Goal: Task Accomplishment & Management: Use online tool/utility

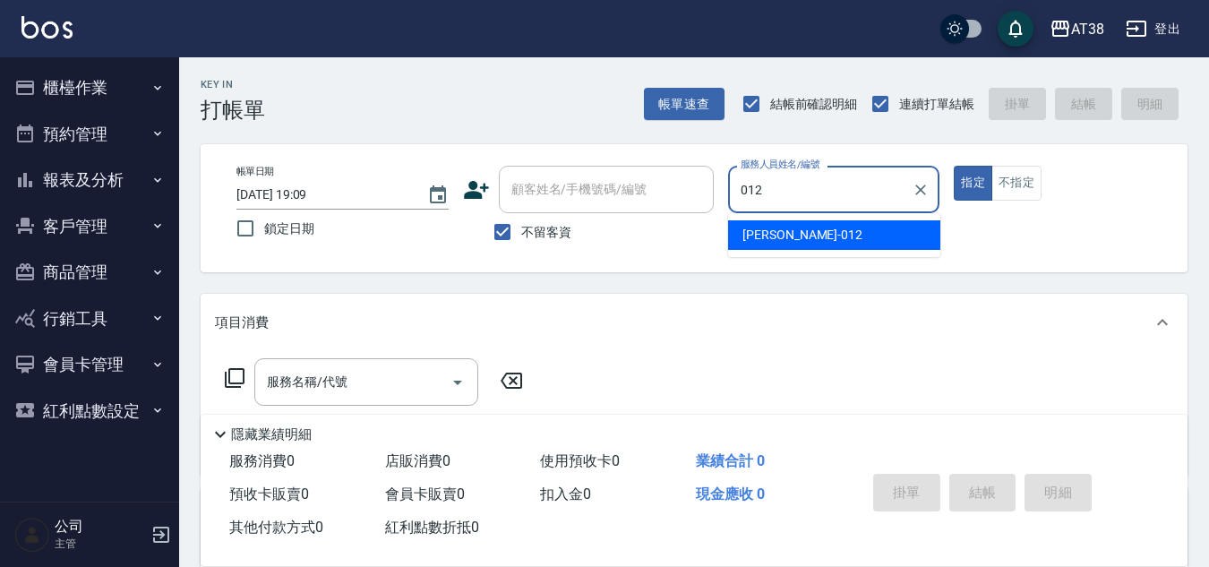
type input "Amy-012"
type button "true"
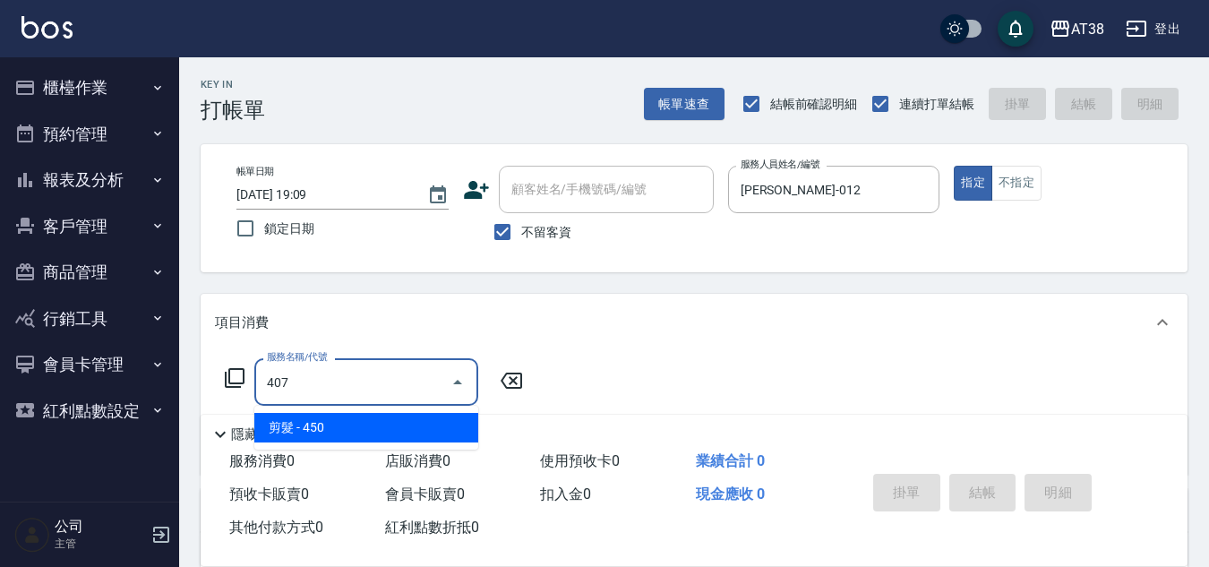
type input "剪髮(407)"
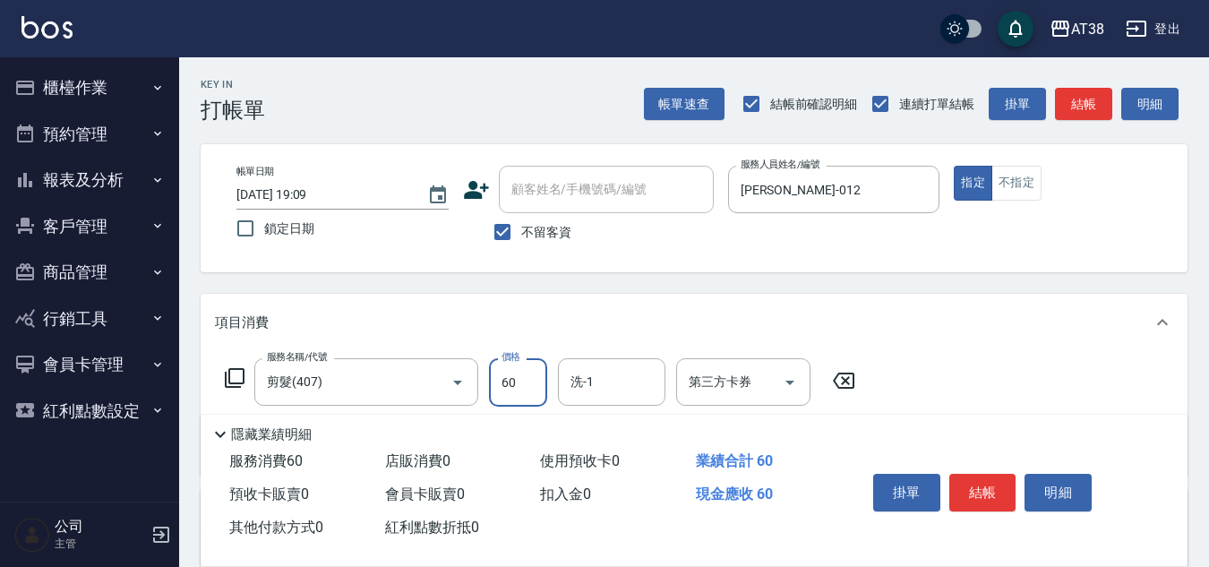
type input "600"
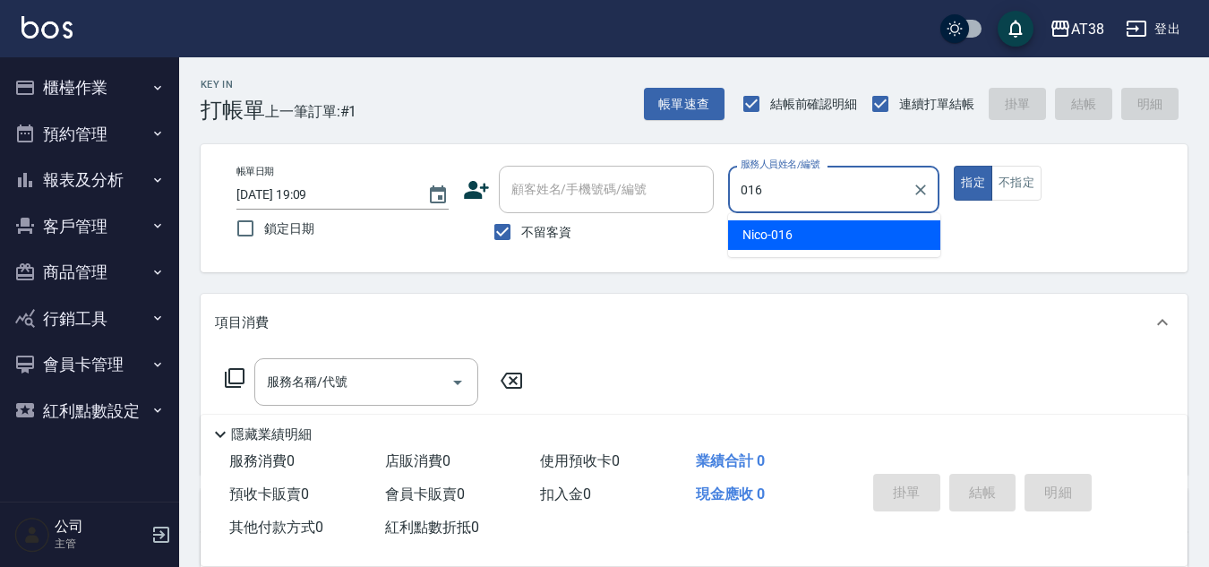
type input "Nico-016"
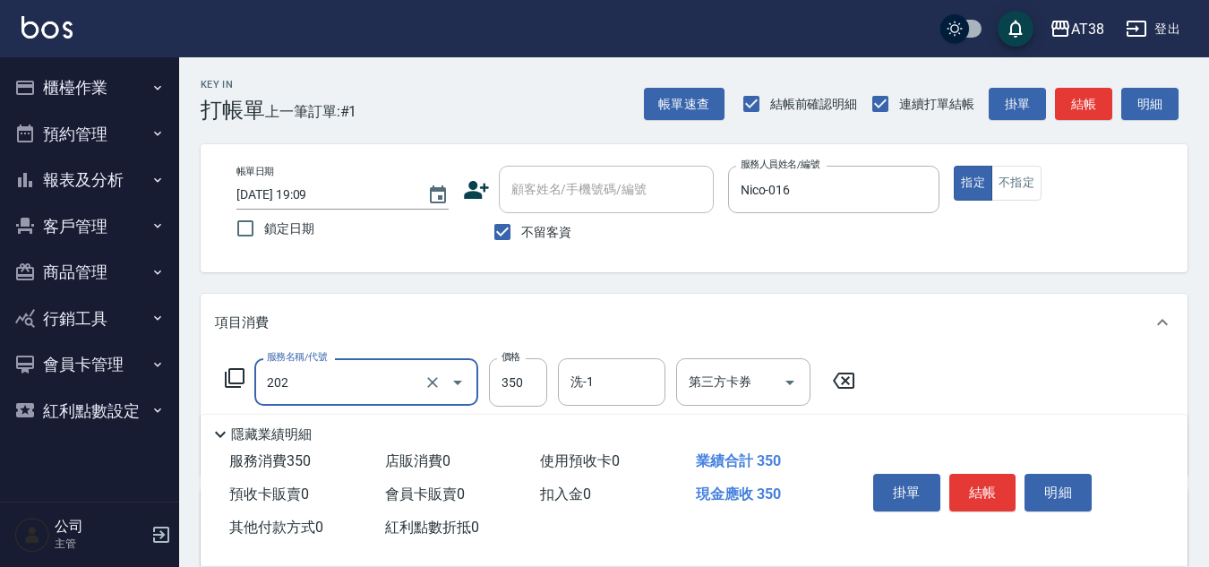
type input "洗髮(202)"
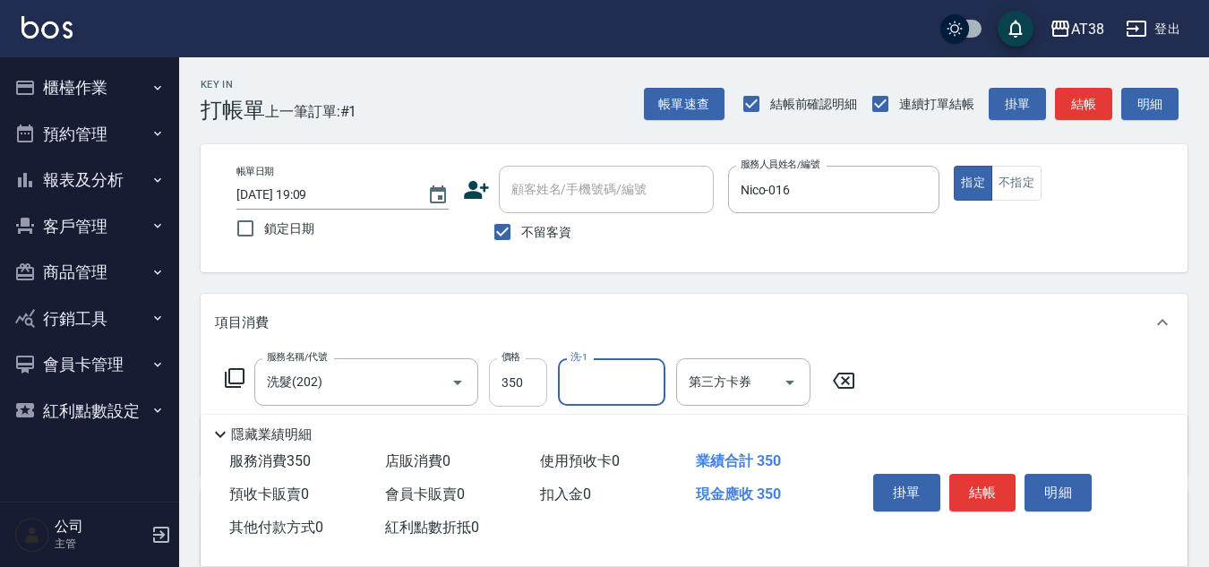
click at [534, 386] on input "350" at bounding box center [518, 382] width 58 height 48
type input "Eason-041"
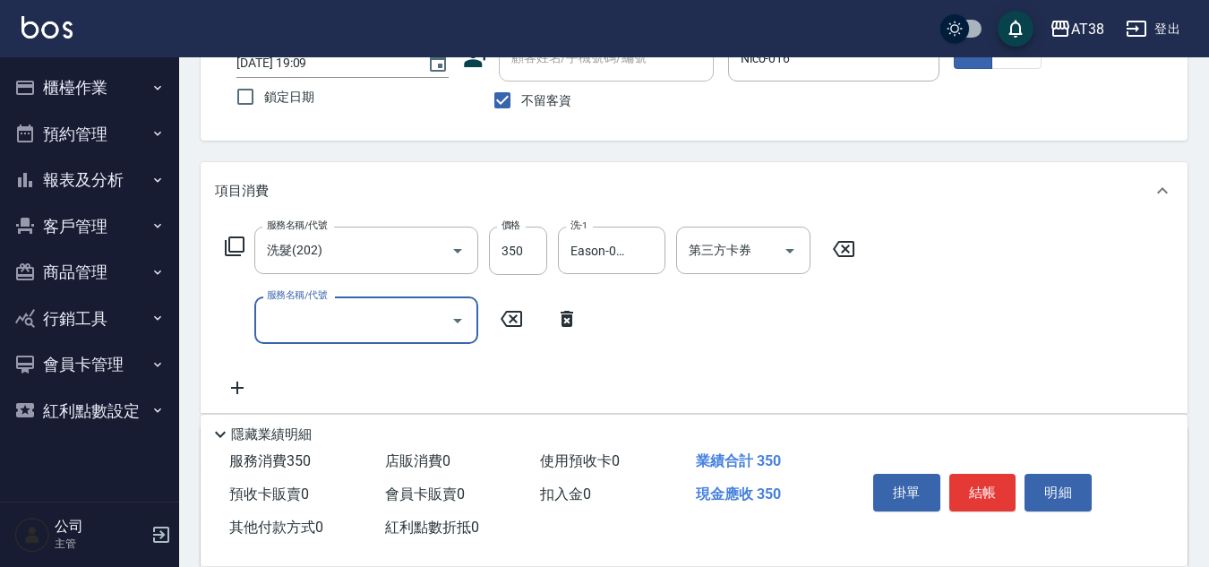
scroll to position [179, 0]
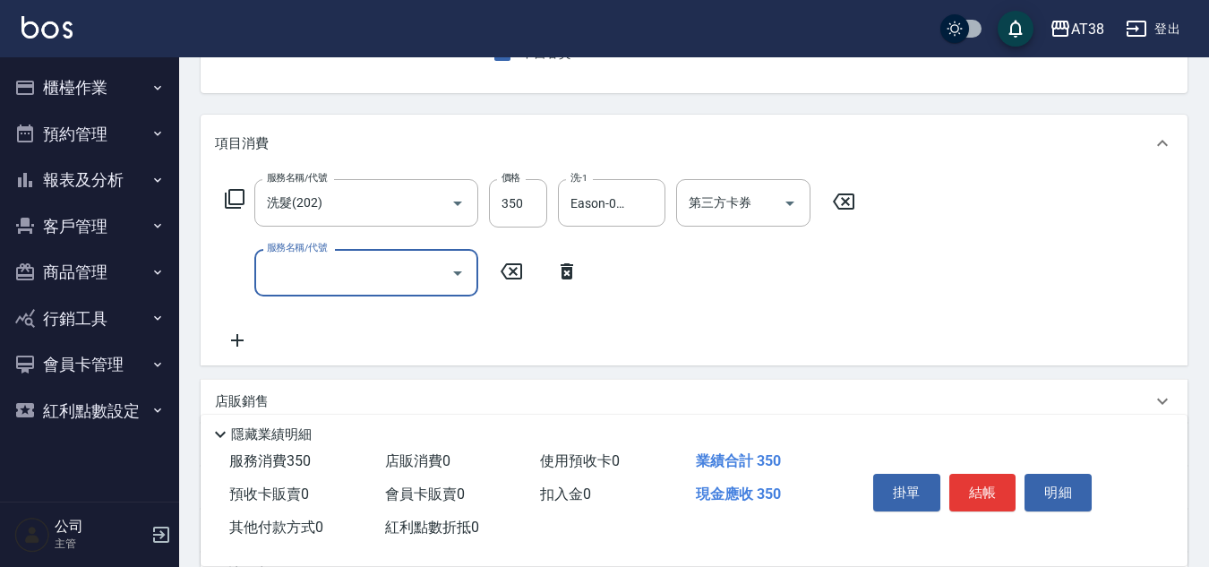
type input "4"
type input "洗髮(201)"
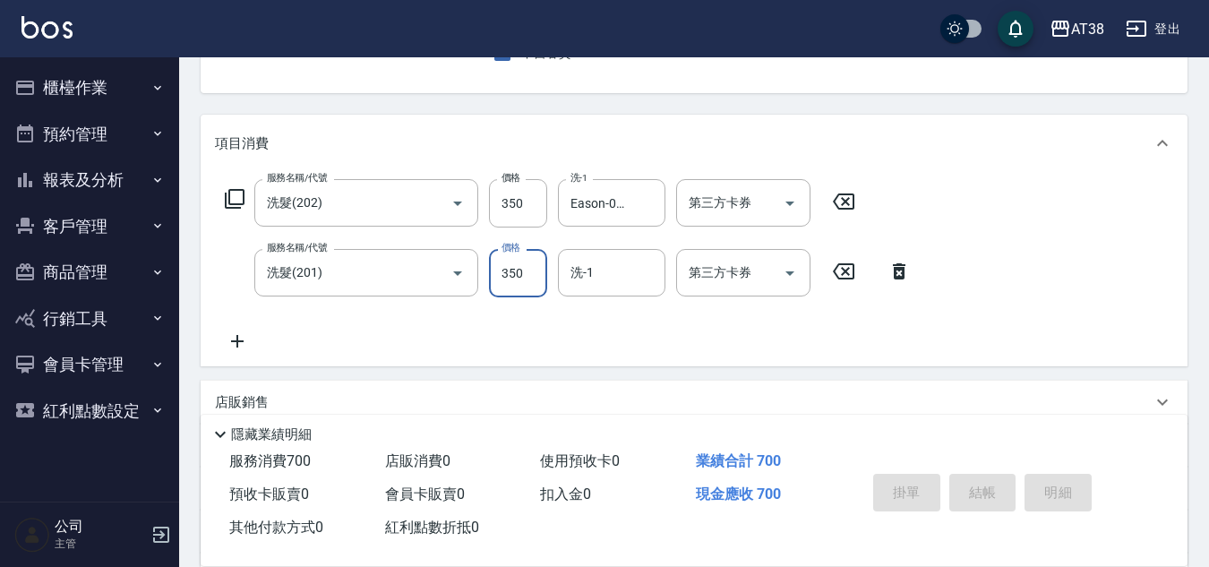
type input "2025/09/18 19:10"
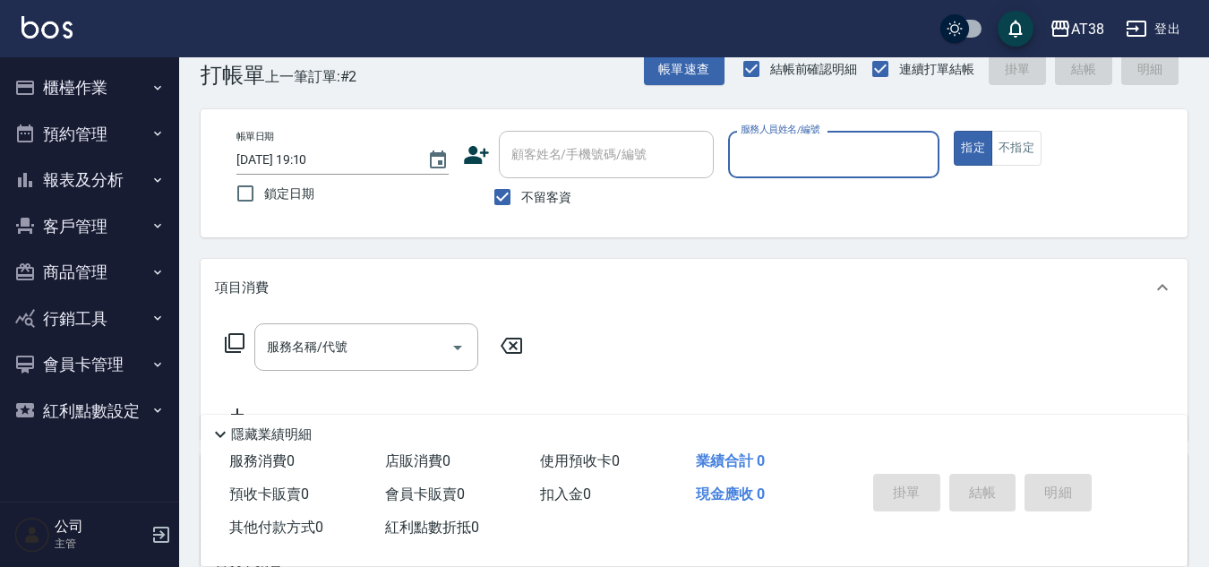
scroll to position [0, 0]
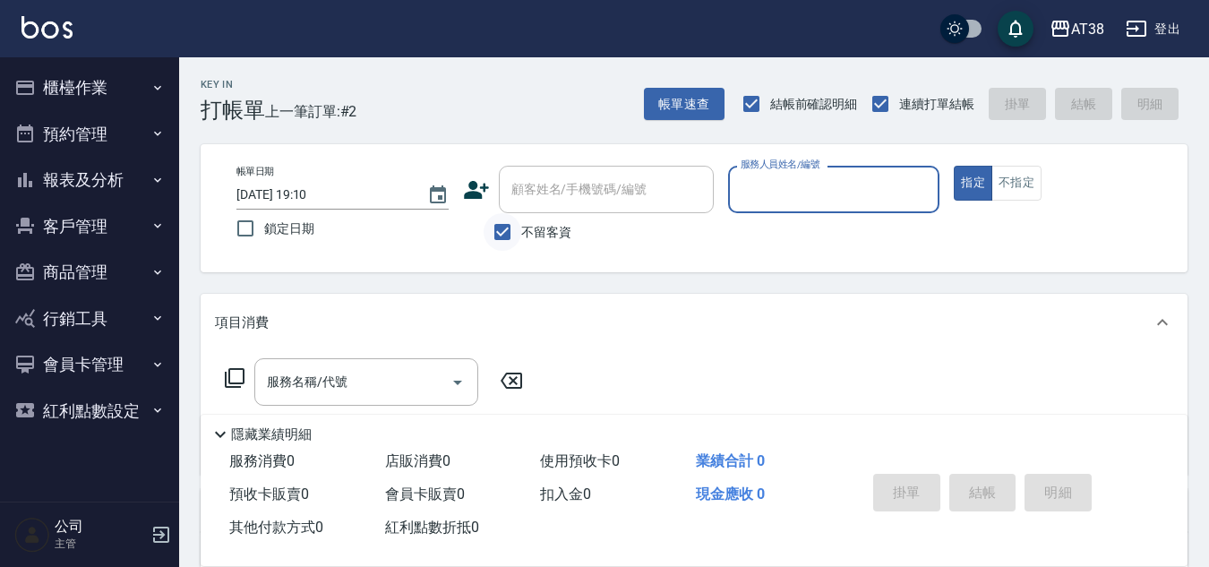
click at [502, 234] on input "不留客資" at bounding box center [503, 232] width 38 height 38
checkbox input "false"
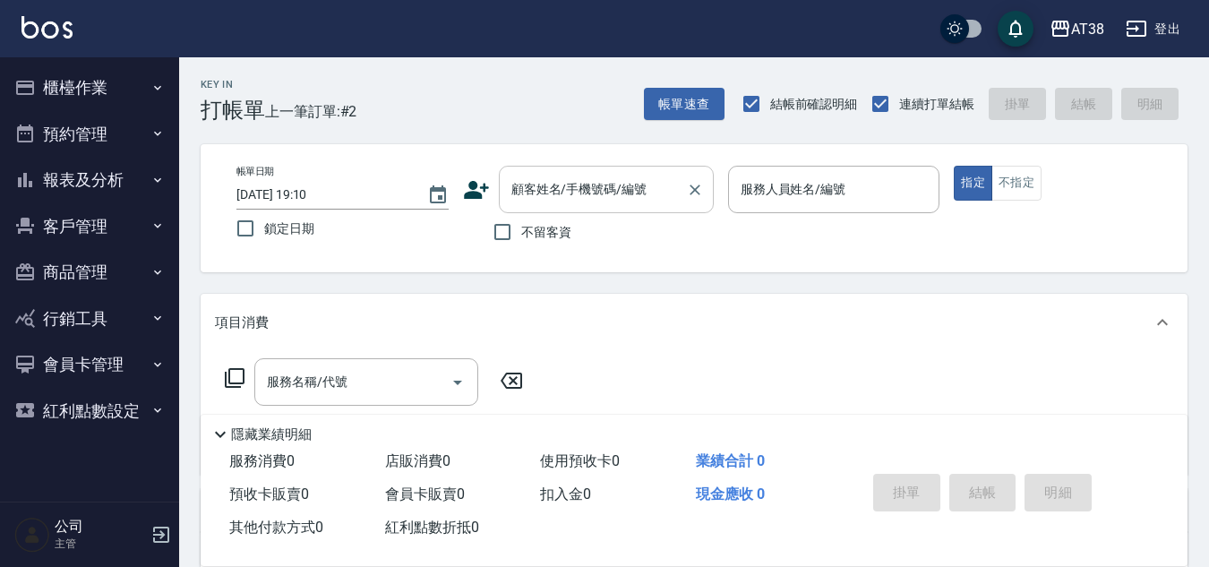
click at [518, 192] on div "顧客姓名/手機號碼/編號 顧客姓名/手機號碼/編號" at bounding box center [606, 189] width 215 height 47
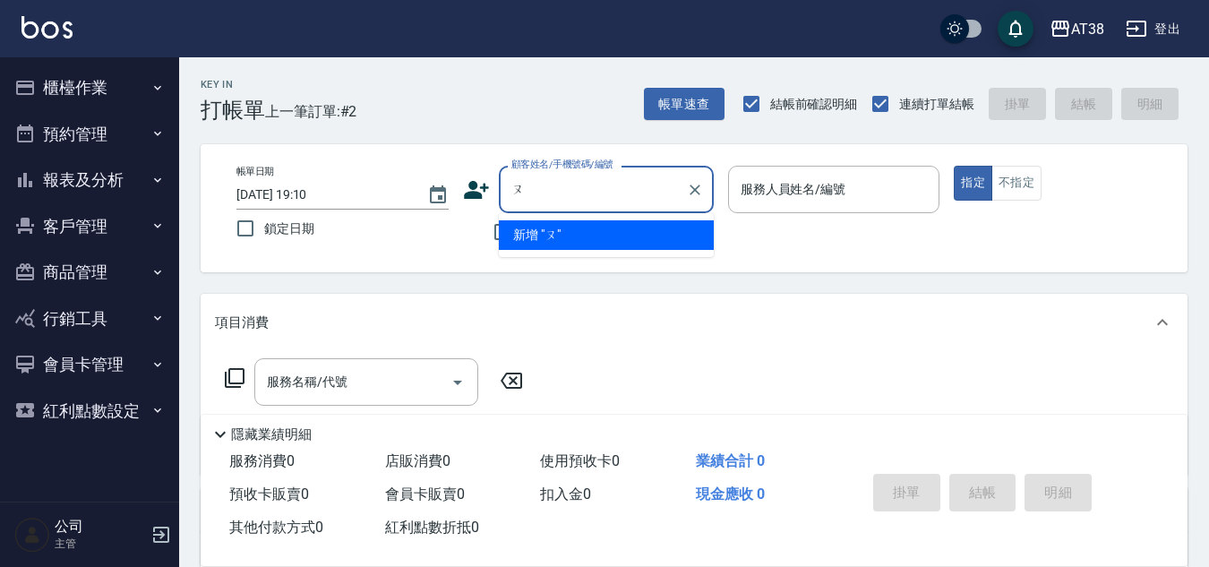
type input "吽"
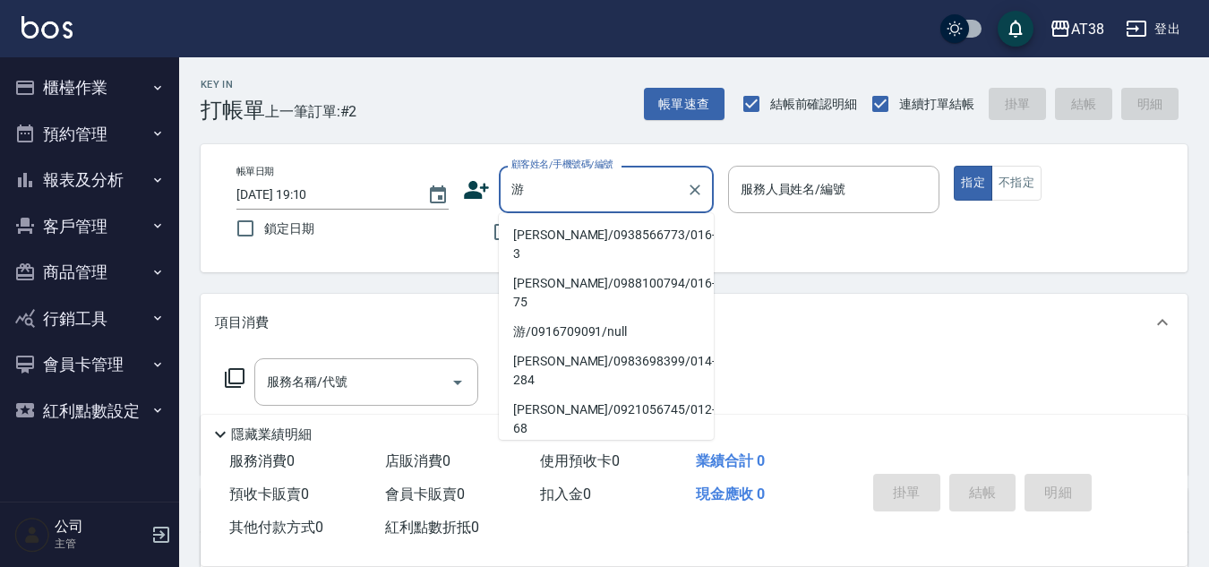
click at [571, 234] on li "[PERSON_NAME]/0938566773/016-3" at bounding box center [606, 244] width 215 height 48
type input "[PERSON_NAME]/0938566773/016-3"
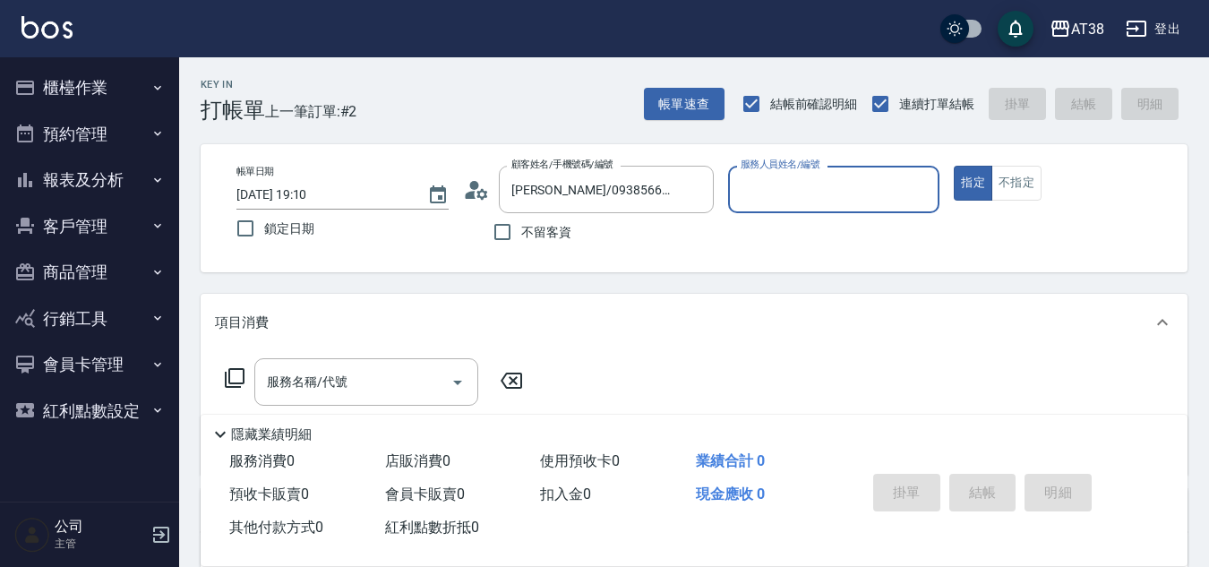
type input "Nico-016"
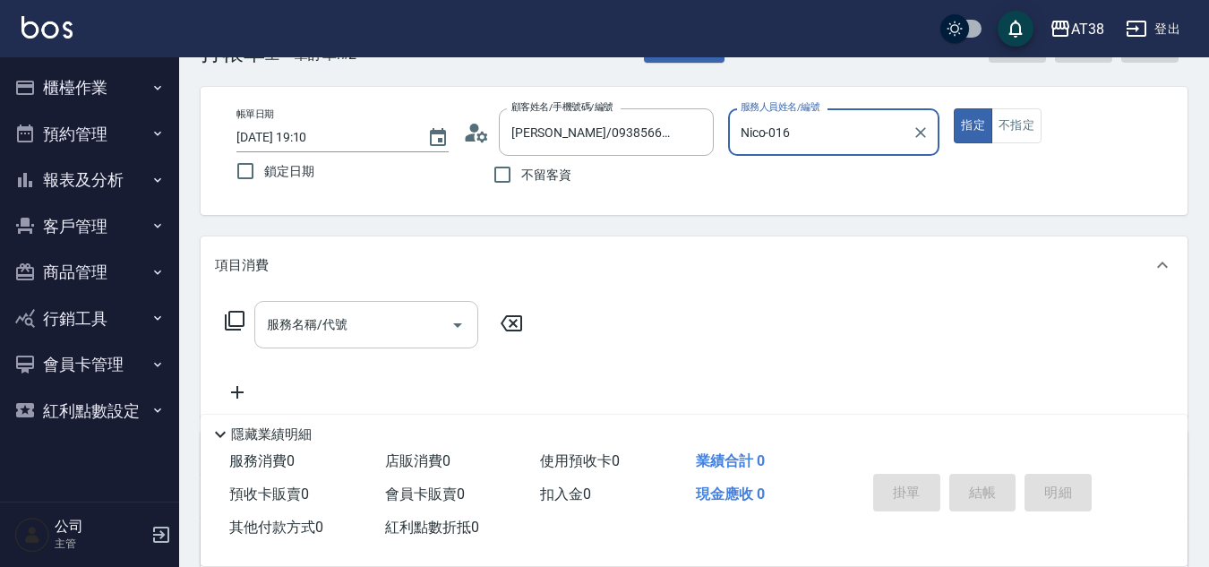
scroll to position [90, 0]
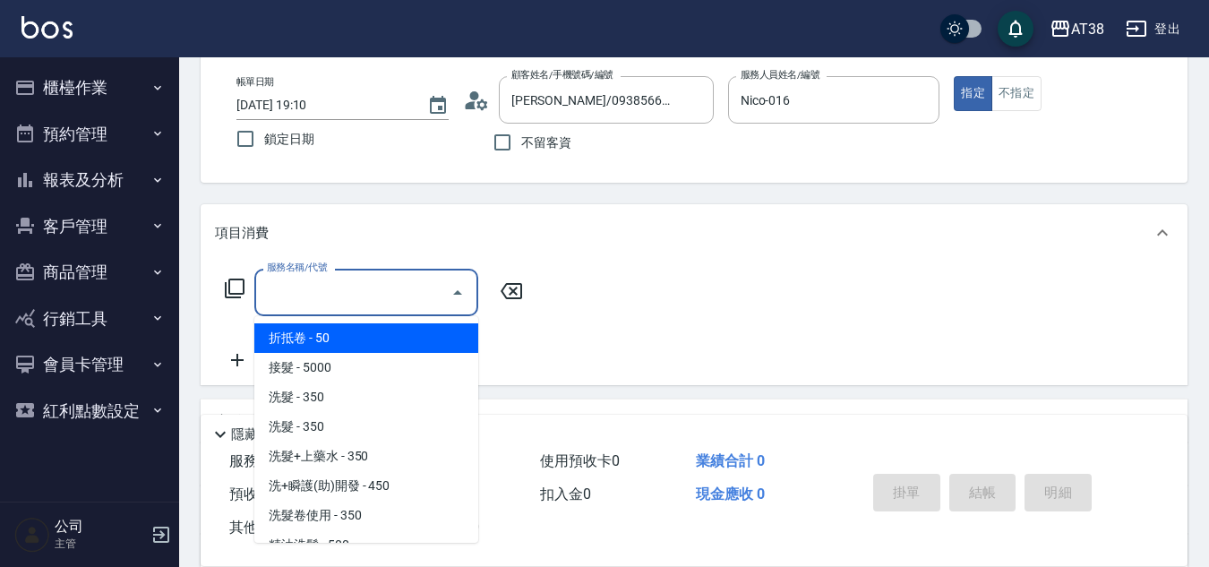
click at [331, 295] on input "服務名稱/代號" at bounding box center [352, 292] width 181 height 31
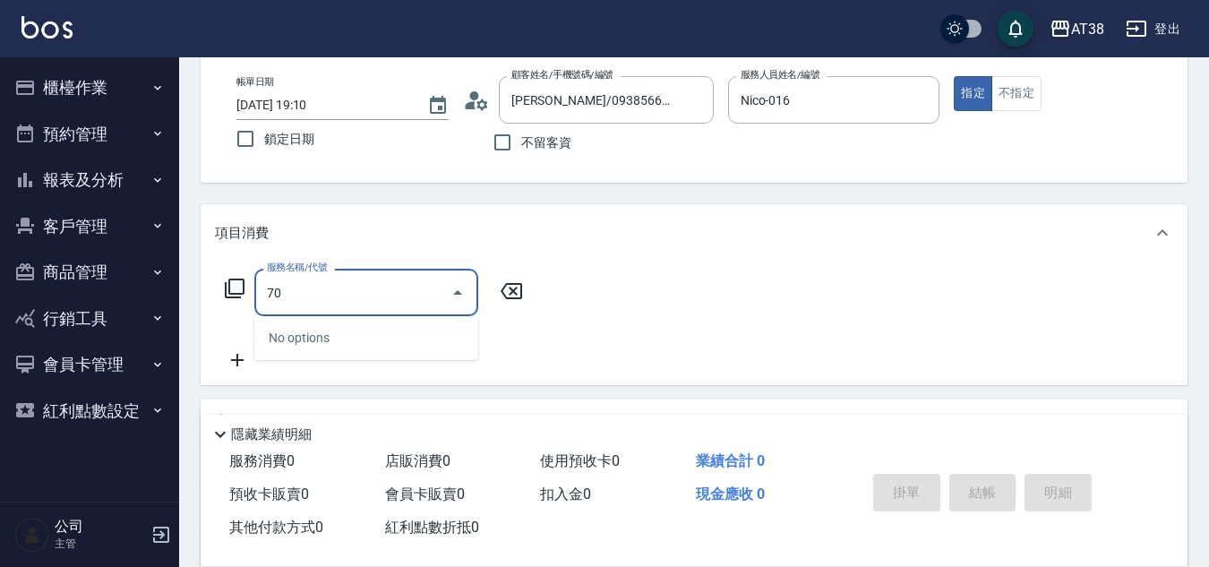
type input "706"
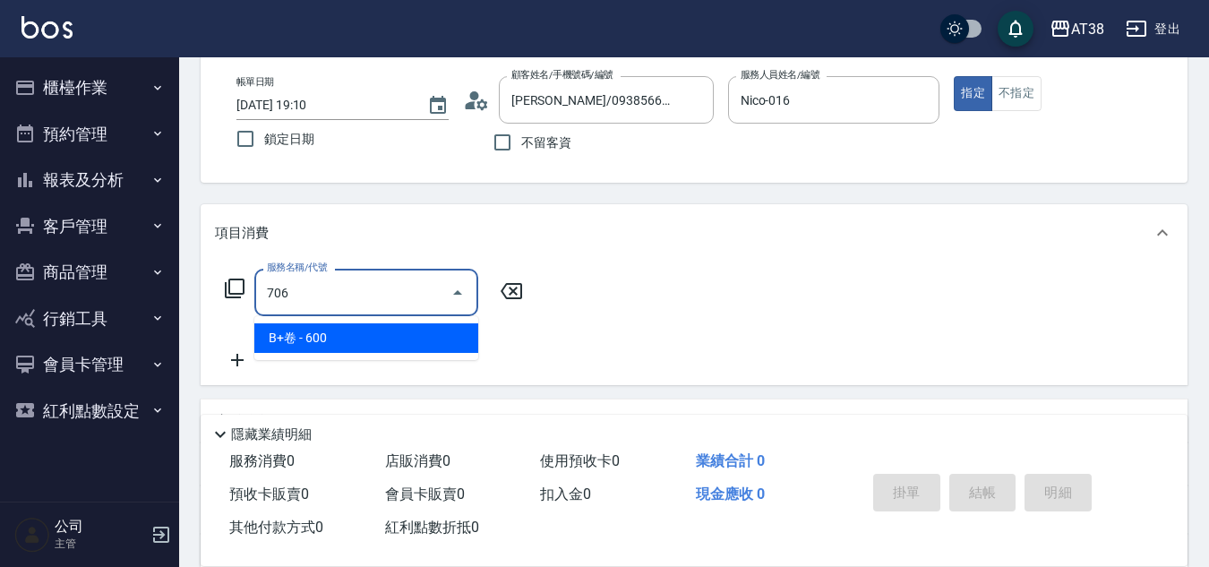
type input "60"
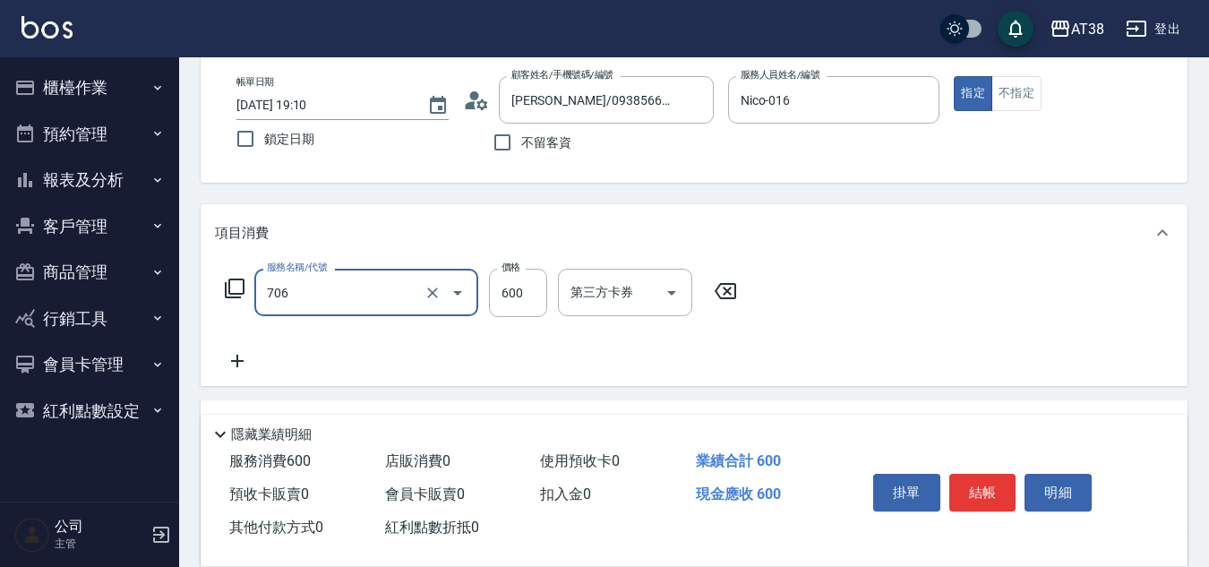
type input "B+卷(706)"
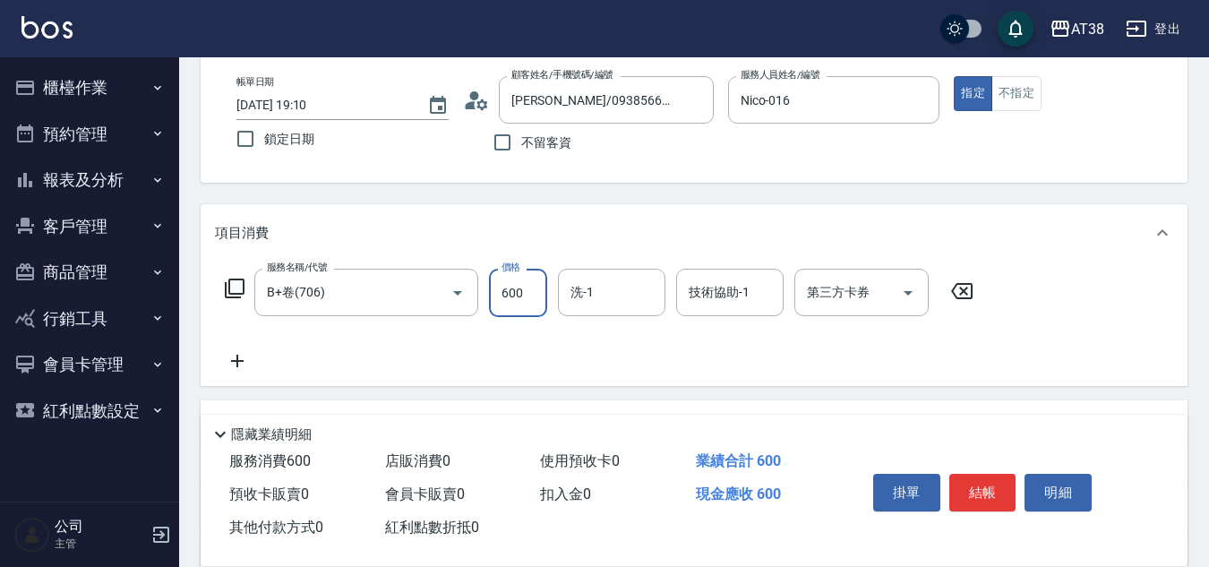
type input "9"
type input "0"
type input "950"
type input "90"
type input "950"
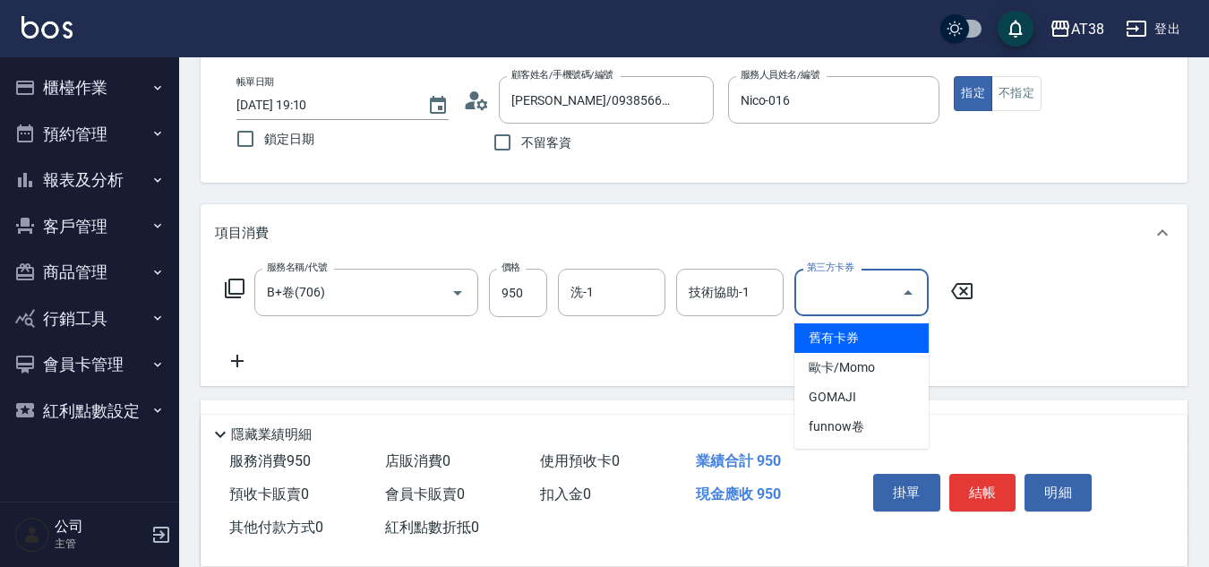
type input "舊有卡券"
type input "0"
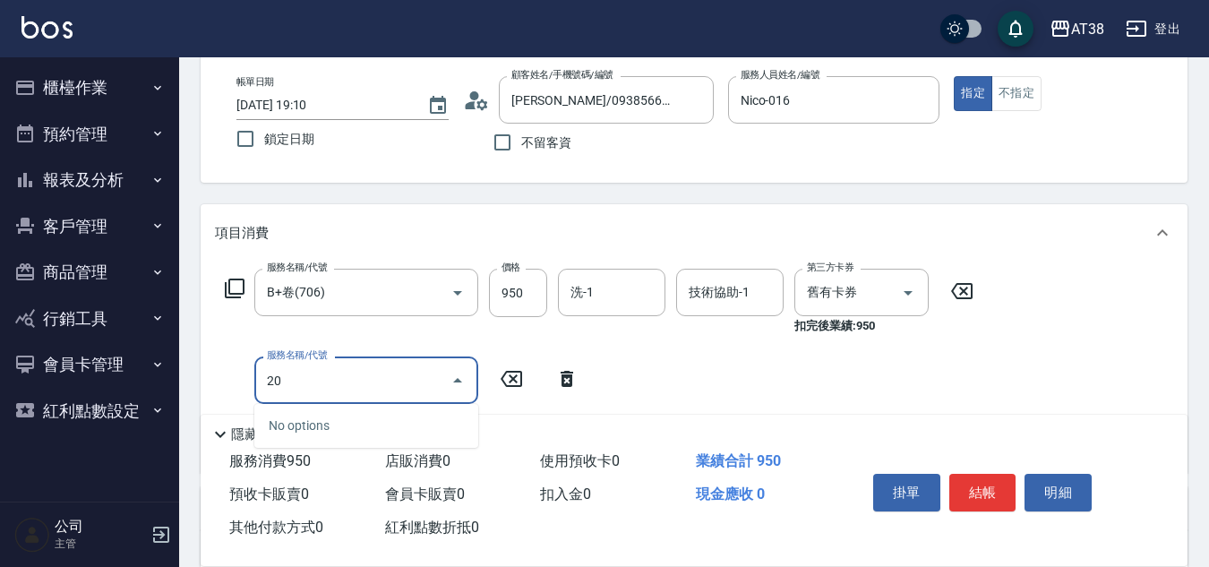
type input "201"
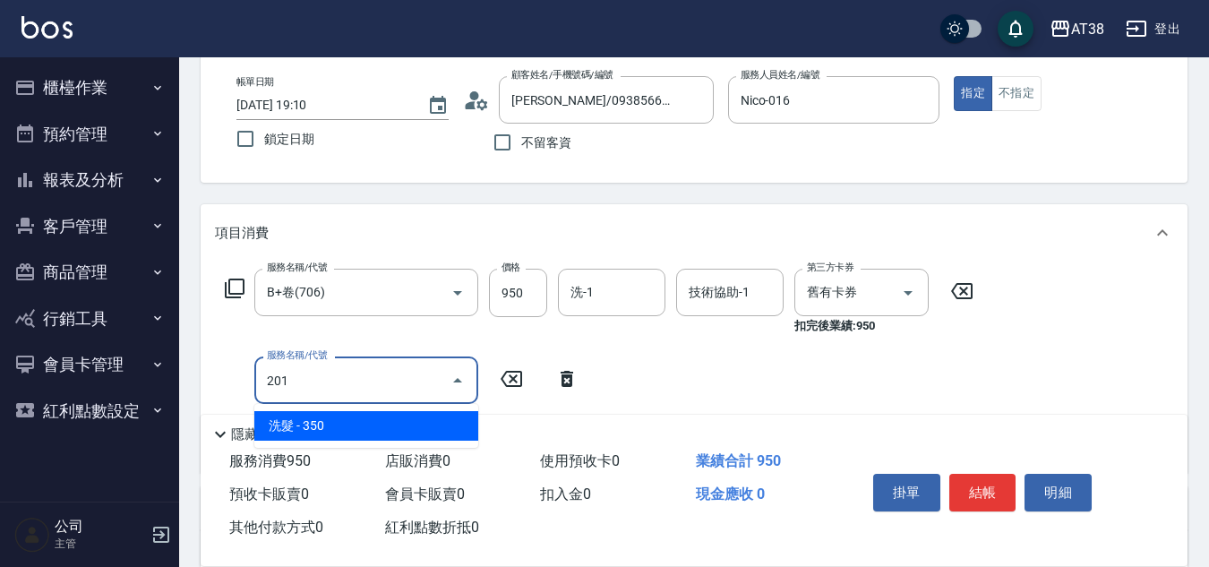
type input "30"
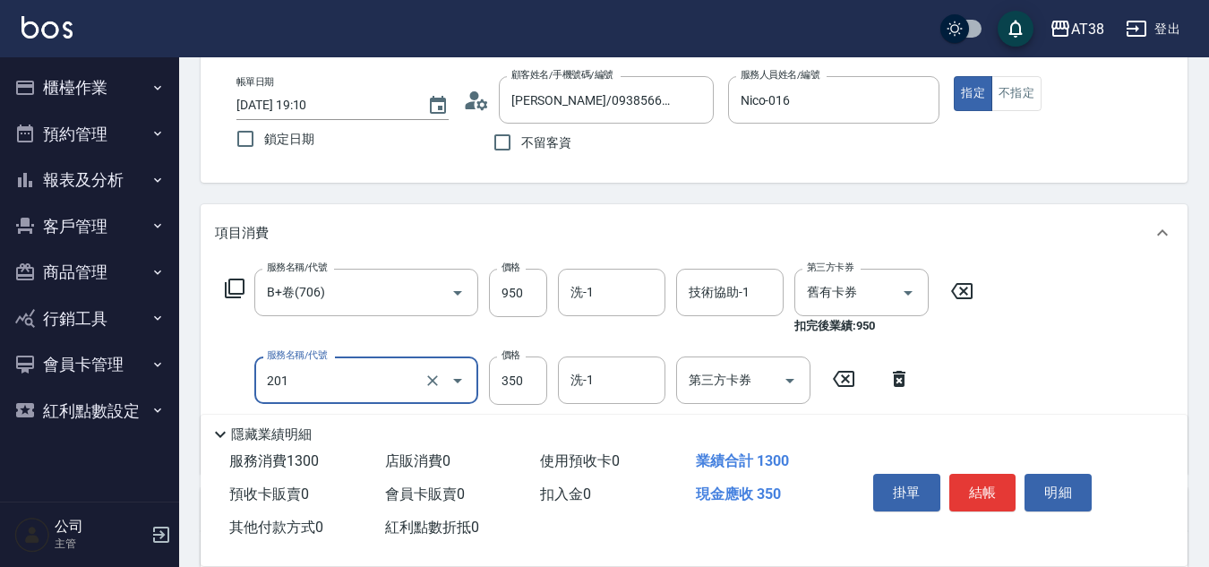
type input "洗髮(201)"
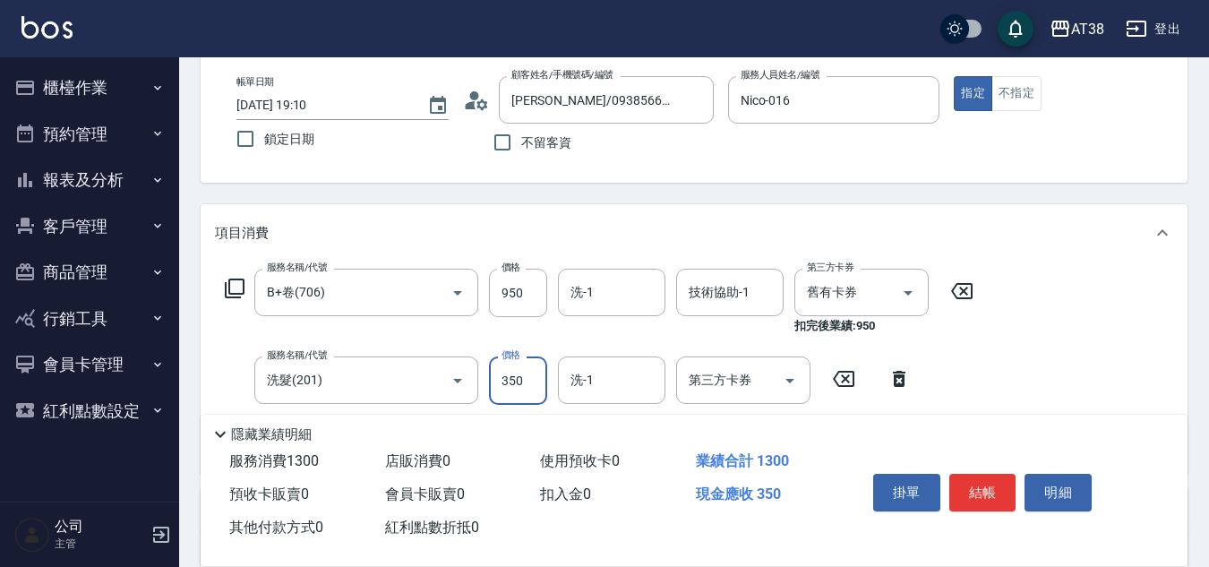
type input "1"
type input "0"
type input "150"
type input "10"
type input "150"
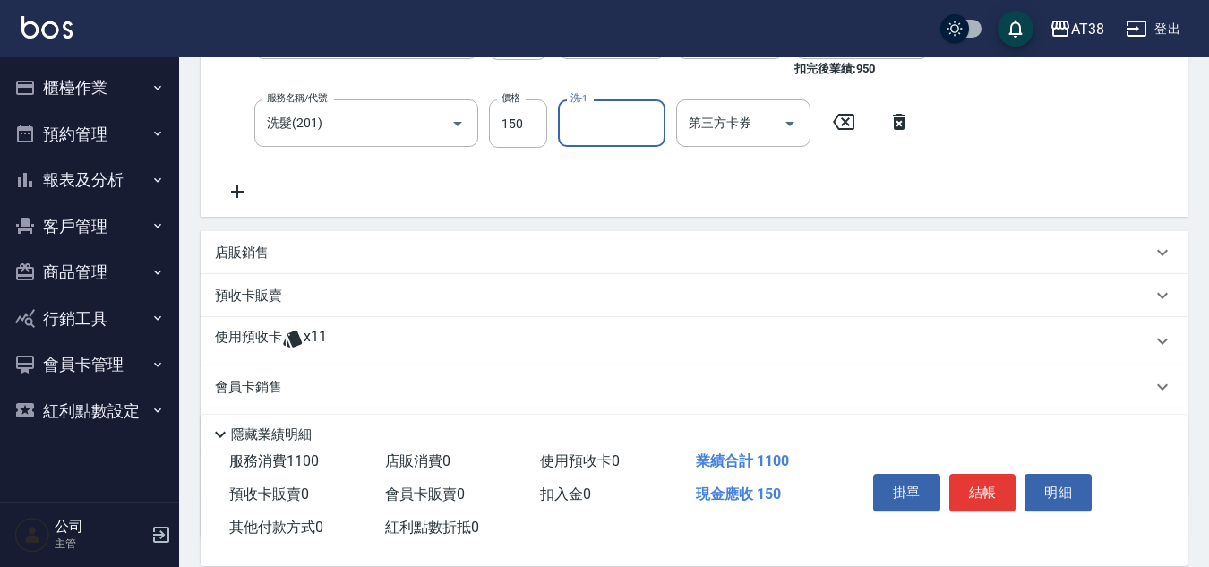
scroll to position [358, 0]
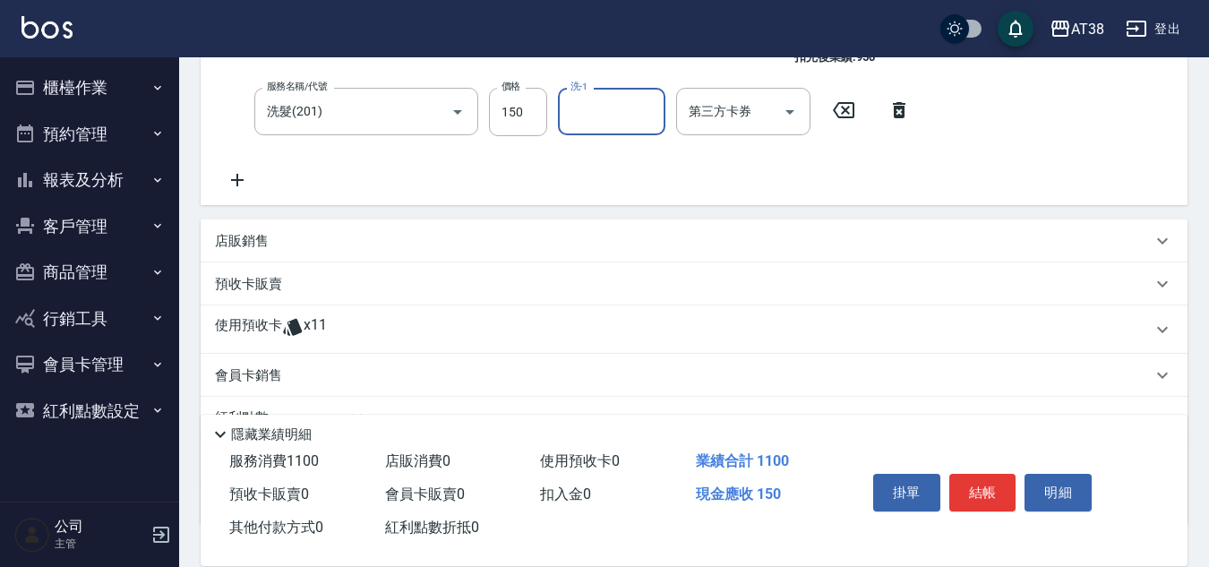
click at [247, 239] on p "店販銷售" at bounding box center [242, 241] width 54 height 19
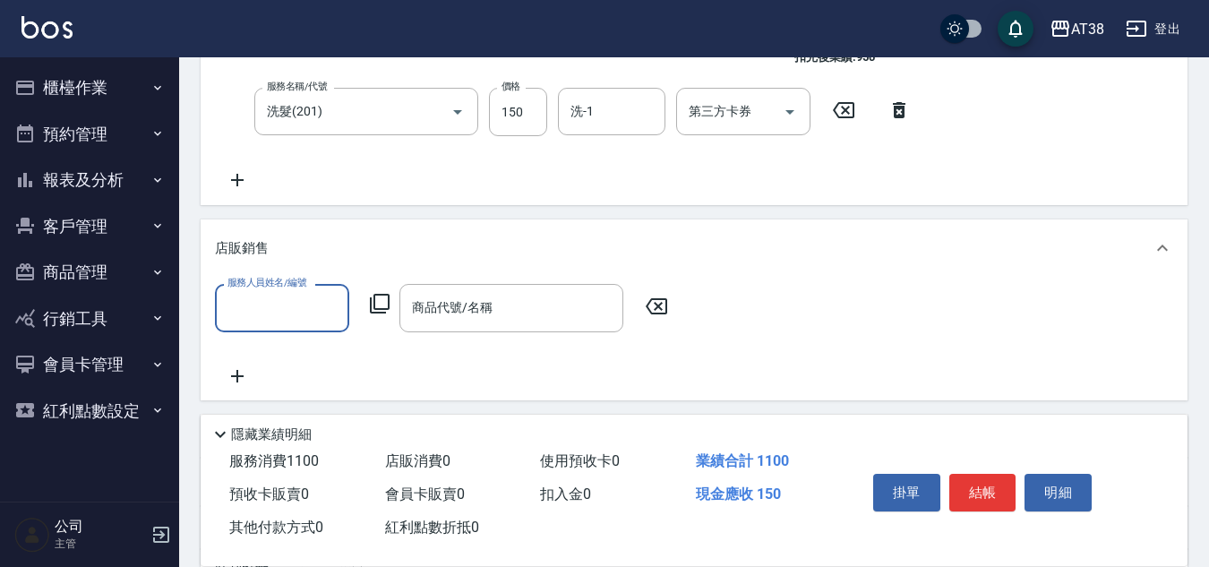
scroll to position [0, 0]
type input "Nico-016"
click at [382, 298] on icon at bounding box center [379, 303] width 21 height 21
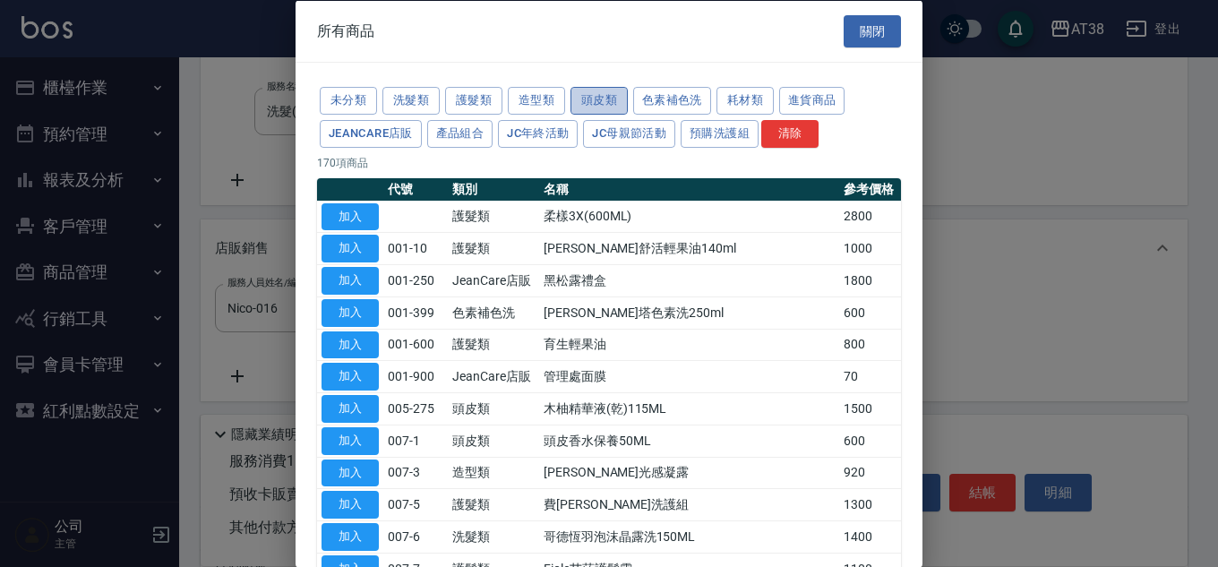
click at [584, 96] on button "頭皮類" at bounding box center [599, 101] width 57 height 28
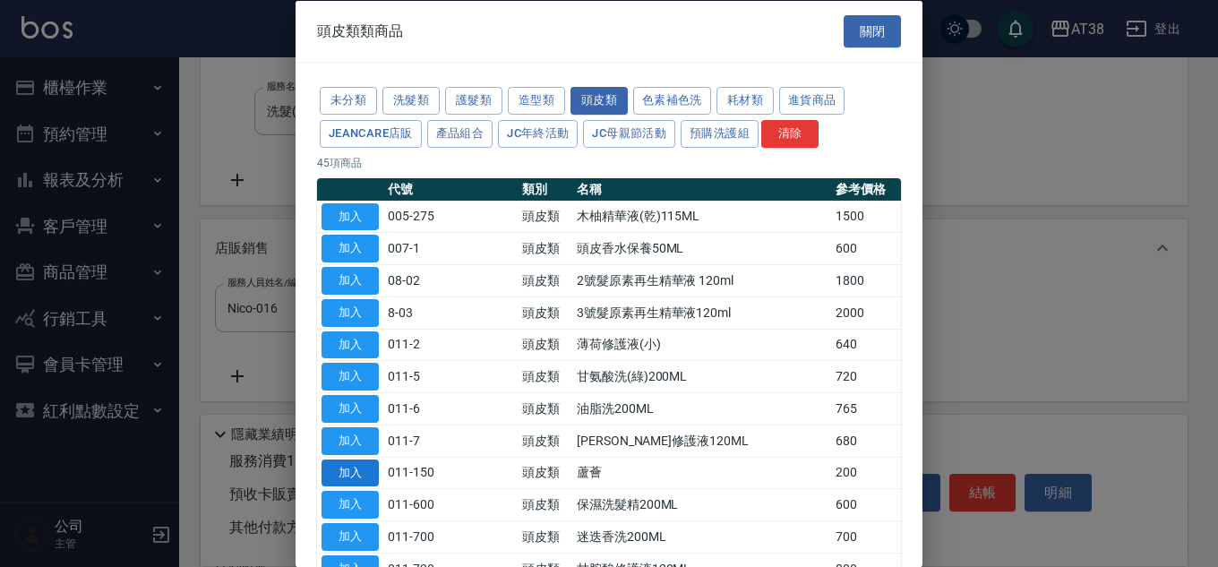
click at [327, 469] on button "加入" at bounding box center [350, 473] width 57 height 28
type input "蘆薈"
type input "30"
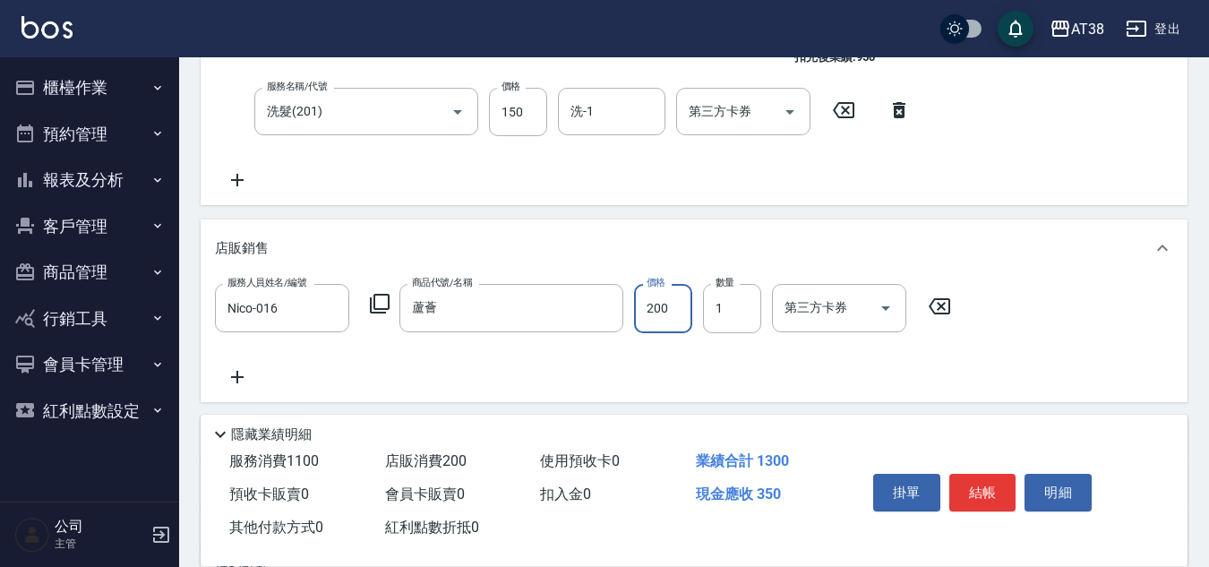
click at [673, 307] on input "200" at bounding box center [663, 308] width 58 height 48
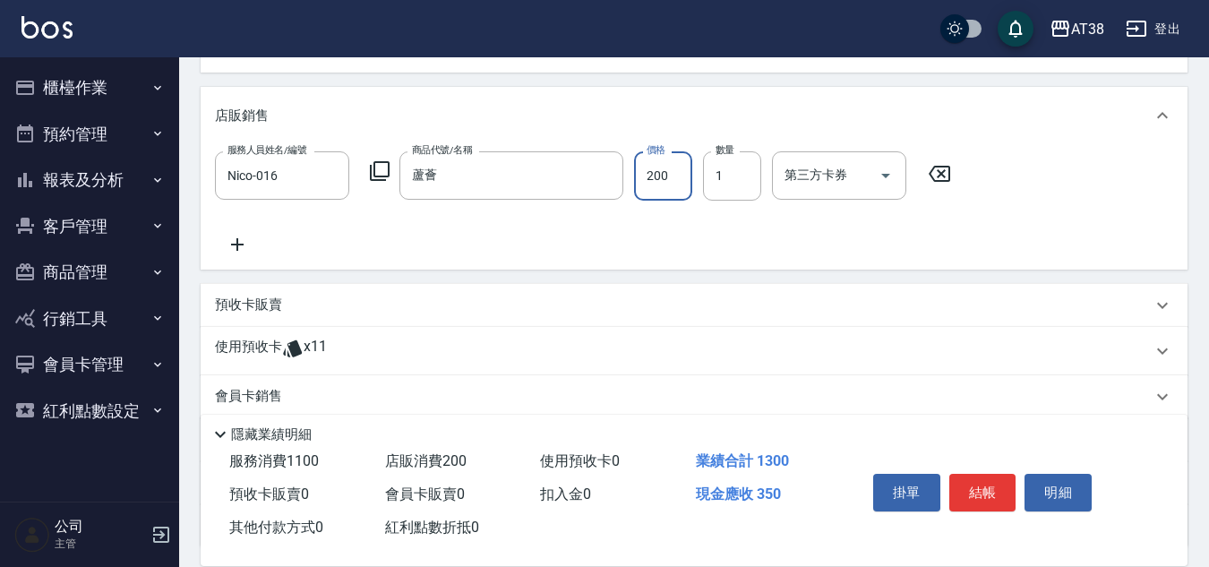
scroll to position [537, 0]
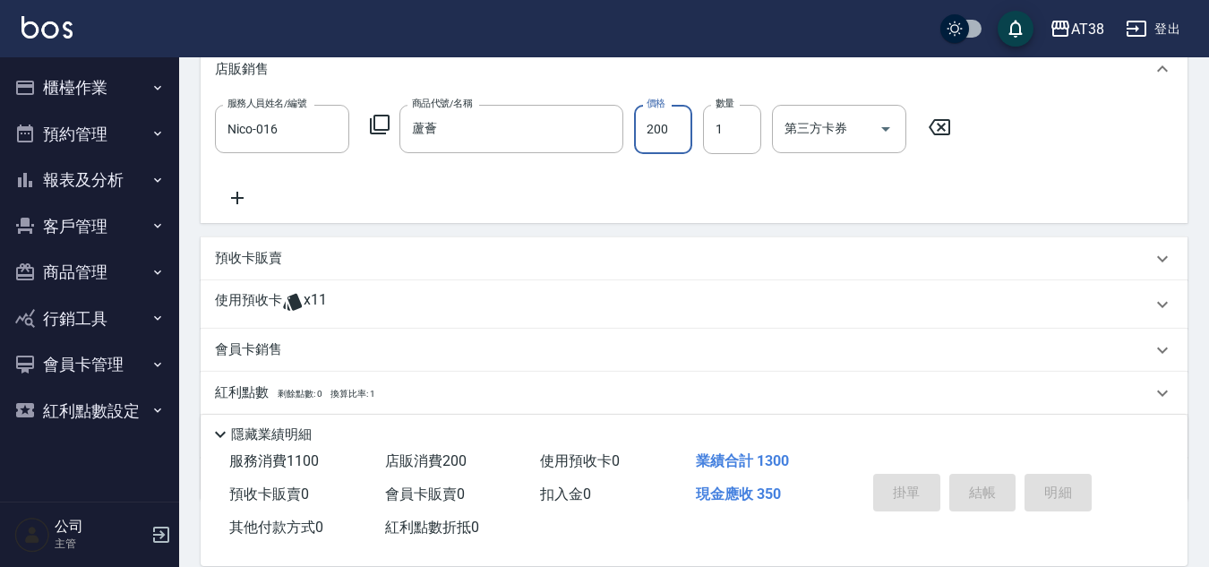
type input "2025/09/18 19:11"
type input "0"
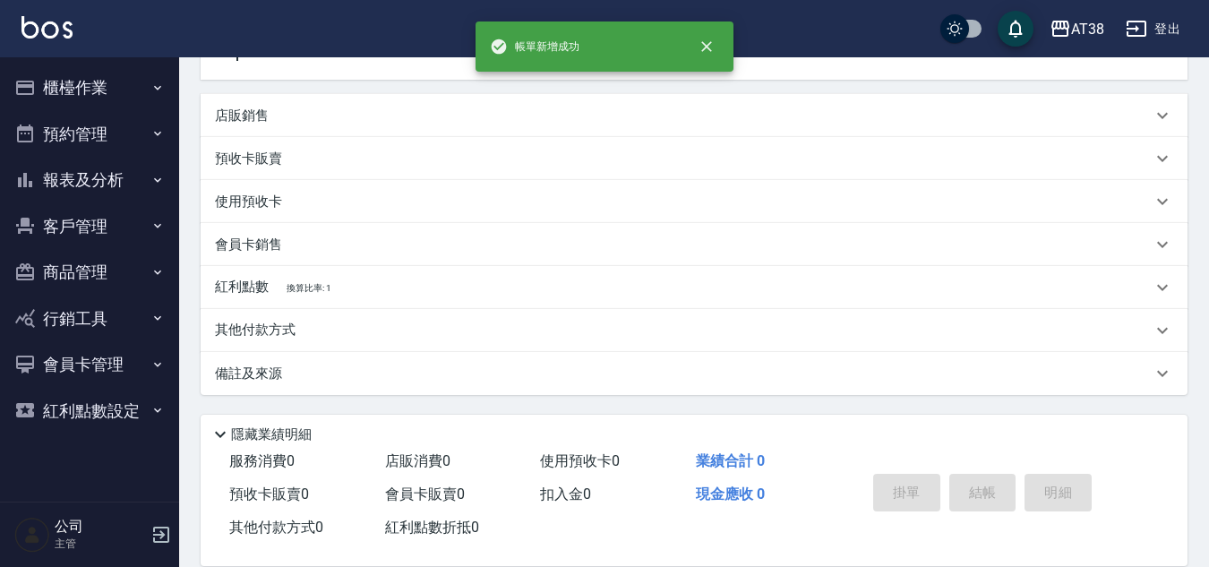
scroll to position [0, 0]
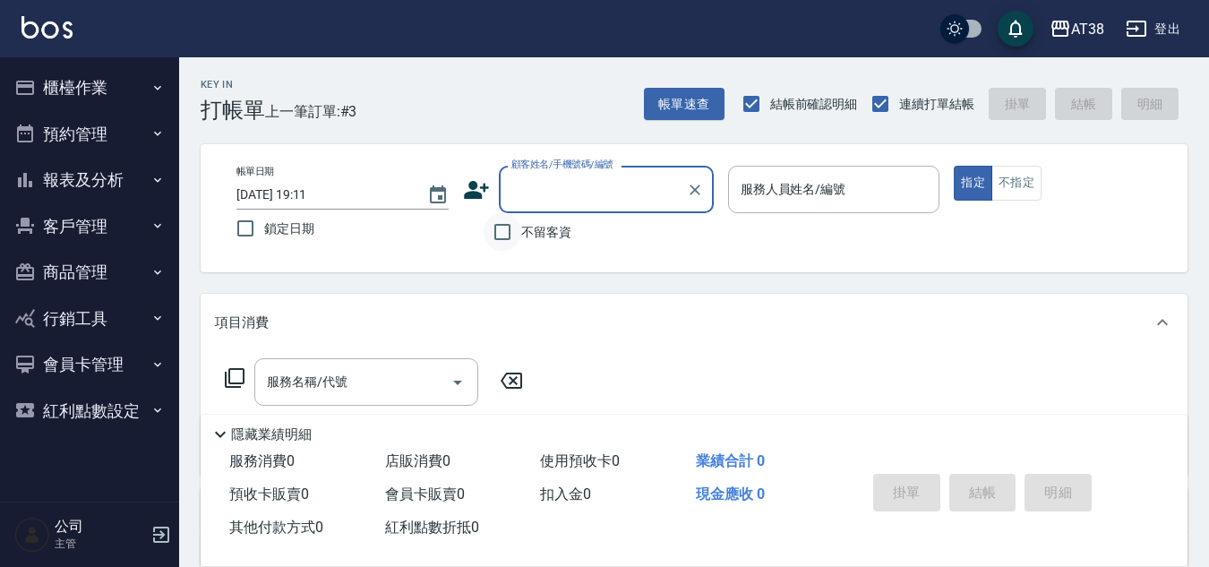
click at [510, 224] on input "不留客資" at bounding box center [503, 232] width 38 height 38
checkbox input "true"
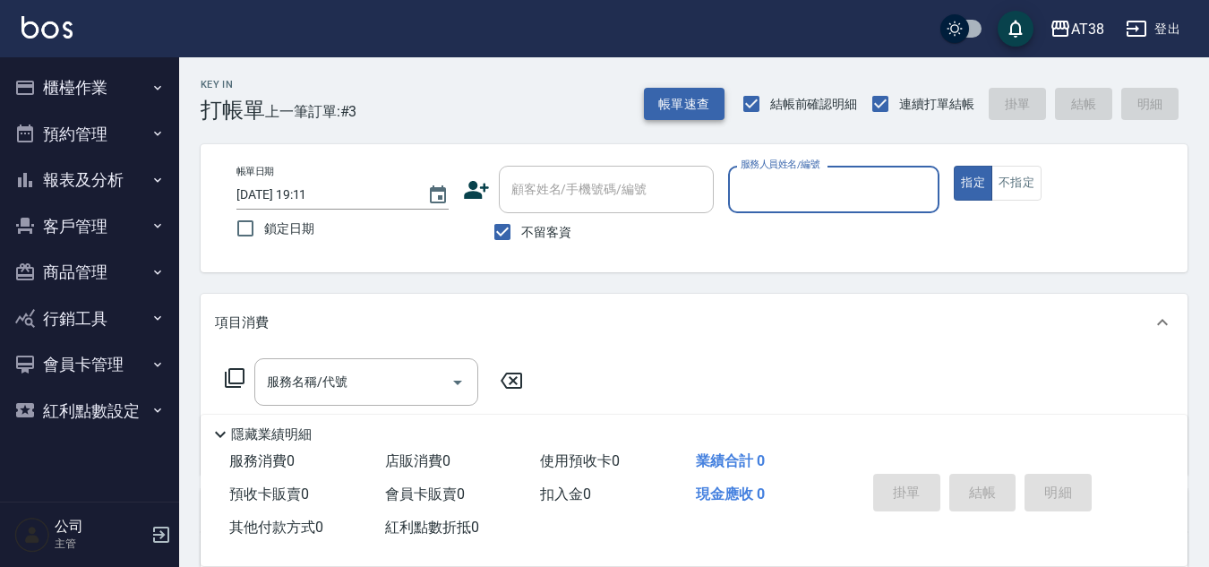
click at [659, 107] on button "帳單速查" at bounding box center [684, 104] width 81 height 33
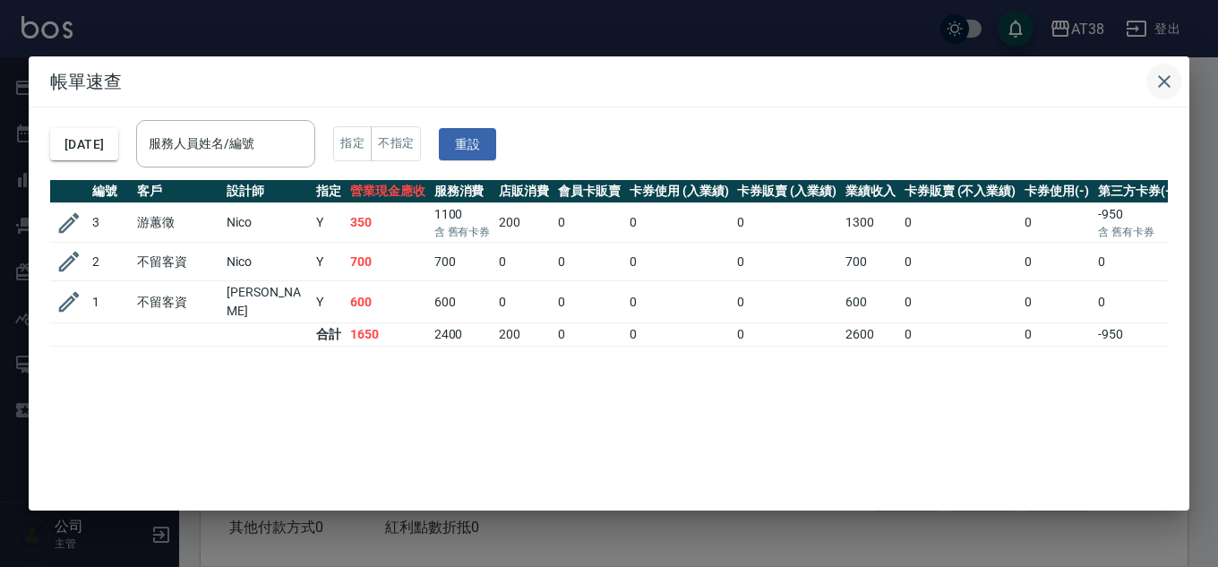
click at [1169, 82] on icon "button" at bounding box center [1164, 81] width 21 height 21
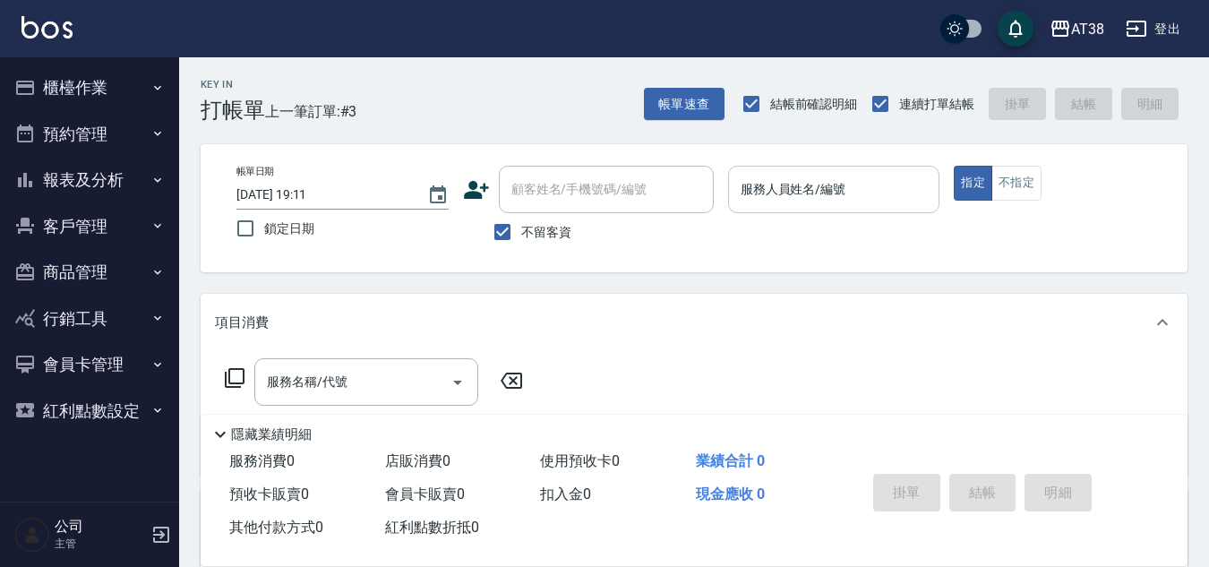
click at [848, 201] on input "服務人員姓名/編號" at bounding box center [834, 189] width 196 height 31
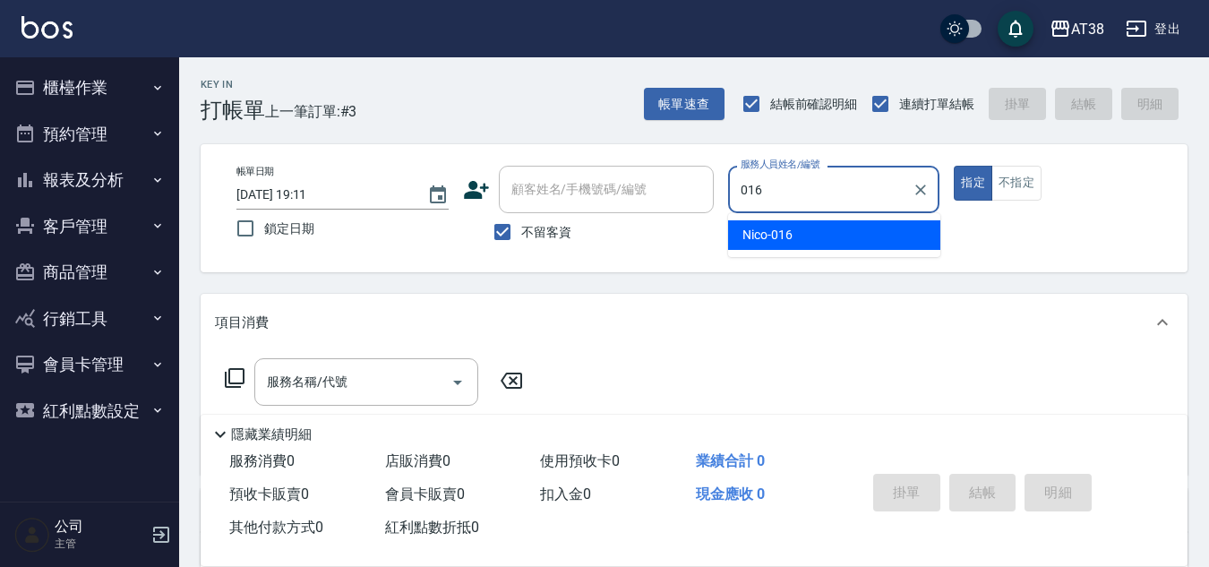
type input "Nico-016"
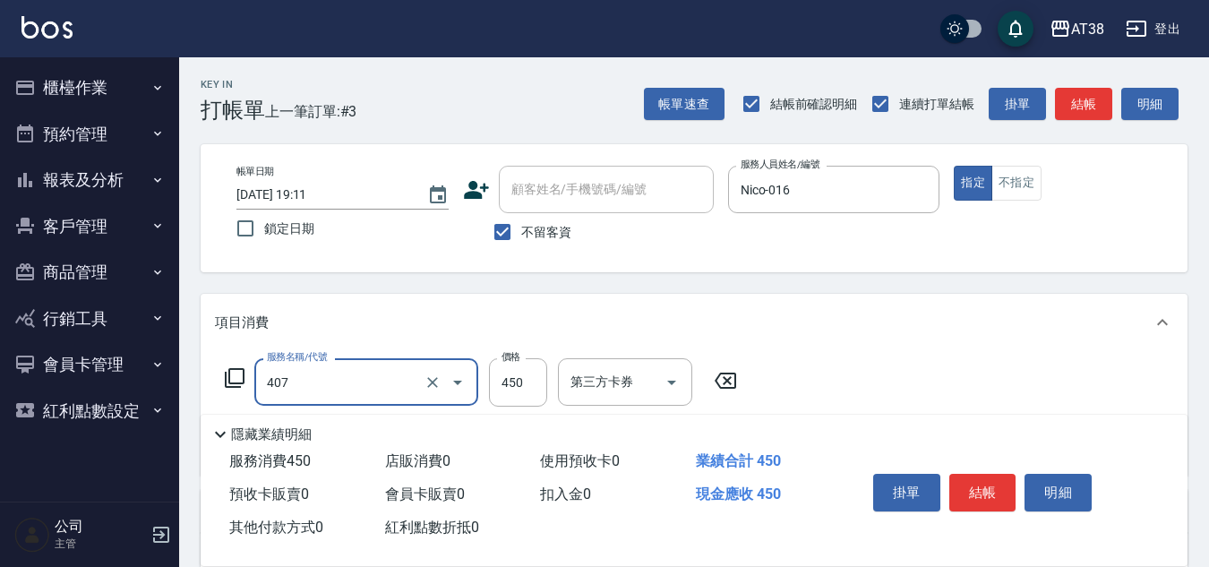
type input "剪髮(407)"
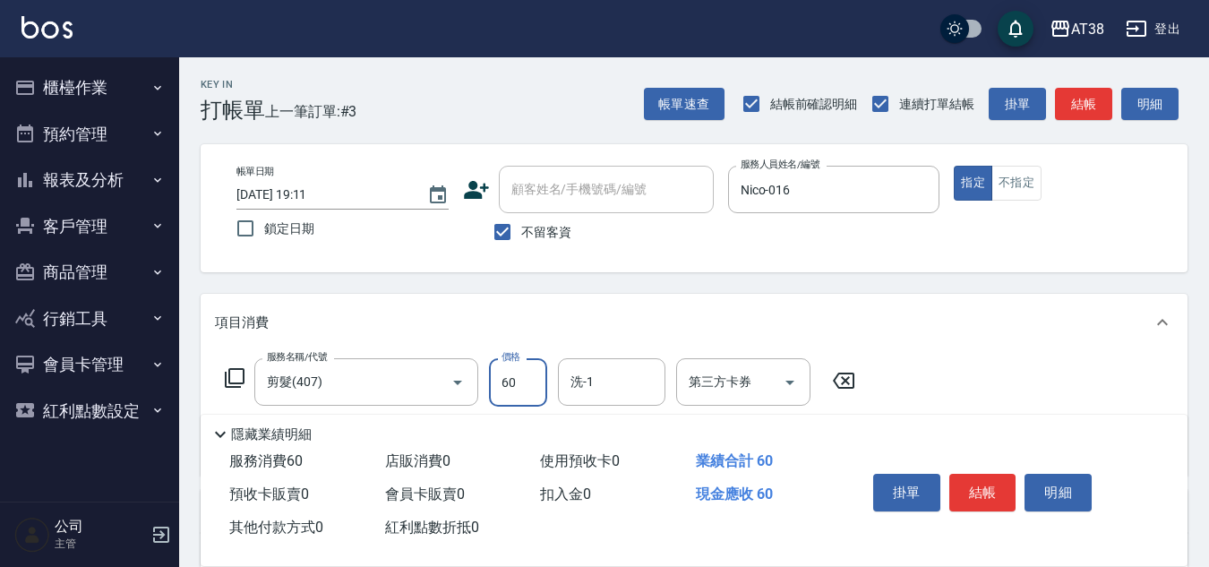
type input "600"
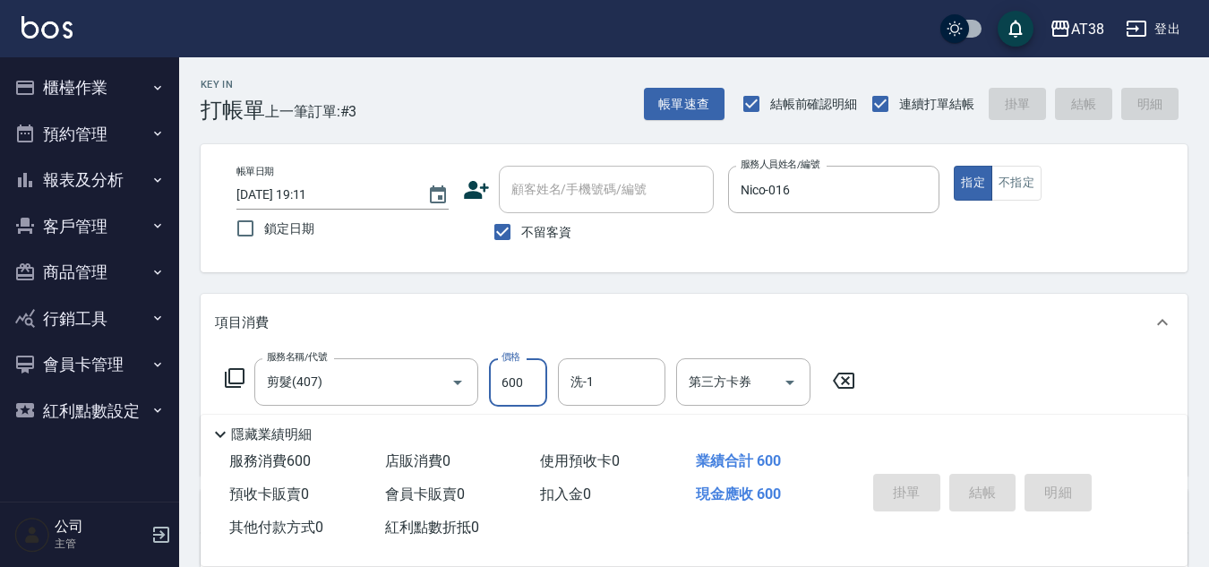
type input "2025/09/18 19:12"
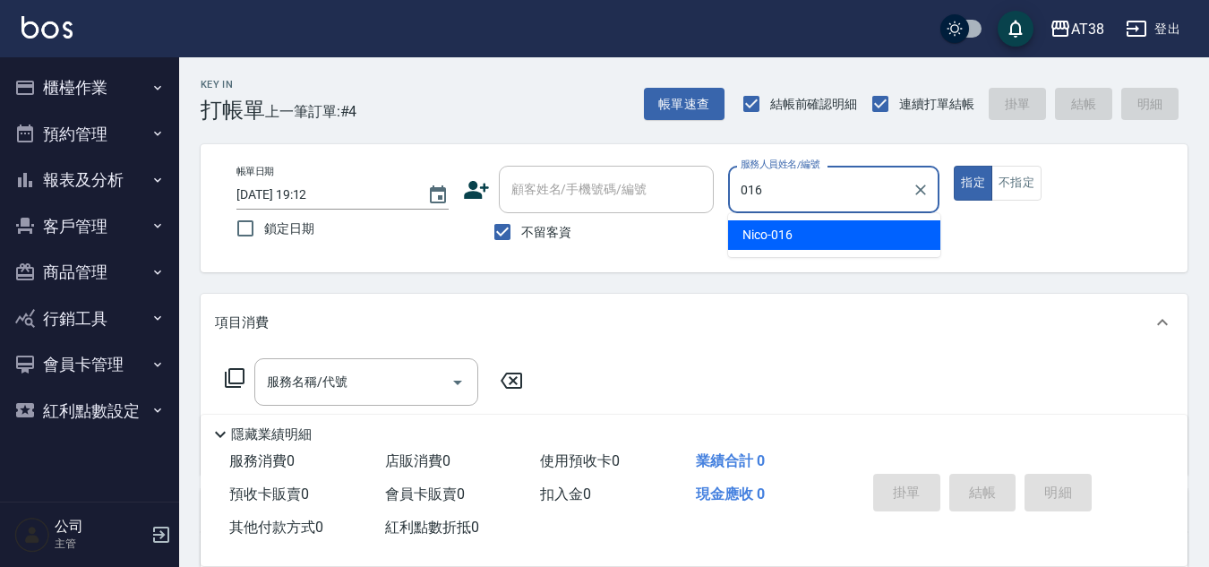
type input "Nico-016"
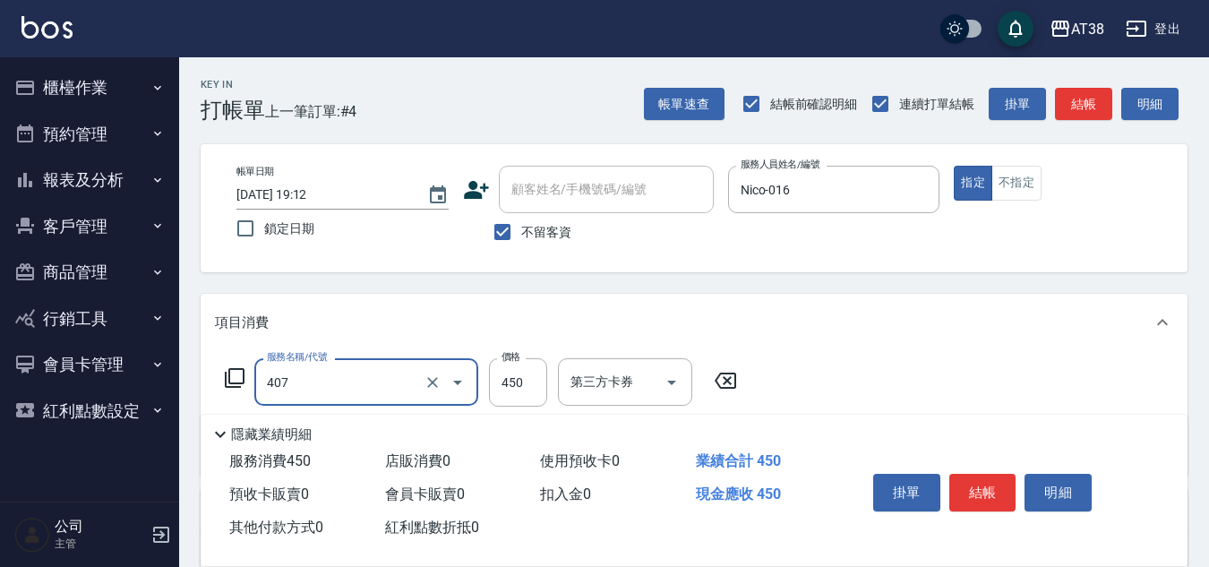
type input "剪髮(407)"
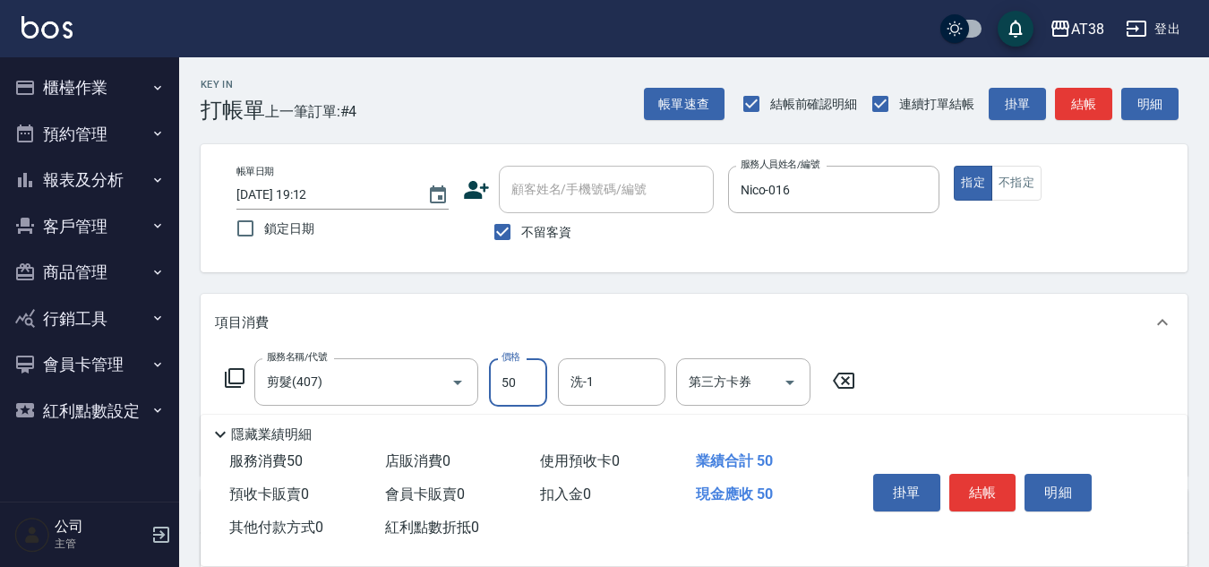
type input "500"
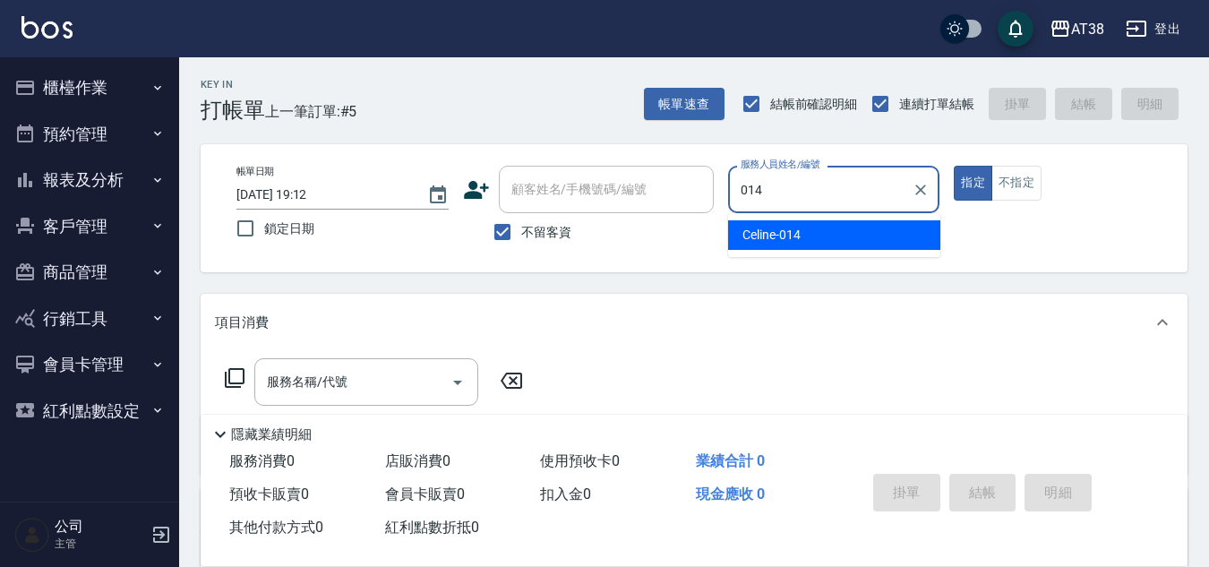
type input "Celine-014"
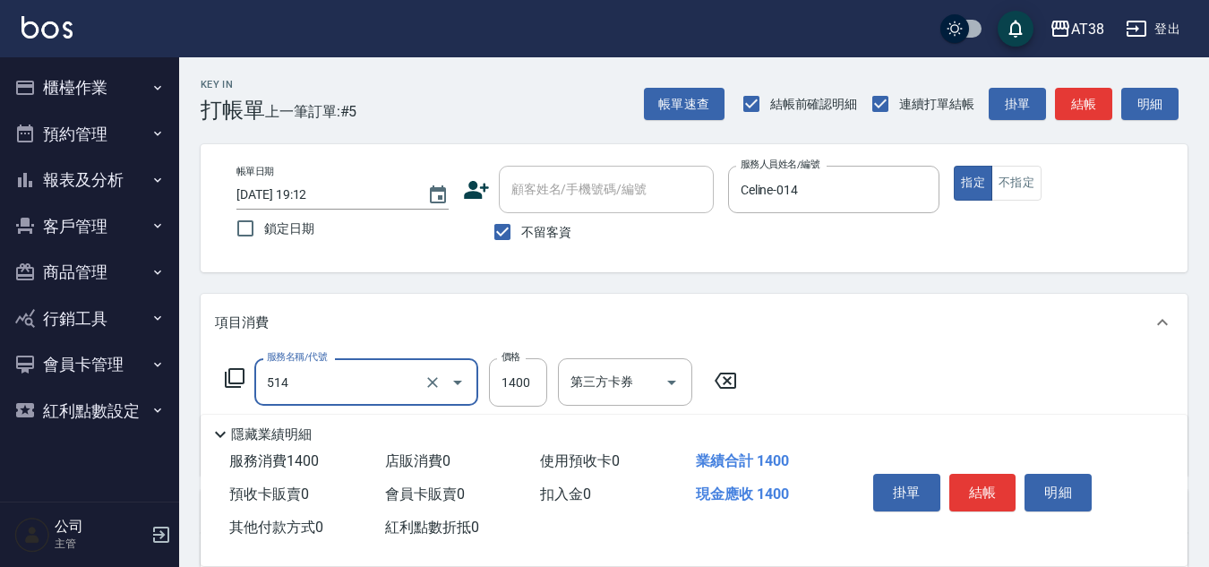
type input "染髮(長)(514)"
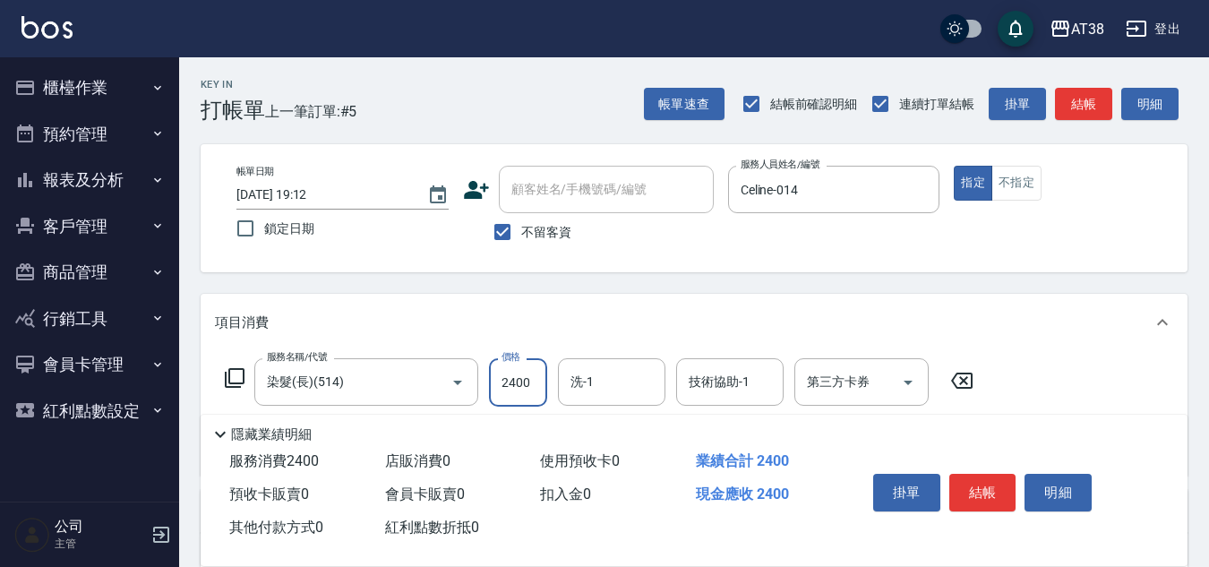
type input "2400"
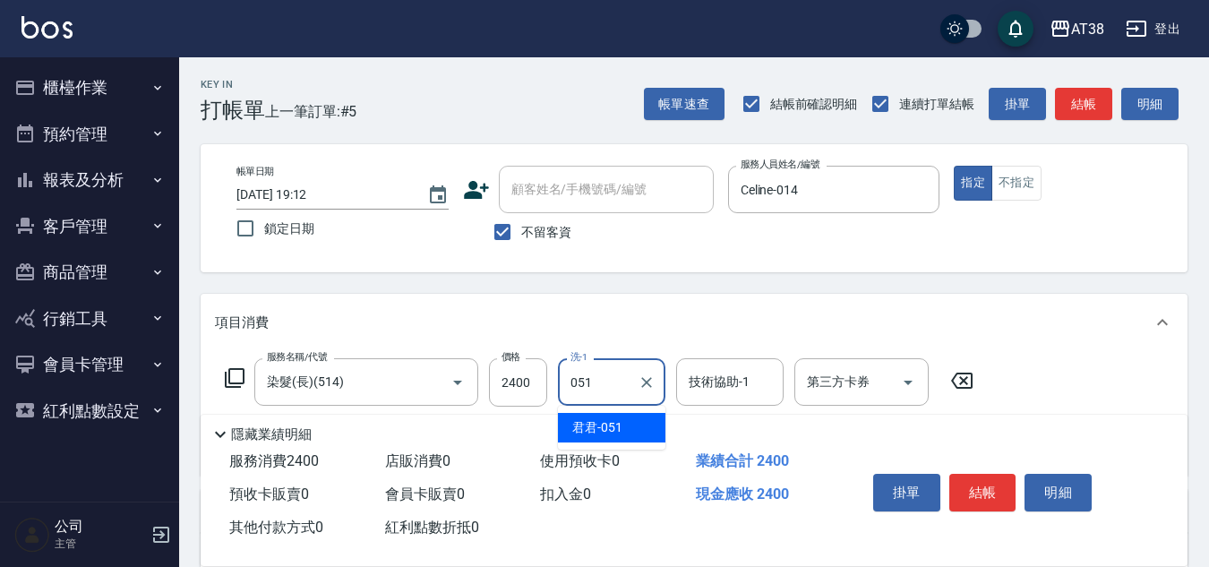
type input "君君-051"
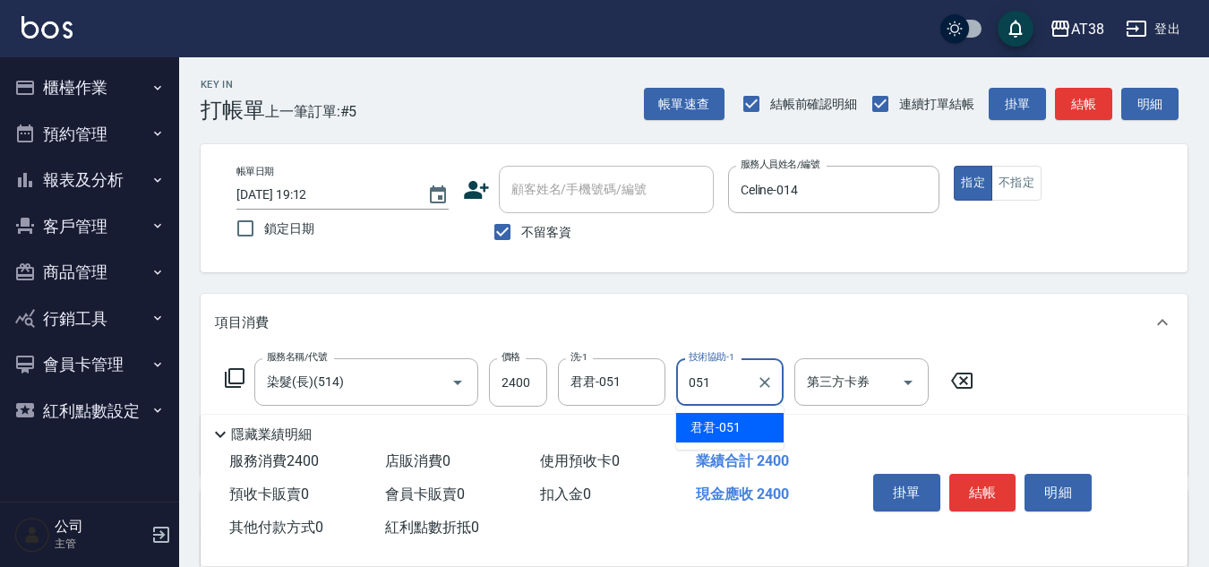
type input "君君-051"
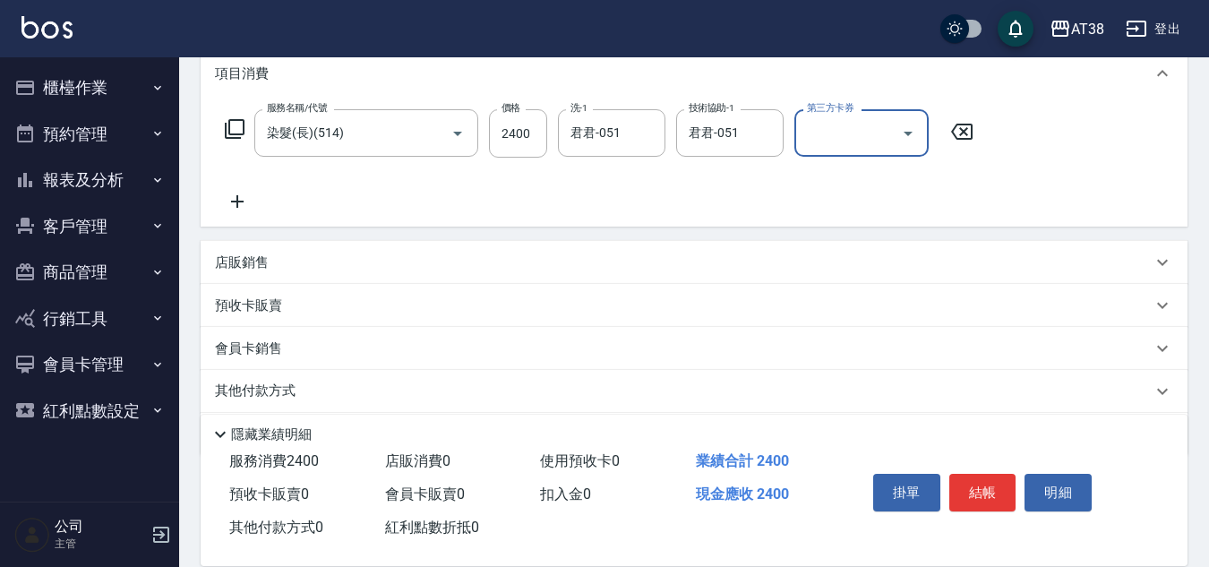
scroll to position [310, 0]
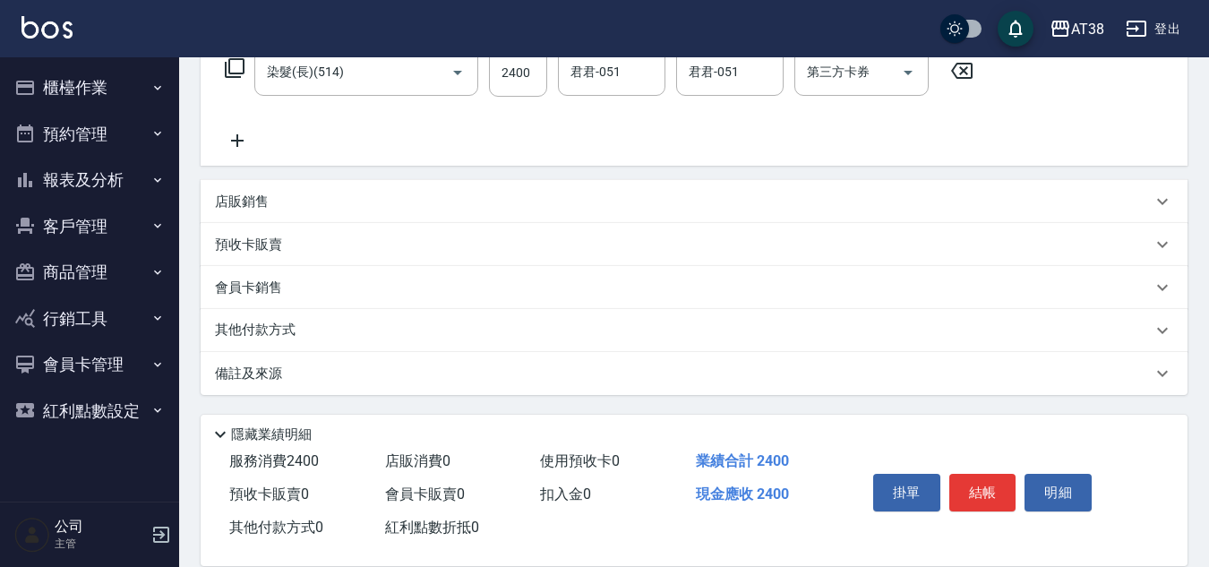
click at [229, 335] on p "其他付款方式" at bounding box center [260, 331] width 90 height 20
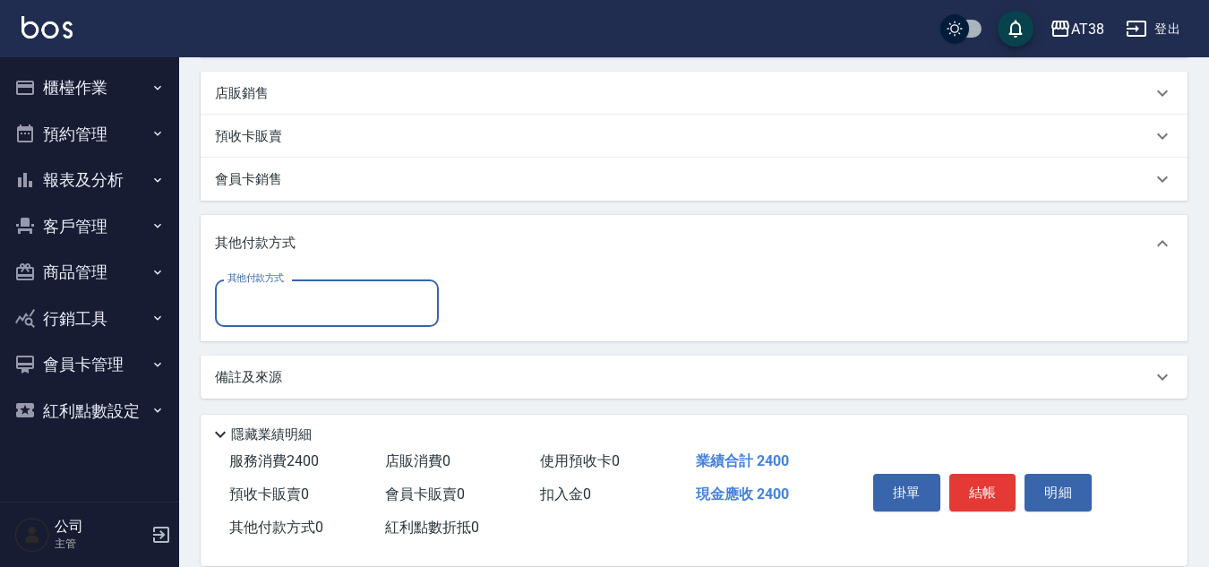
scroll to position [422, 0]
click at [272, 299] on input "其他付款方式" at bounding box center [327, 299] width 208 height 31
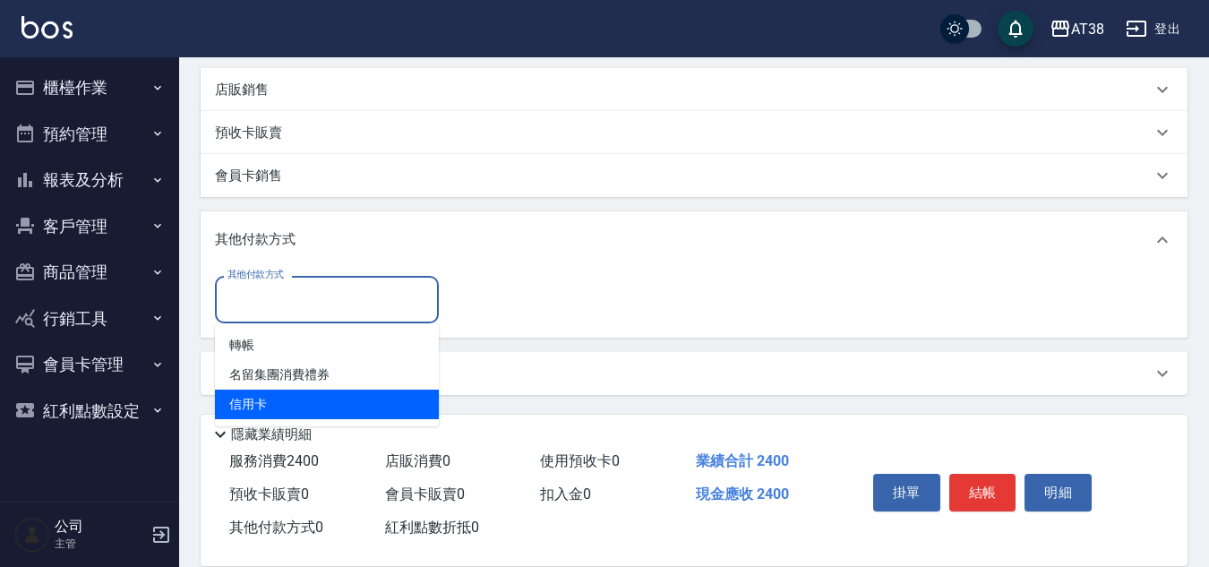
click at [259, 408] on span "信用卡" at bounding box center [327, 405] width 224 height 30
type input "信用卡"
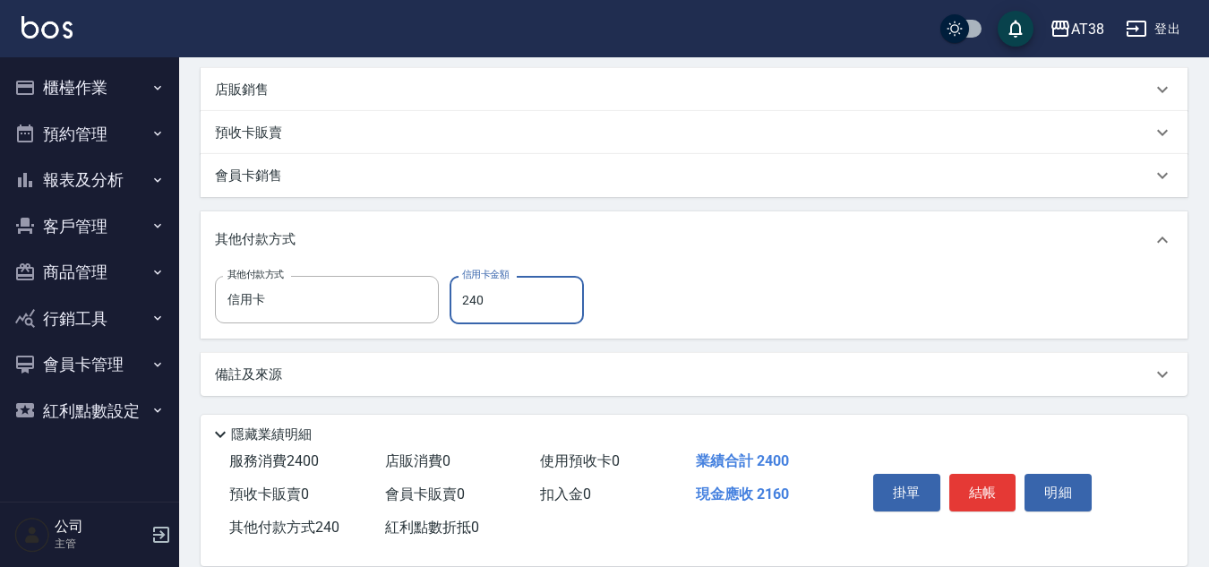
type input "2400"
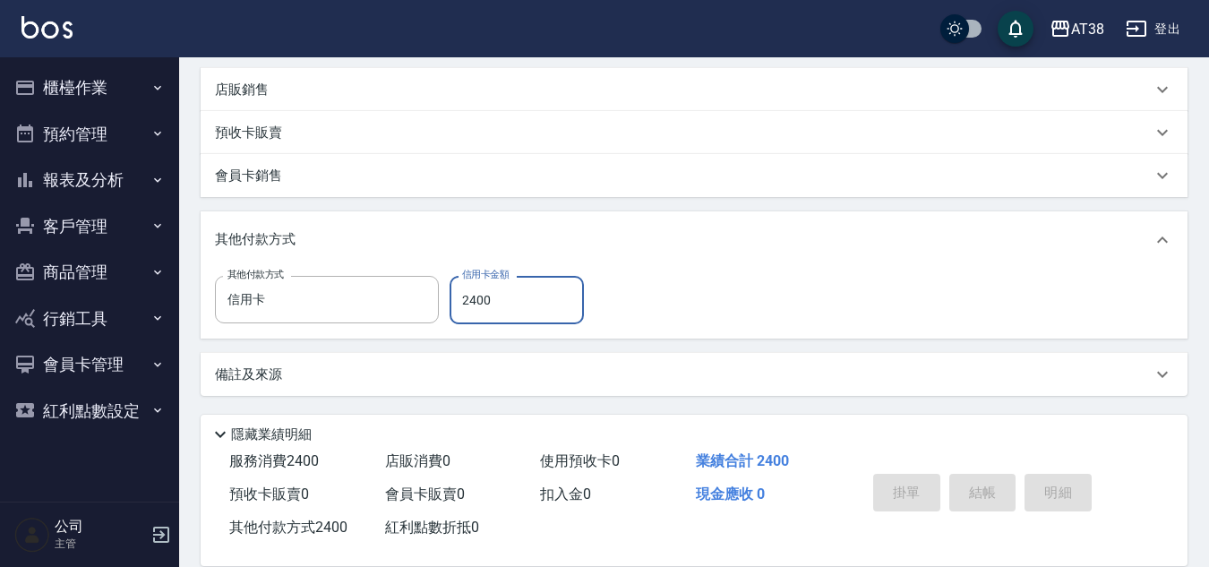
type input "2025/09/18 19:13"
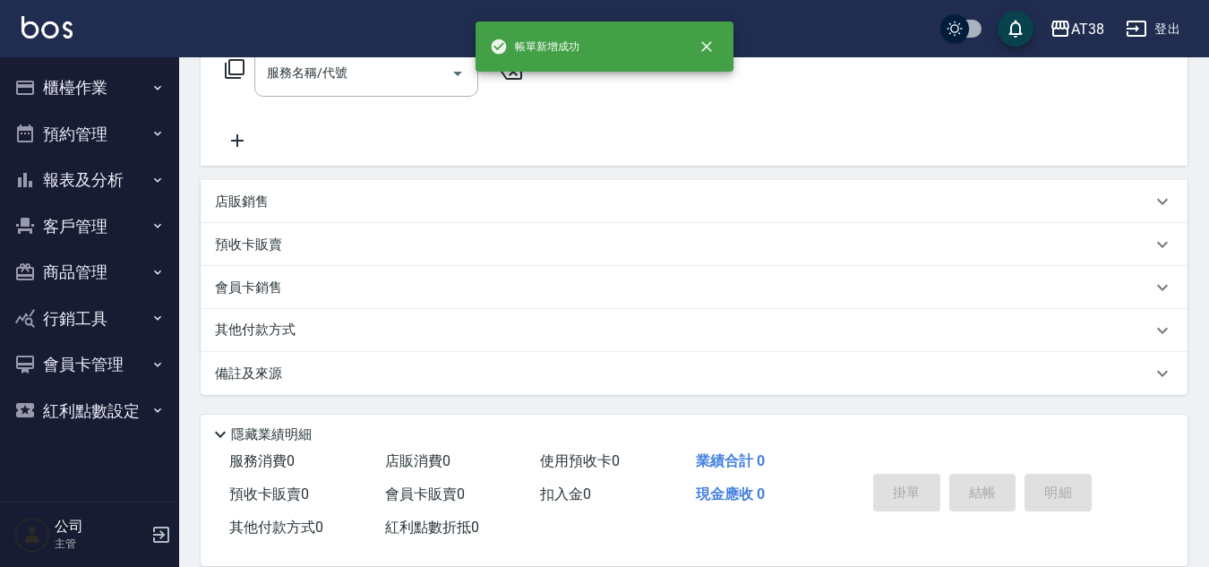
scroll to position [0, 0]
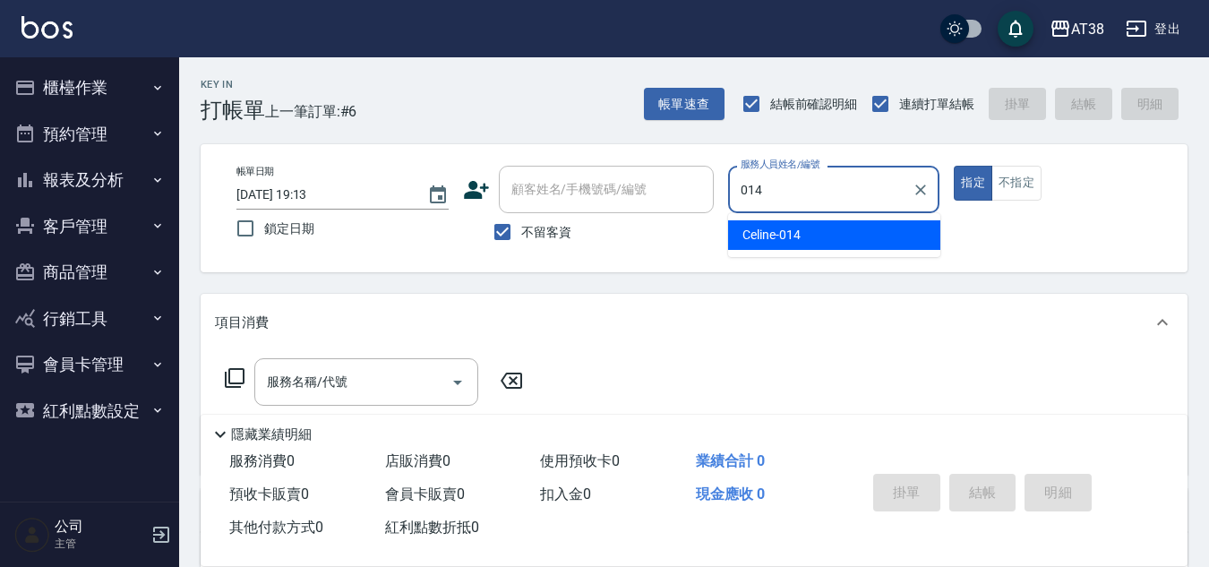
type input "Celine-014"
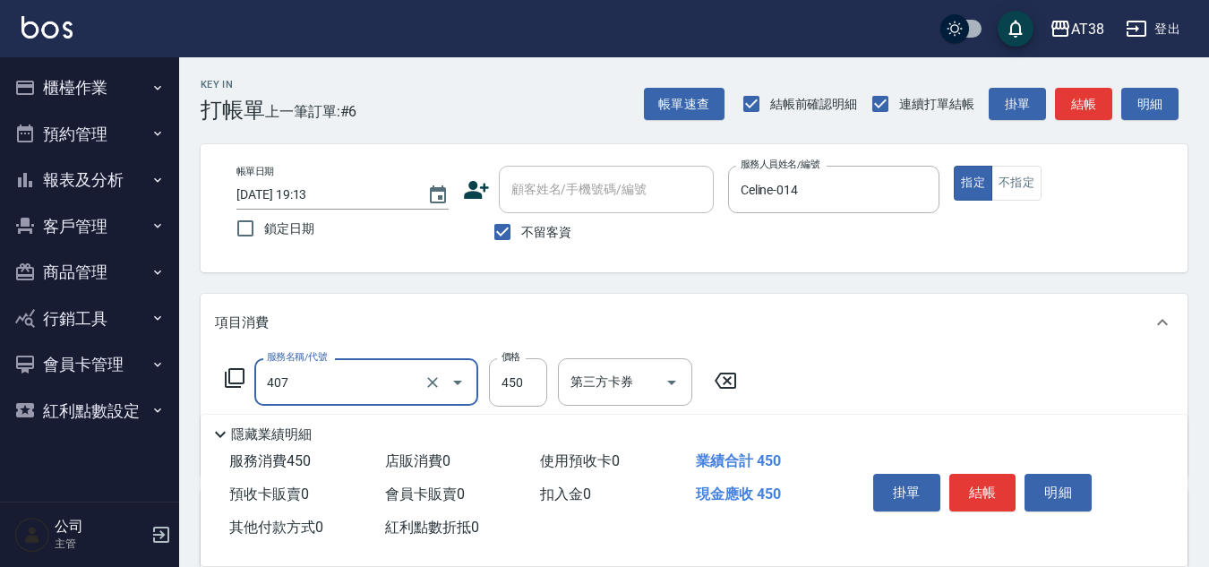
type input "剪髮(407)"
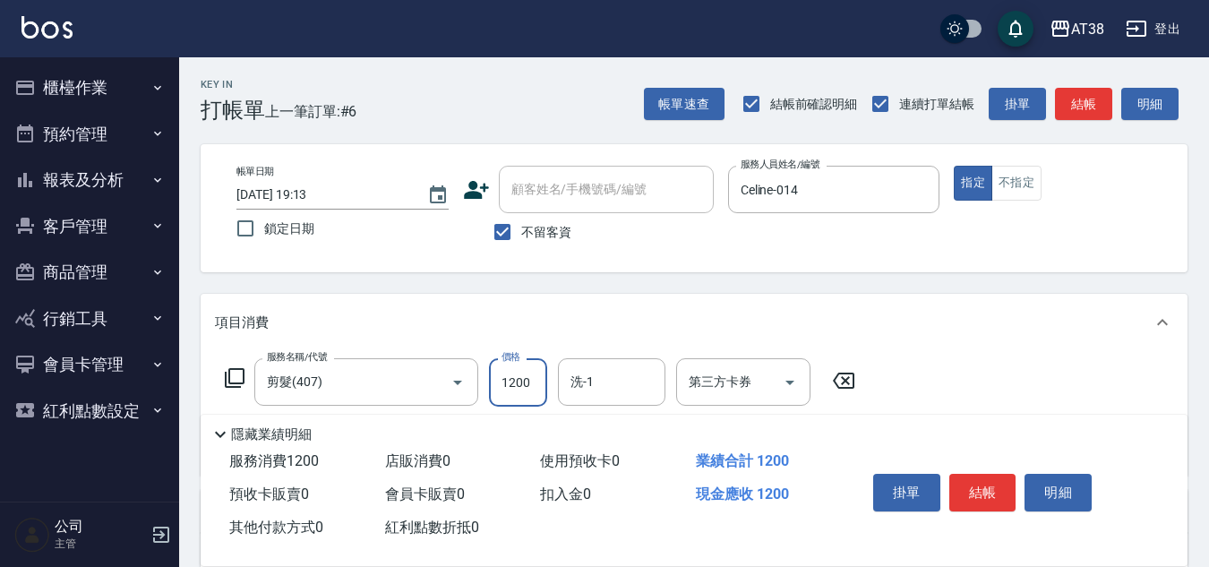
type input "1200"
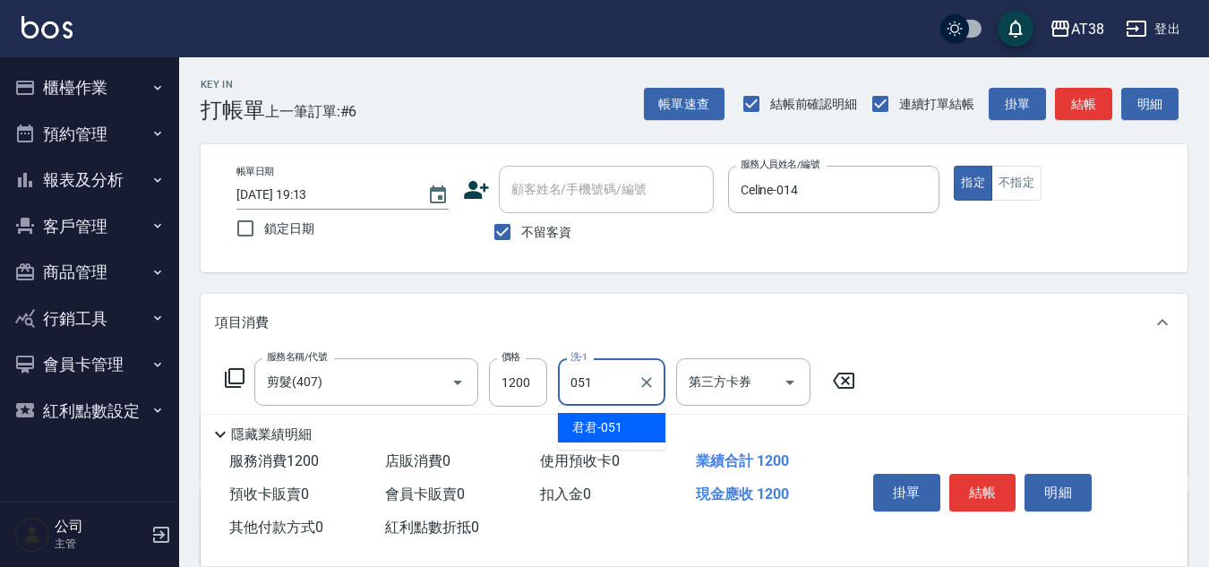
type input "君君-051"
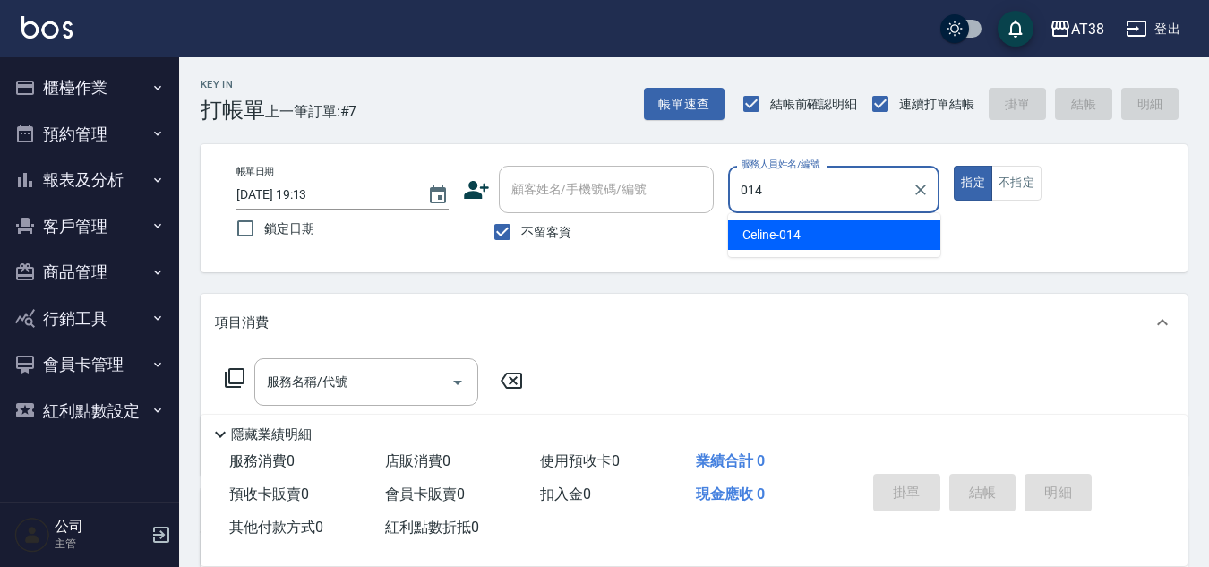
type input "Celine-014"
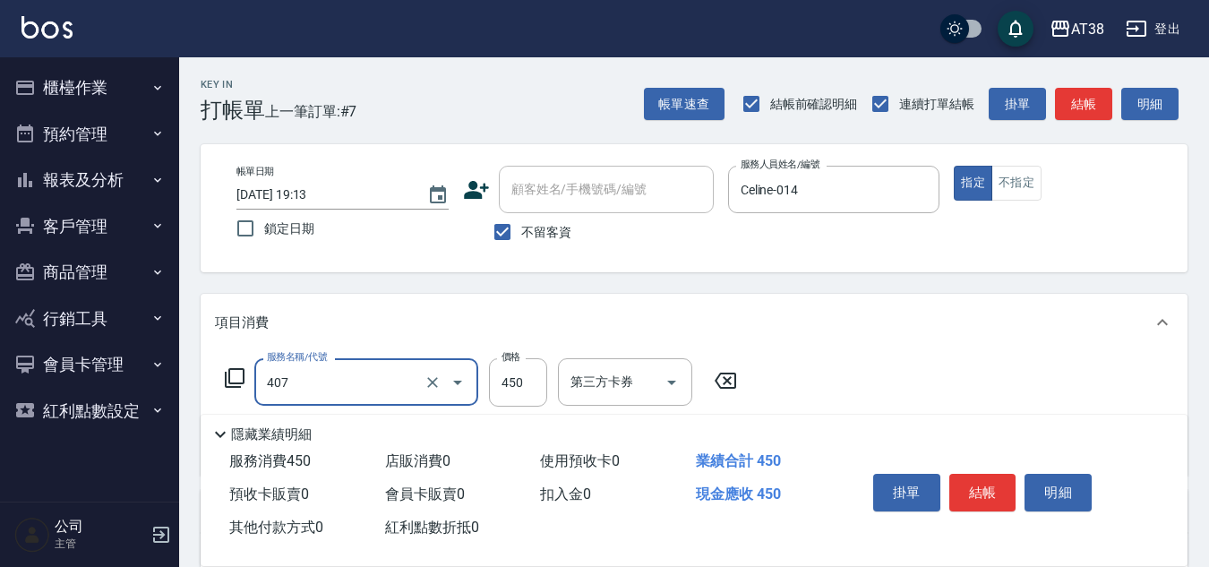
type input "剪髮(407)"
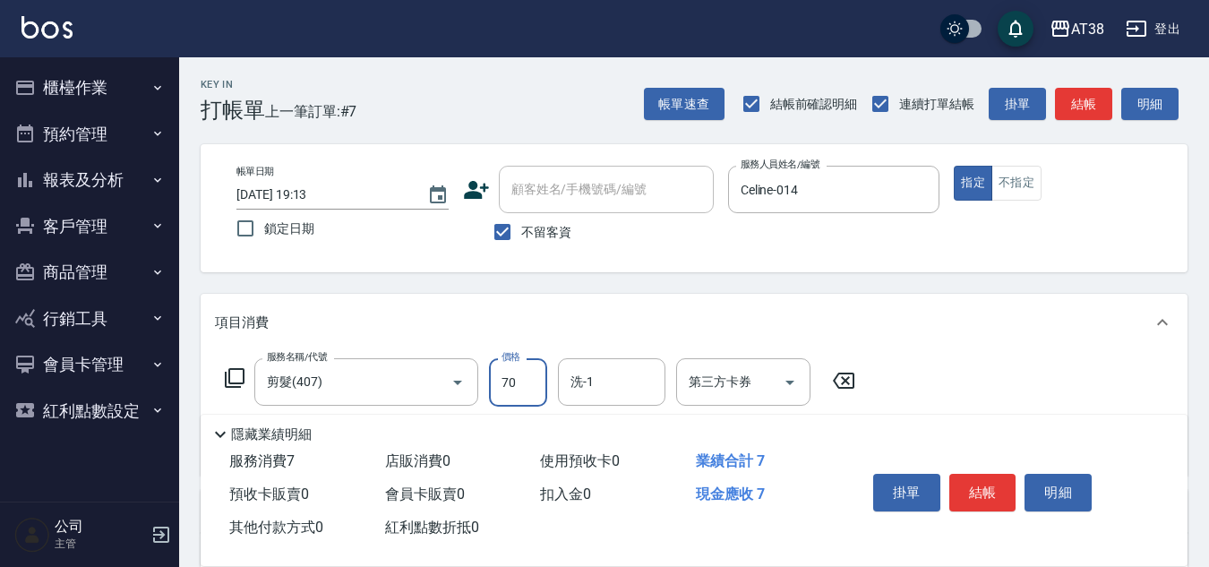
type input "700"
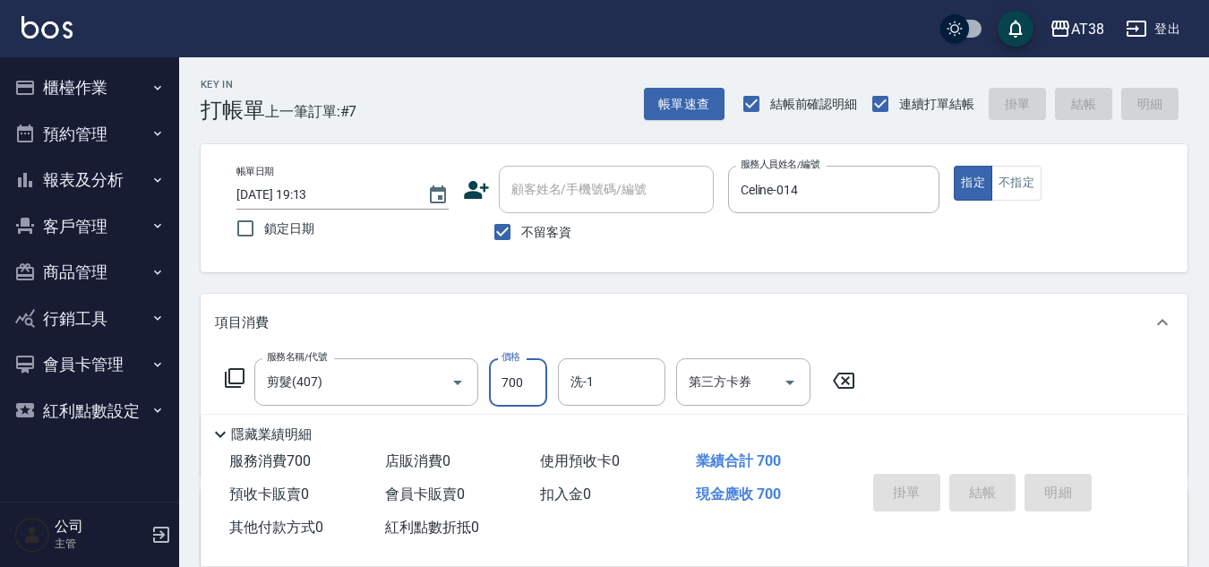
type input "2025/09/18 19:14"
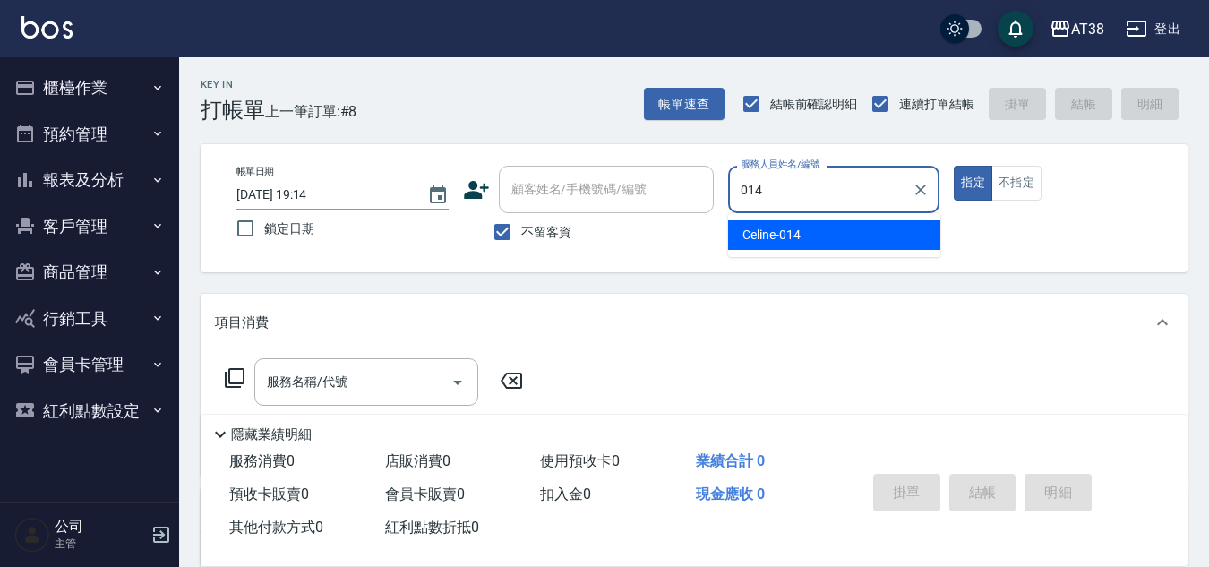
type input "Celine-014"
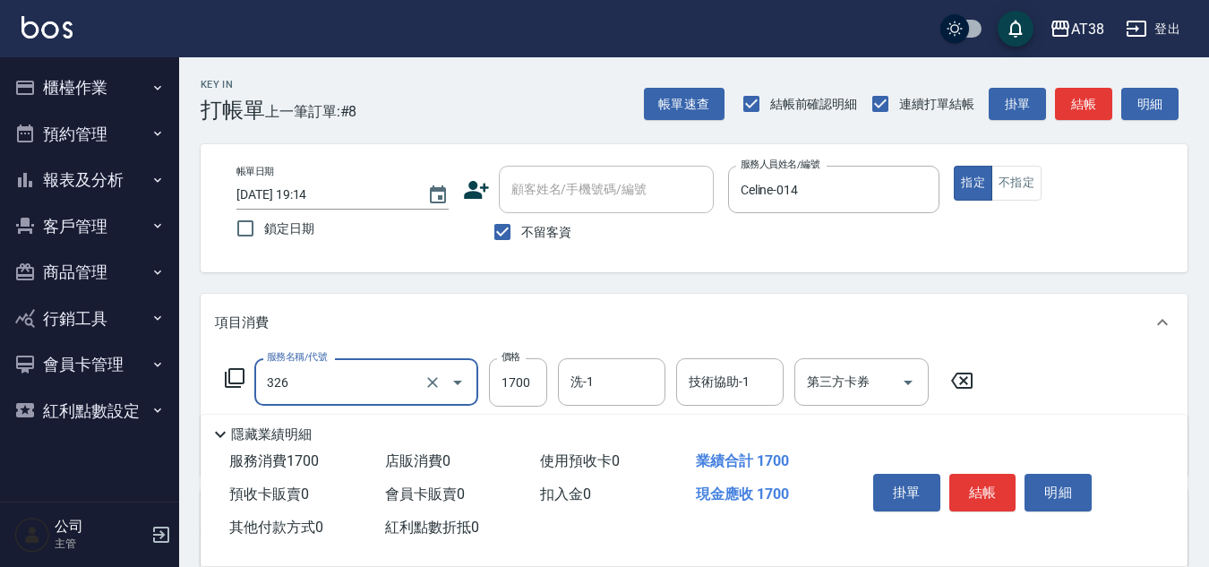
type input "溫塑燙(326)"
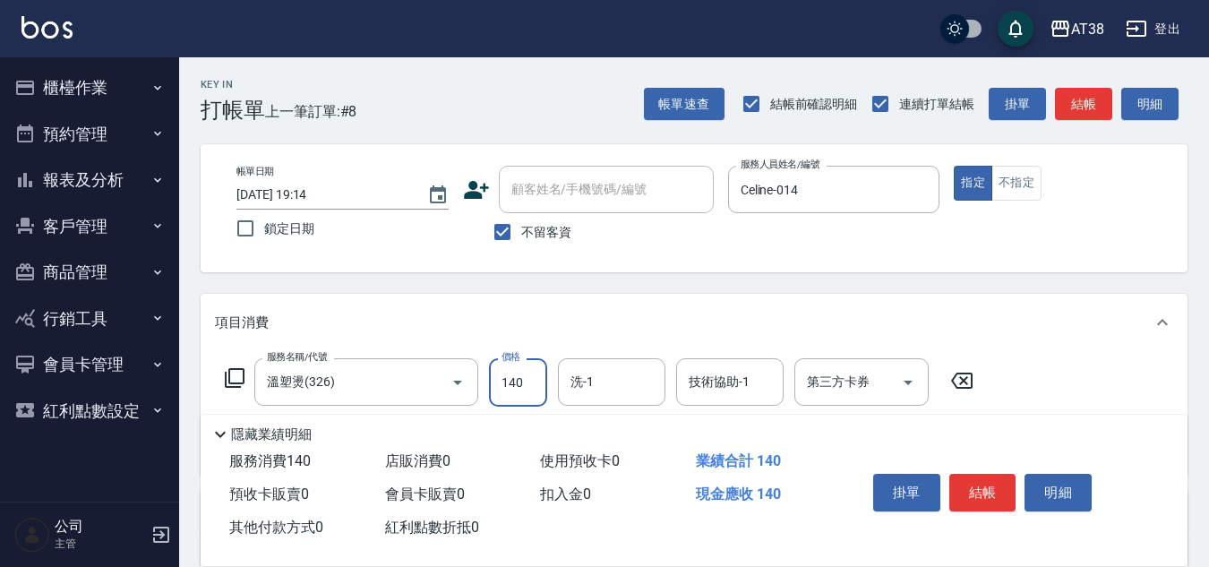
type input "1400"
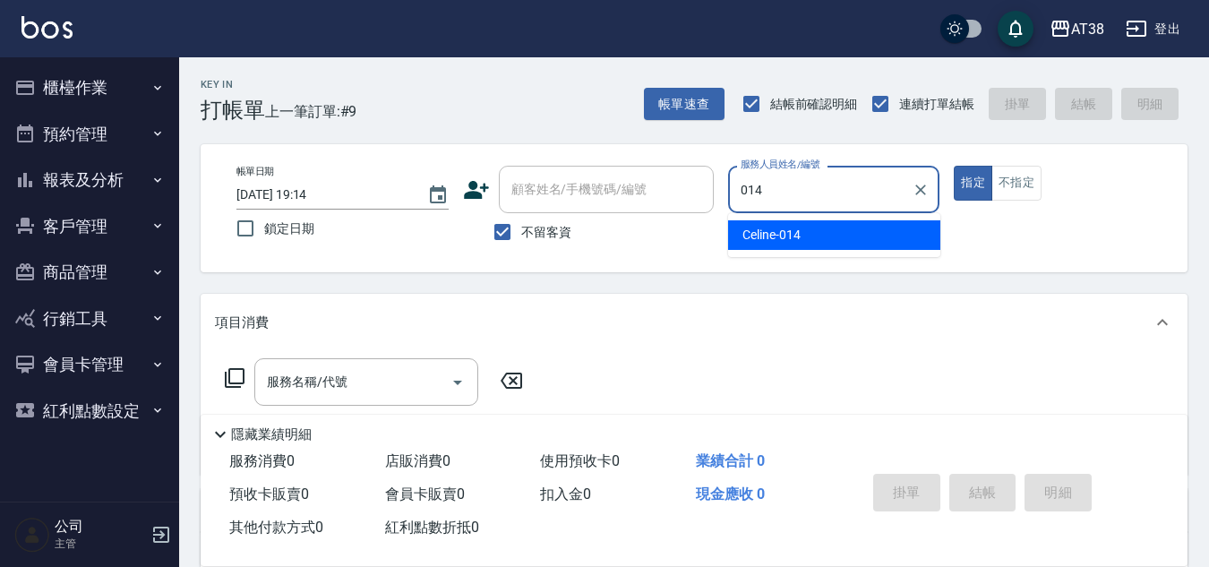
type input "Celine-014"
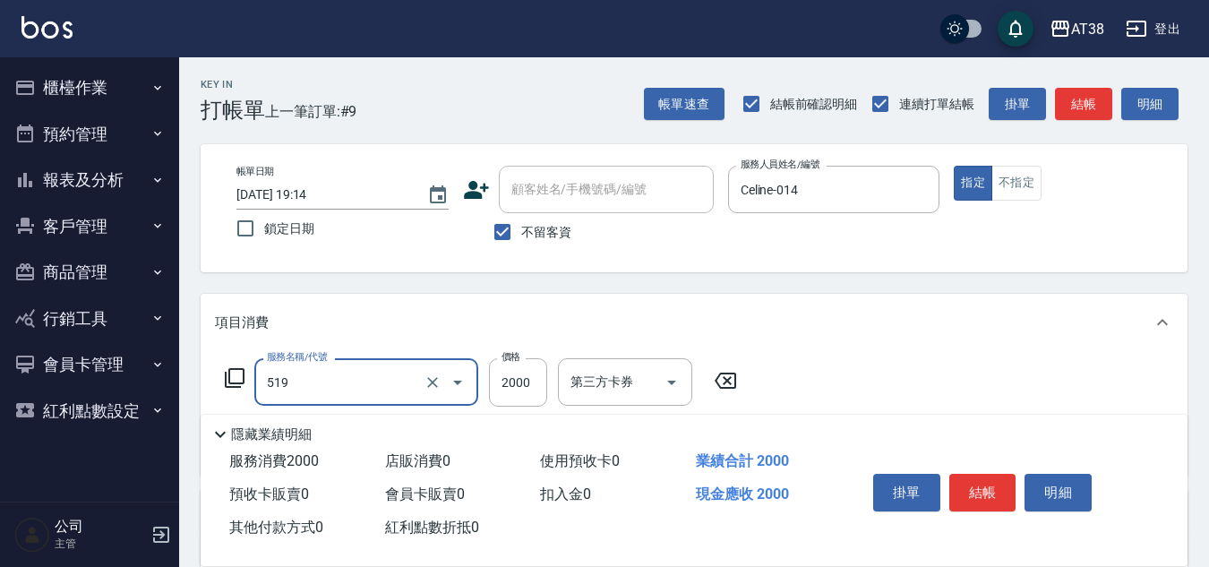
type input "網路染髮(519)"
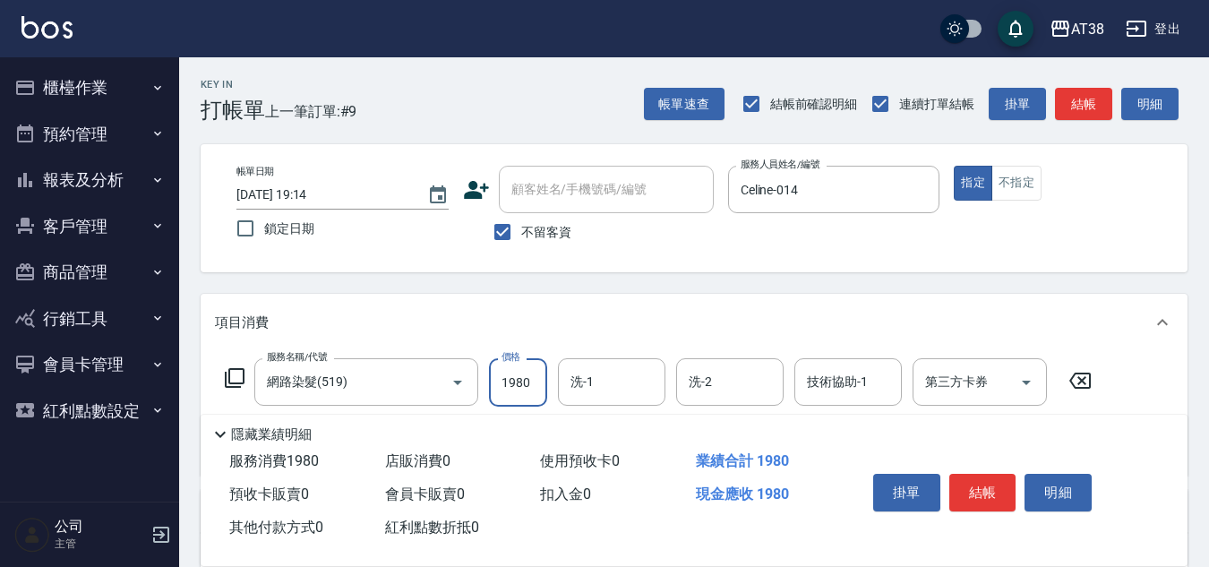
type input "1980"
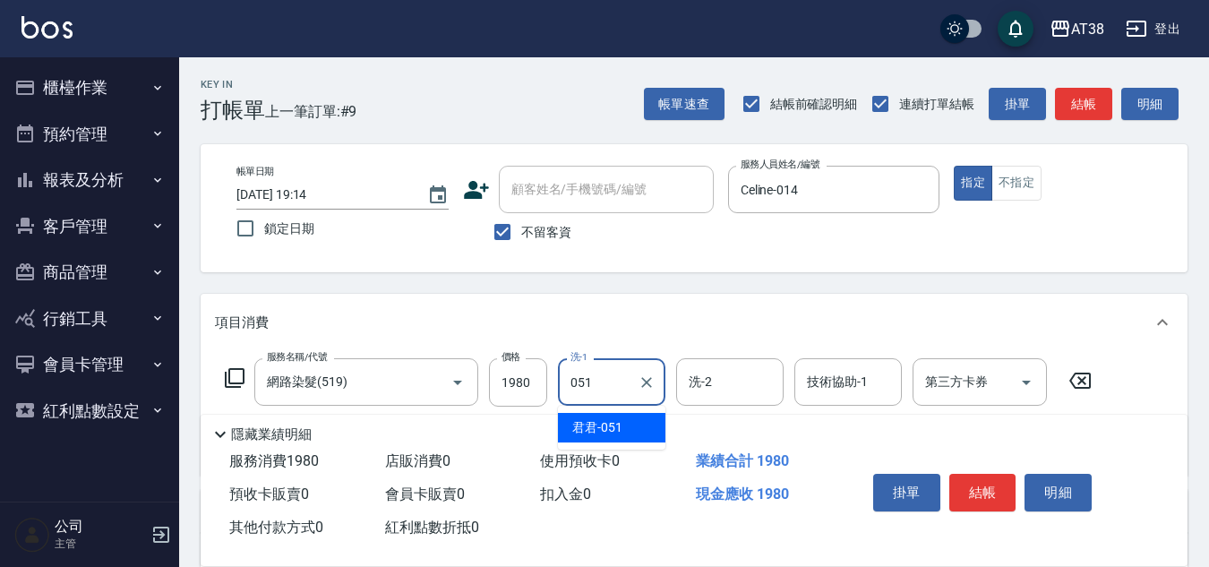
type input "君君-051"
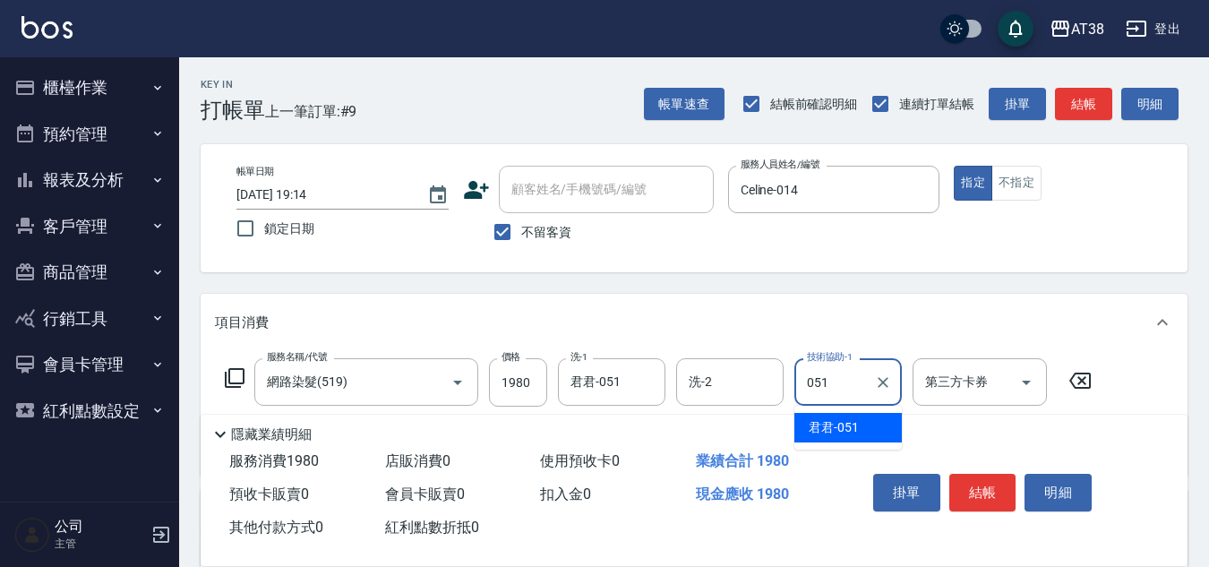
type input "君君-051"
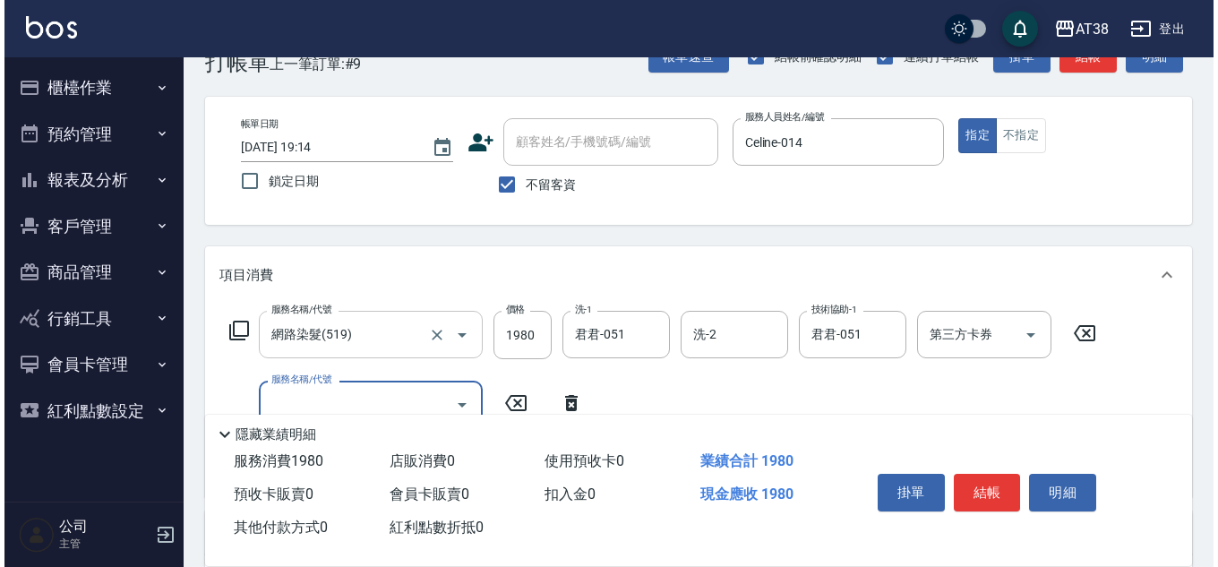
scroll to position [90, 0]
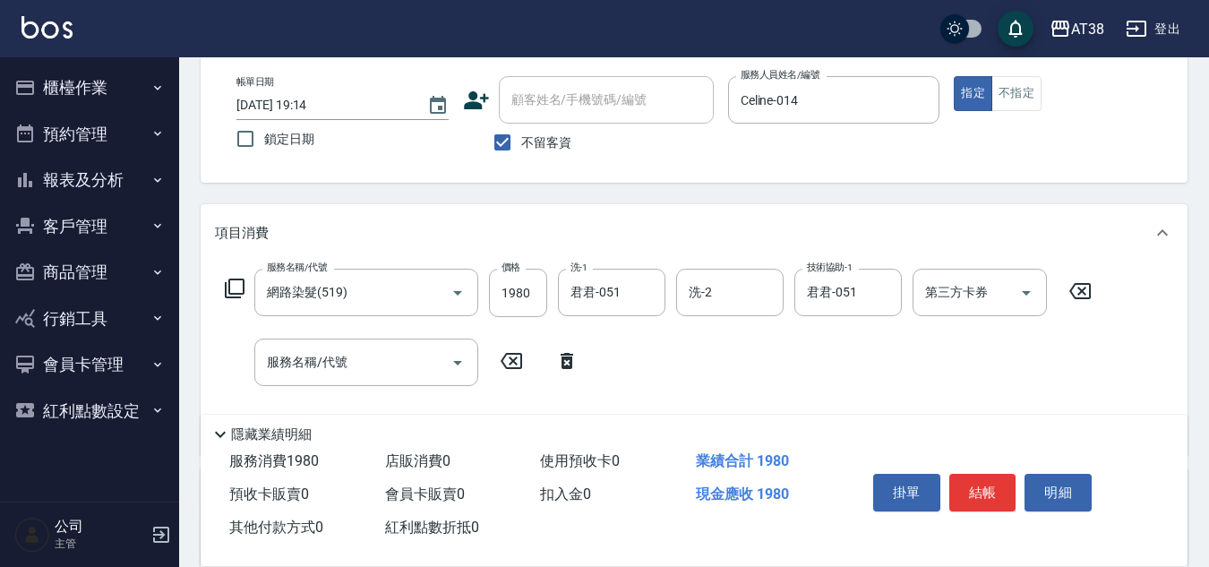
click at [237, 291] on icon at bounding box center [234, 288] width 21 height 21
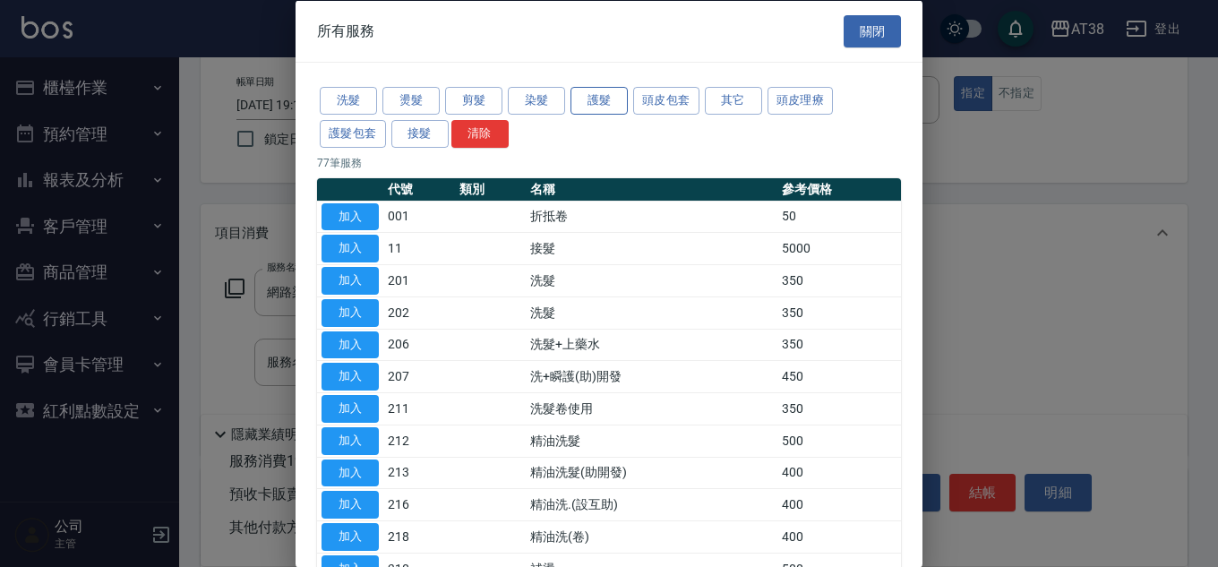
click at [589, 98] on button "護髮" at bounding box center [599, 101] width 57 height 28
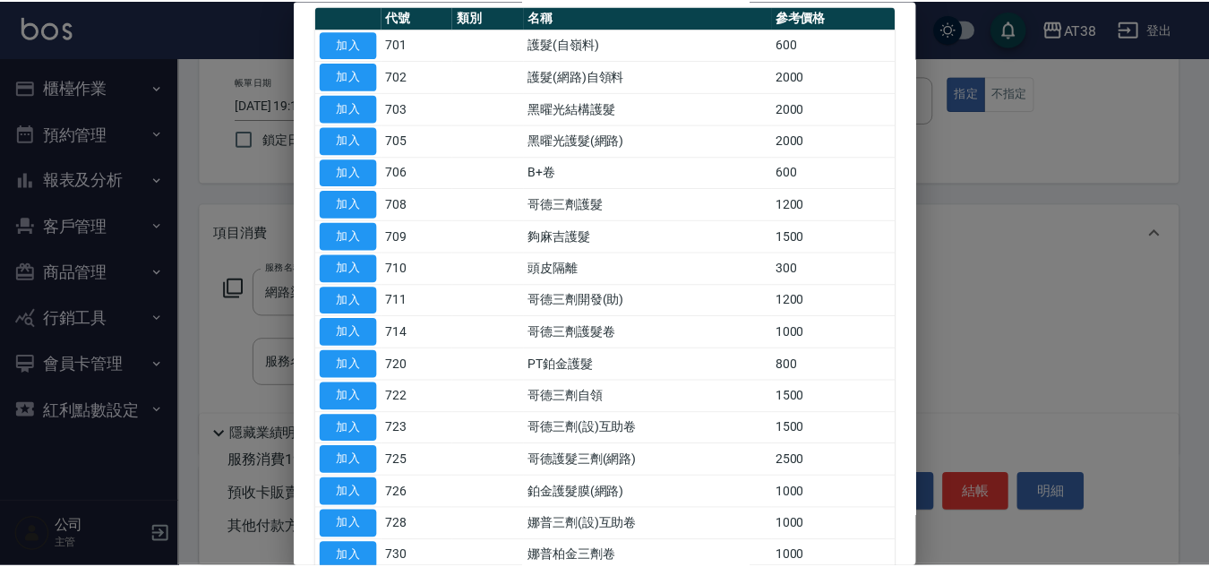
scroll to position [179, 0]
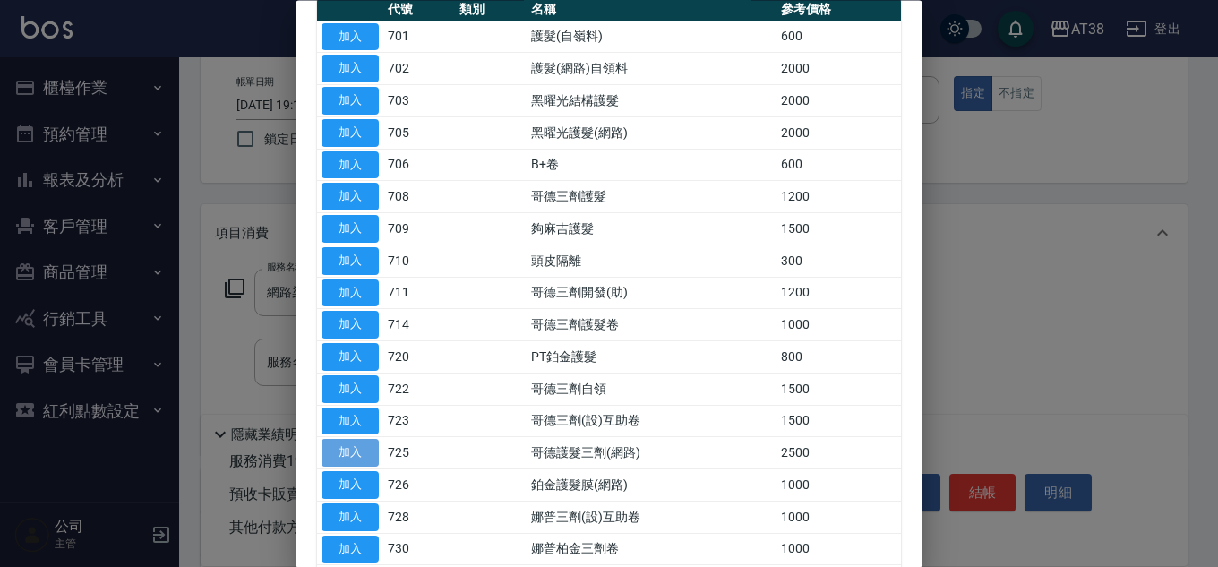
click at [354, 454] on button "加入" at bounding box center [350, 454] width 57 height 28
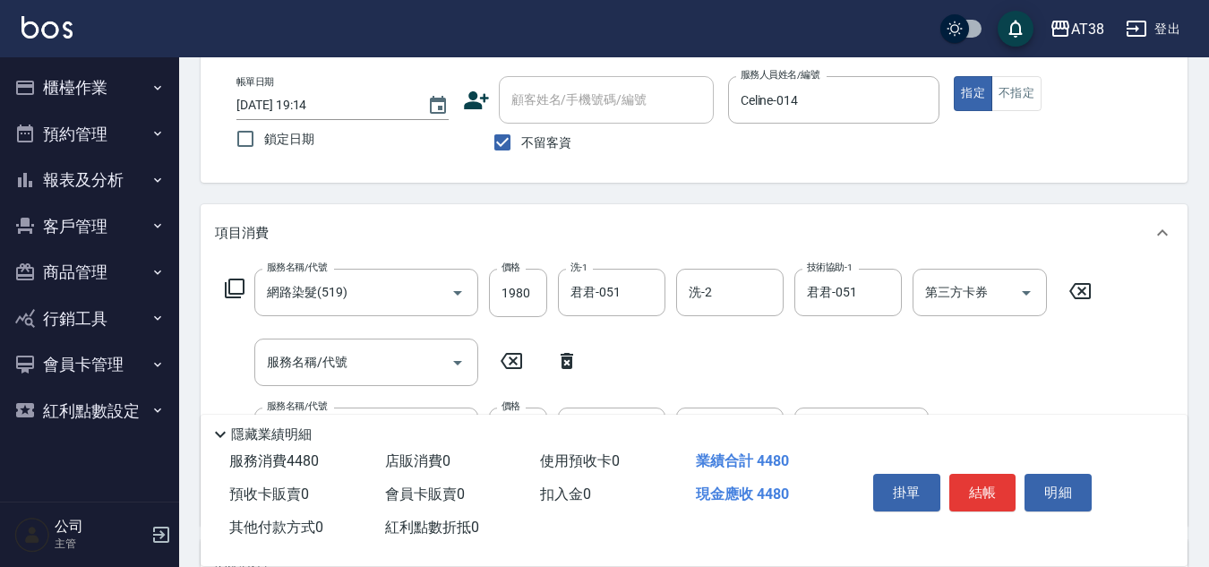
click at [576, 363] on icon at bounding box center [567, 360] width 45 height 21
type input "哥德護髮三劑(網路)(725)"
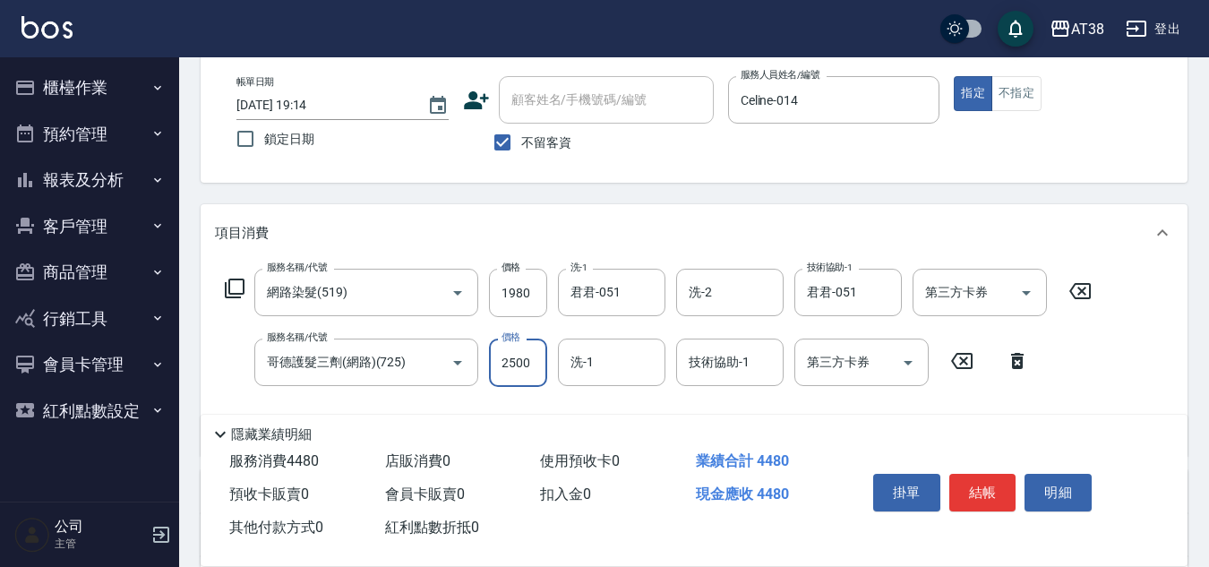
click at [535, 366] on input "2500" at bounding box center [518, 363] width 58 height 48
type input "1700"
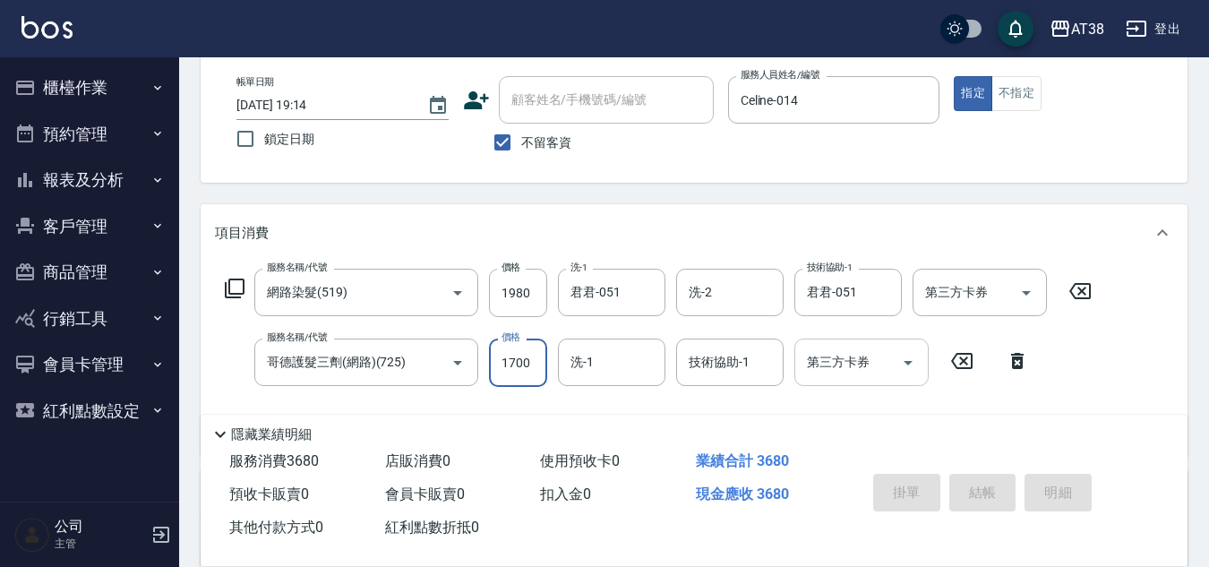
type input "2025/09/18 19:15"
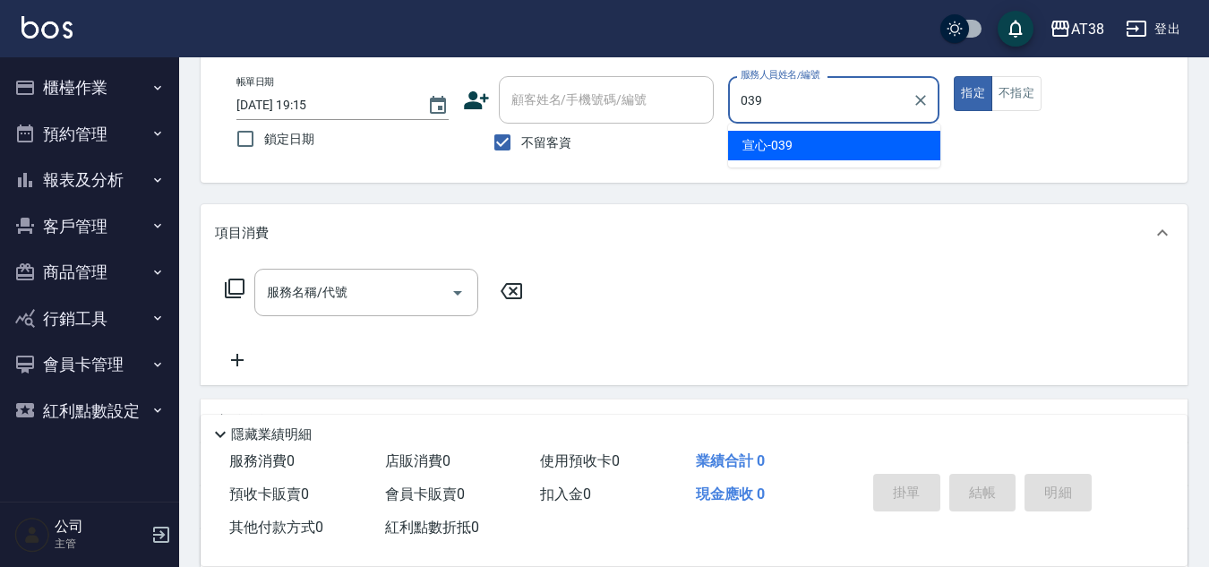
type input "宣心-039"
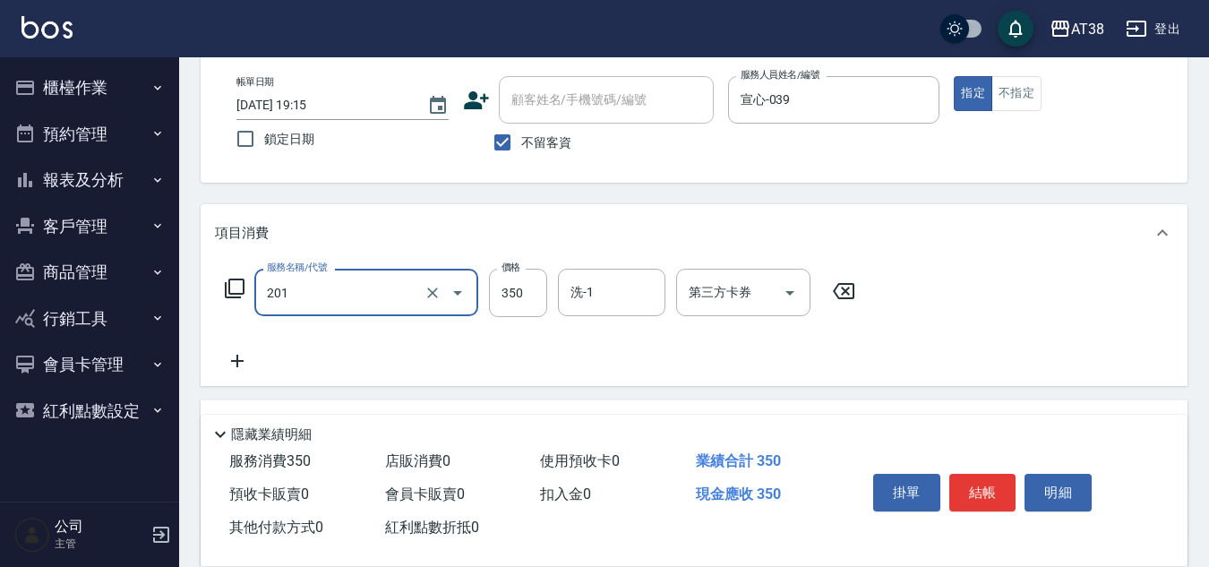
type input "洗髮(201)"
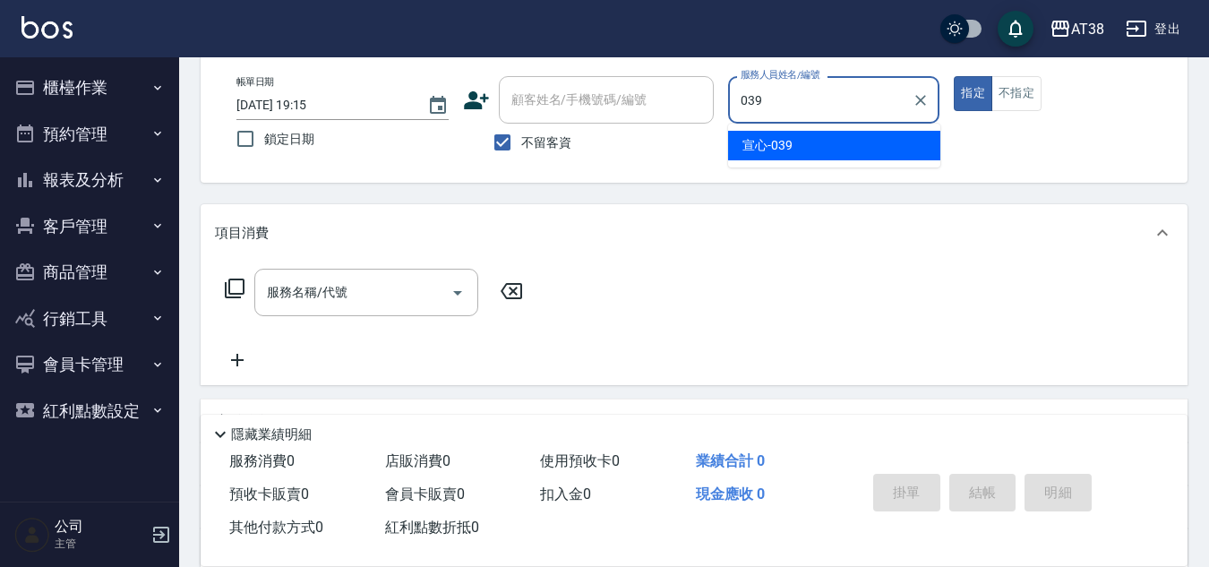
type input "宣心-039"
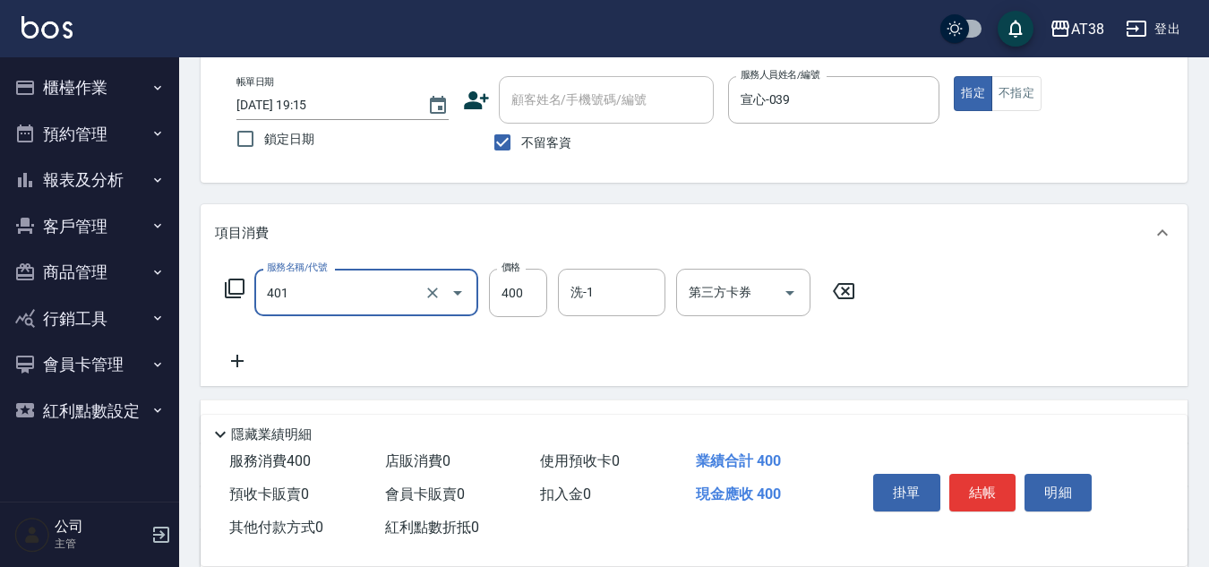
type input "單剪(401)"
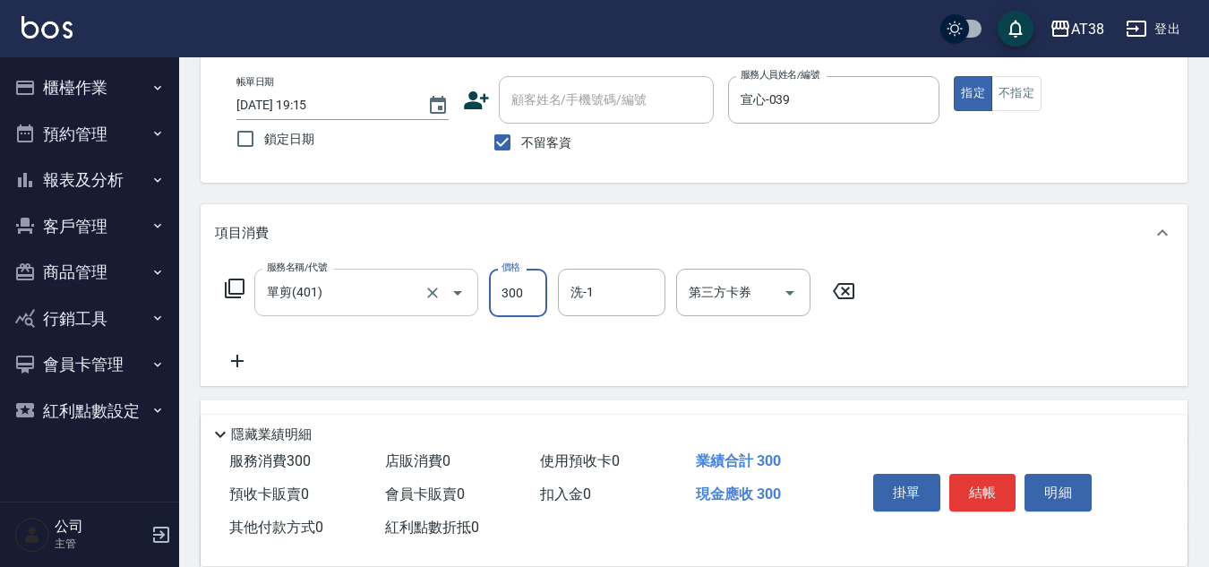
type input "300"
click at [374, 305] on input "單剪(401)" at bounding box center [341, 292] width 158 height 31
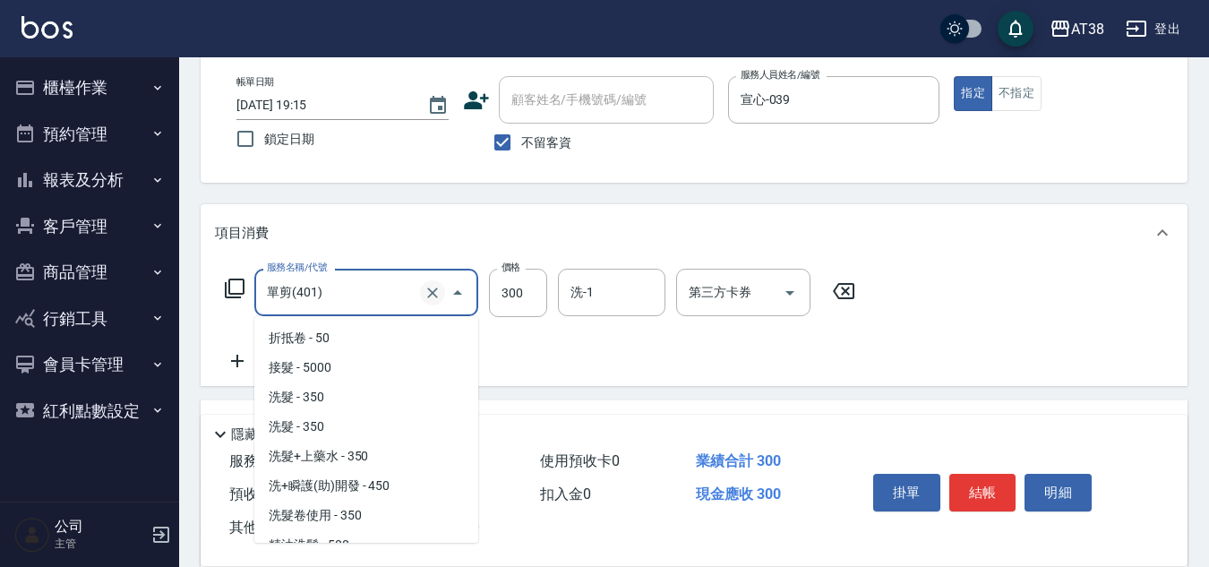
scroll to position [401, 0]
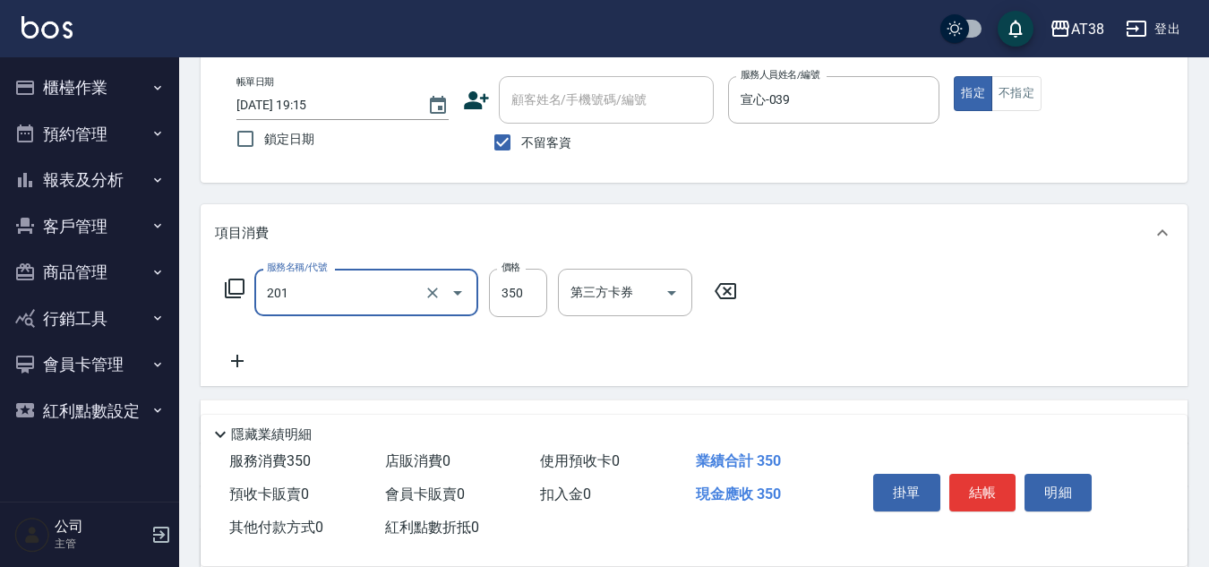
type input "洗髮(201)"
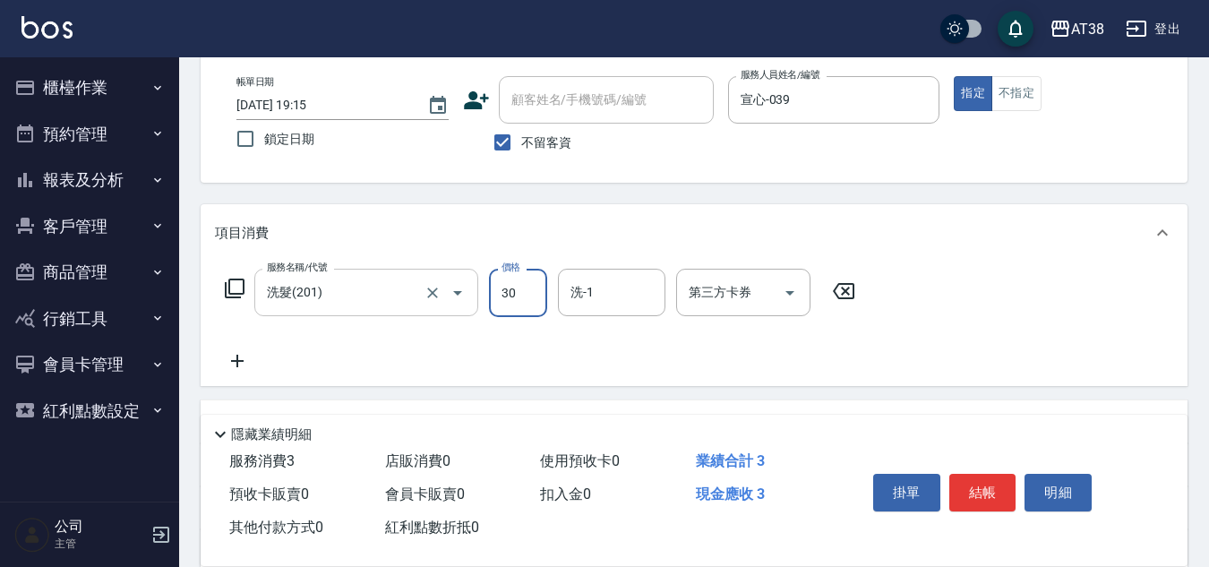
type input "300"
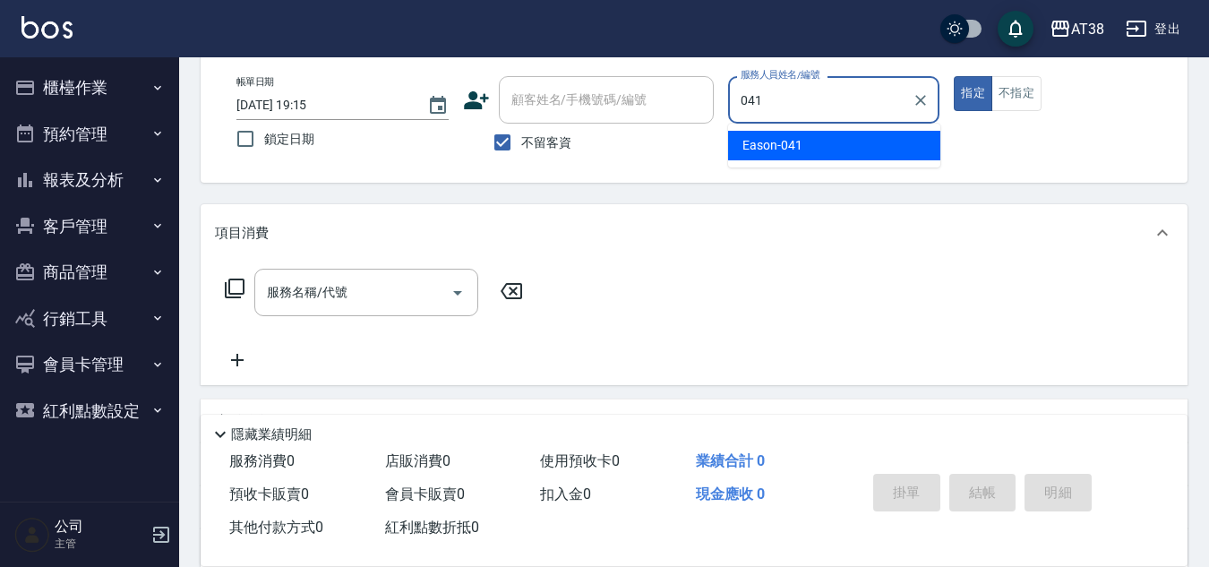
type input "Eason-041"
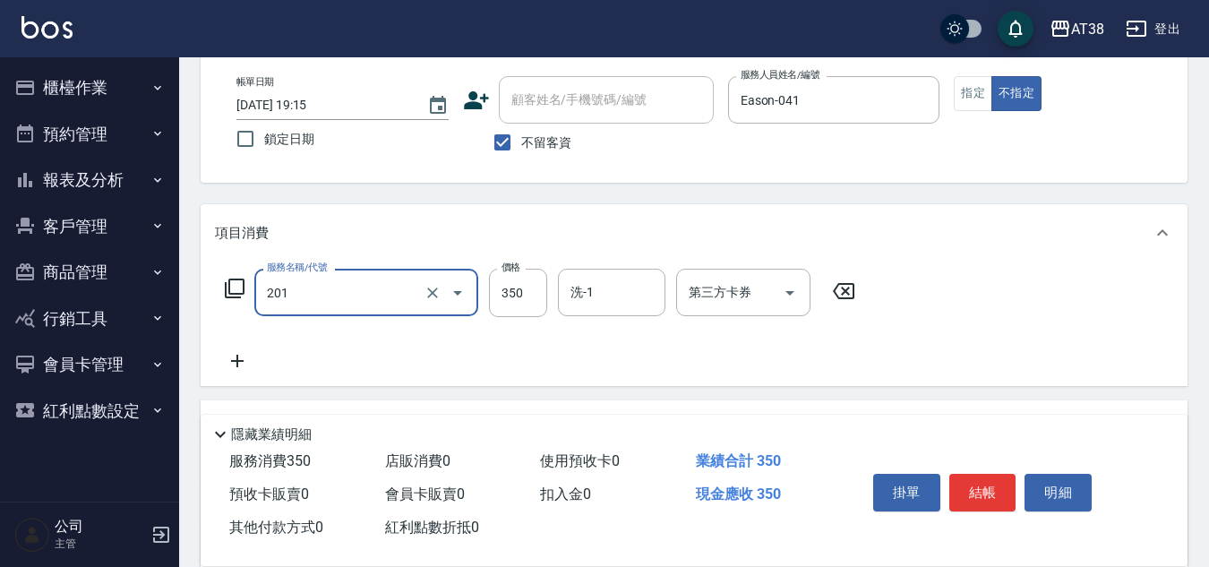
type input "洗髮(201)"
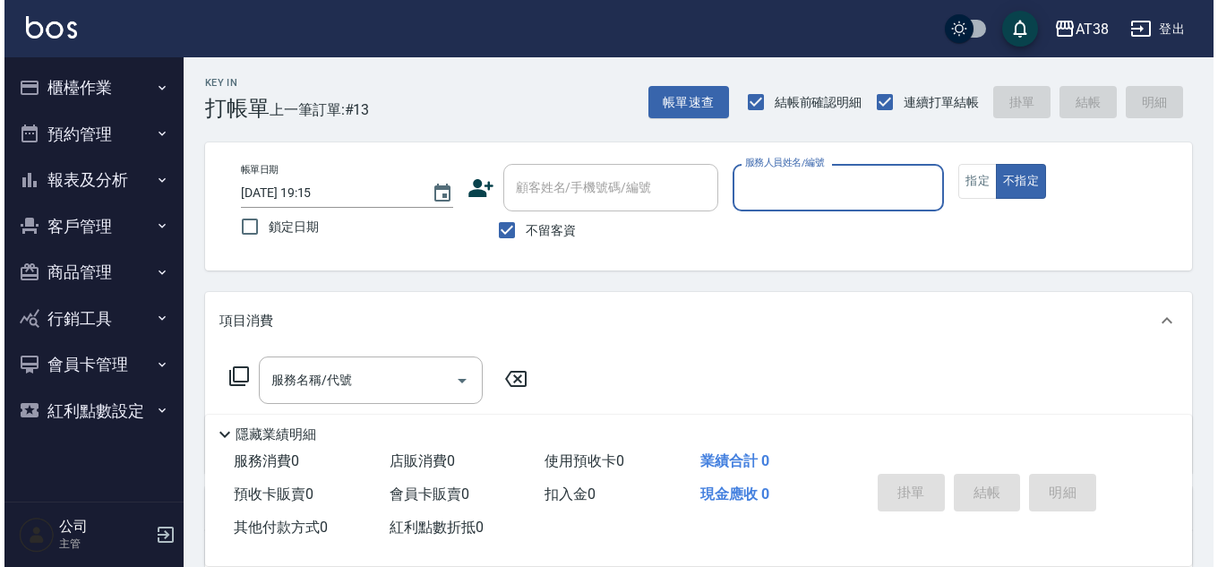
scroll to position [0, 0]
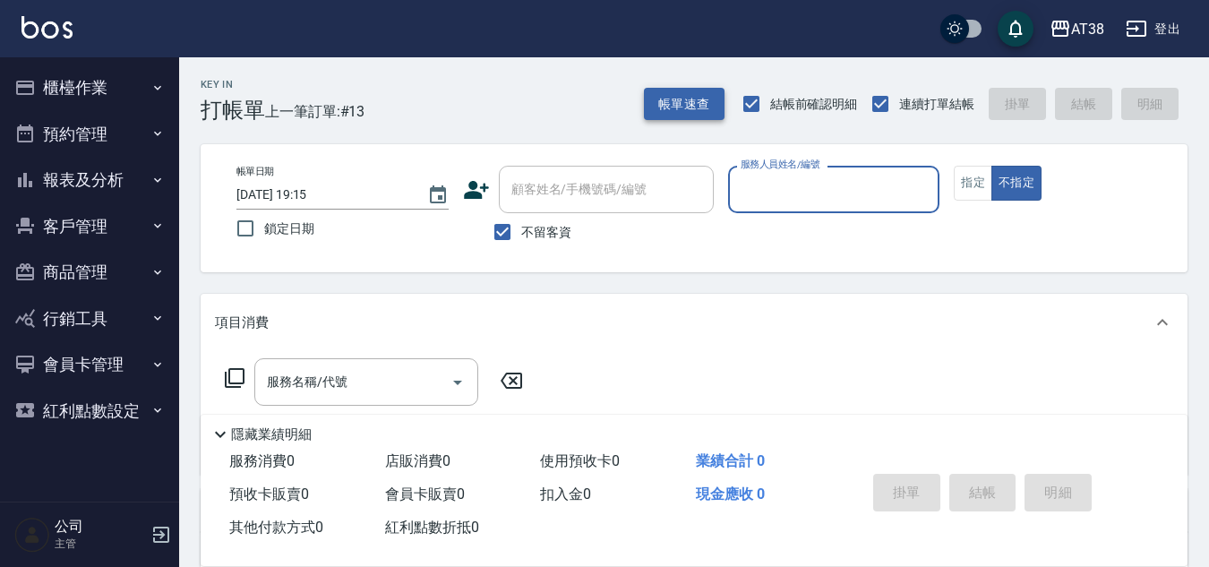
click at [684, 99] on button "帳單速查" at bounding box center [684, 104] width 81 height 33
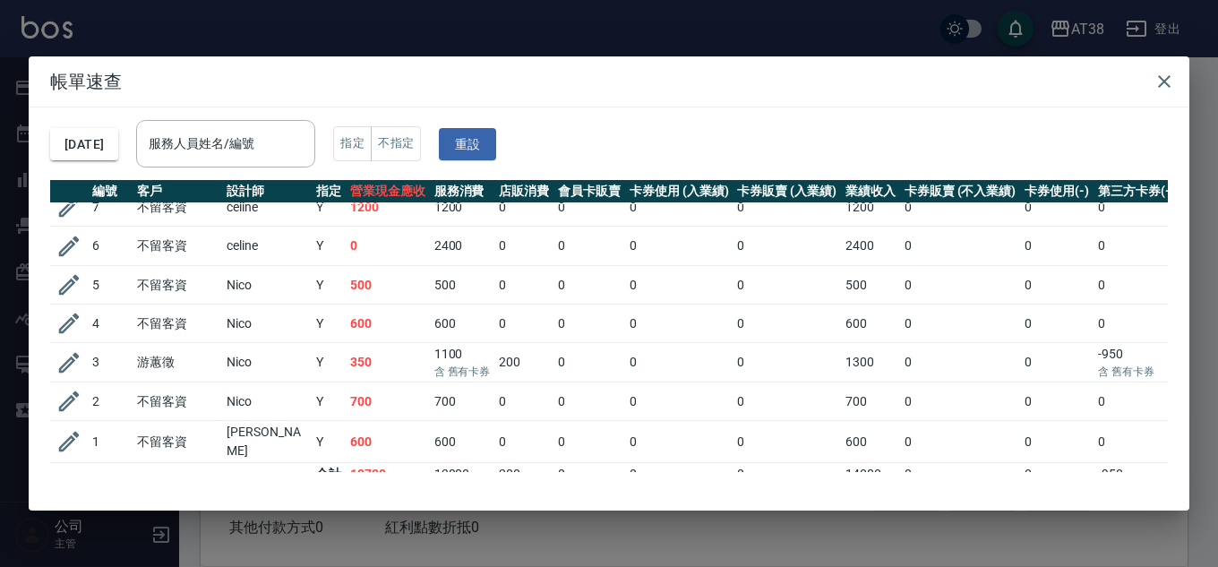
scroll to position [271, 0]
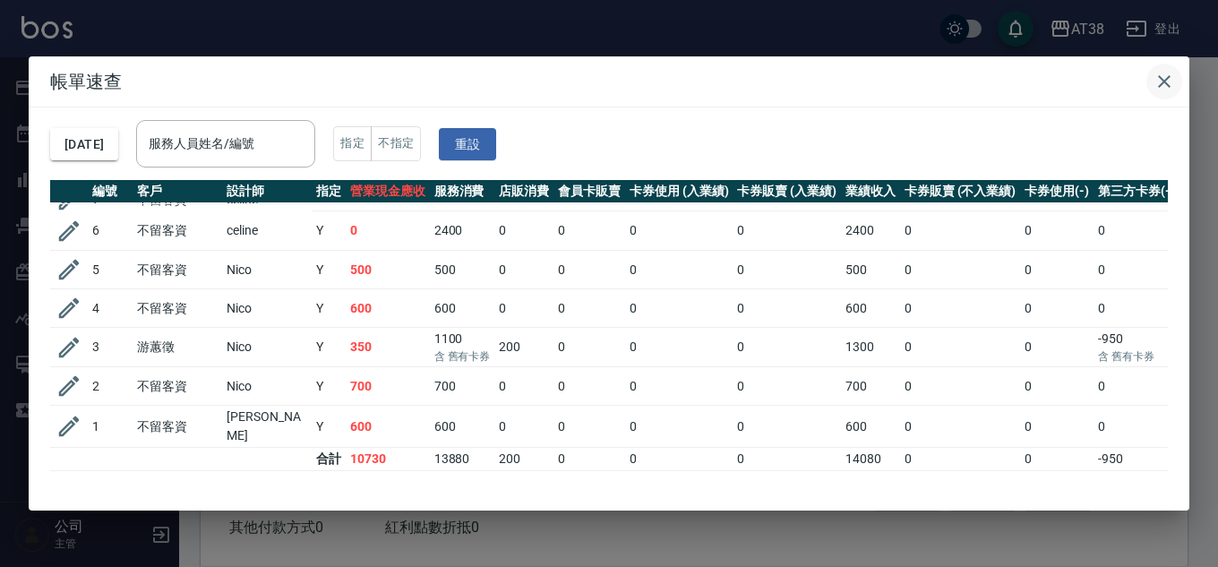
click at [1162, 81] on icon "button" at bounding box center [1164, 81] width 21 height 21
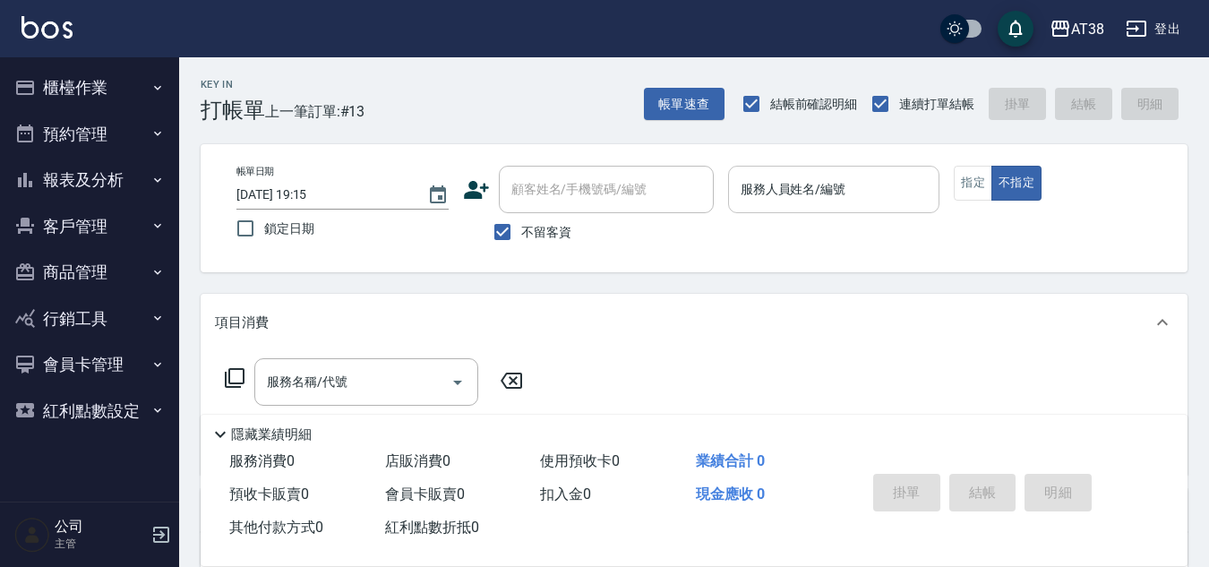
click at [758, 184] on input "服務人員姓名/編號" at bounding box center [834, 189] width 196 height 31
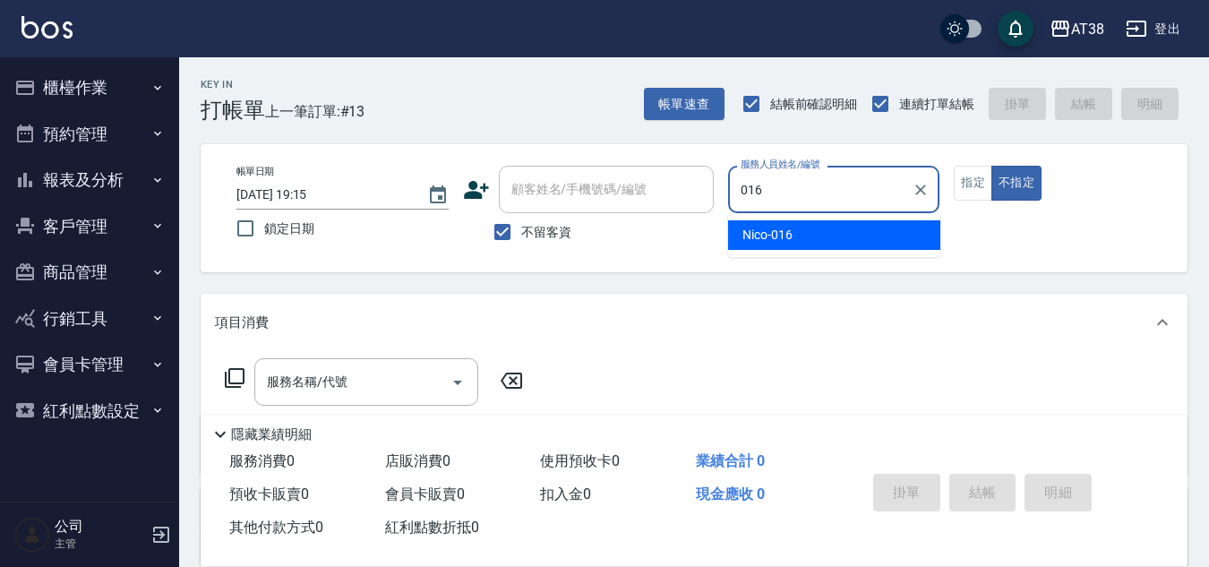
type input "Nico-016"
type button "false"
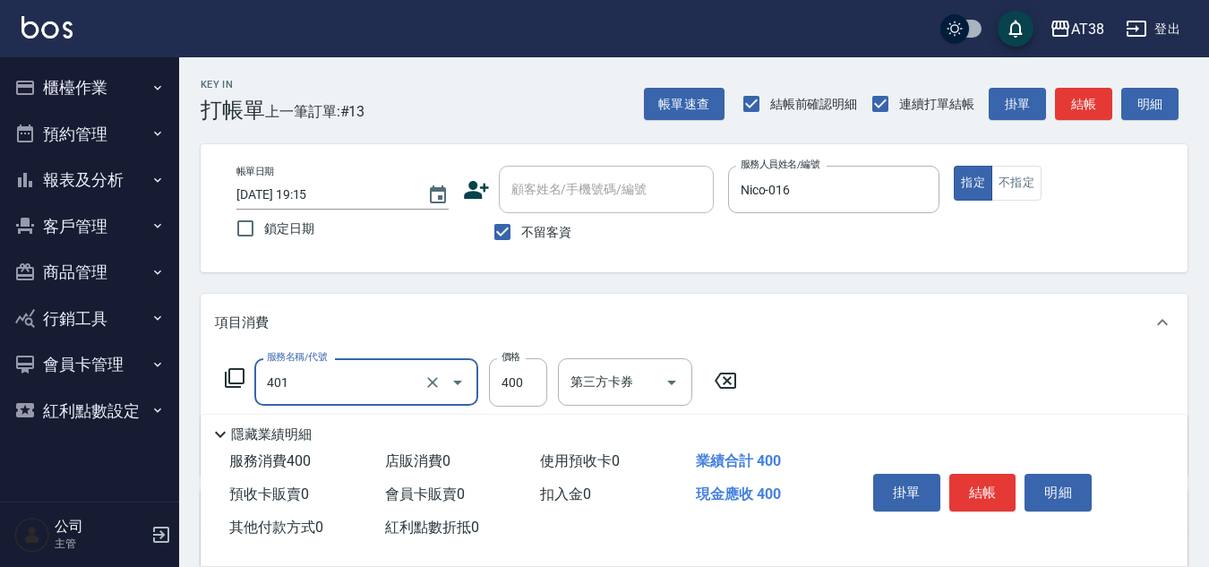
type input "單剪(401)"
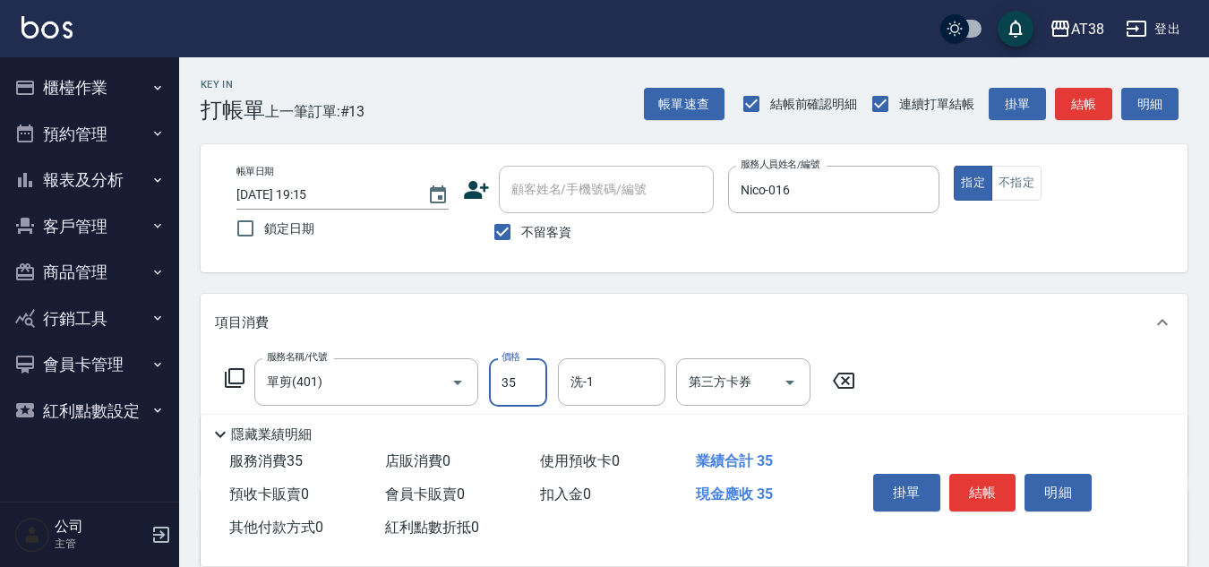
type input "350"
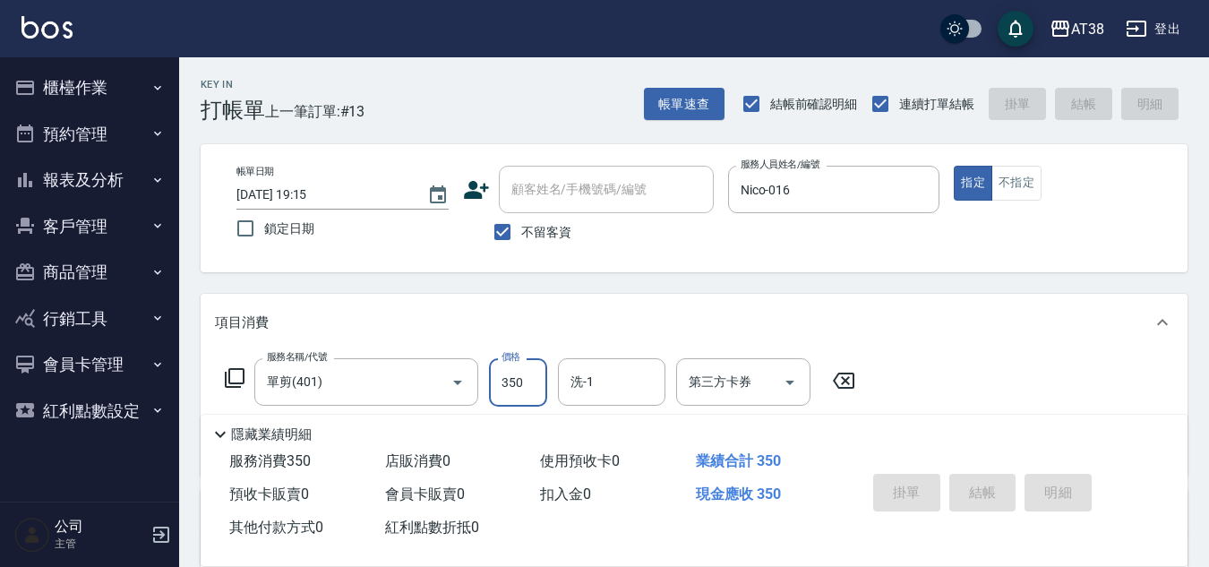
type input "2025/09/18 19:19"
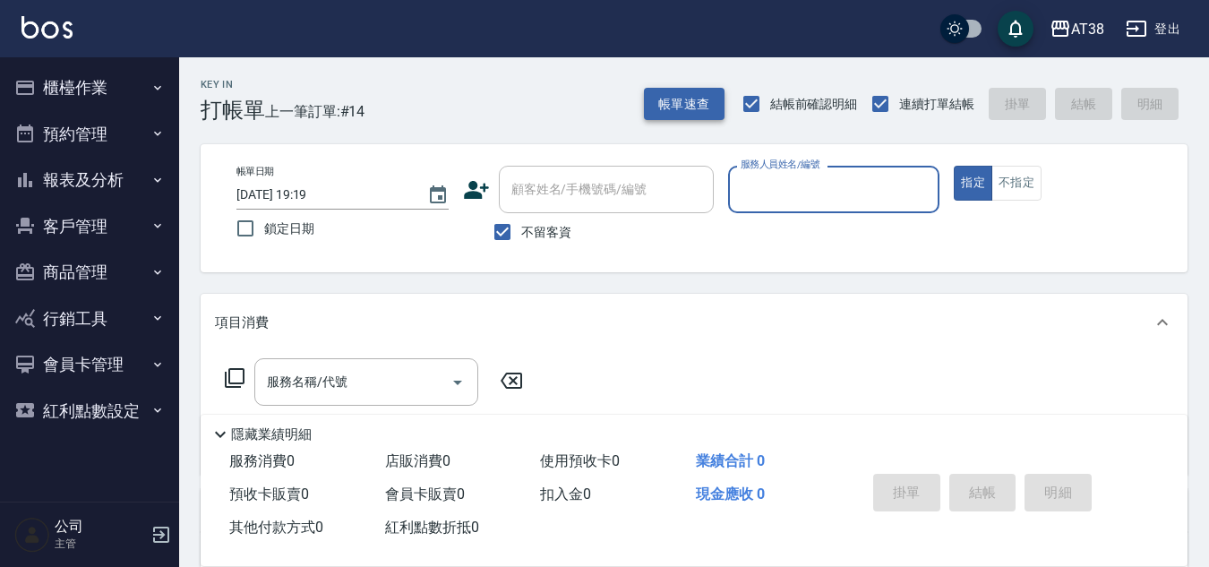
click at [694, 103] on button "帳單速查" at bounding box center [684, 104] width 81 height 33
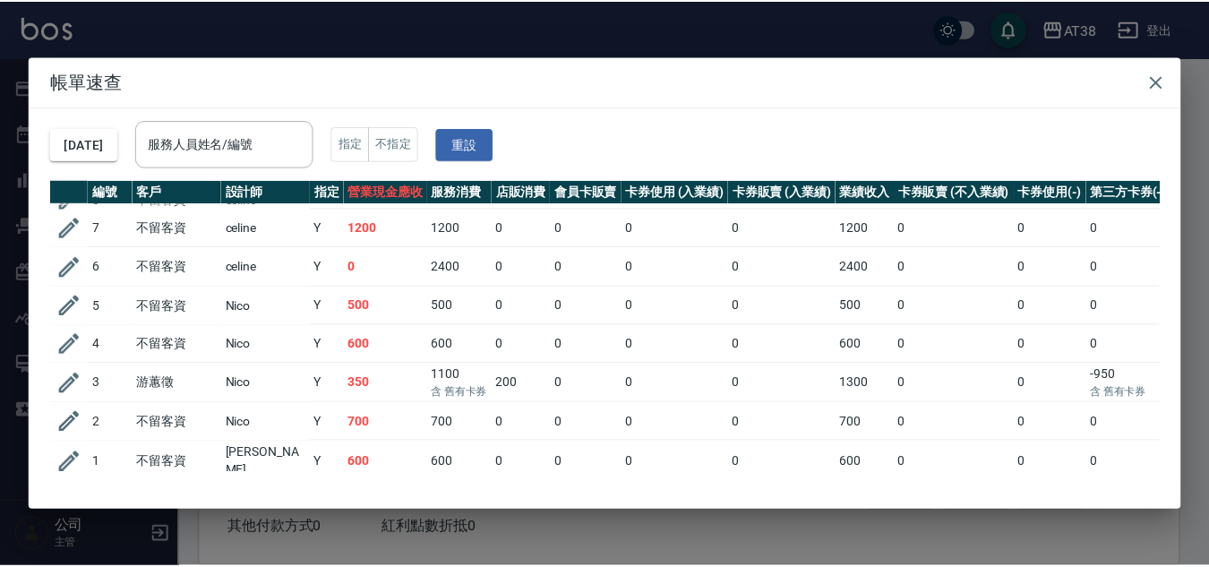
scroll to position [269, 0]
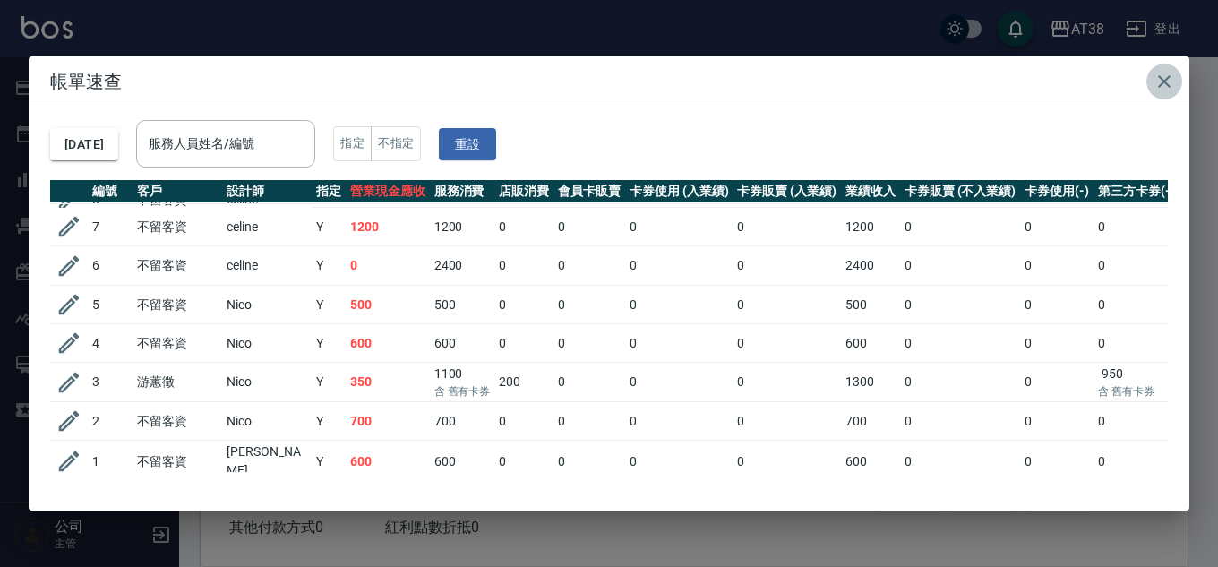
click at [1164, 80] on icon "button" at bounding box center [1164, 81] width 13 height 13
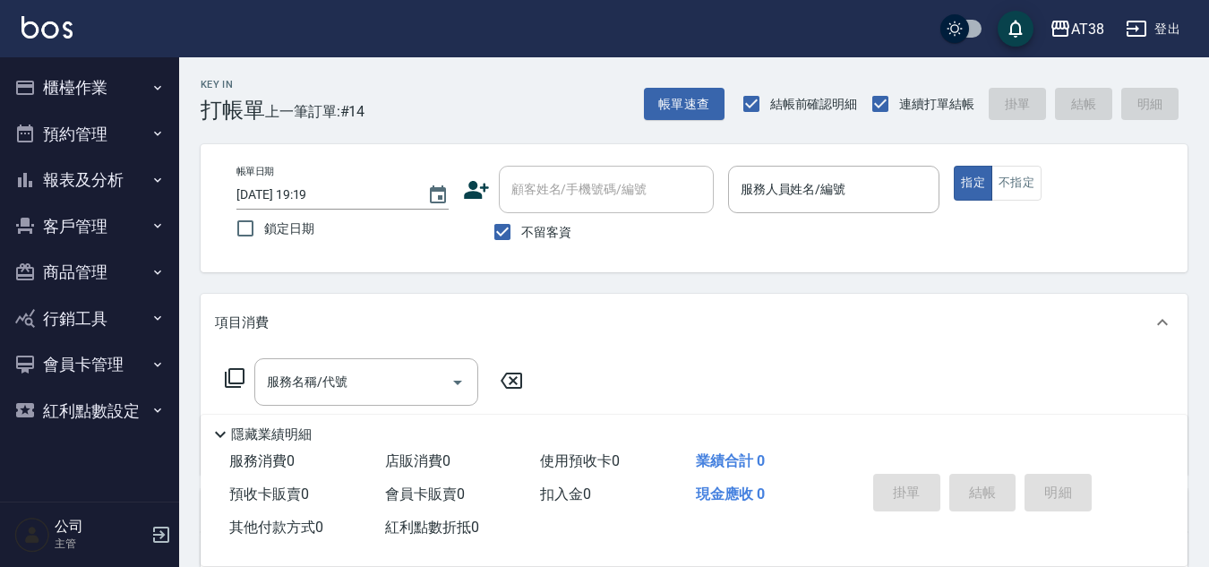
click at [63, 172] on button "報表及分析" at bounding box center [89, 180] width 165 height 47
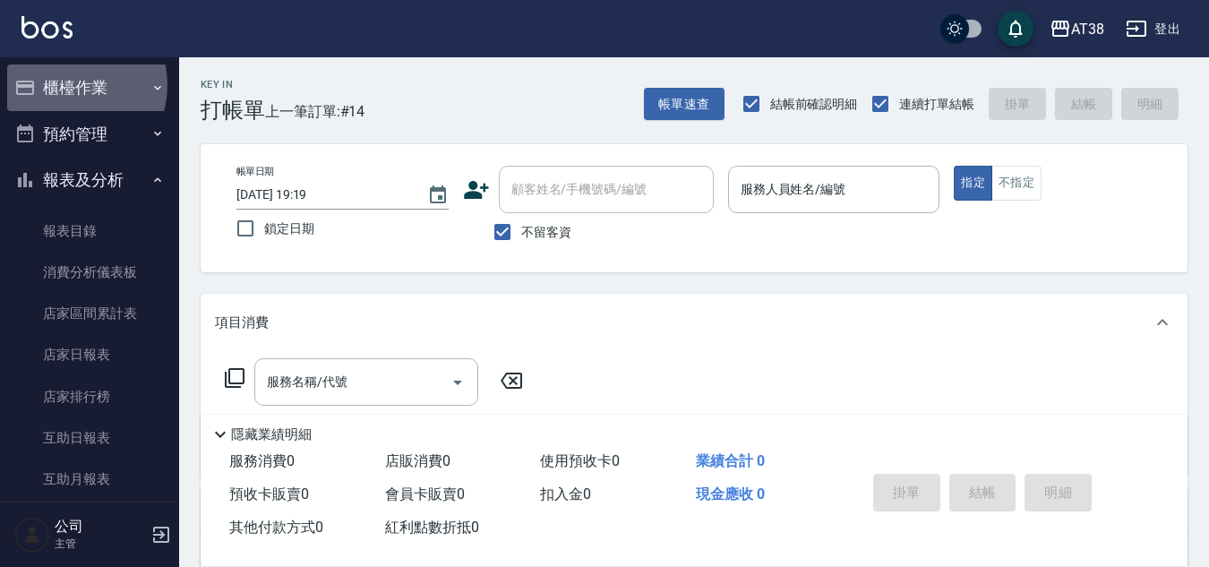
click at [68, 85] on button "櫃檯作業" at bounding box center [89, 87] width 165 height 47
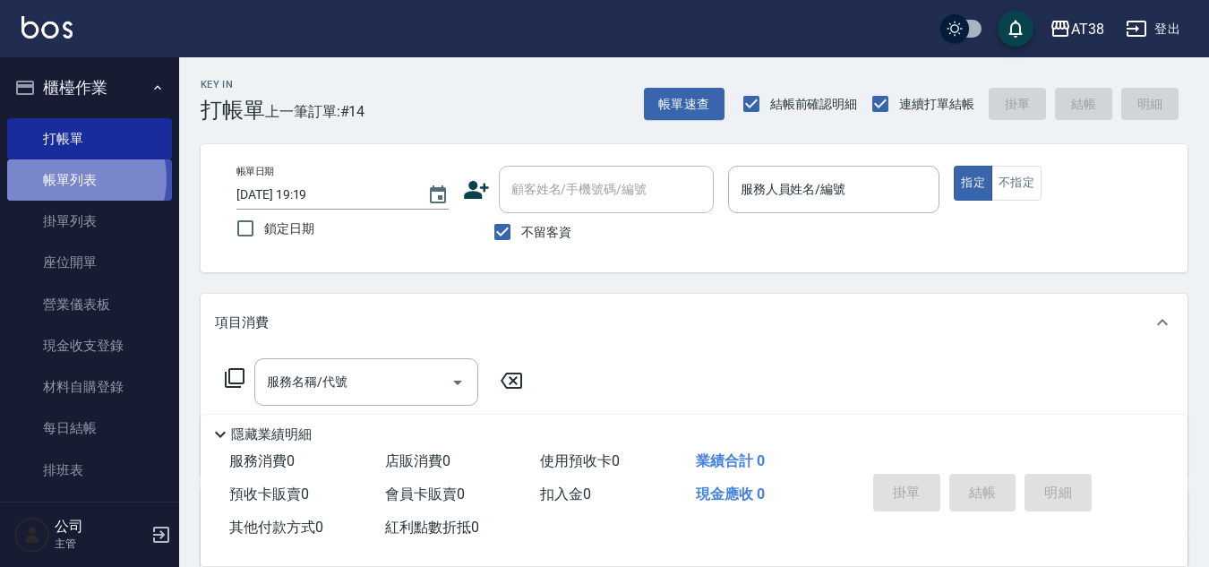
click at [69, 178] on link "帳單列表" at bounding box center [89, 179] width 165 height 41
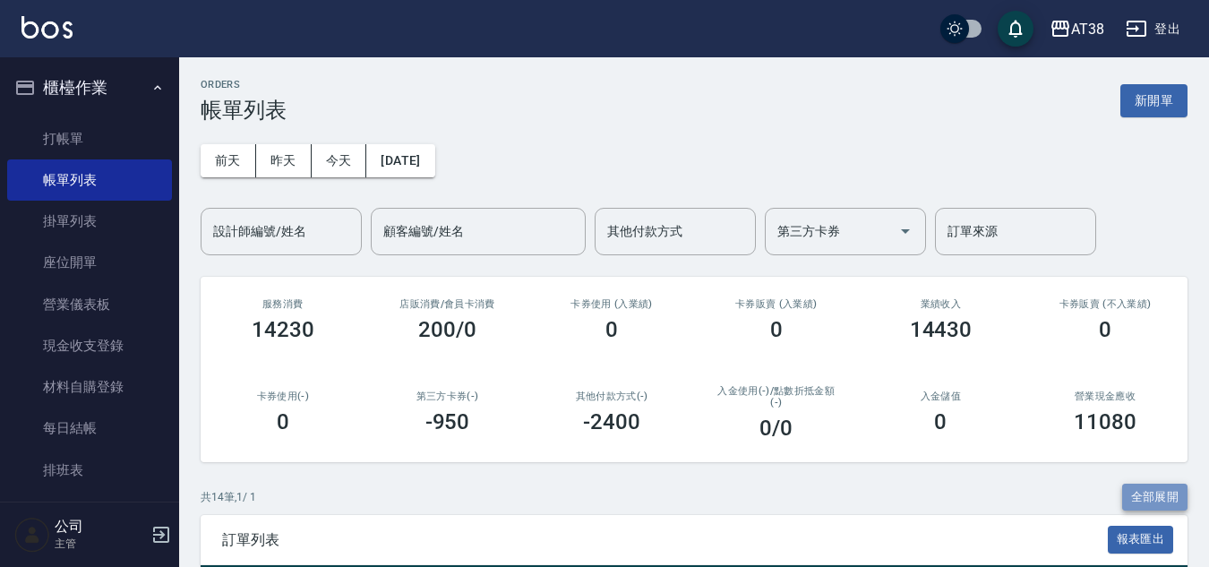
click at [1148, 506] on button "全部展開" at bounding box center [1155, 498] width 66 height 28
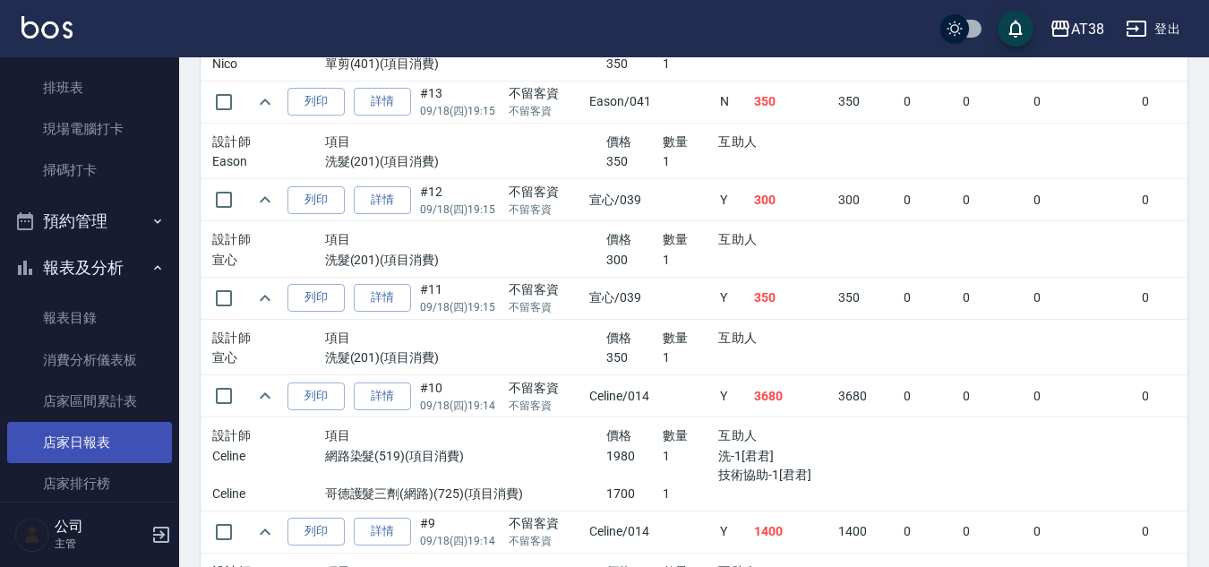
scroll to position [448, 0]
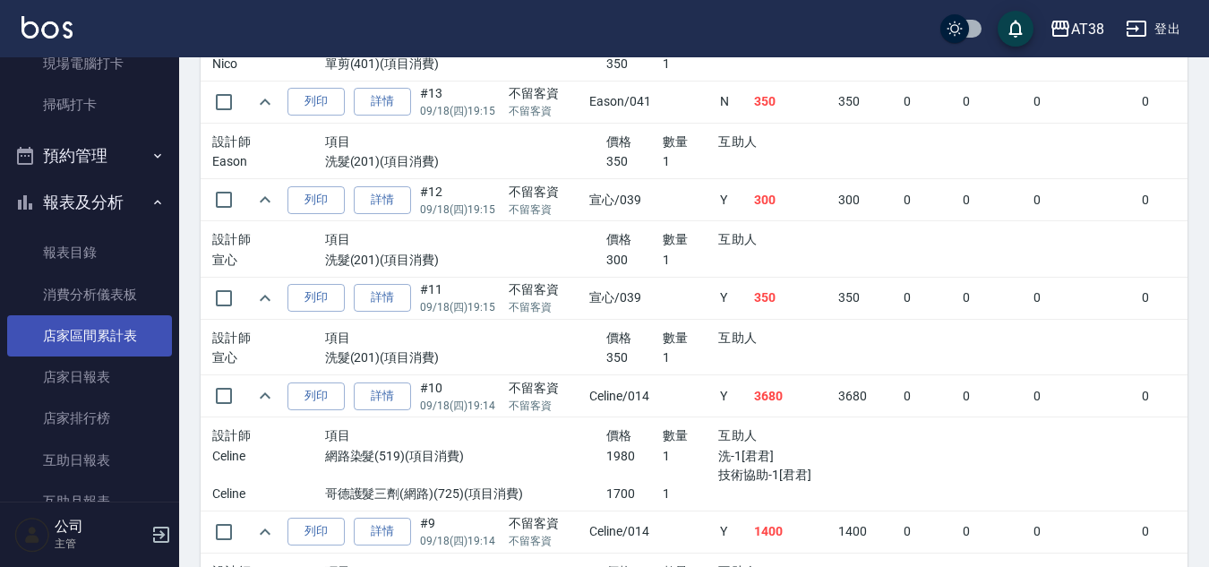
click at [89, 333] on link "店家區間累計表" at bounding box center [89, 335] width 165 height 41
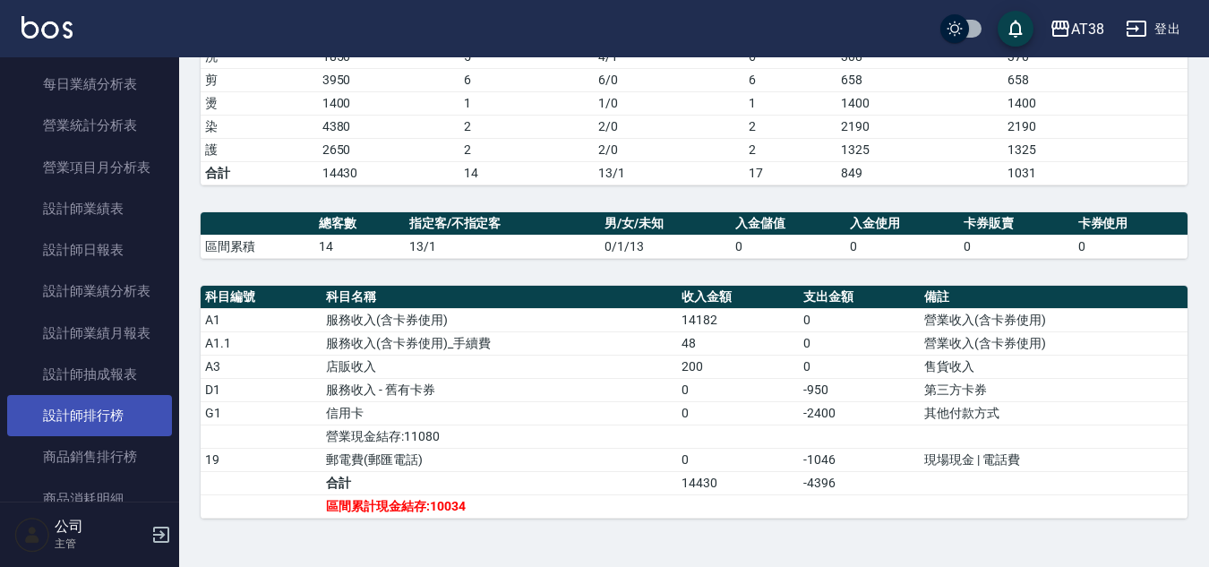
scroll to position [1075, 0]
click at [112, 416] on link "設計師排行榜" at bounding box center [89, 412] width 165 height 41
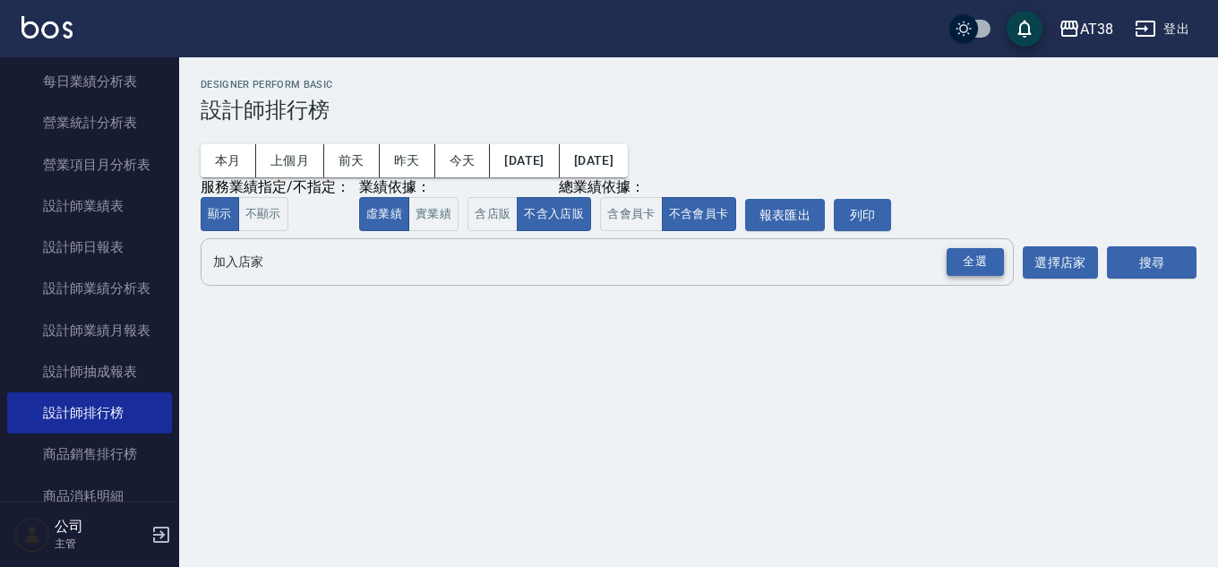
click at [983, 260] on div "全選" at bounding box center [975, 262] width 57 height 28
click at [1145, 258] on button "搜尋" at bounding box center [1152, 263] width 90 height 33
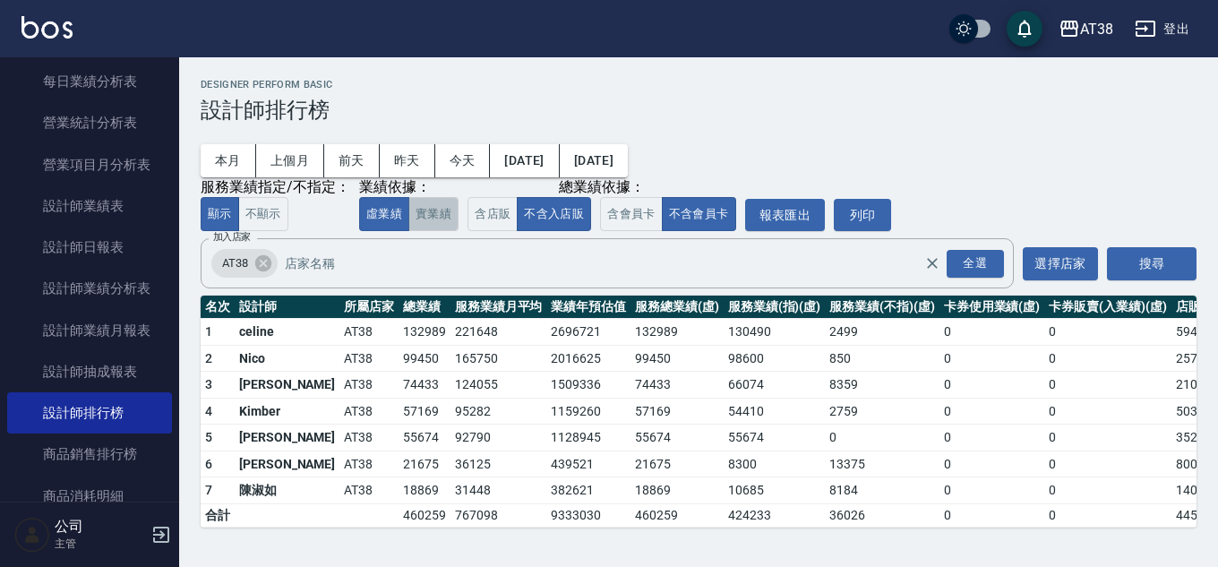
click at [418, 213] on button "實業績" at bounding box center [433, 214] width 50 height 35
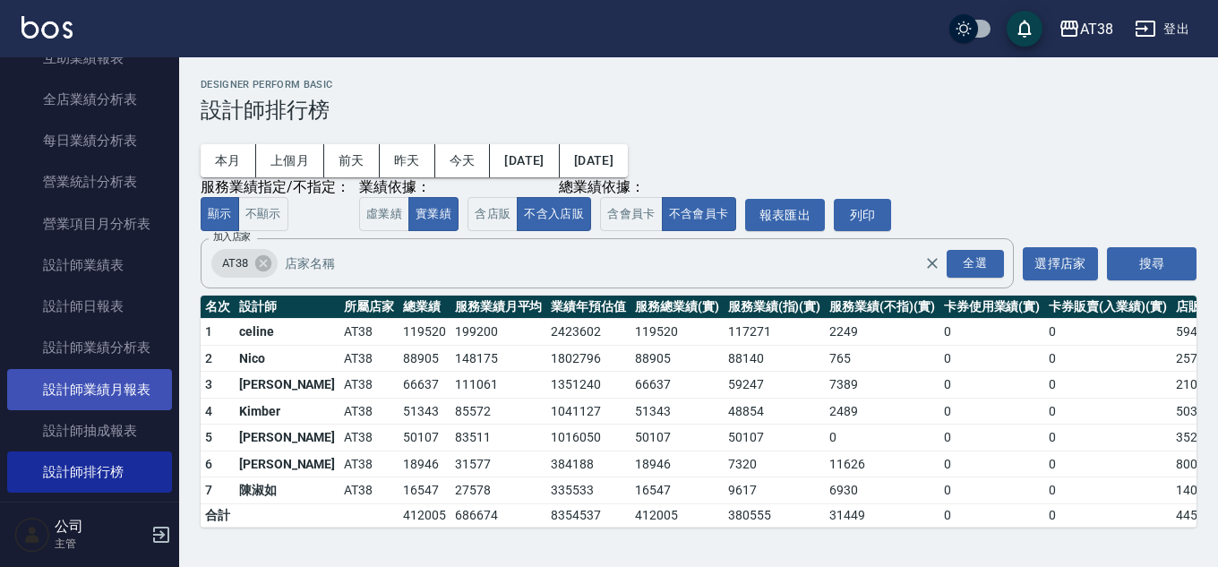
scroll to position [985, 0]
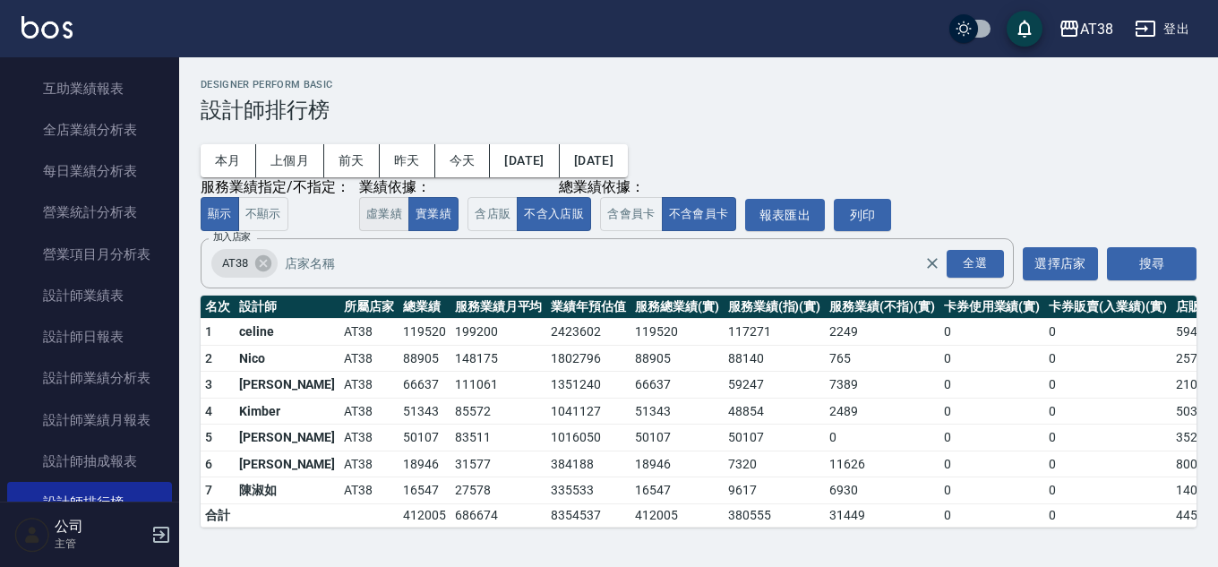
click at [375, 213] on button "虛業績" at bounding box center [384, 214] width 50 height 35
click at [435, 218] on button "實業績" at bounding box center [433, 214] width 50 height 35
click at [368, 218] on button "虛業績" at bounding box center [384, 214] width 50 height 35
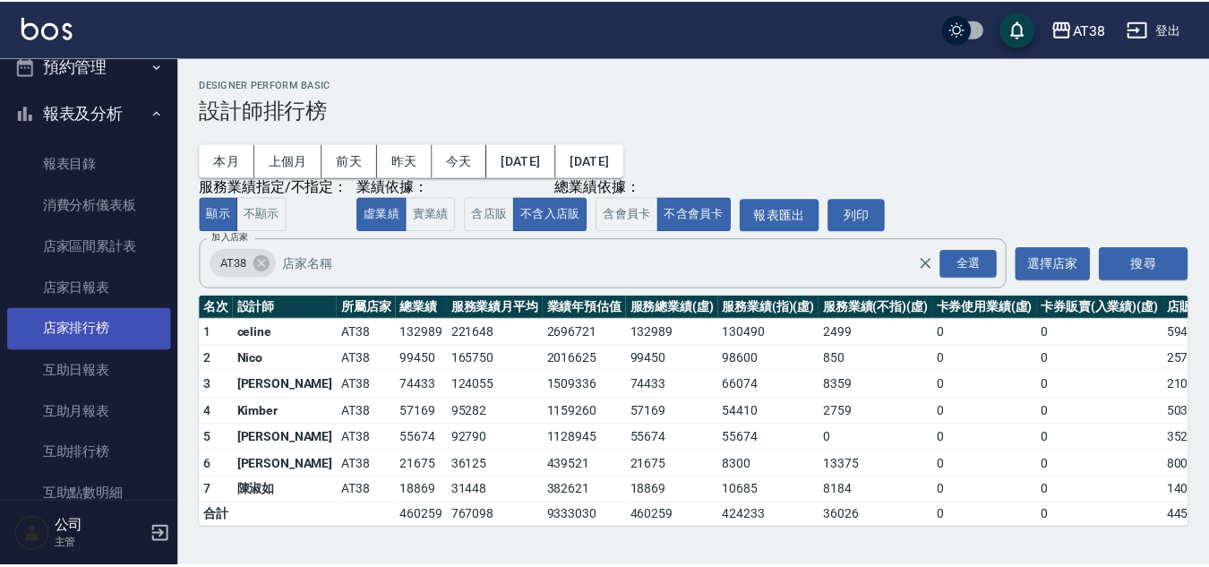
scroll to position [448, 0]
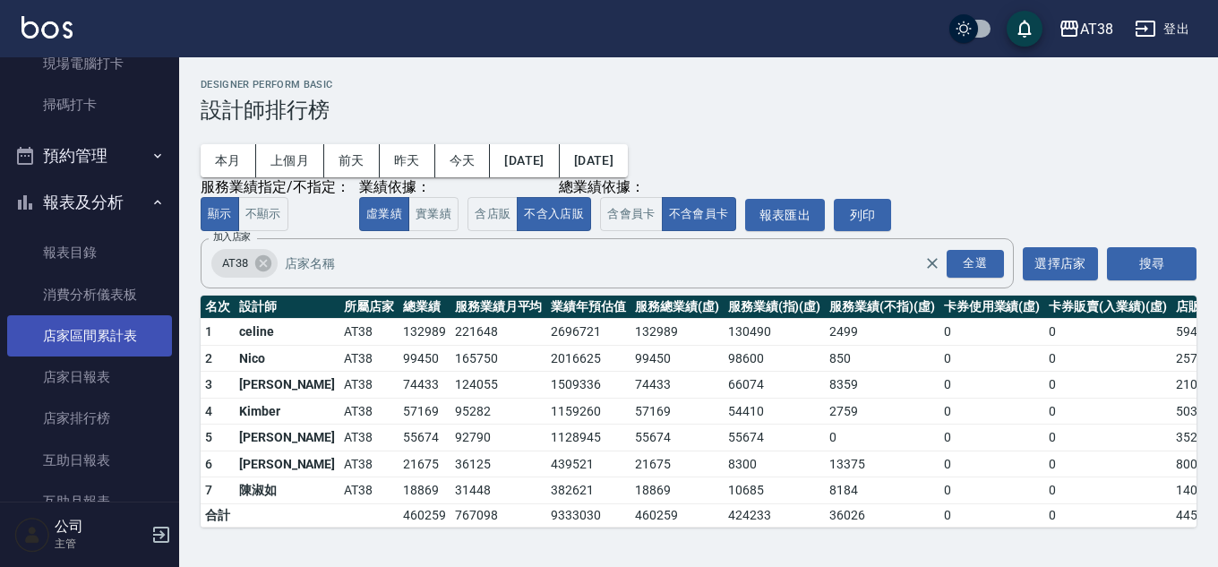
click at [107, 330] on link "店家區間累計表" at bounding box center [89, 335] width 165 height 41
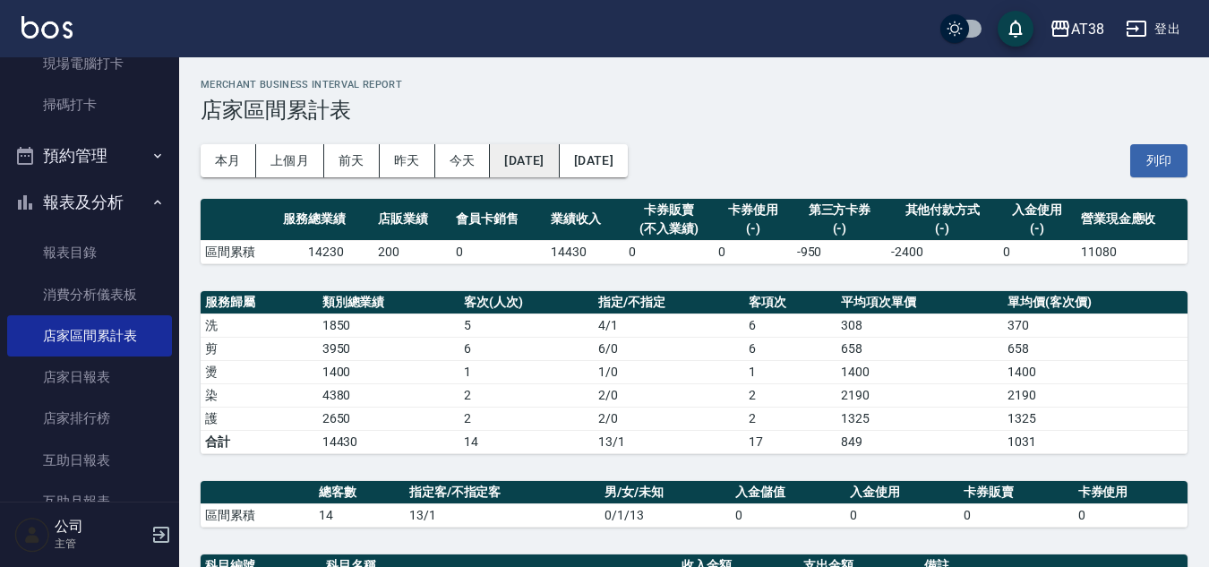
click at [545, 162] on button "[DATE]" at bounding box center [524, 160] width 69 height 33
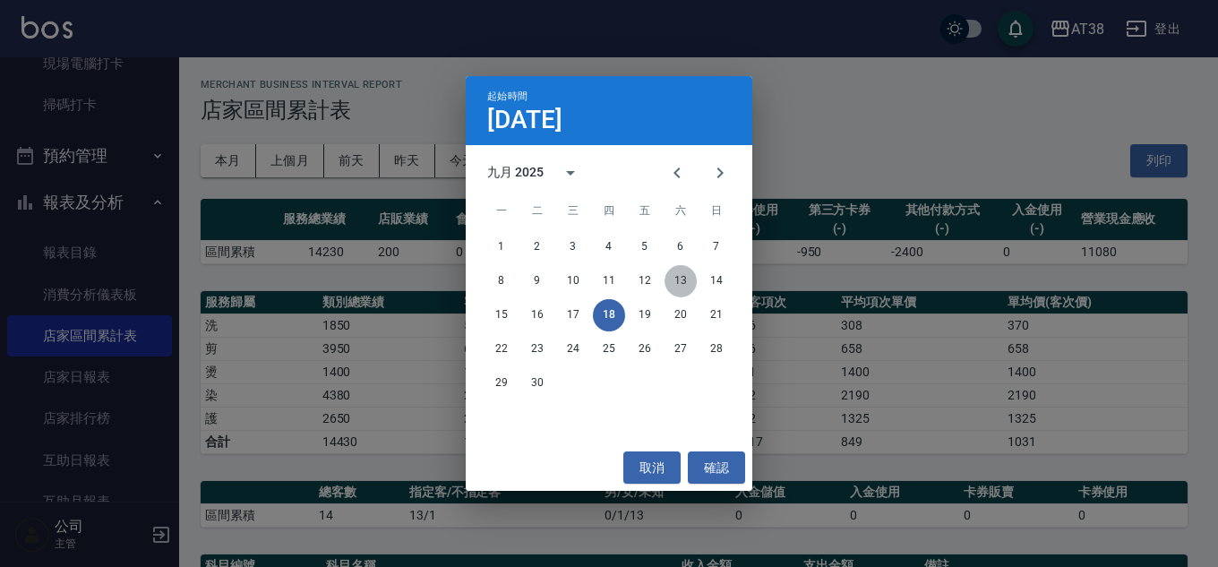
click at [686, 282] on button "13" at bounding box center [681, 281] width 32 height 32
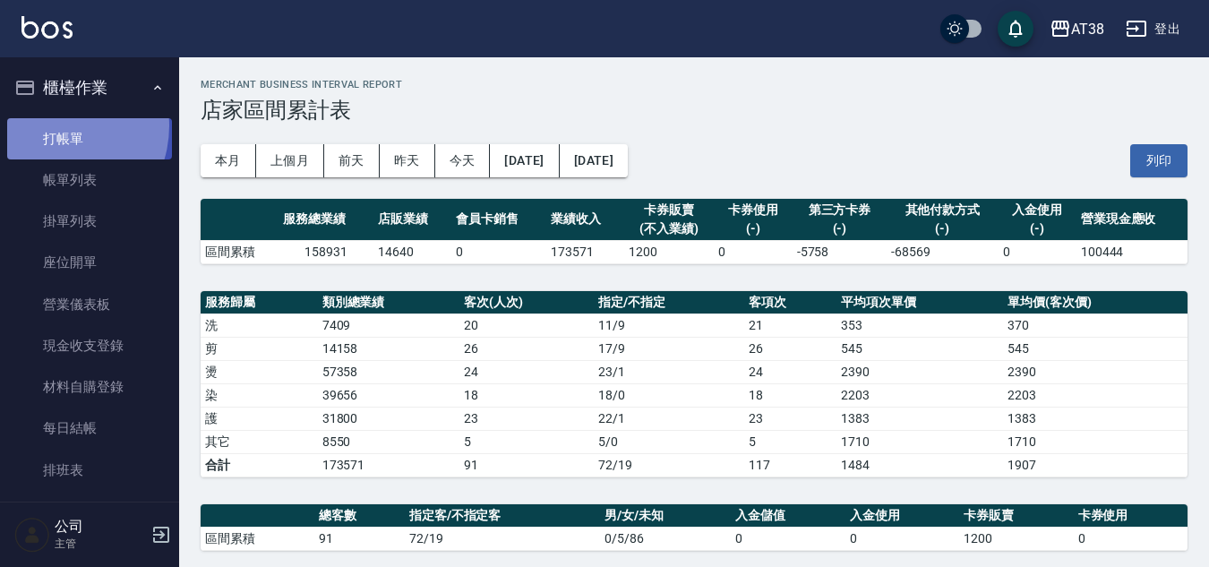
click at [51, 125] on link "打帳單" at bounding box center [89, 138] width 165 height 41
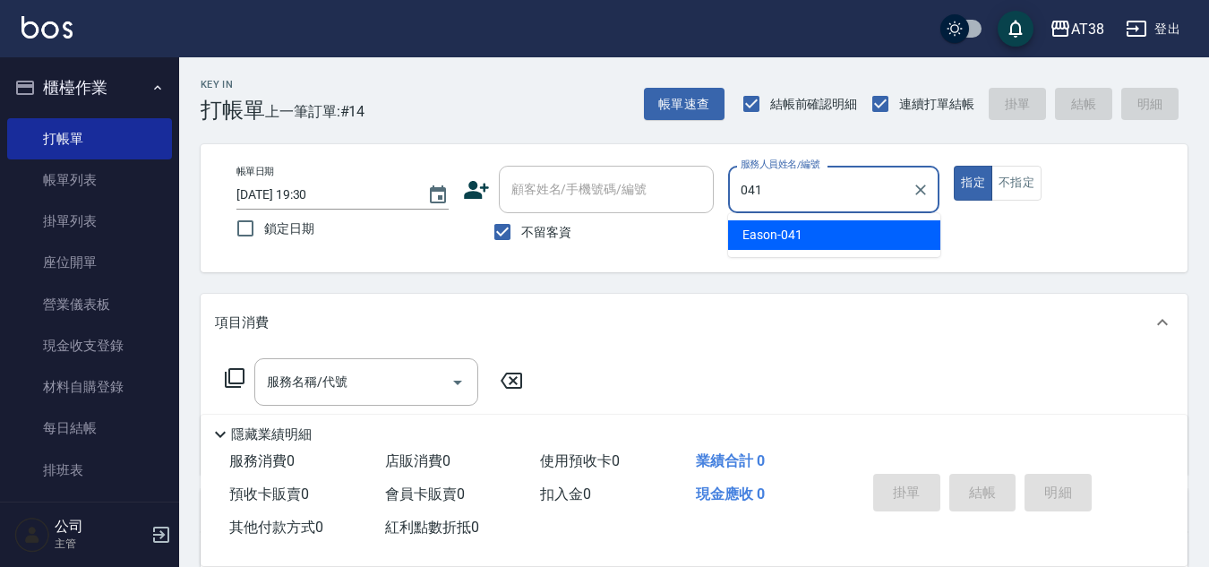
type input "Eason-041"
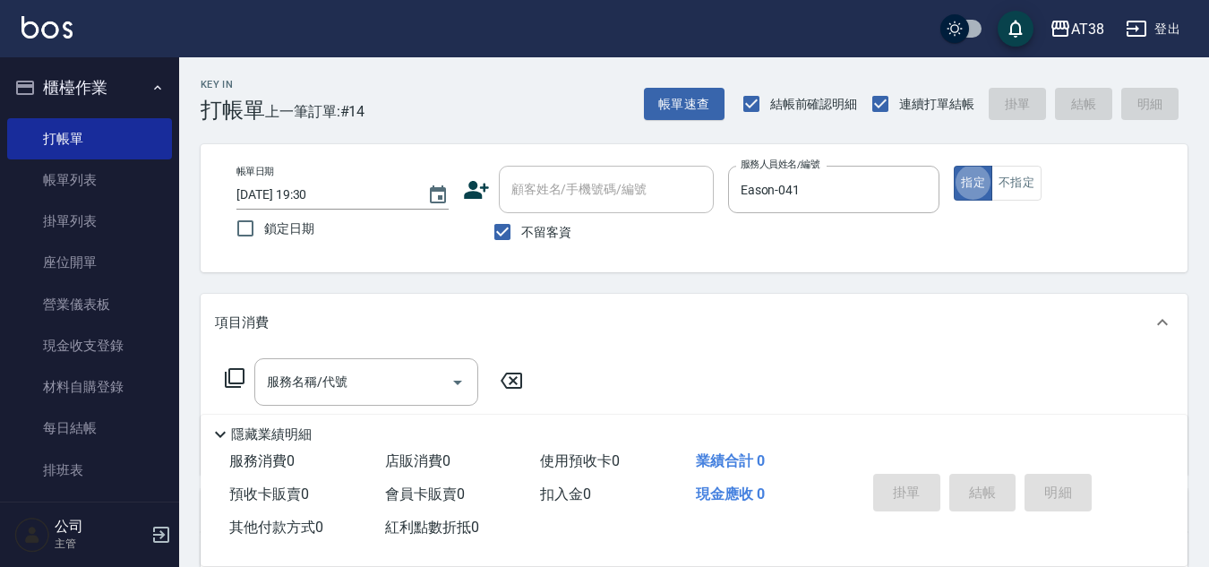
type button "true"
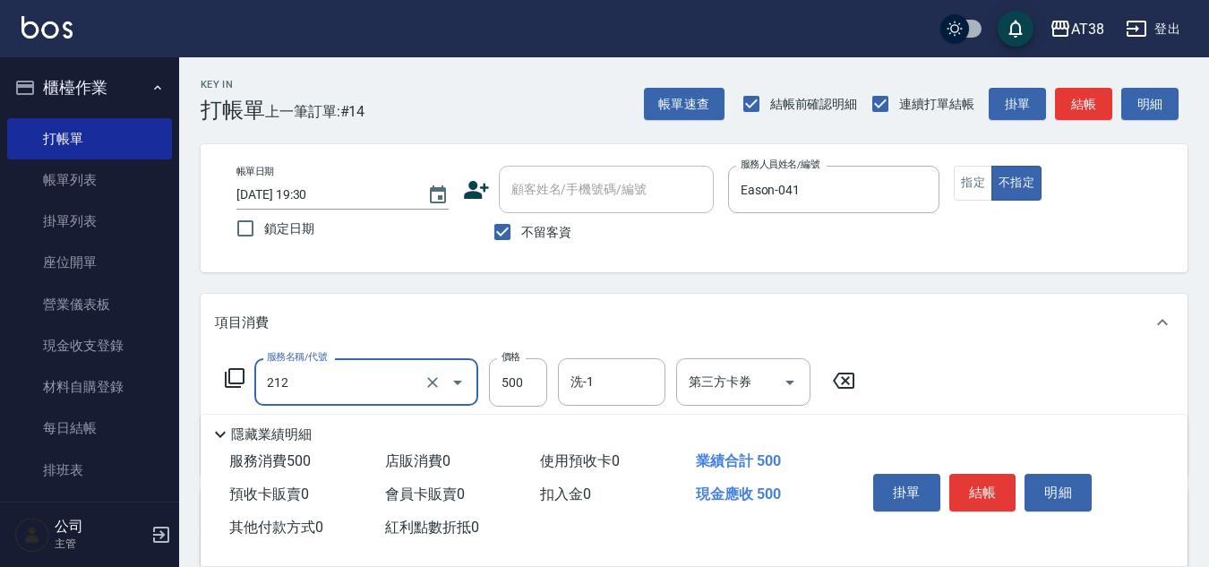
type input "精油洗髮(212)"
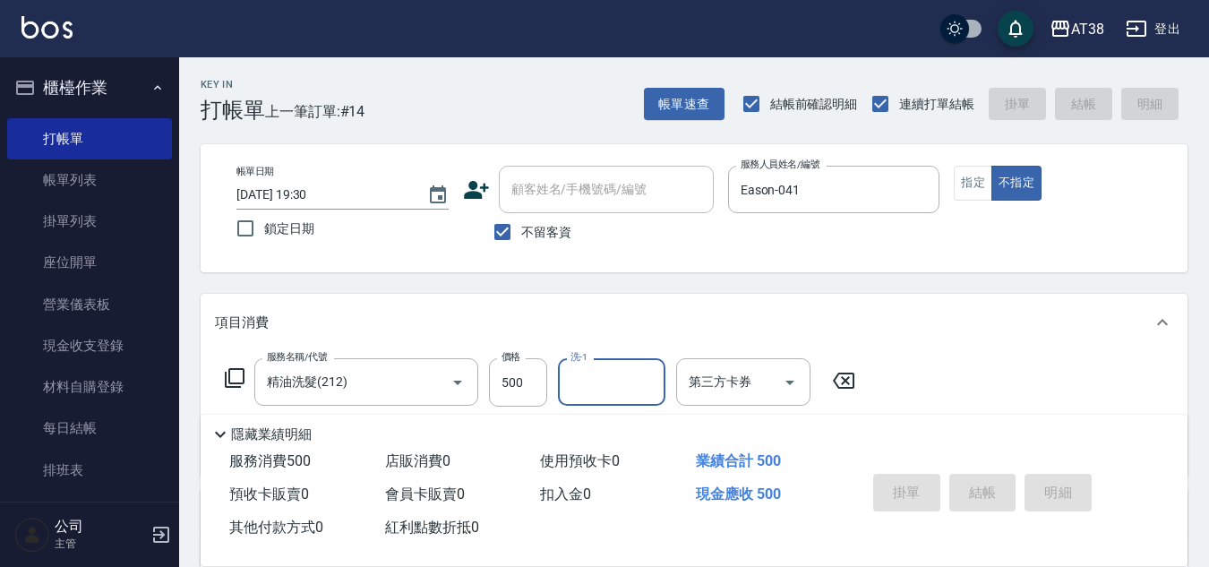
type input "2025/09/18 19:31"
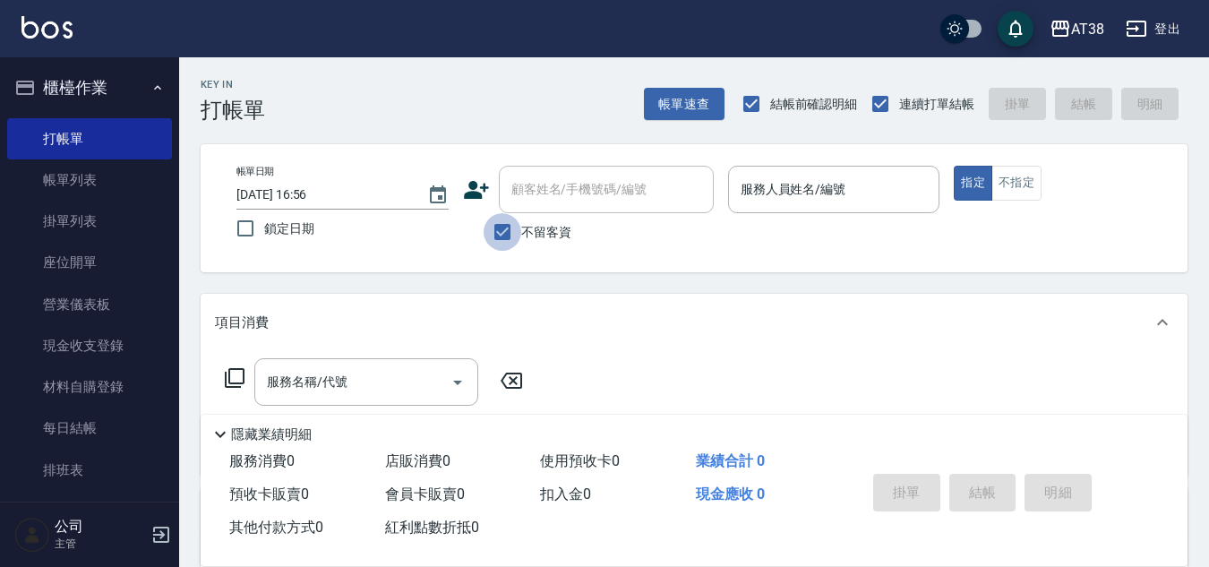
click at [506, 230] on input "不留客資" at bounding box center [503, 232] width 38 height 38
checkbox input "false"
click at [525, 196] on input "顧客姓名/手機號碼/編號" at bounding box center [593, 189] width 172 height 31
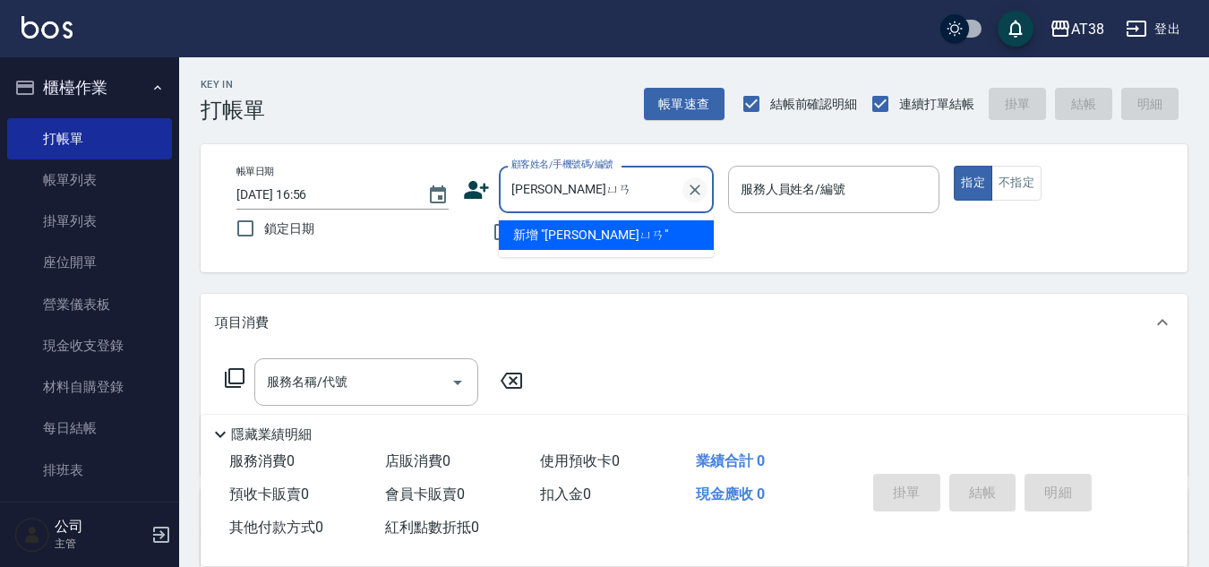
type input "[PERSON_NAME]"
click at [699, 191] on icon "Clear" at bounding box center [695, 190] width 18 height 18
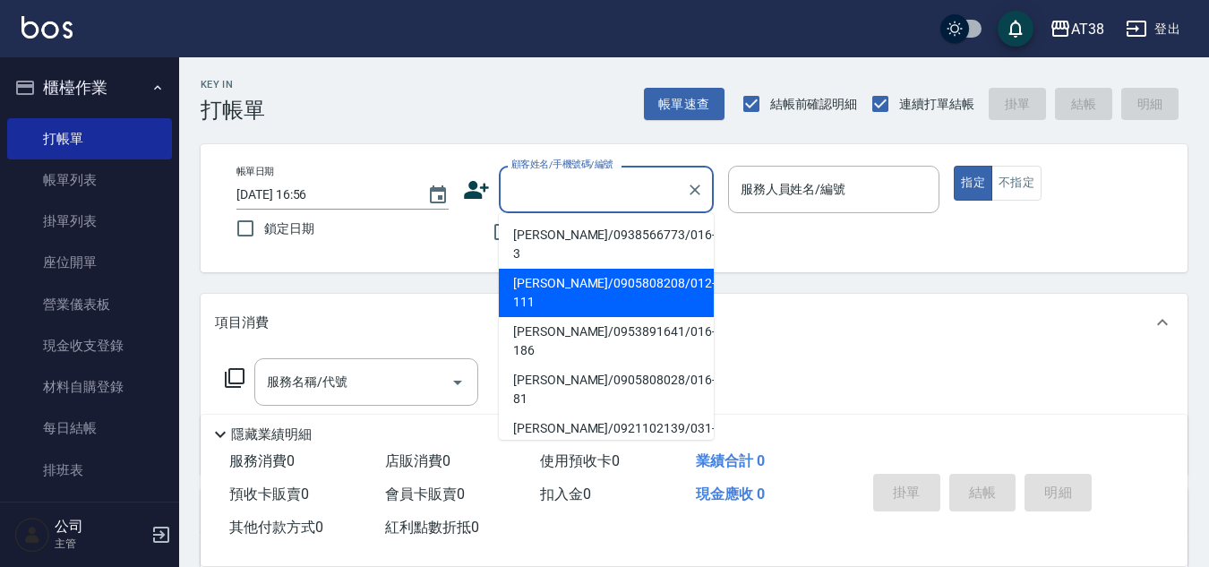
click at [434, 245] on div "帳單日期 [DATE] 16:56 鎖定日期" at bounding box center [342, 207] width 212 height 82
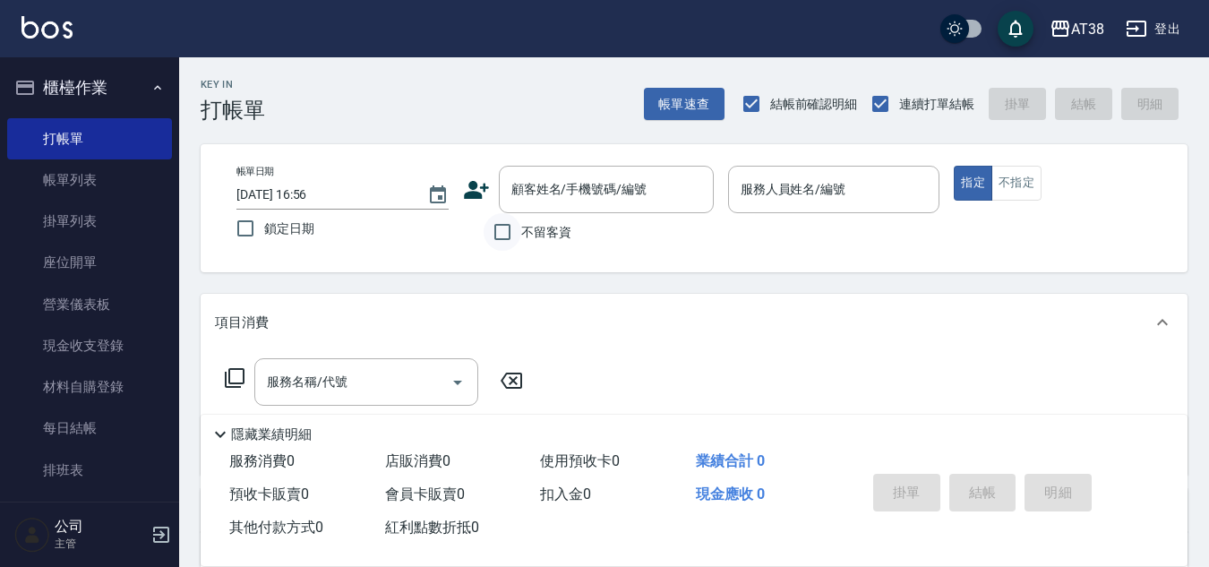
click at [505, 225] on input "不留客資" at bounding box center [503, 232] width 38 height 38
checkbox input "true"
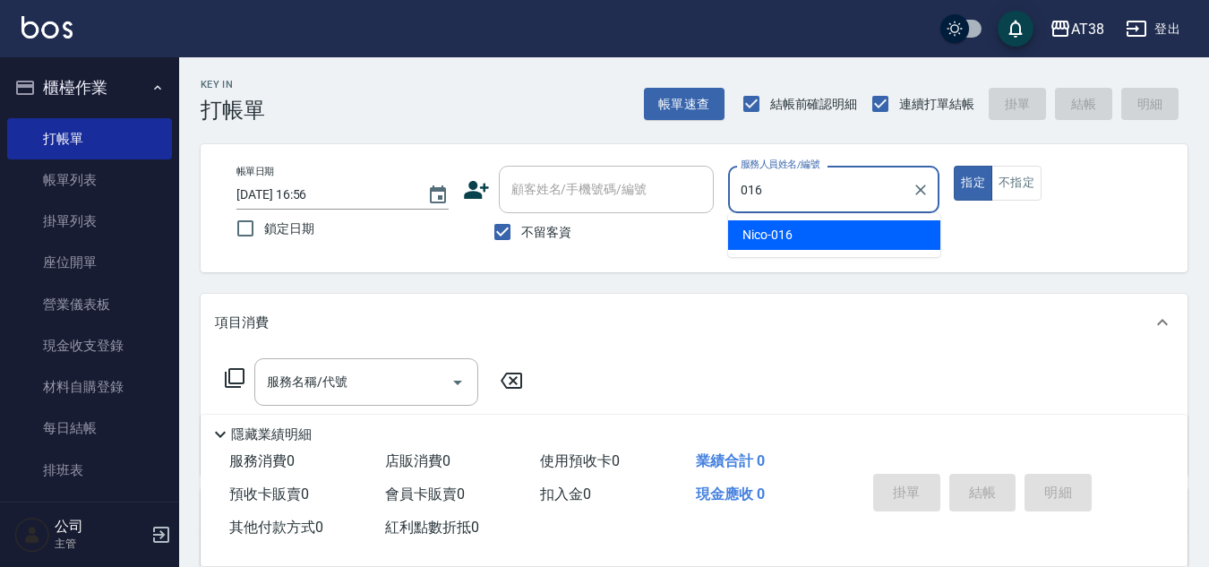
type input "Nico-016"
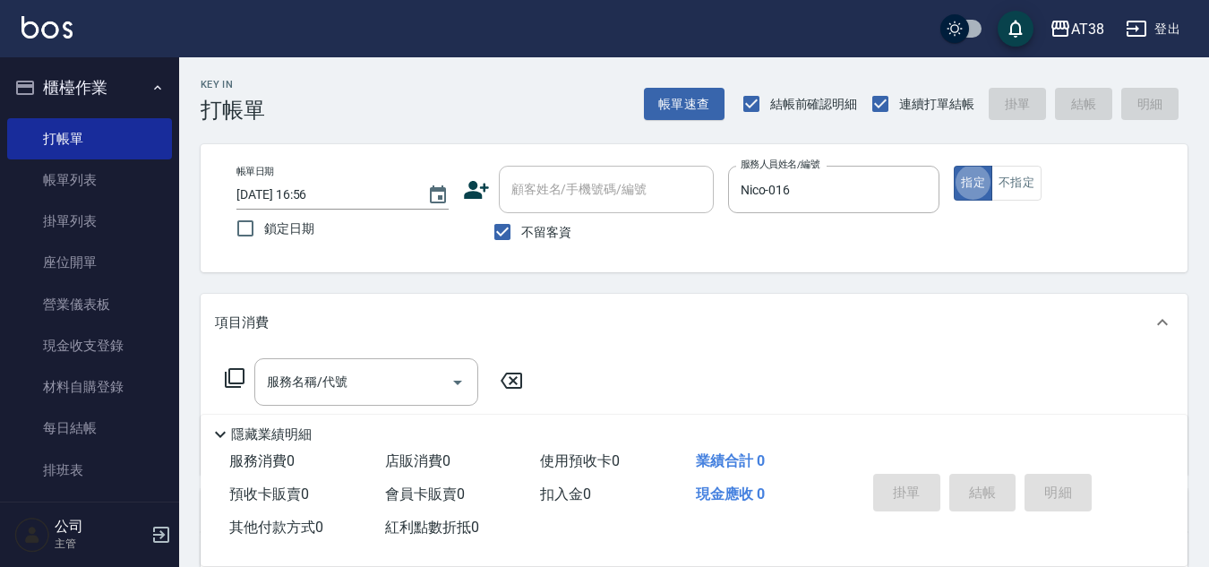
type button "true"
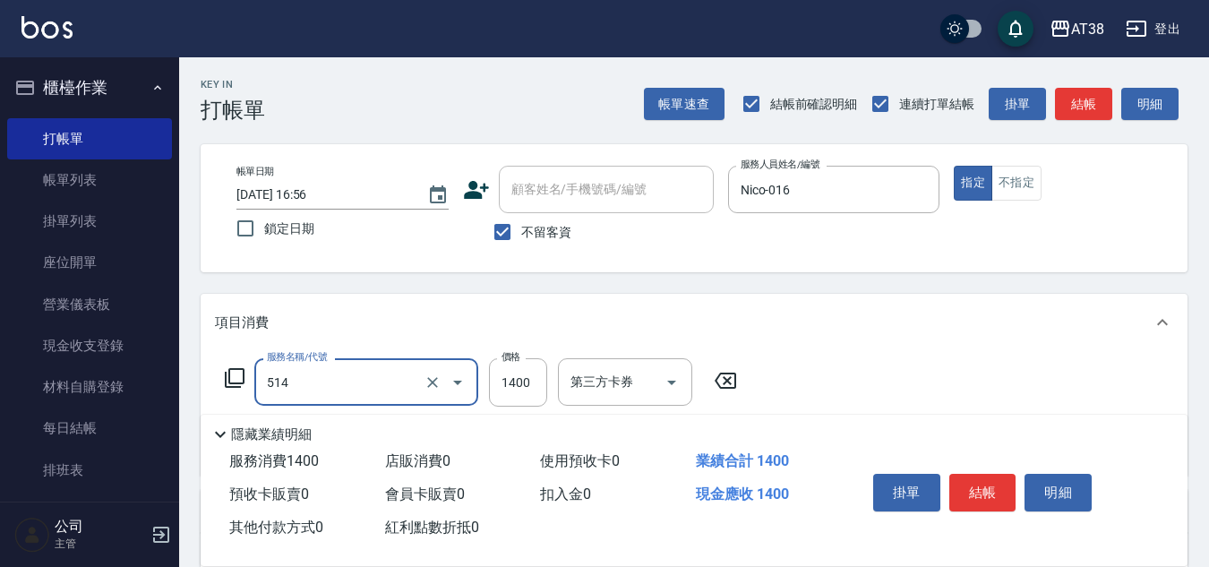
type input "染髮(長)(514)"
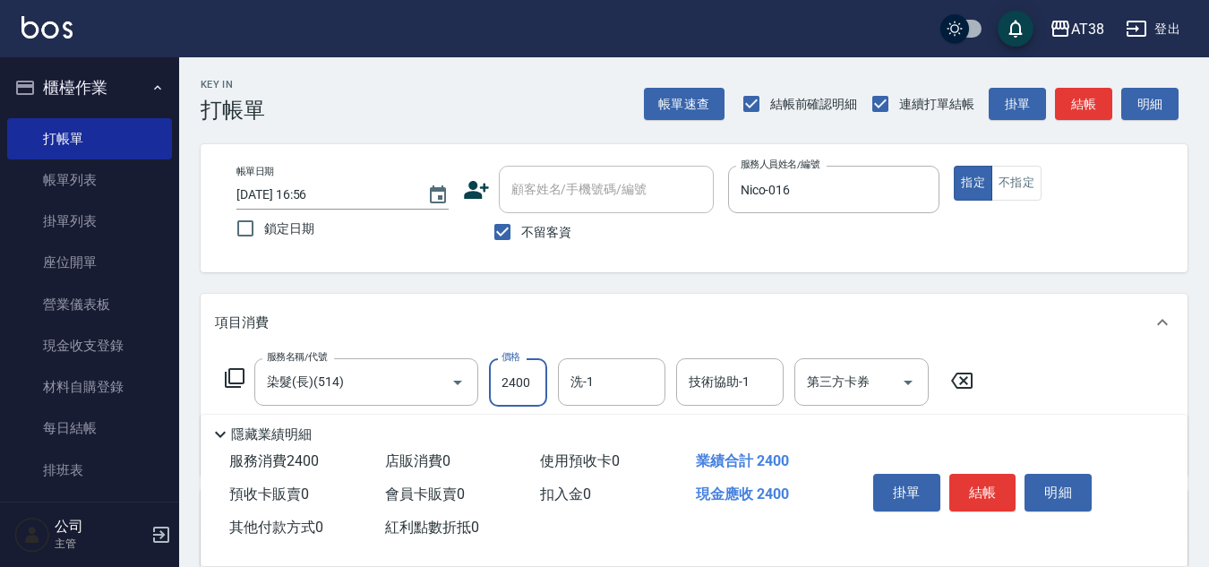
type input "2400"
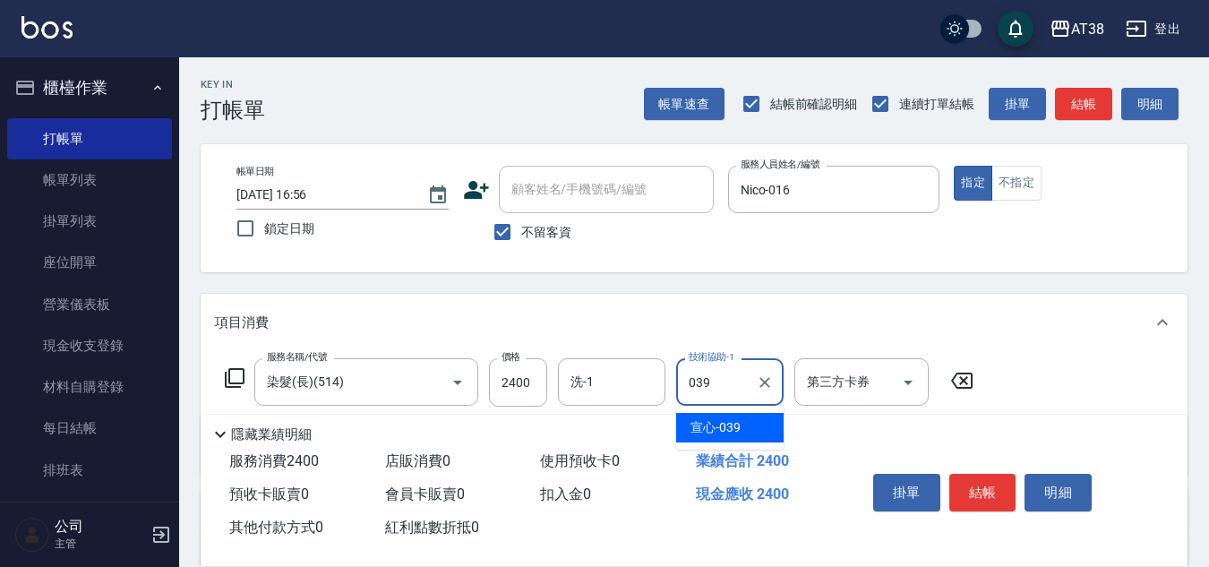
type input "宣心-039"
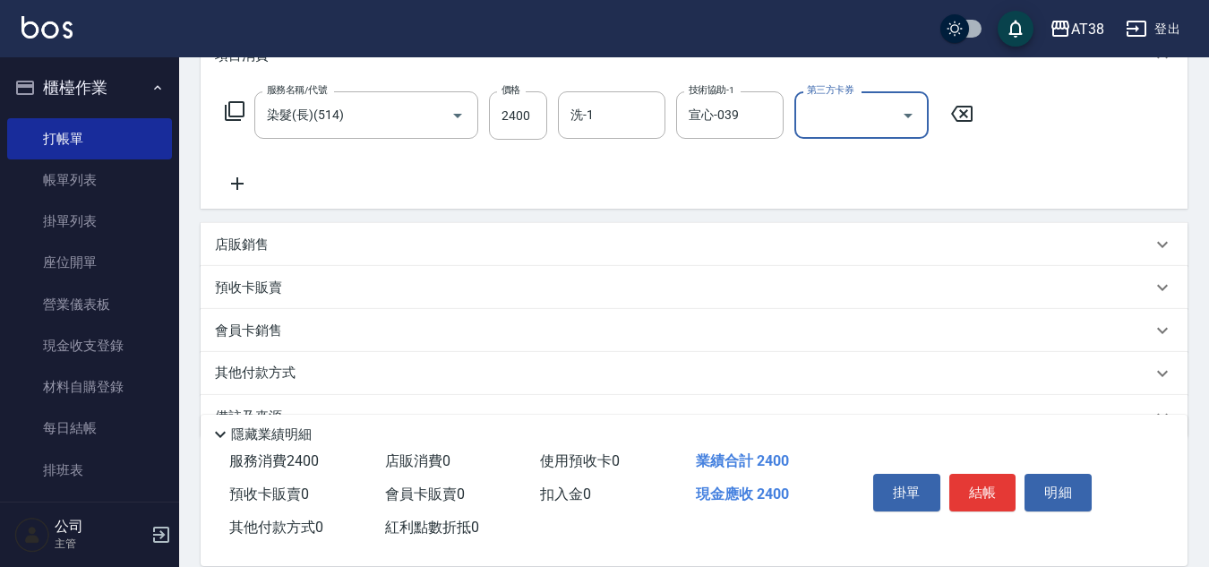
scroll to position [269, 0]
click at [236, 239] on p "店販銷售" at bounding box center [242, 243] width 54 height 19
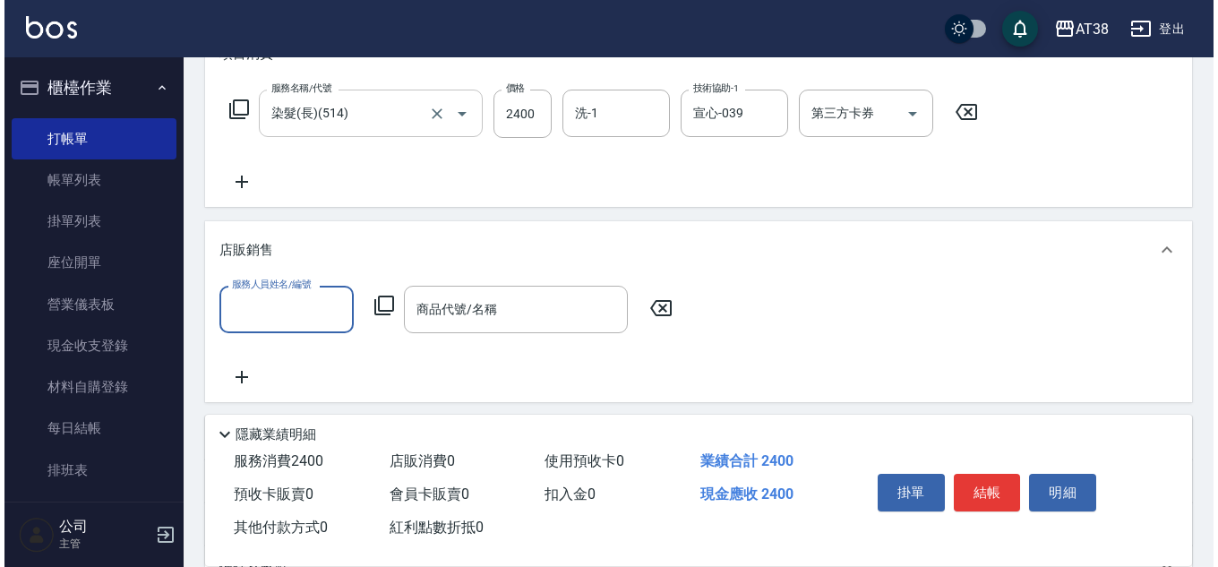
scroll to position [0, 0]
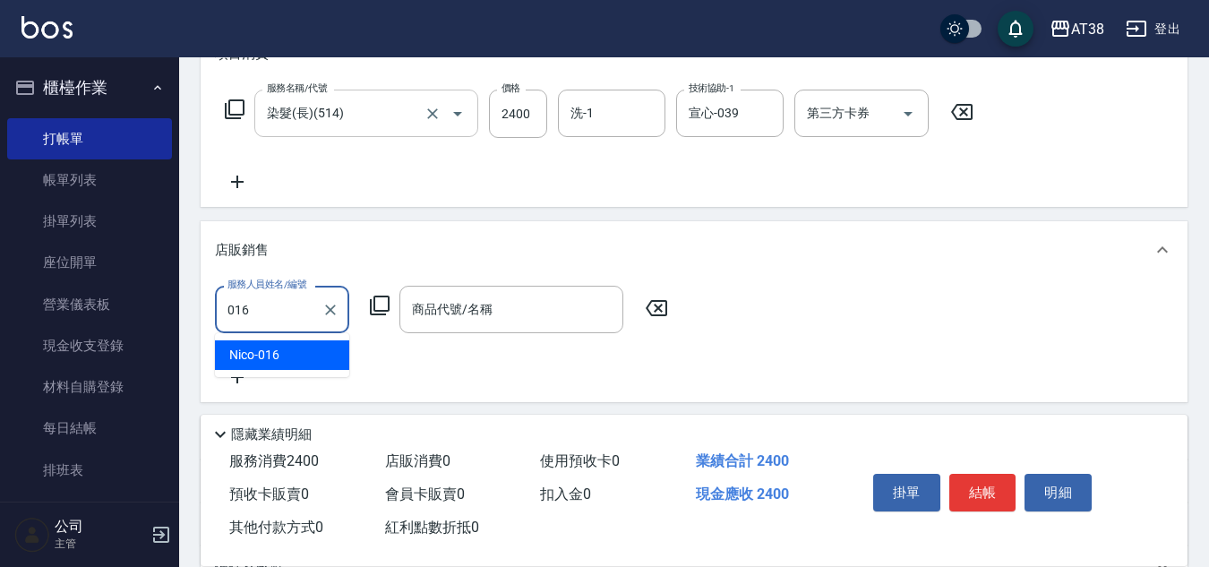
type input "Nico-016"
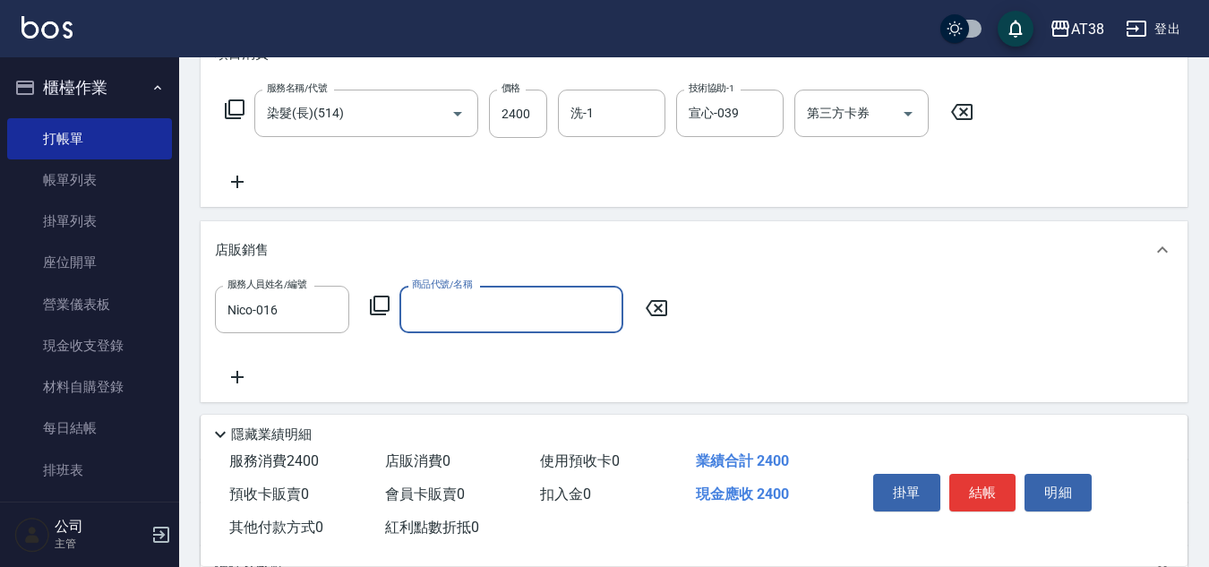
click at [377, 301] on icon at bounding box center [379, 305] width 21 height 21
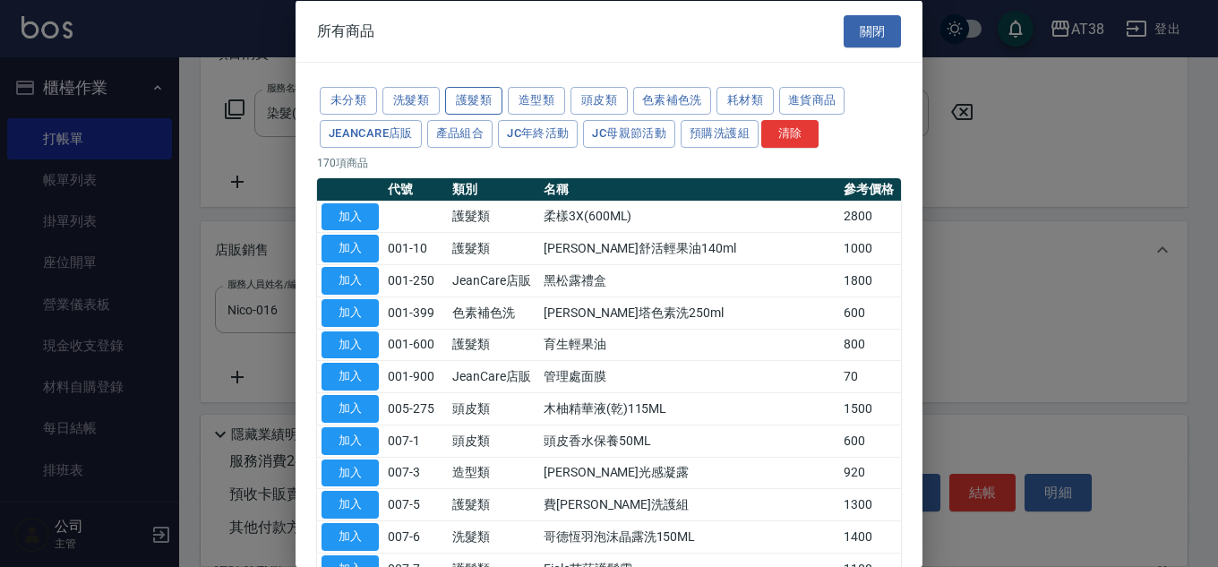
click at [476, 101] on button "護髮類" at bounding box center [473, 101] width 57 height 28
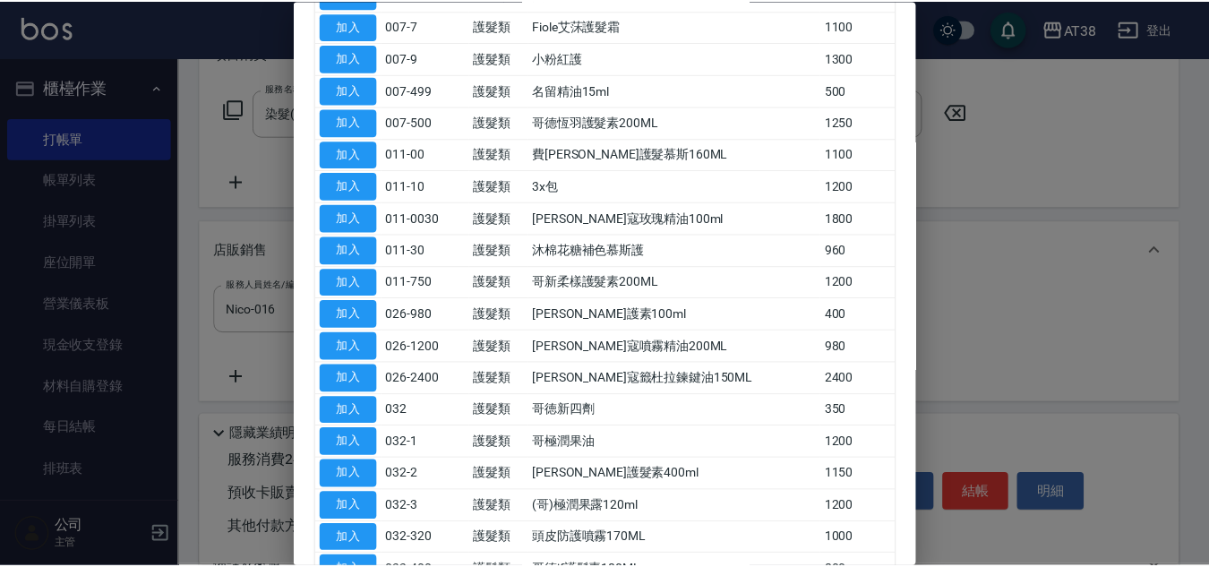
scroll to position [358, 0]
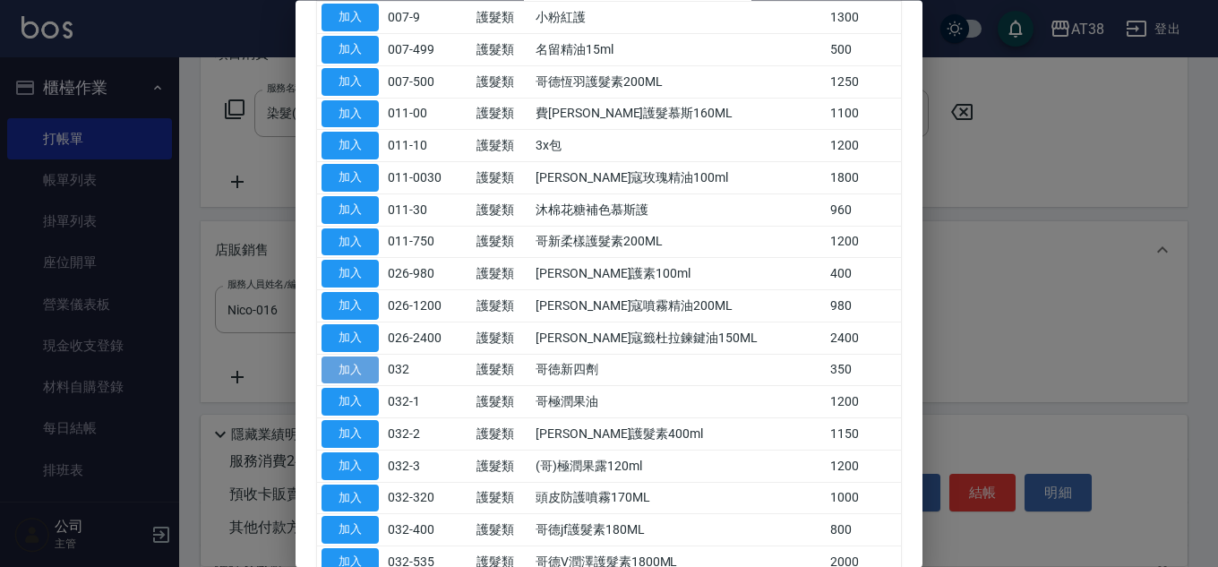
click at [342, 368] on button "加入" at bounding box center [350, 370] width 57 height 28
type input "哥徳新四劑"
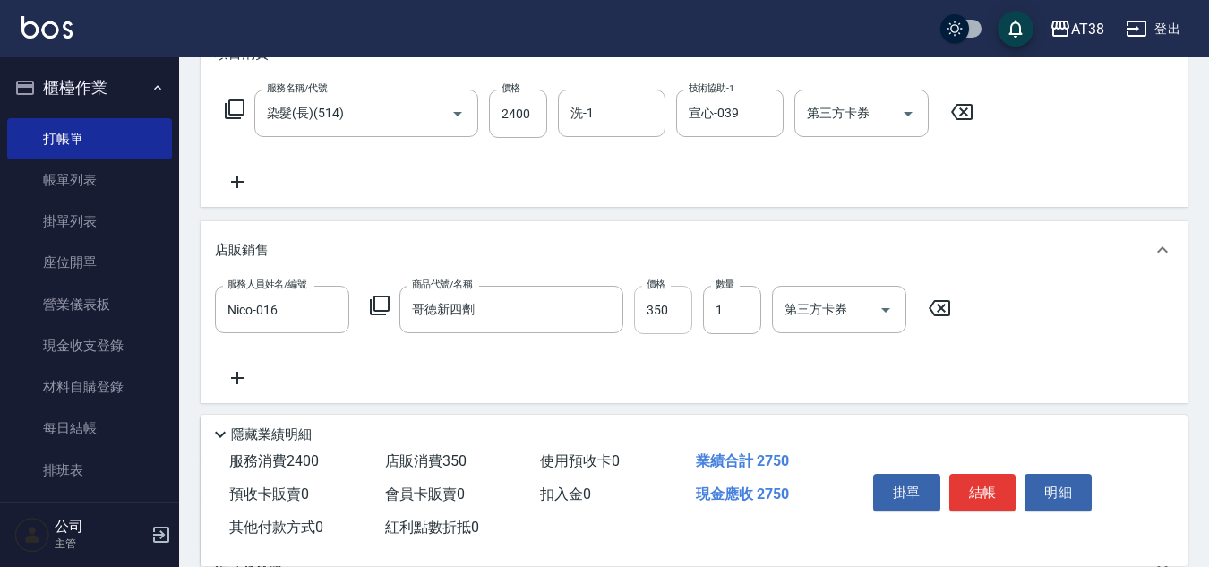
click at [658, 317] on input "350" at bounding box center [663, 310] width 58 height 48
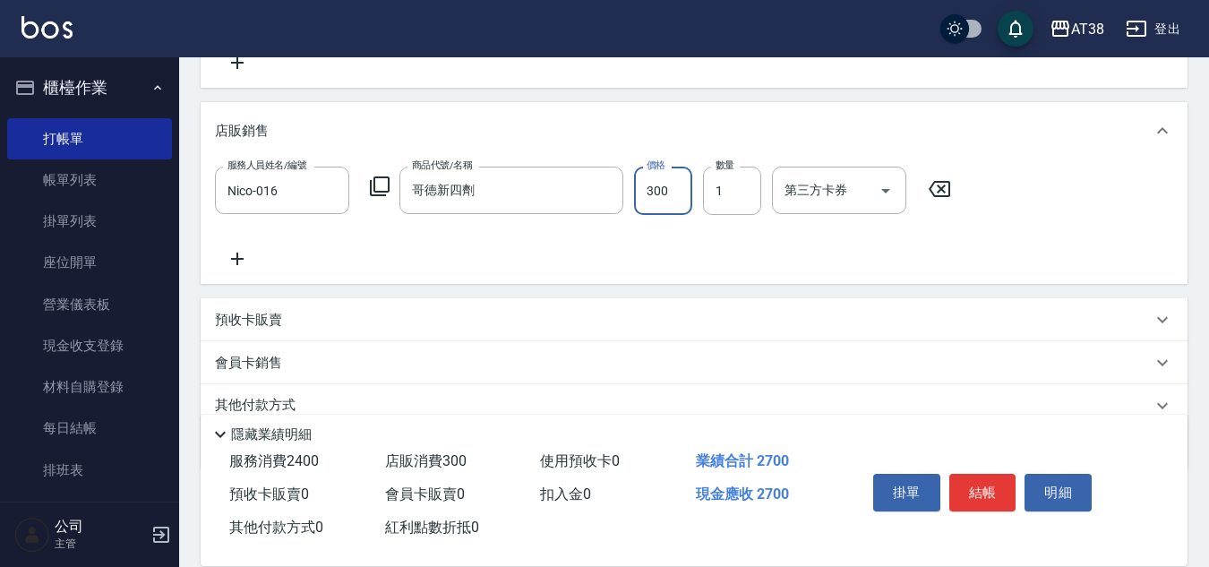
scroll to position [463, 0]
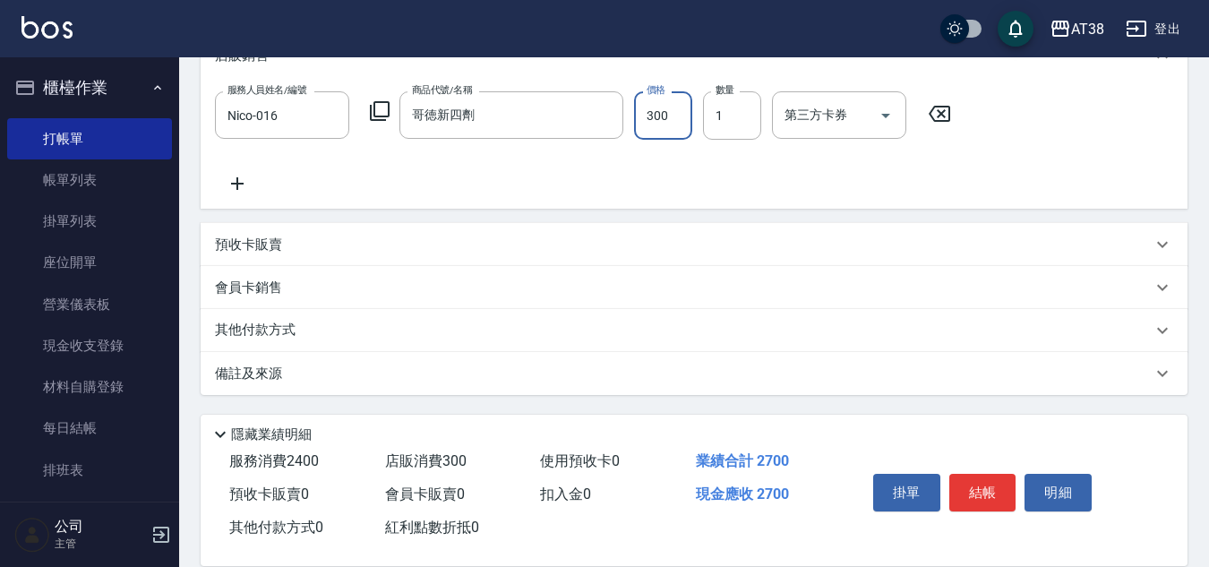
type input "300"
click at [255, 245] on p "預收卡販賣" at bounding box center [248, 245] width 67 height 19
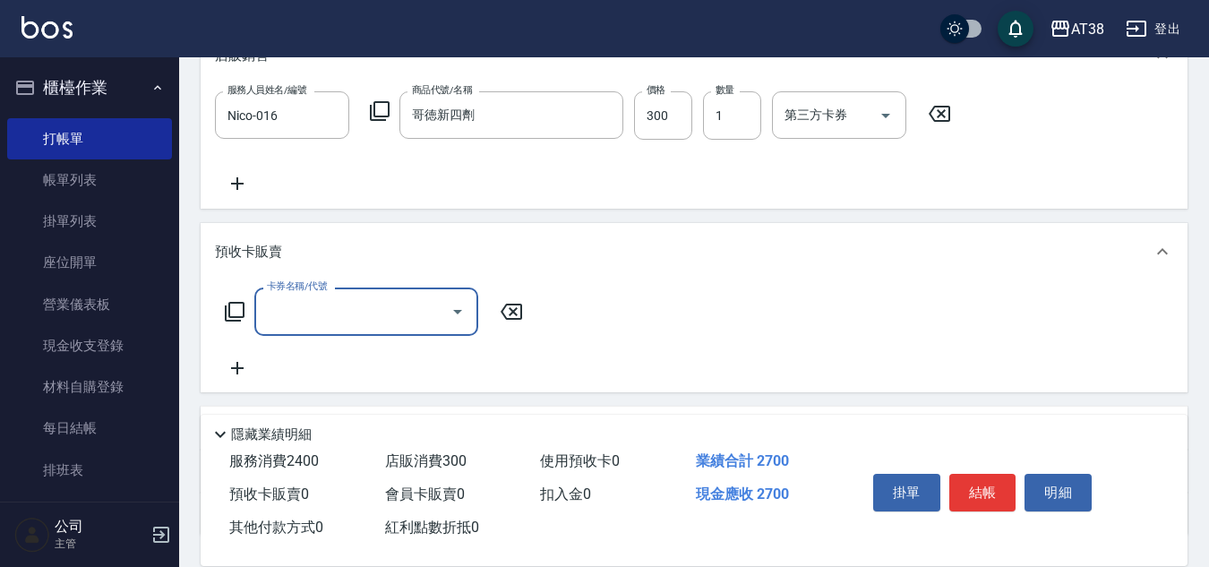
scroll to position [0, 0]
click at [276, 305] on input "卡券名稱/代號" at bounding box center [352, 311] width 181 height 31
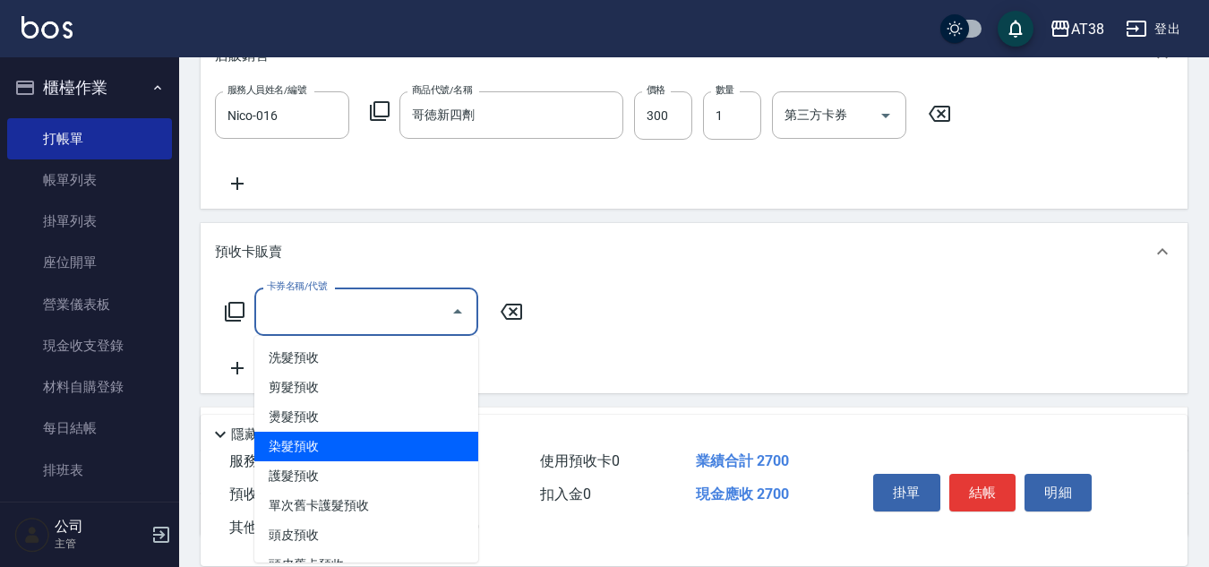
scroll to position [24, 0]
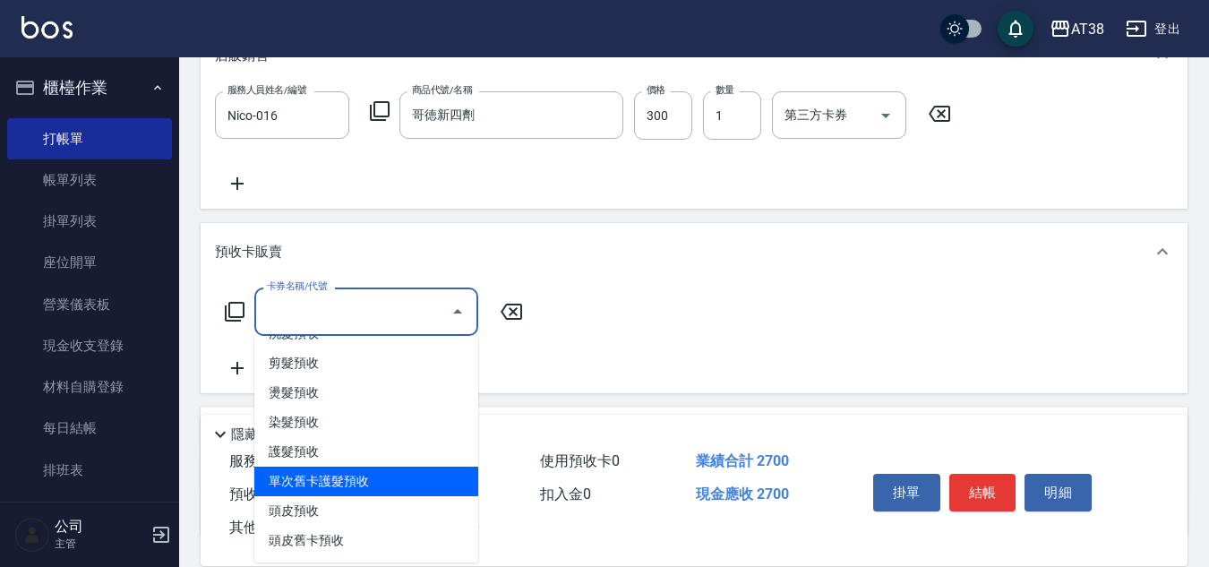
click at [338, 485] on span "單次舊卡護髮預收" at bounding box center [366, 482] width 224 height 30
type input "單次舊卡護髮預收(7)"
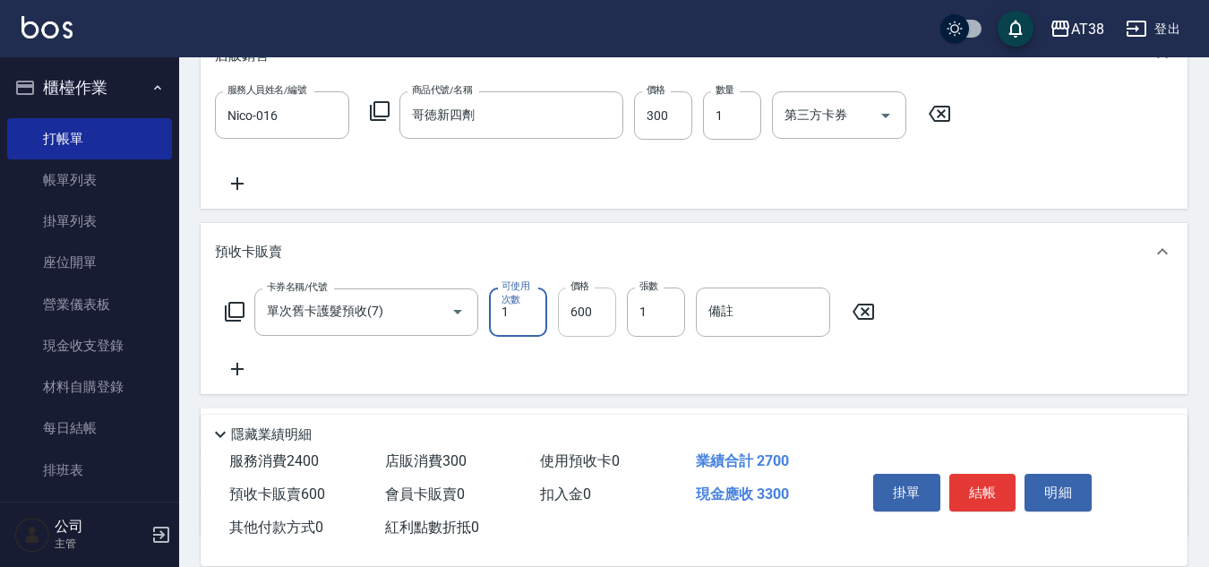
click at [579, 327] on input "600" at bounding box center [587, 312] width 58 height 48
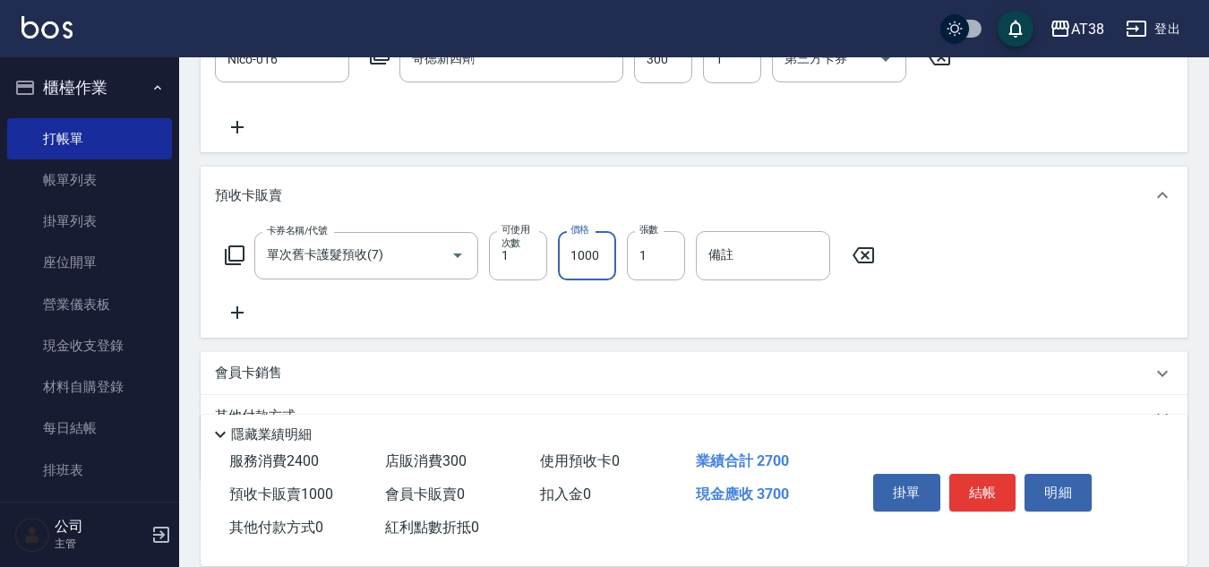
scroll to position [605, 0]
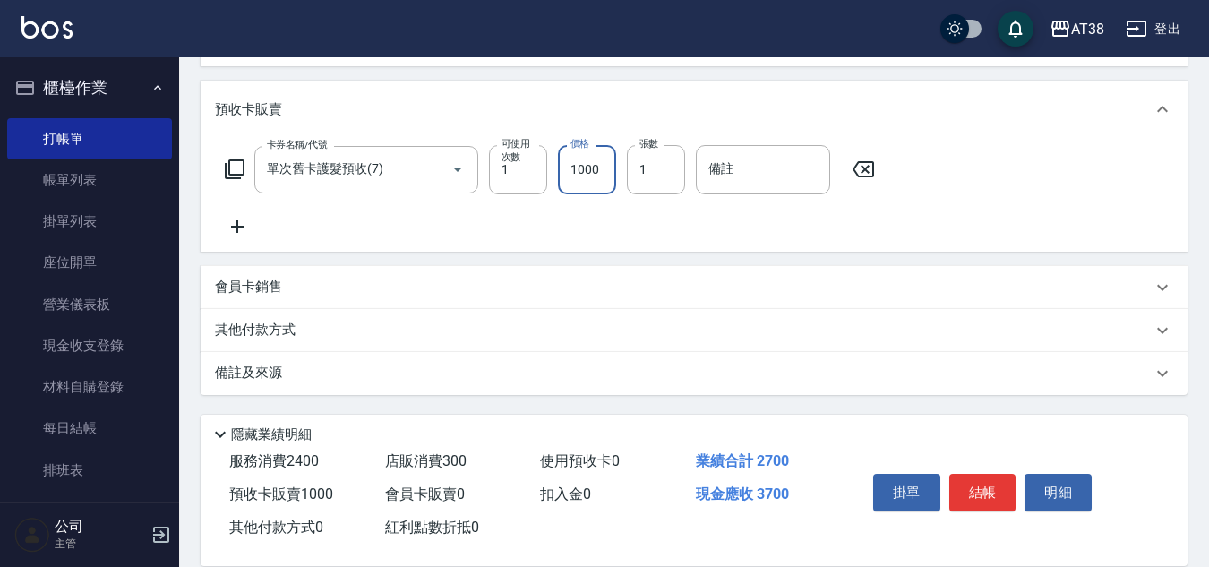
type input "1000"
click at [269, 331] on p "其他付款方式" at bounding box center [260, 331] width 90 height 20
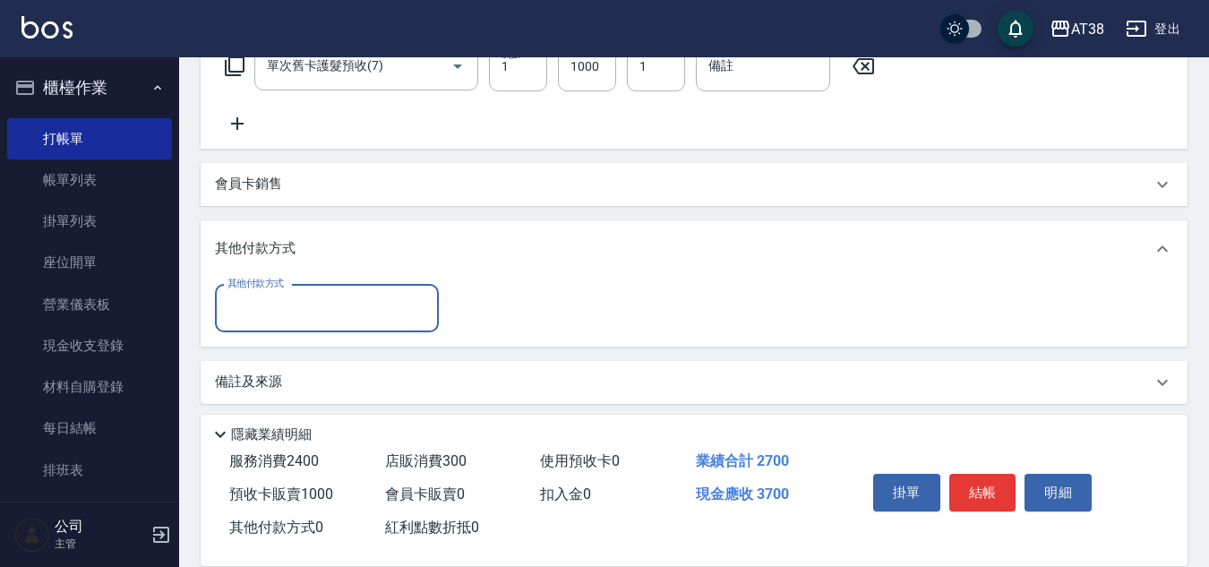
scroll to position [717, 0]
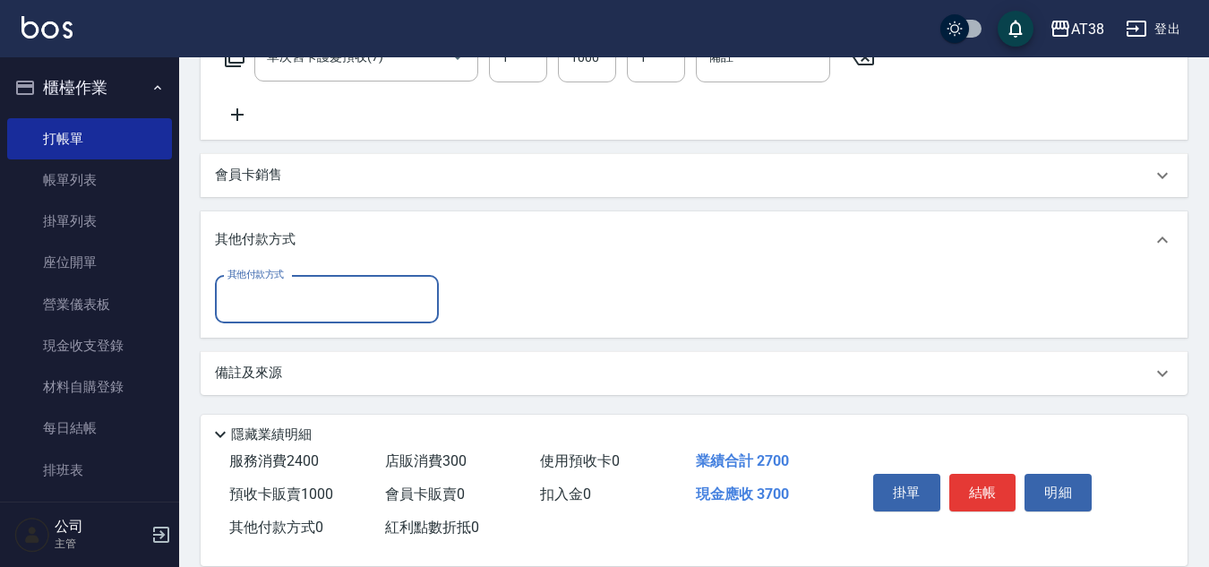
click at [253, 300] on input "其他付款方式" at bounding box center [327, 299] width 208 height 31
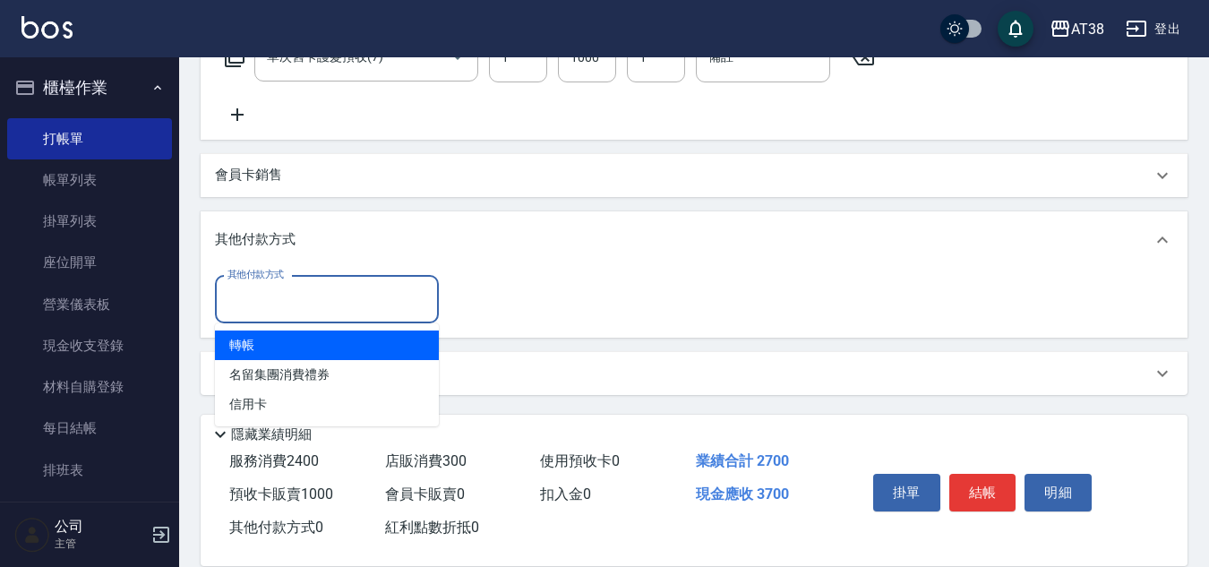
click at [236, 344] on span "轉帳" at bounding box center [327, 346] width 224 height 30
type input "轉帳"
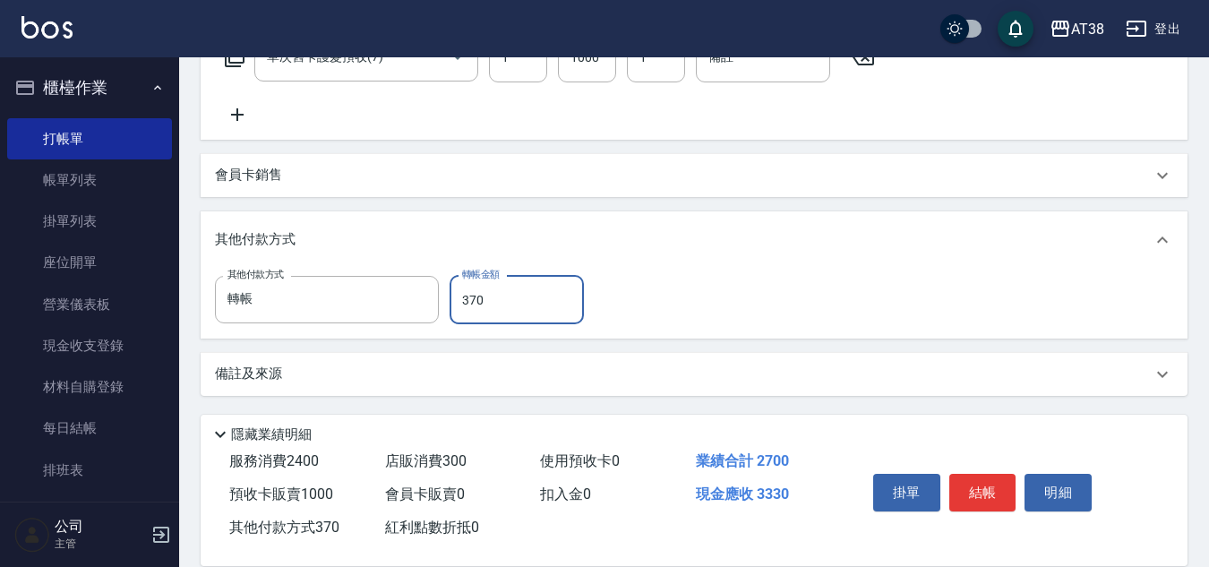
type input "3700"
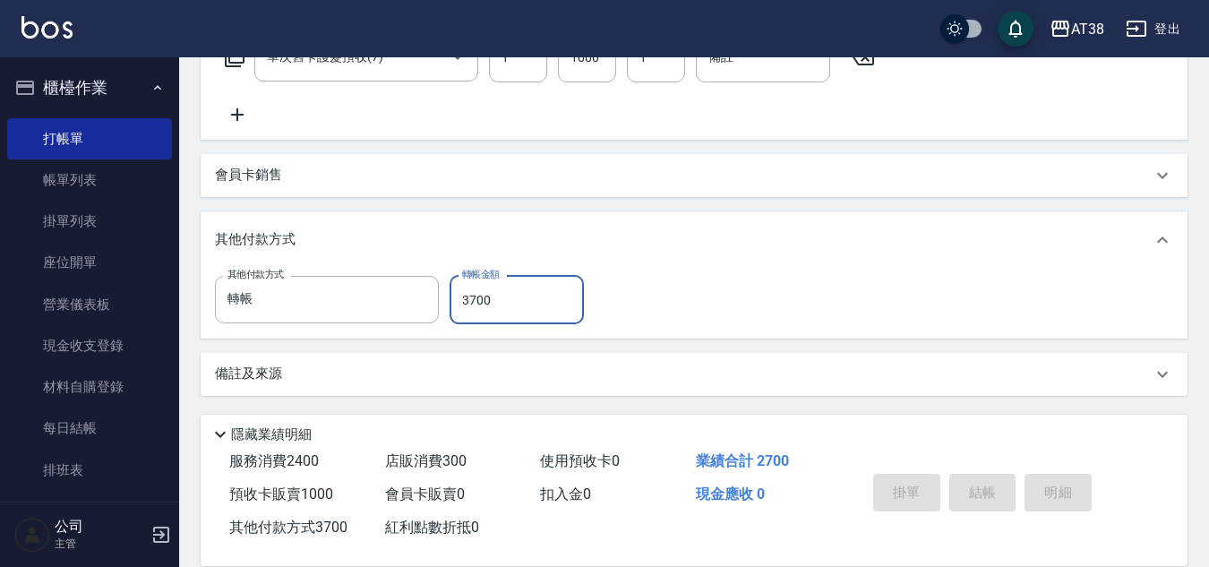
type input "[DATE] 19:45"
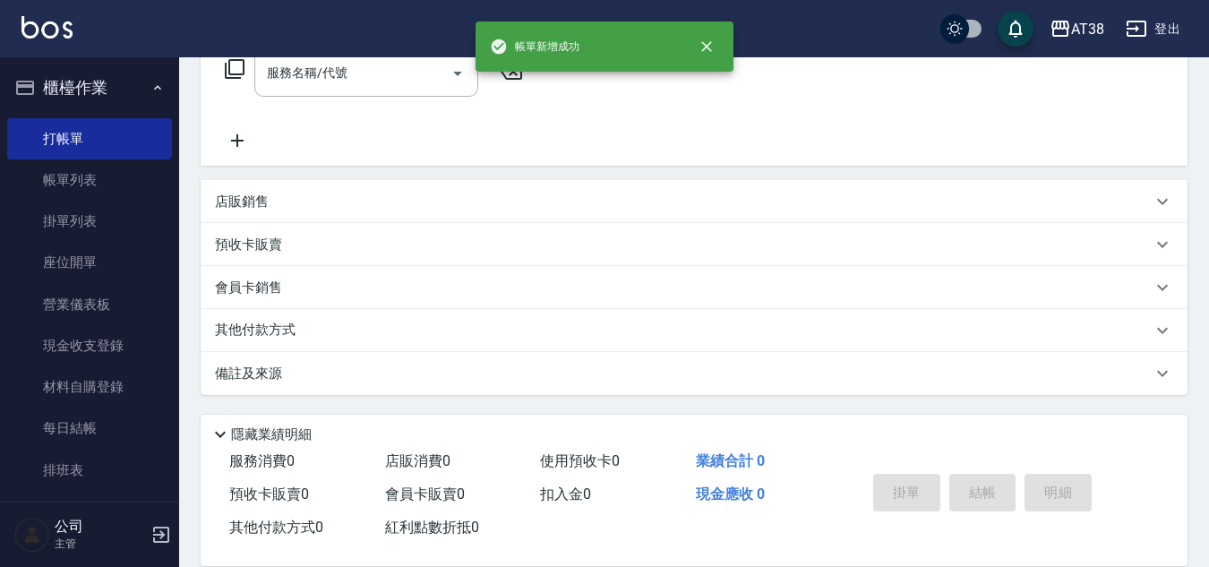
scroll to position [0, 0]
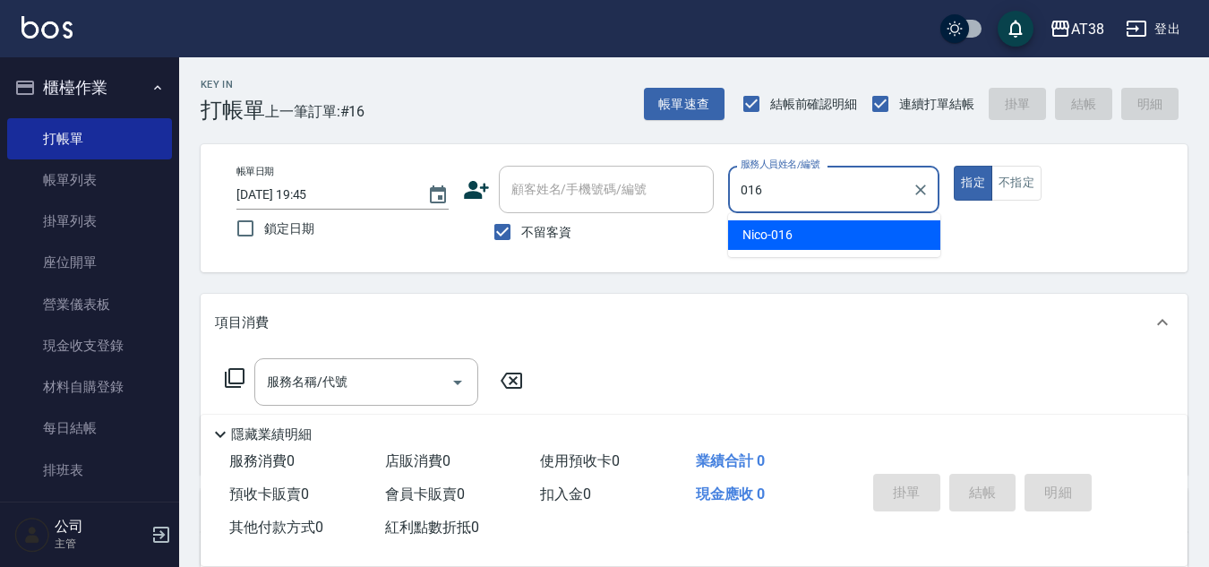
type input "Nico-016"
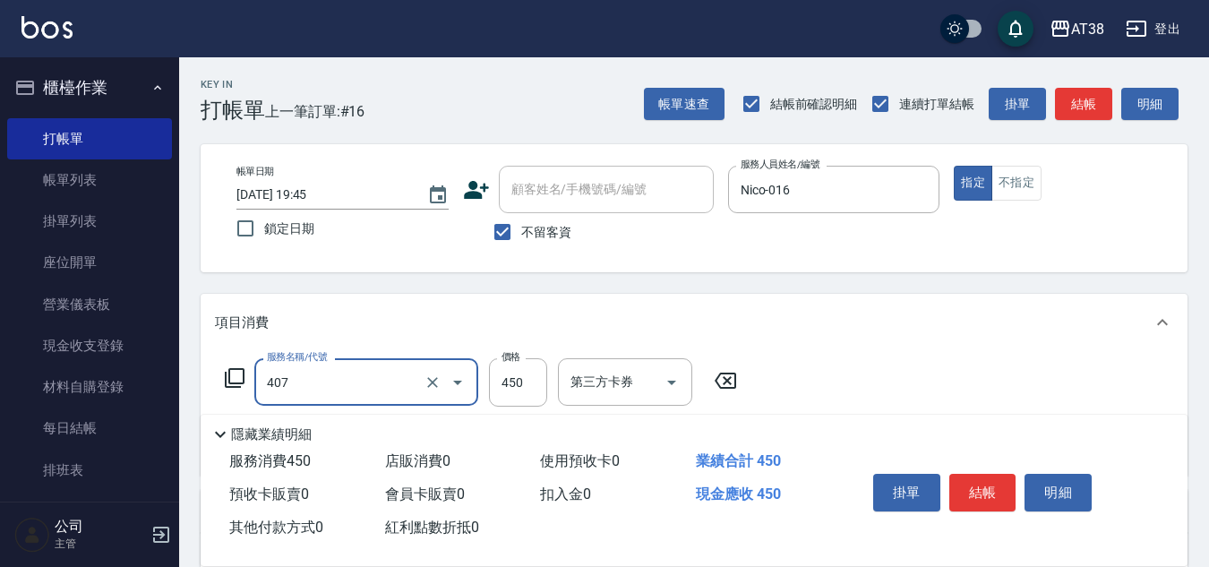
type input "剪髮(407)"
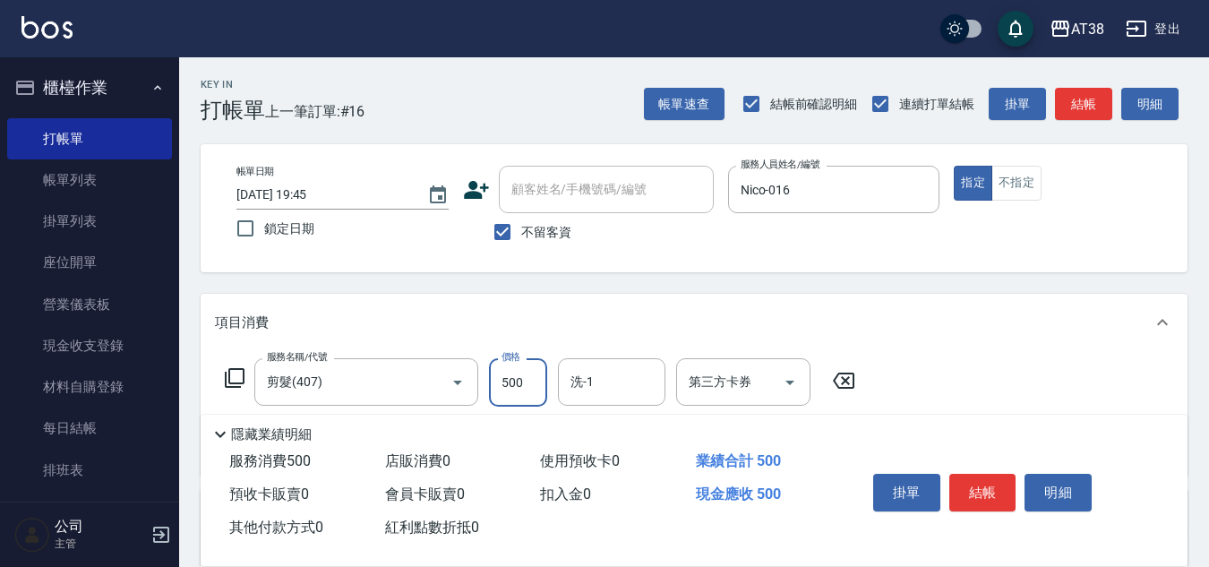
type input "500"
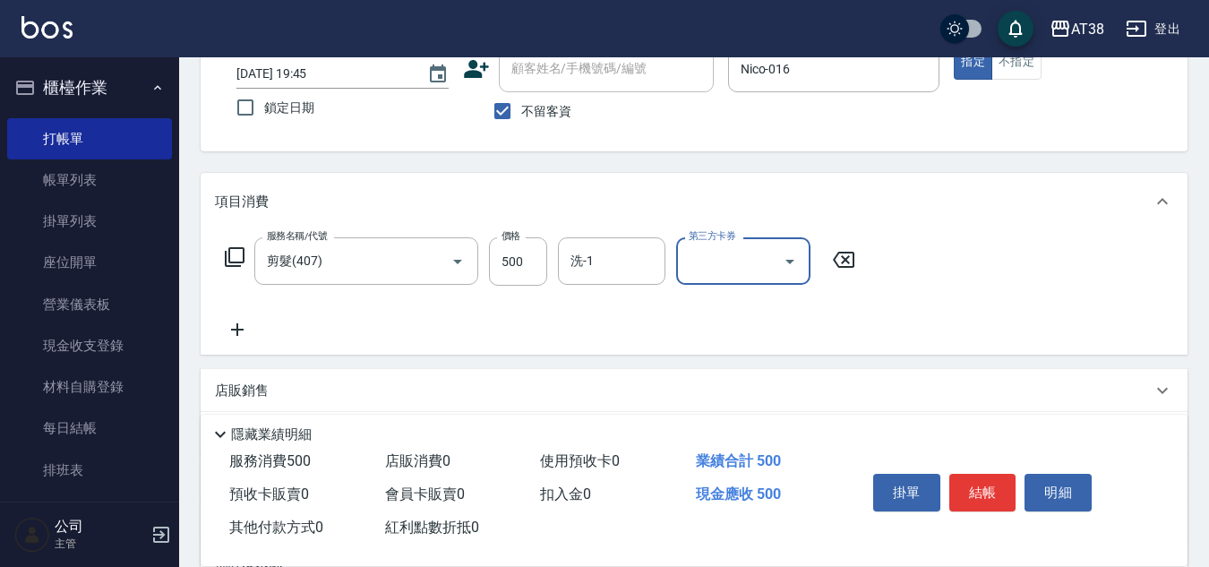
scroll to position [310, 0]
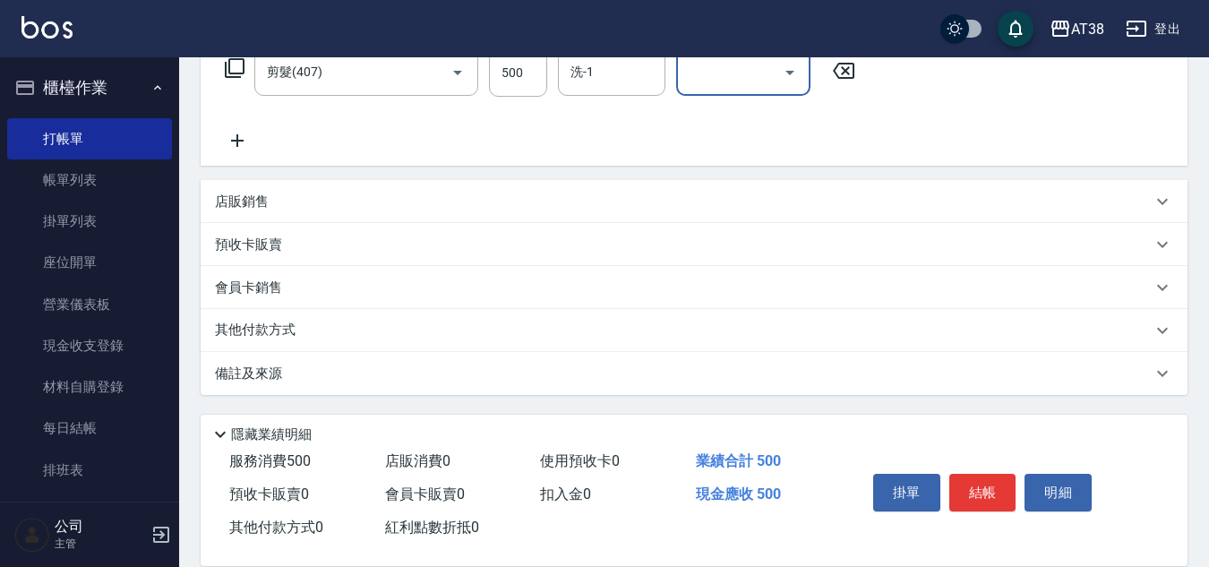
click at [232, 196] on p "店販銷售" at bounding box center [242, 202] width 54 height 19
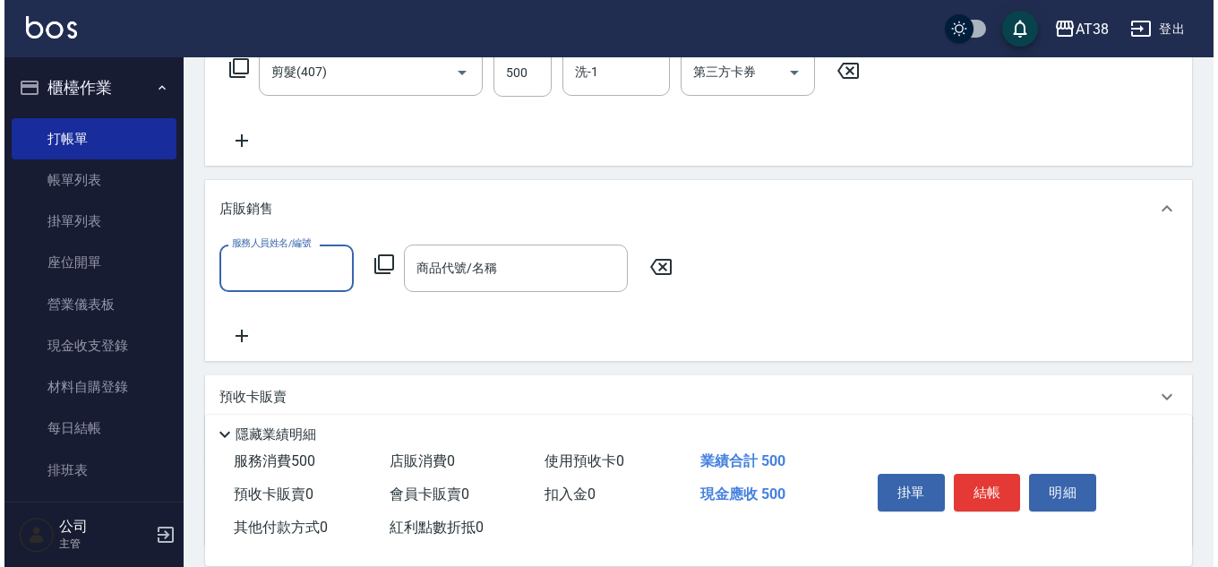
scroll to position [0, 0]
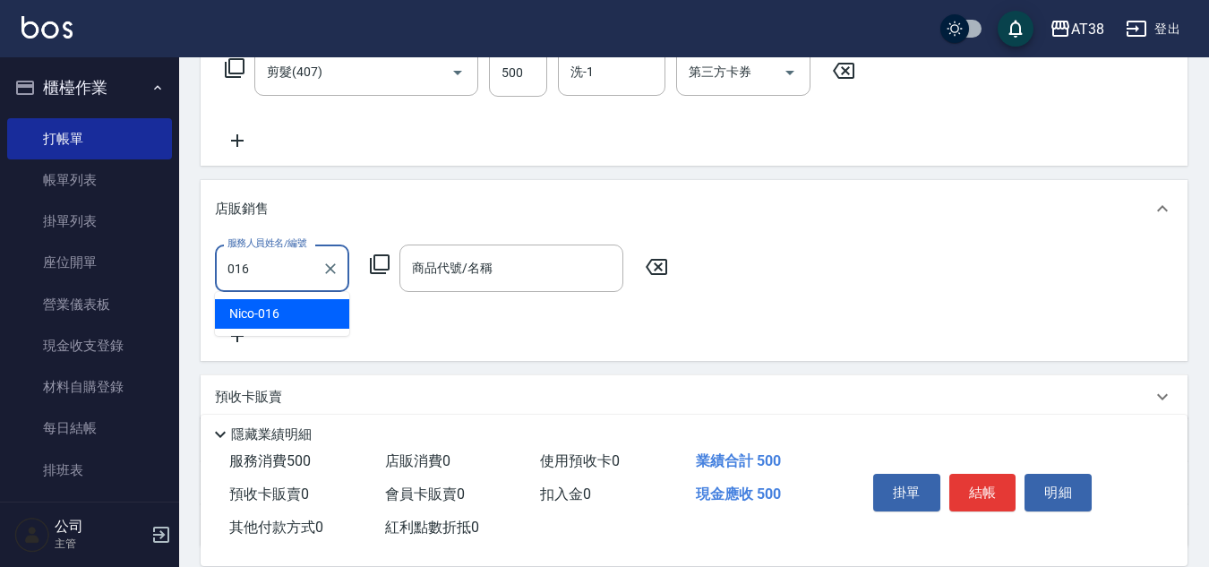
type input "Nico-016"
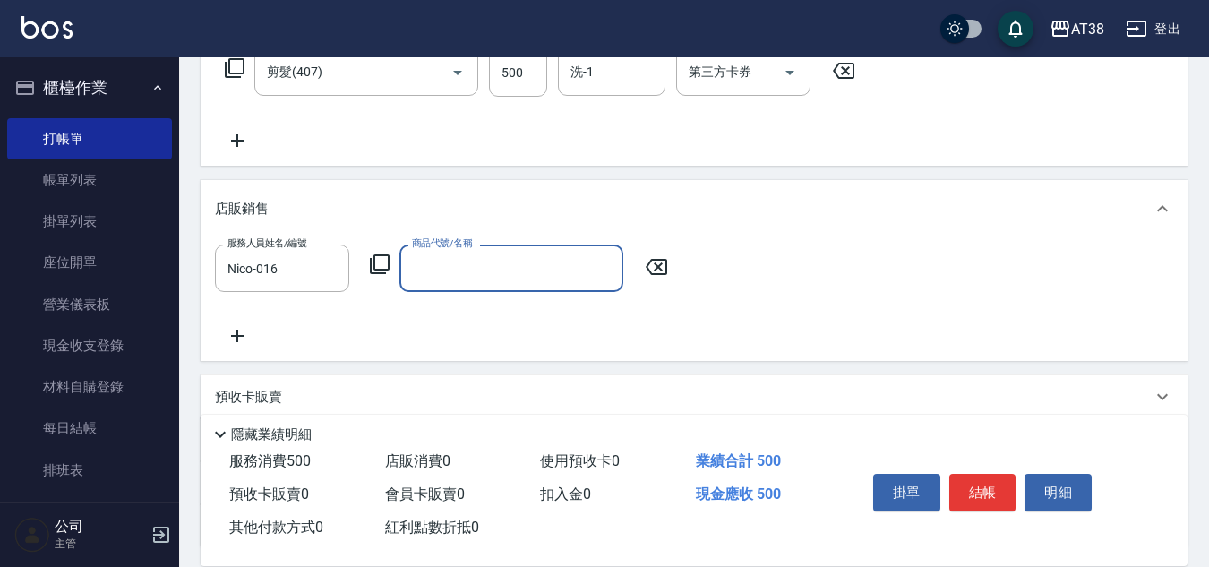
click at [377, 264] on icon at bounding box center [379, 263] width 21 height 21
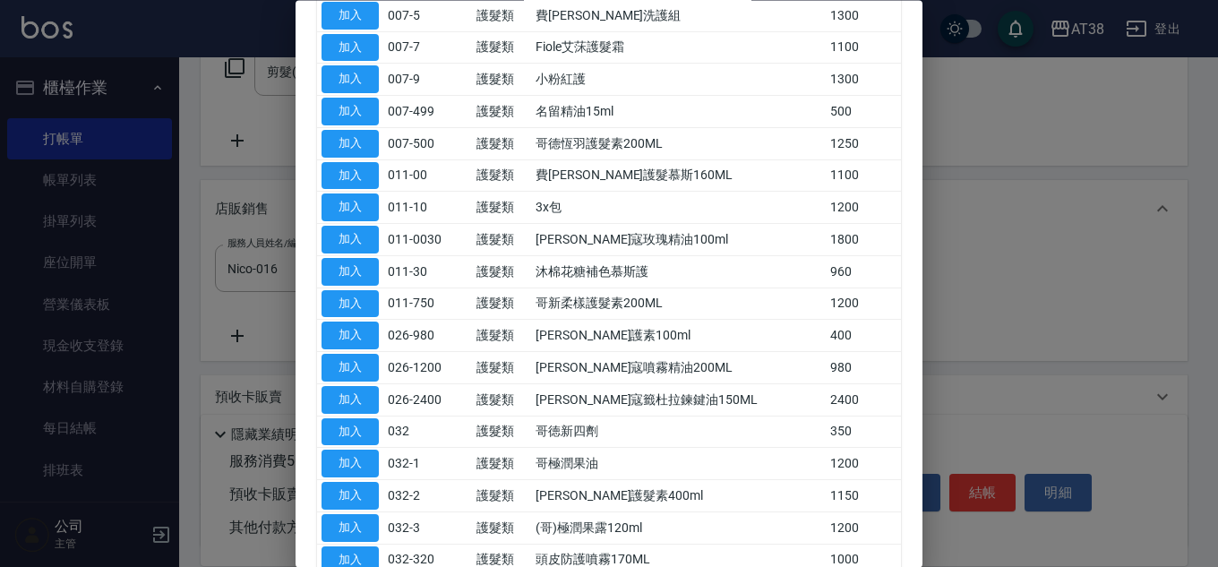
scroll to position [358, 0]
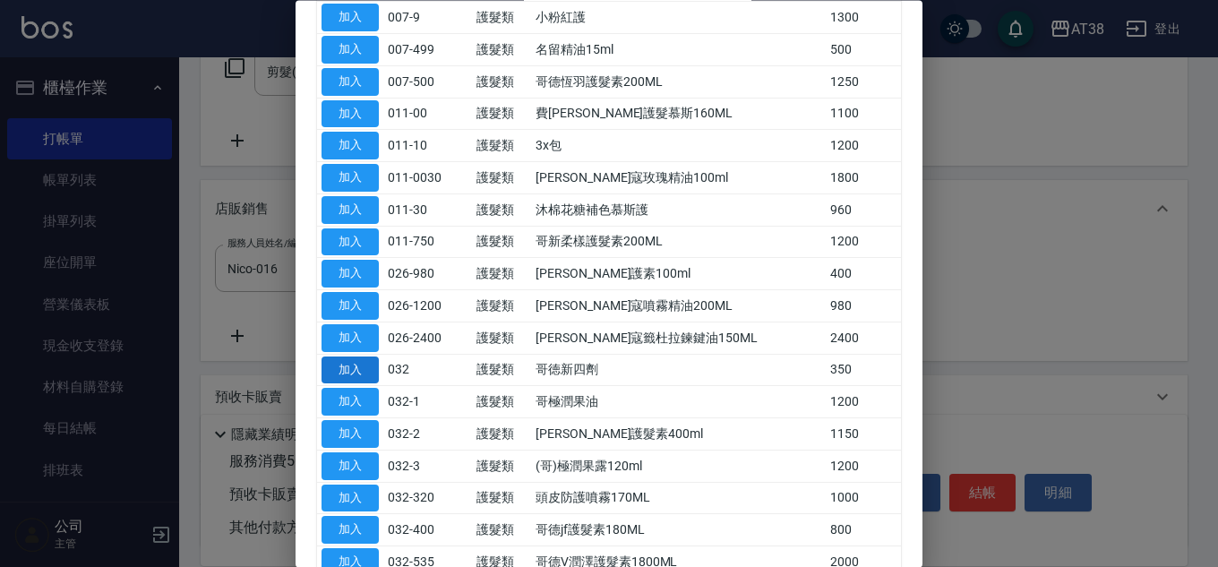
click at [324, 364] on button "加入" at bounding box center [350, 370] width 57 height 28
type input "哥徳新四劑"
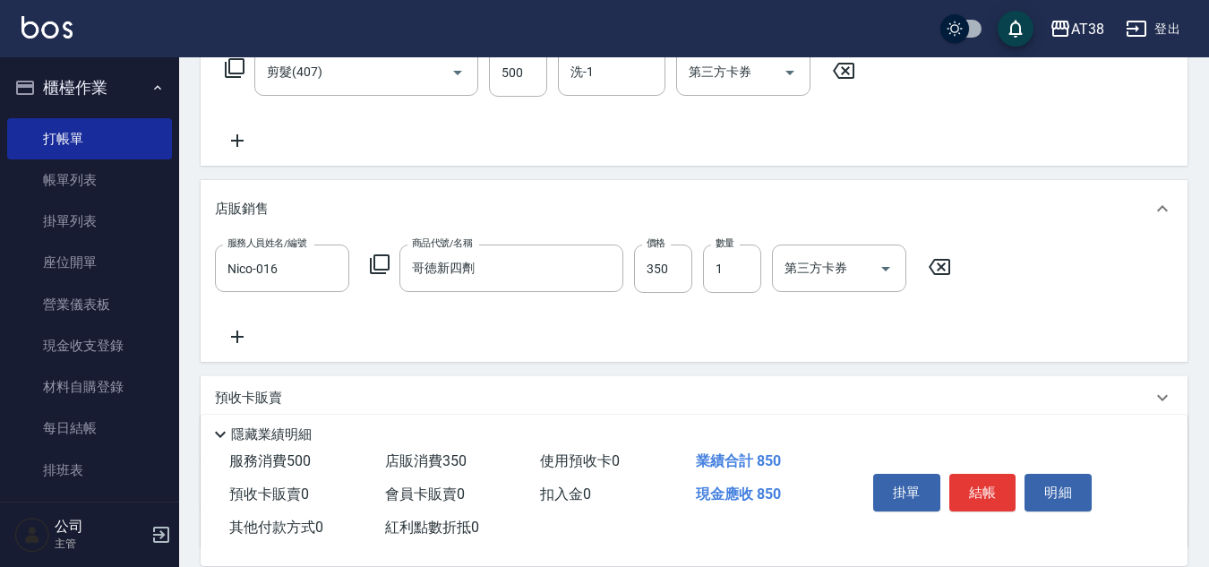
click at [386, 269] on icon at bounding box center [379, 263] width 21 height 21
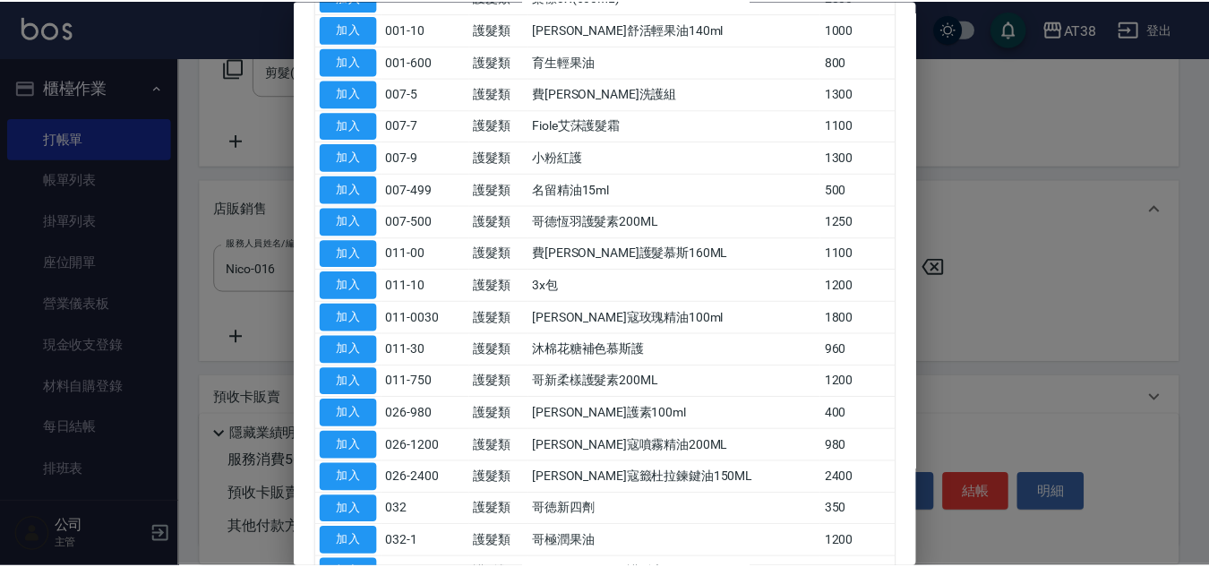
scroll to position [269, 0]
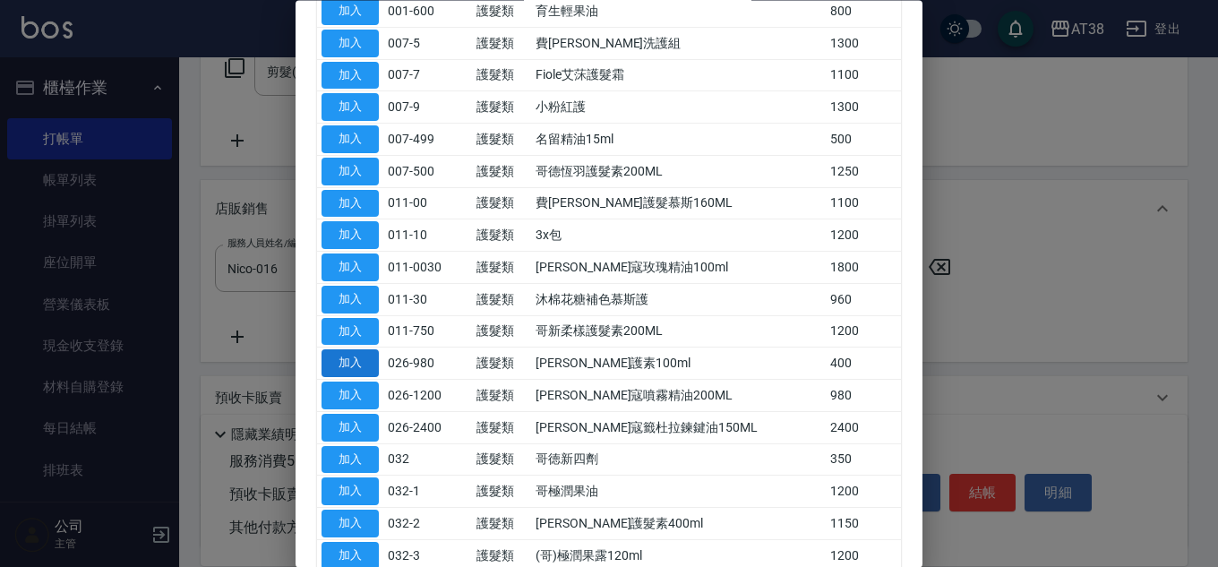
click at [360, 365] on button "加入" at bounding box center [350, 364] width 57 height 28
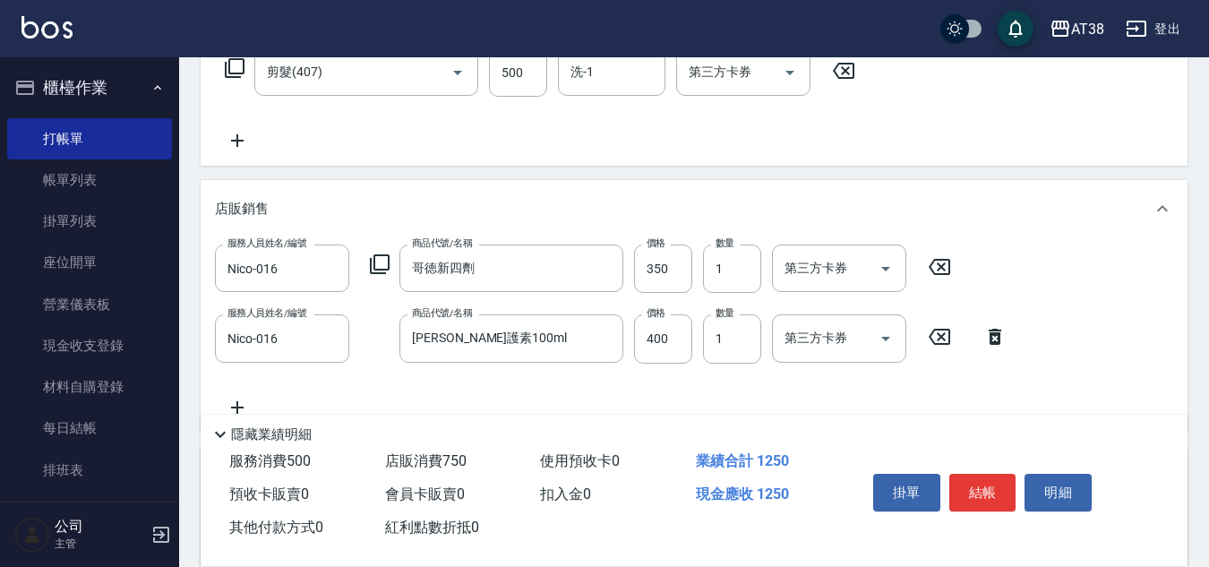
click at [943, 263] on icon at bounding box center [939, 266] width 45 height 21
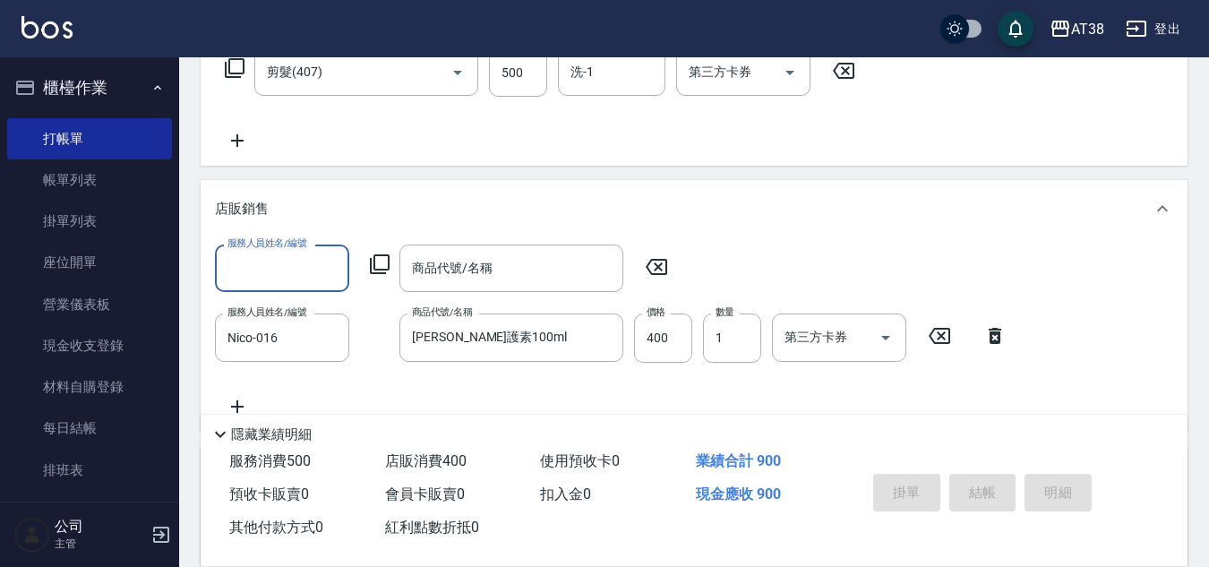
type input "[DATE] 19:53"
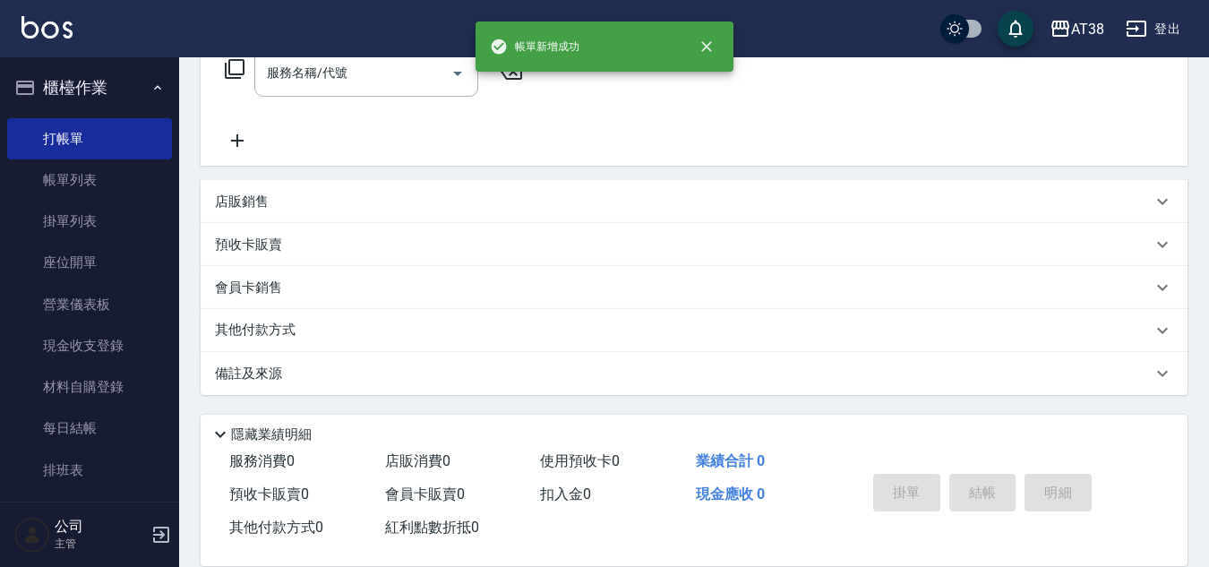
scroll to position [0, 0]
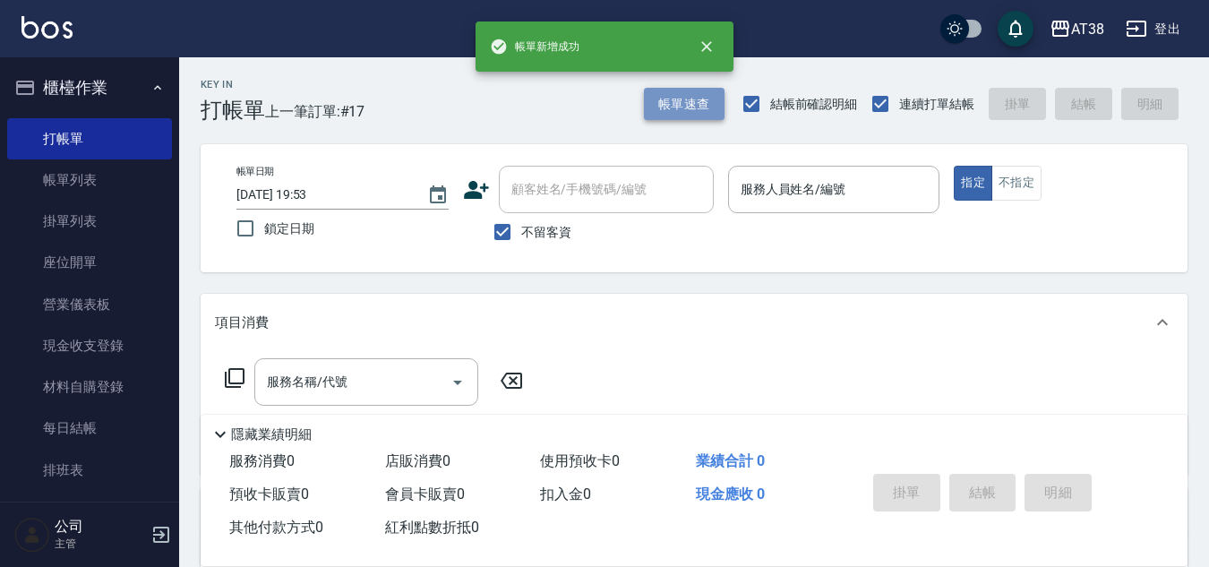
click at [700, 112] on button "帳單速查" at bounding box center [684, 104] width 81 height 33
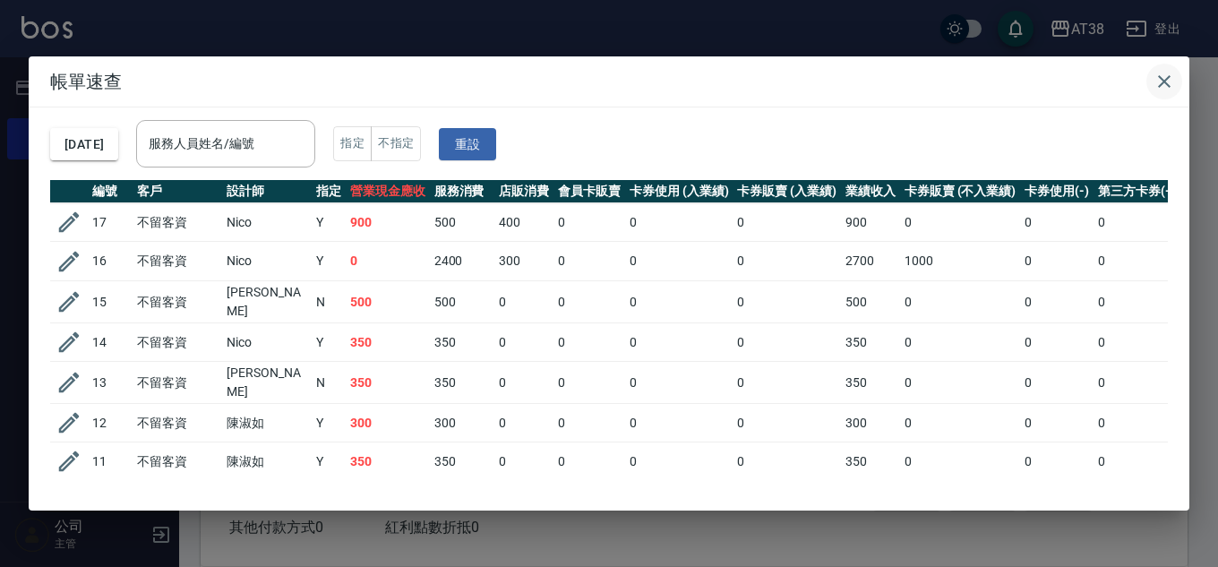
click at [1171, 79] on icon "button" at bounding box center [1164, 81] width 21 height 21
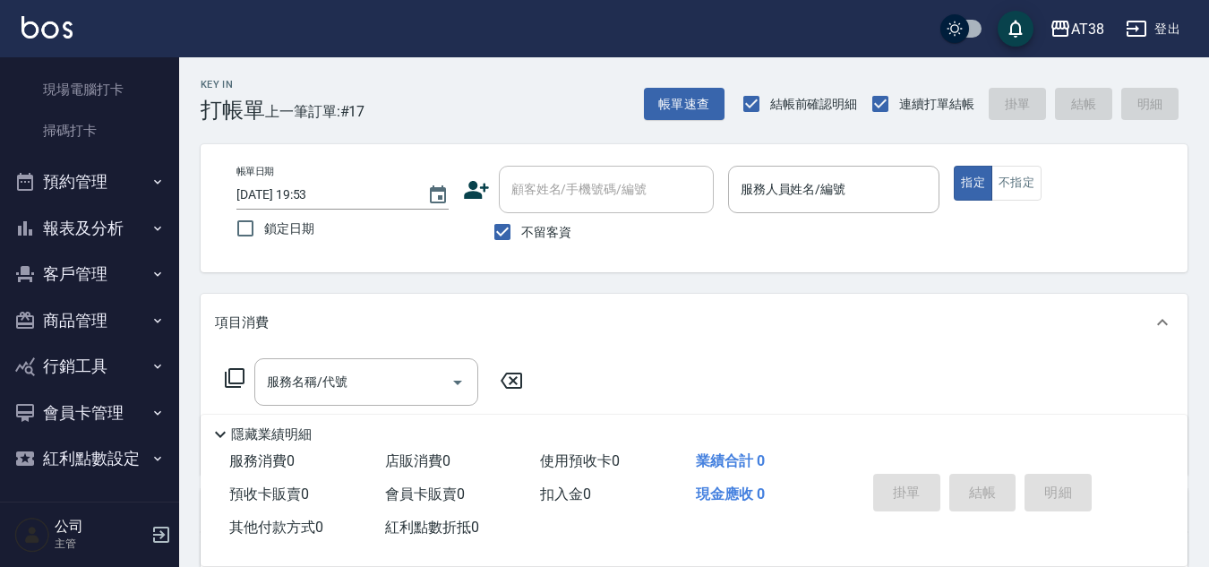
scroll to position [424, 0]
click at [101, 235] on button "報表及分析" at bounding box center [89, 226] width 165 height 47
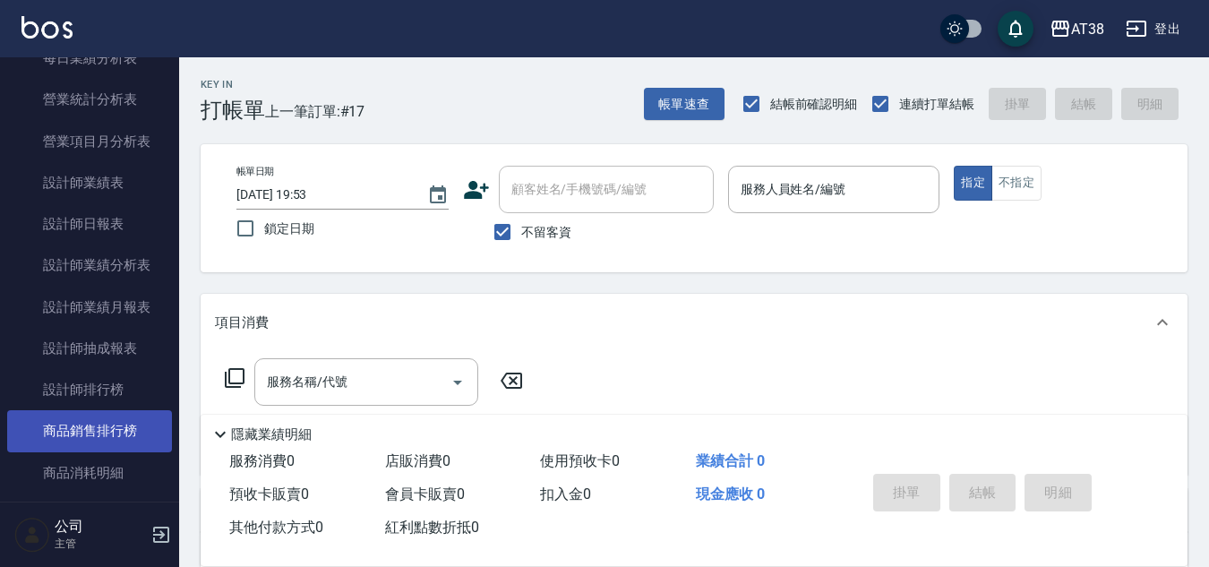
scroll to position [1140, 0]
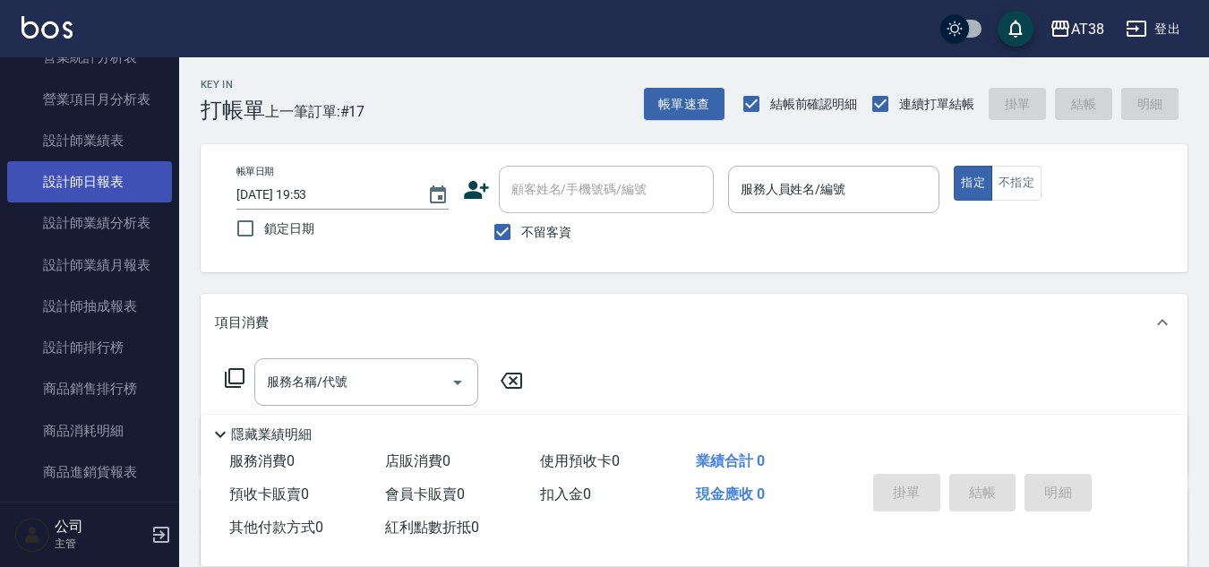
click at [100, 178] on link "設計師日報表" at bounding box center [89, 181] width 165 height 41
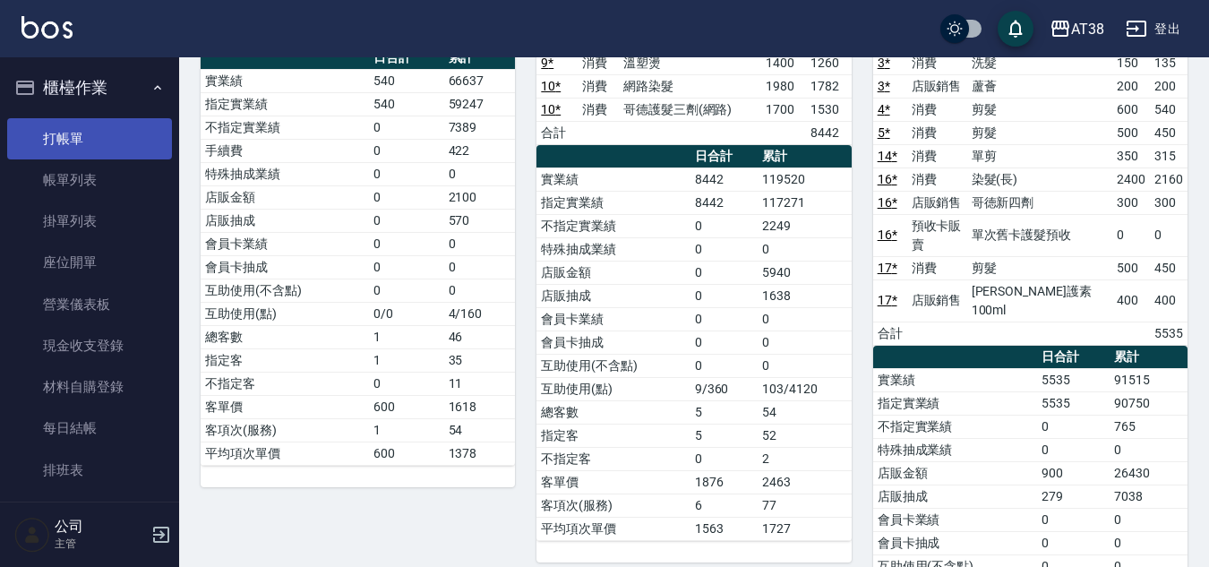
click at [47, 139] on link "打帳單" at bounding box center [89, 138] width 165 height 41
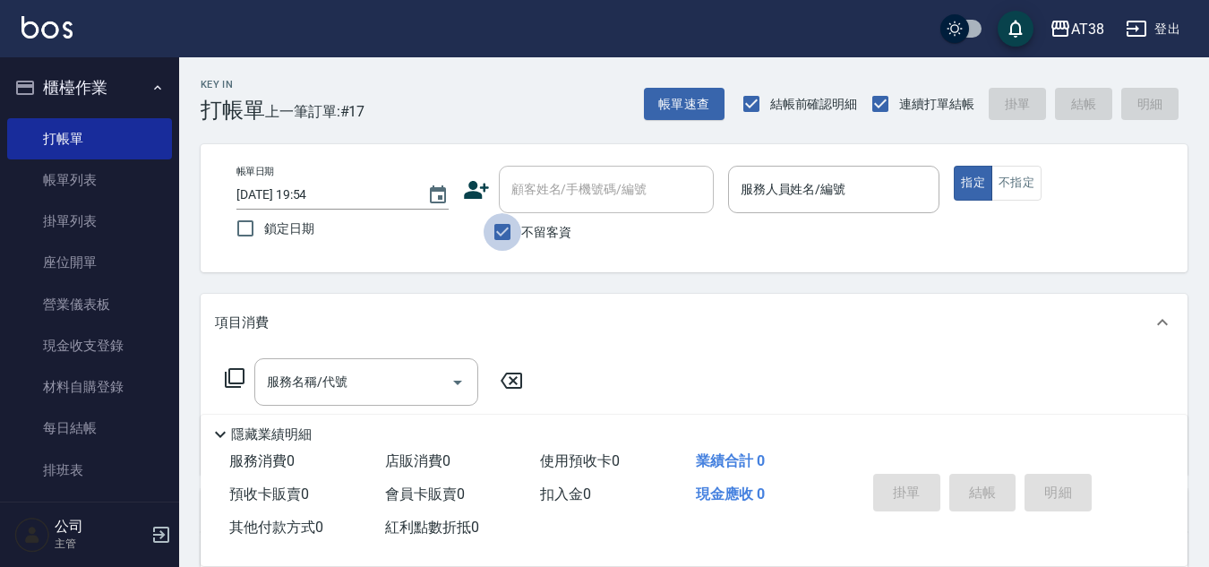
drag, startPoint x: 506, startPoint y: 232, endPoint x: 527, endPoint y: 217, distance: 25.6
click at [507, 232] on input "不留客資" at bounding box center [503, 232] width 38 height 38
checkbox input "false"
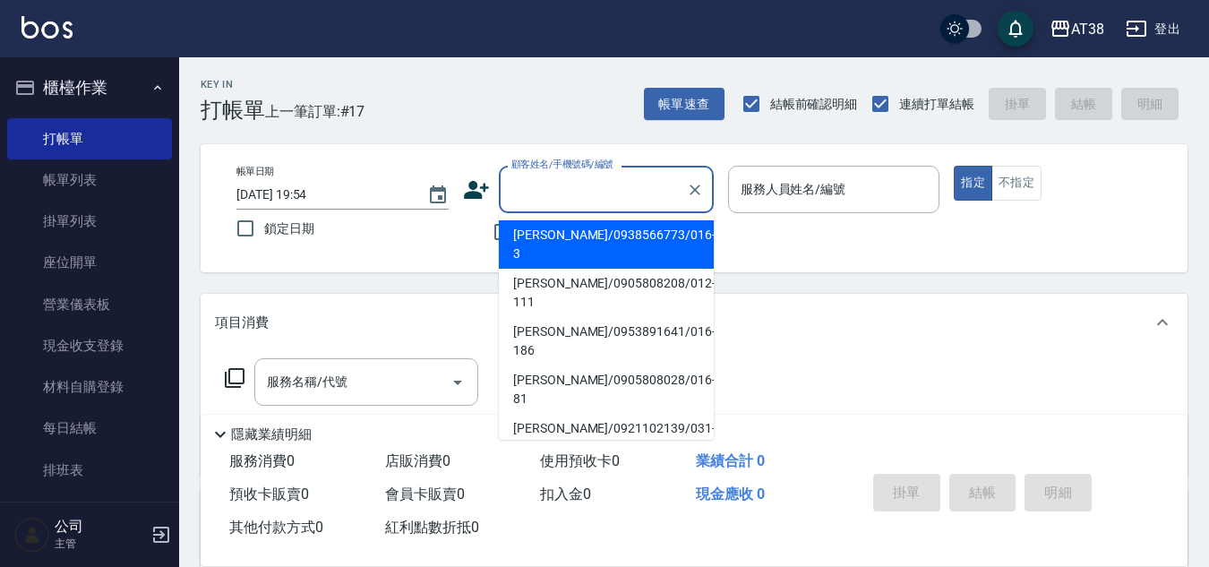
click at [537, 203] on input "顧客姓名/手機號碼/編號" at bounding box center [593, 189] width 172 height 31
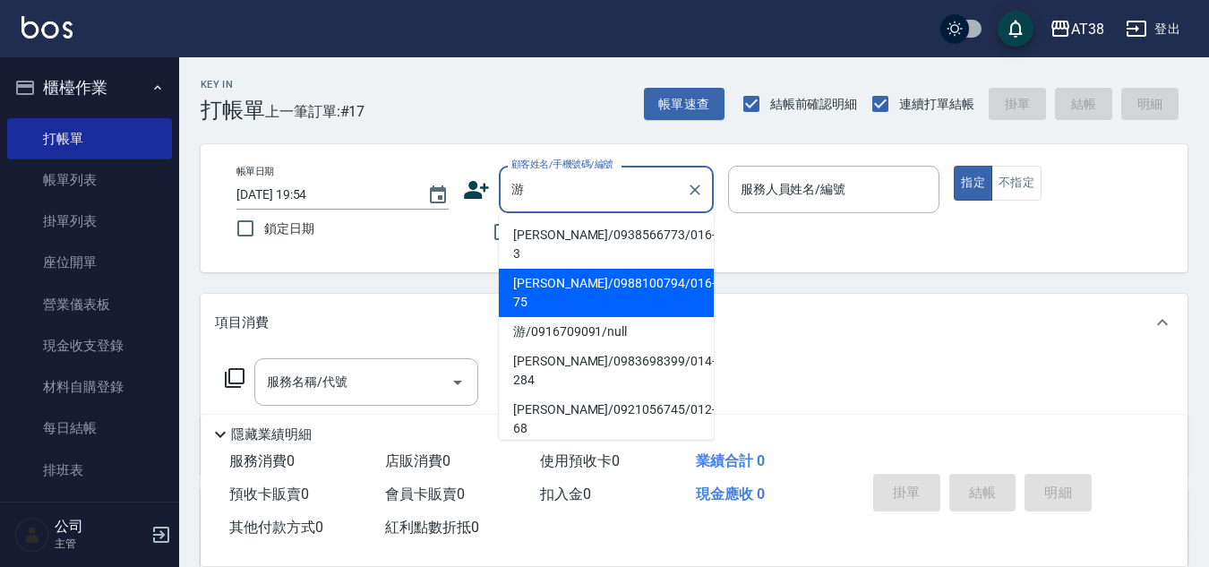
click at [602, 269] on li "[PERSON_NAME]/0988100794/016-75" at bounding box center [606, 293] width 215 height 48
type input "[PERSON_NAME]/0988100794/016-75"
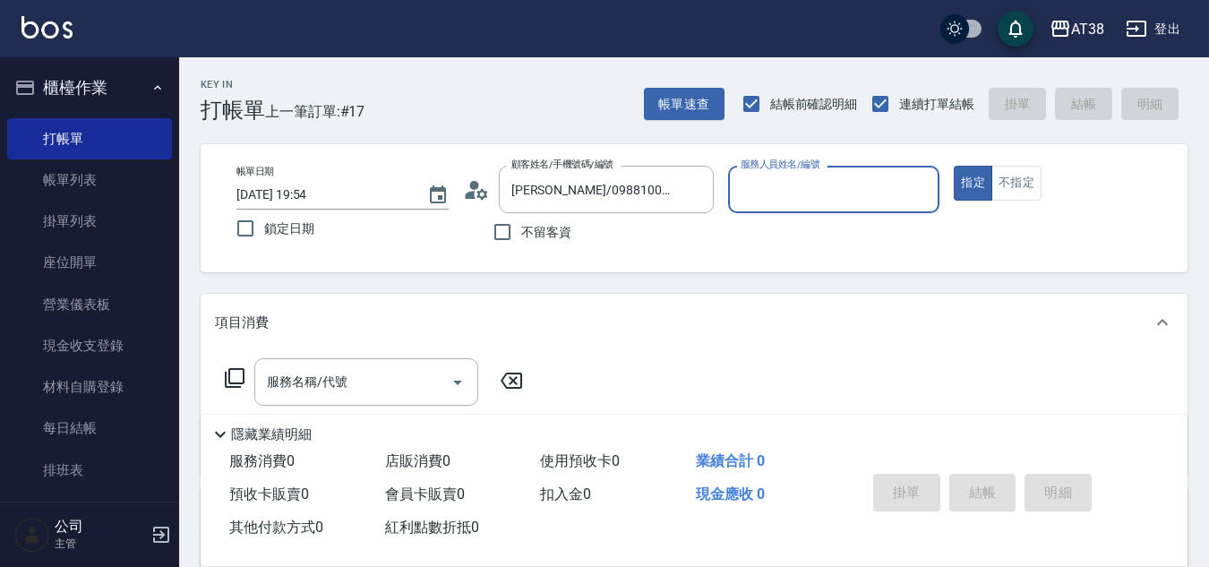
type input "Nico-016"
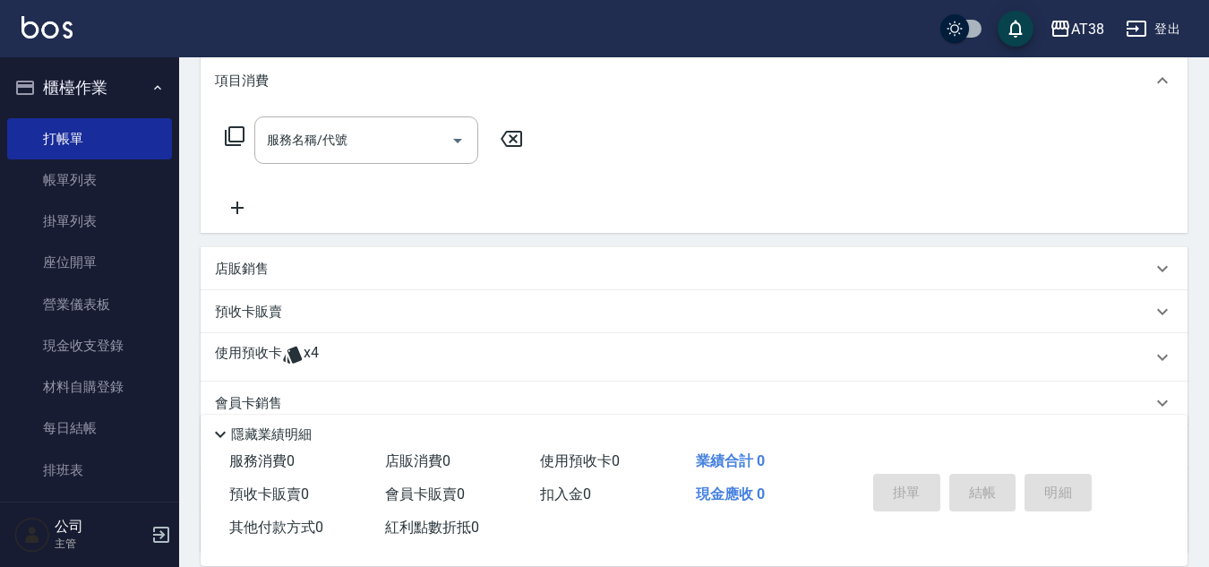
scroll to position [269, 0]
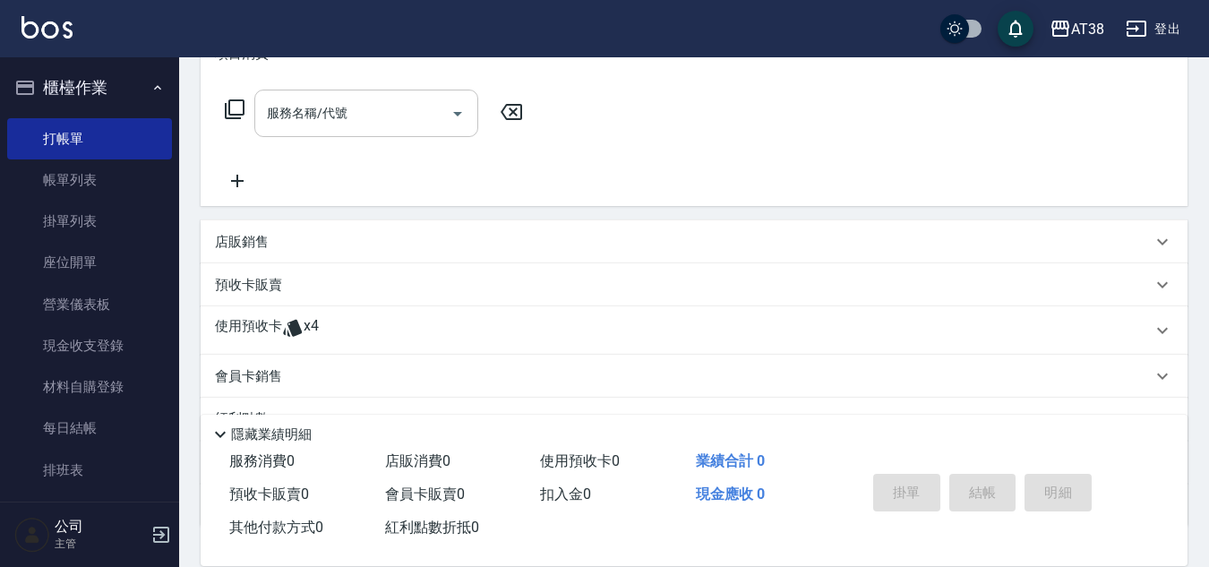
drag, startPoint x: 384, startPoint y: 126, endPoint x: 404, endPoint y: 110, distance: 25.5
click at [395, 107] on div "服務名稱/代號 服務名稱/代號" at bounding box center [374, 141] width 319 height 102
click at [404, 114] on input "服務名稱/代號" at bounding box center [352, 113] width 181 height 31
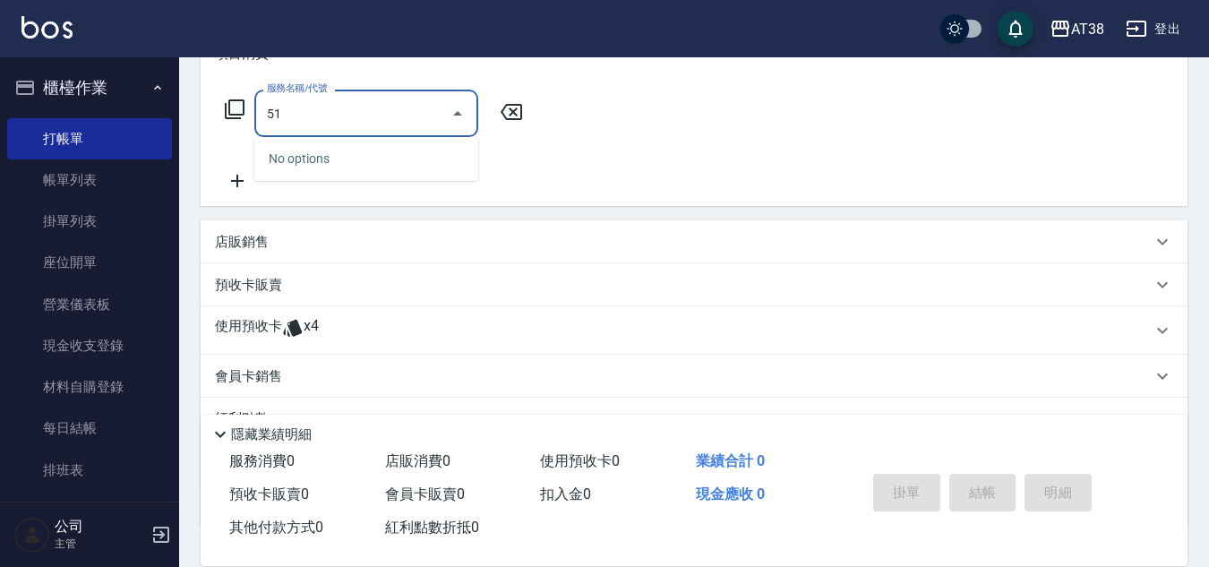
type input "514"
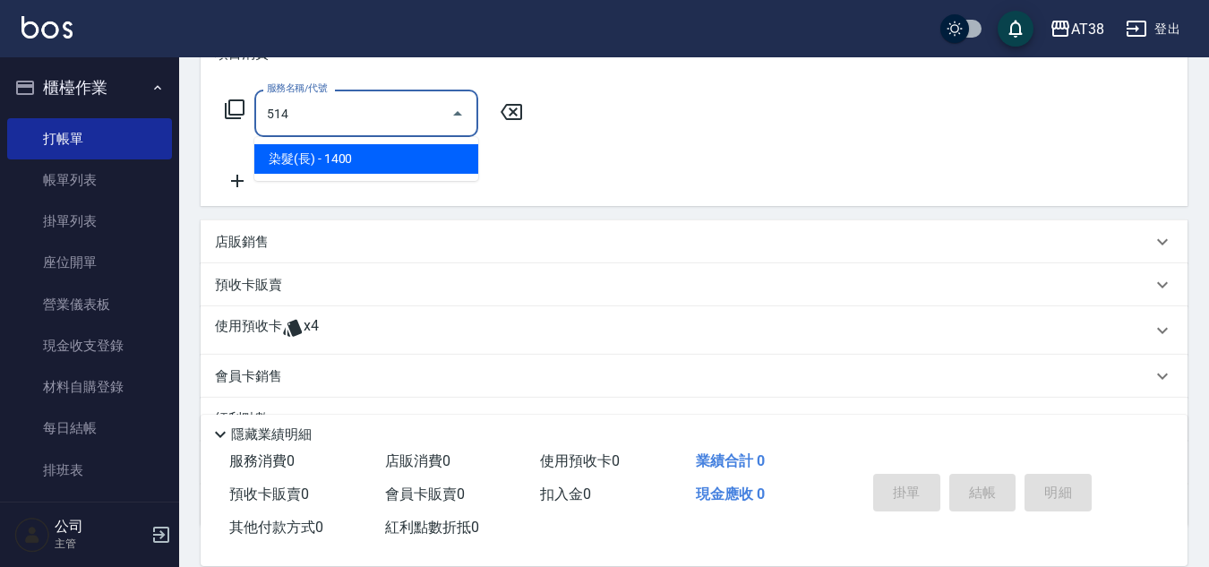
type input "140"
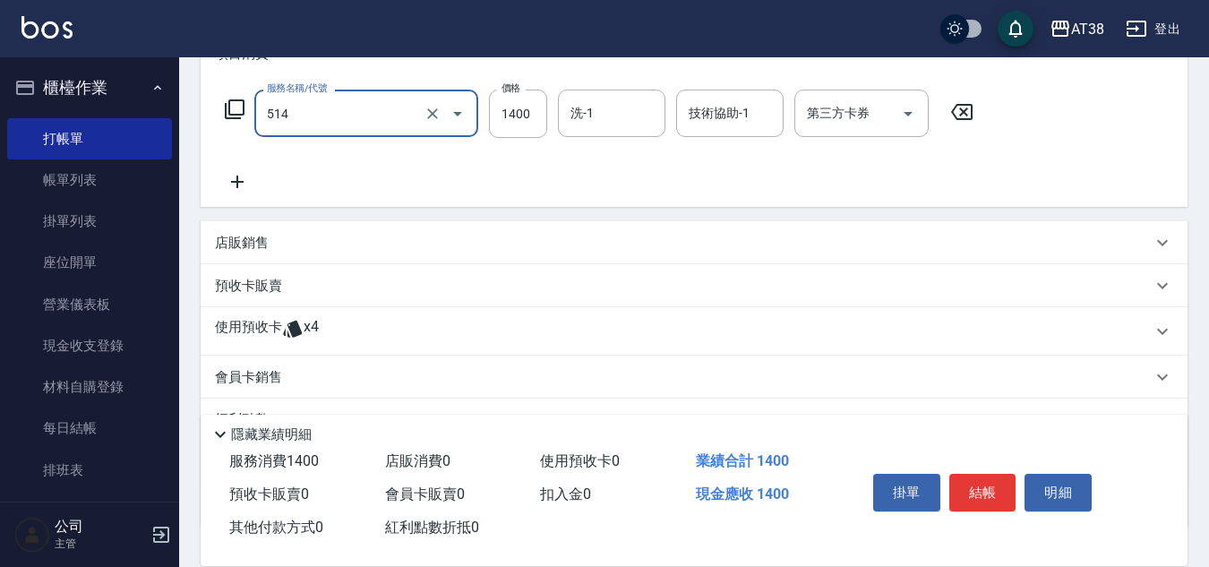
type input "染髮(長)(514)"
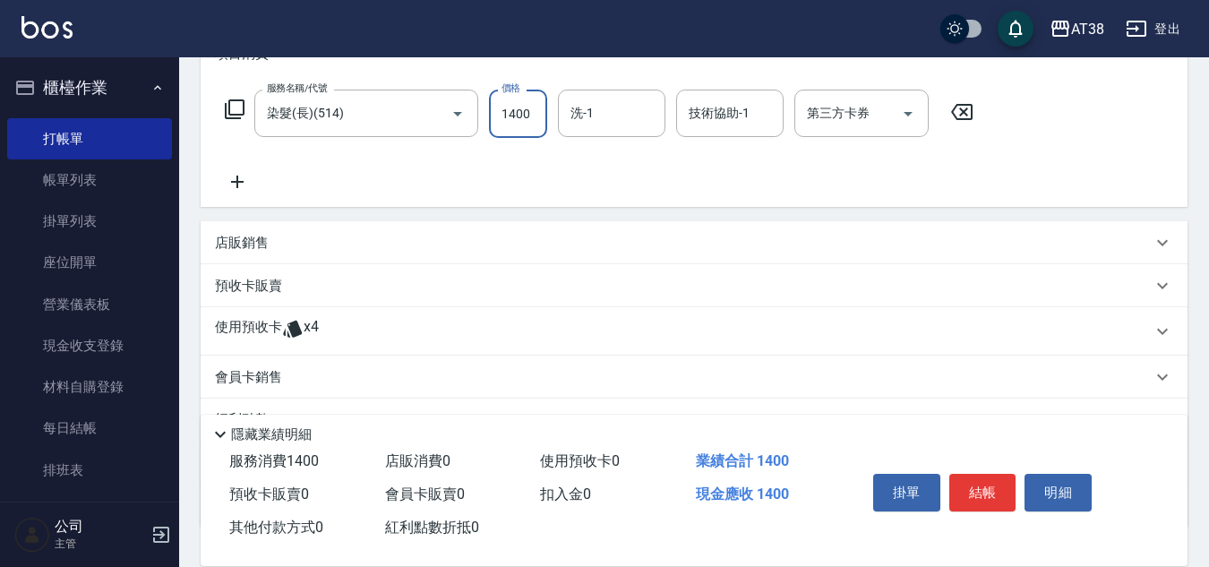
type input "2"
type input "0"
type input "20"
type input "205"
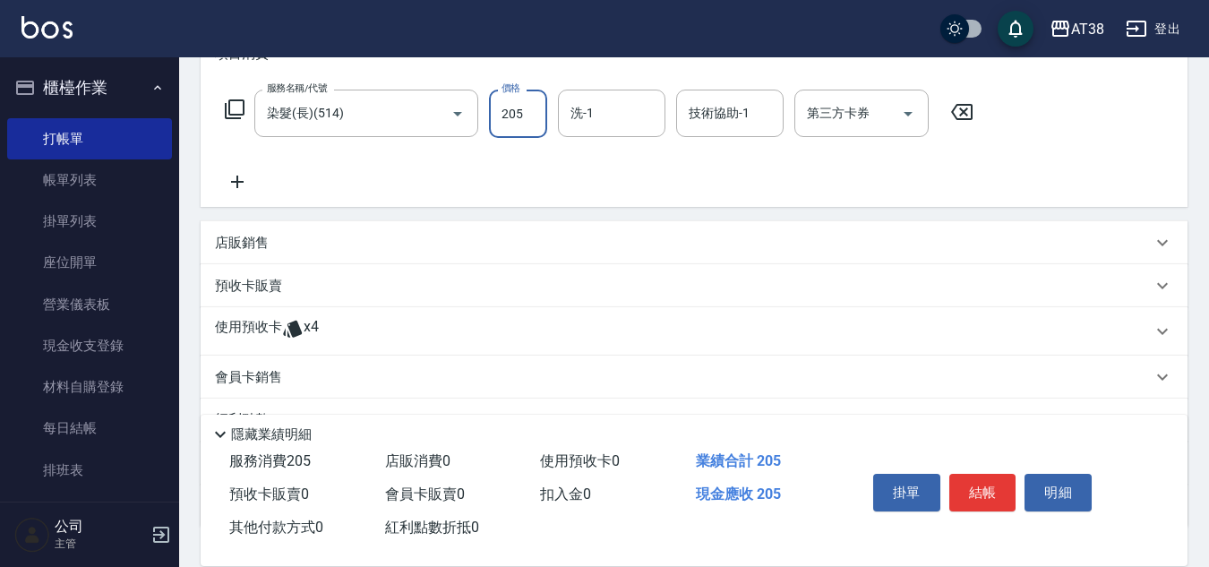
type input "200"
type input "2050"
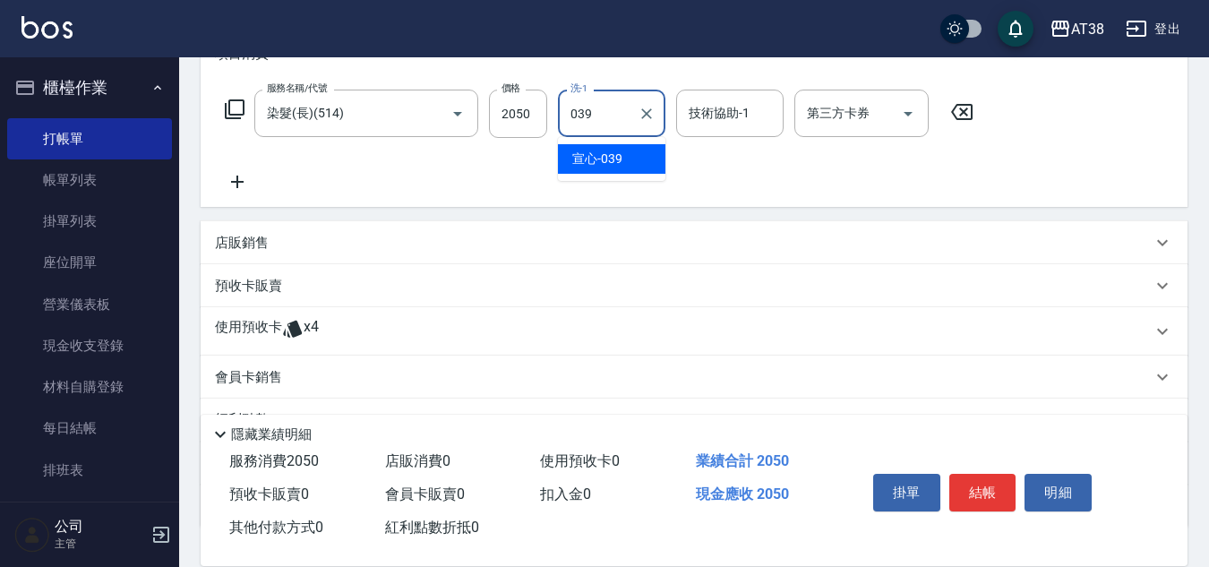
type input "宣心-039"
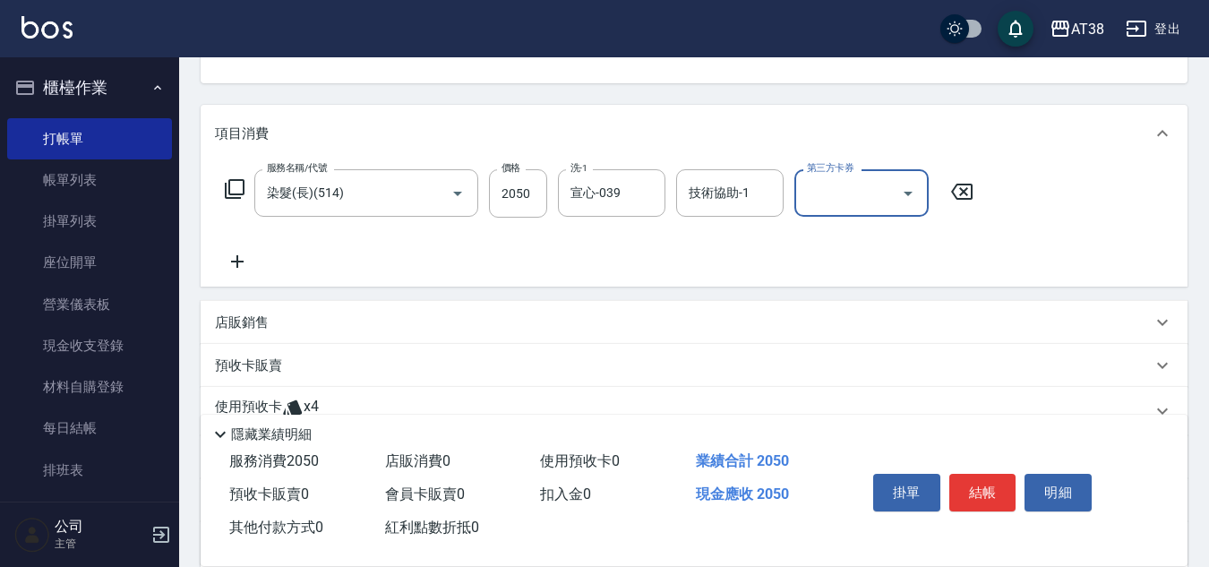
scroll to position [179, 0]
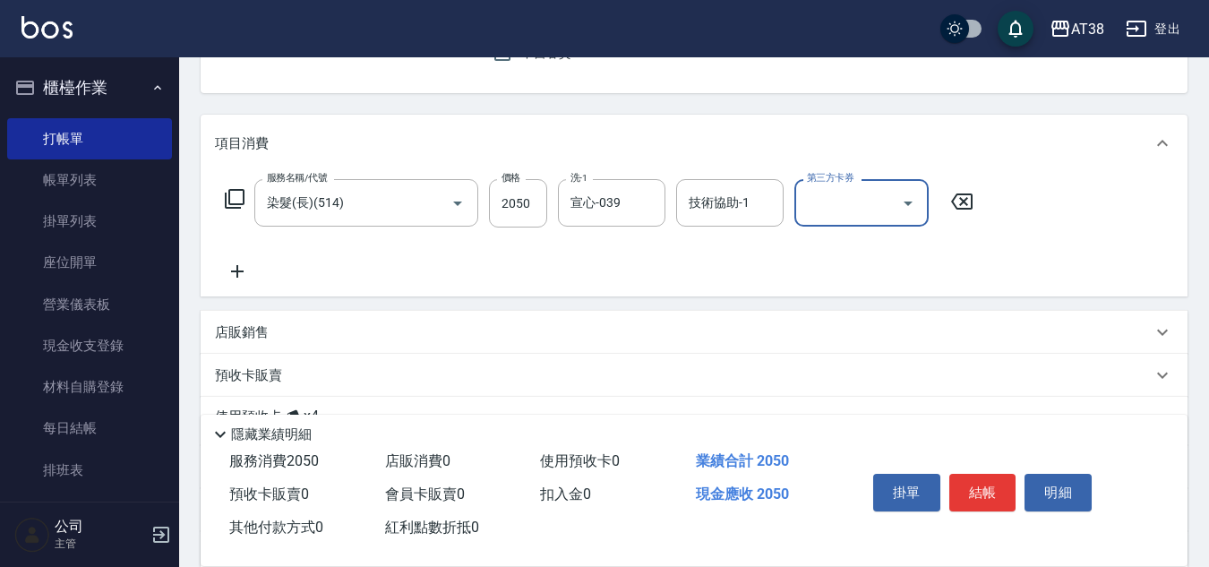
click at [240, 331] on p "店販銷售" at bounding box center [242, 332] width 54 height 19
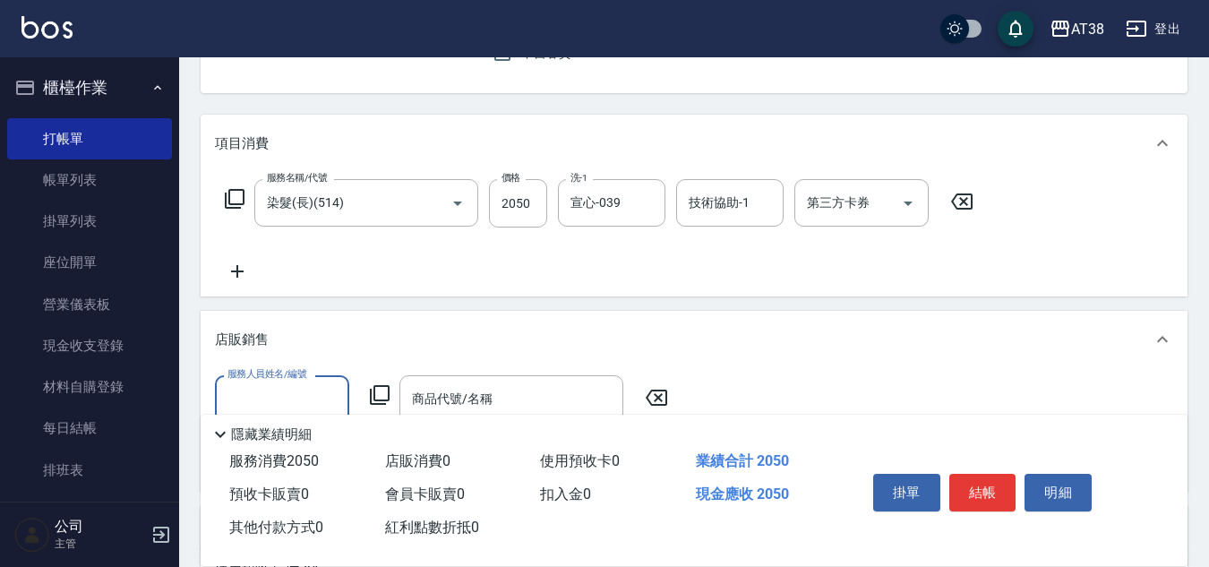
scroll to position [0, 0]
type input "Nico-016"
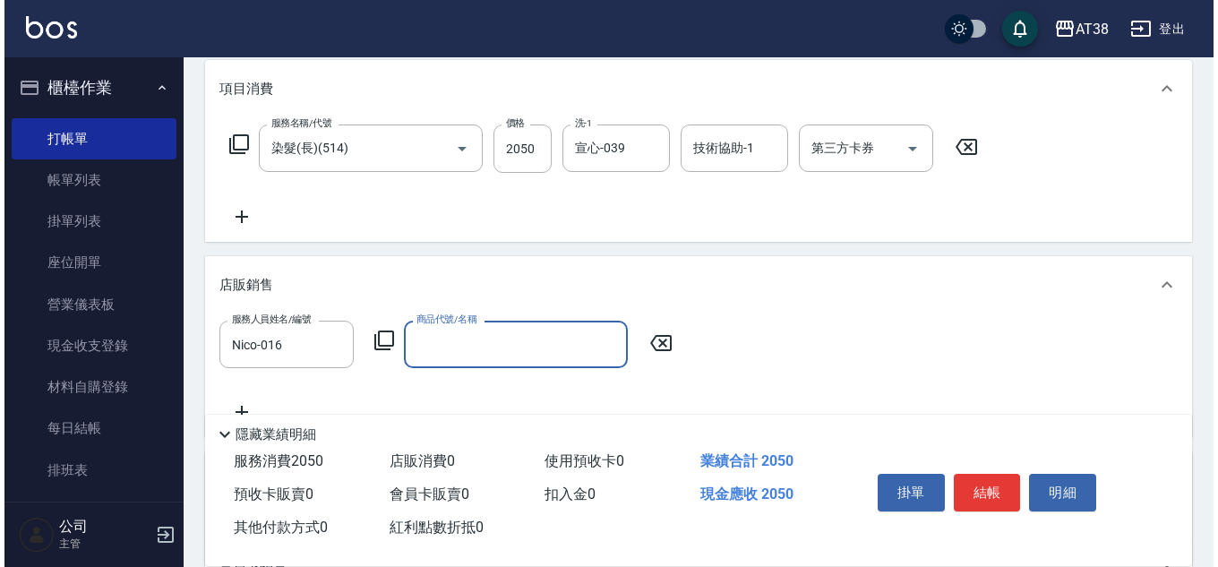
scroll to position [358, 0]
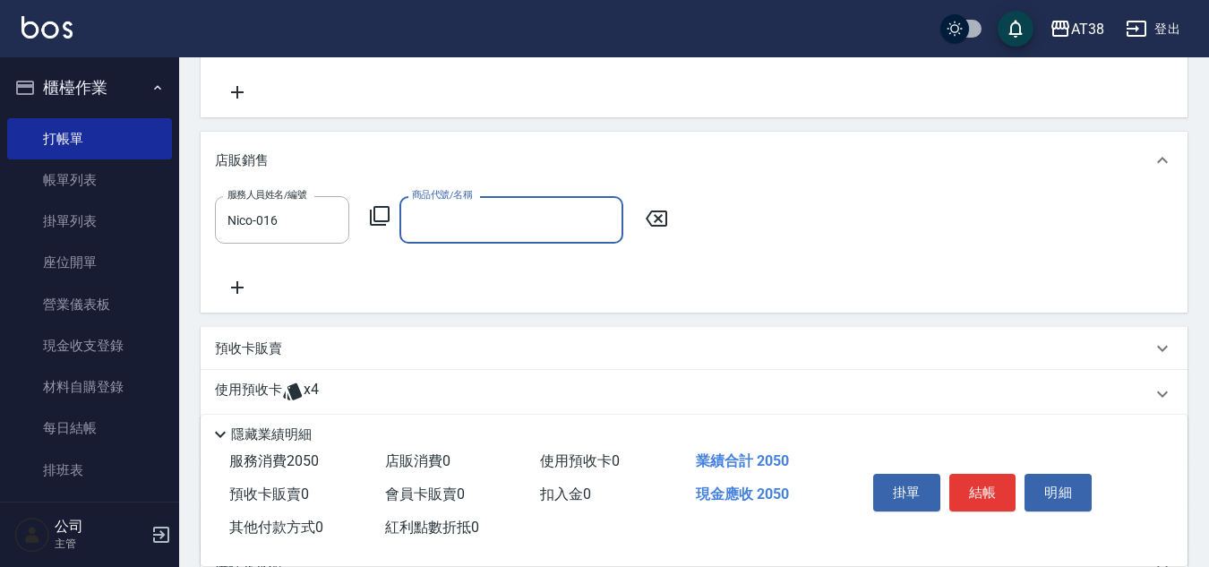
click at [378, 220] on icon at bounding box center [379, 215] width 21 height 21
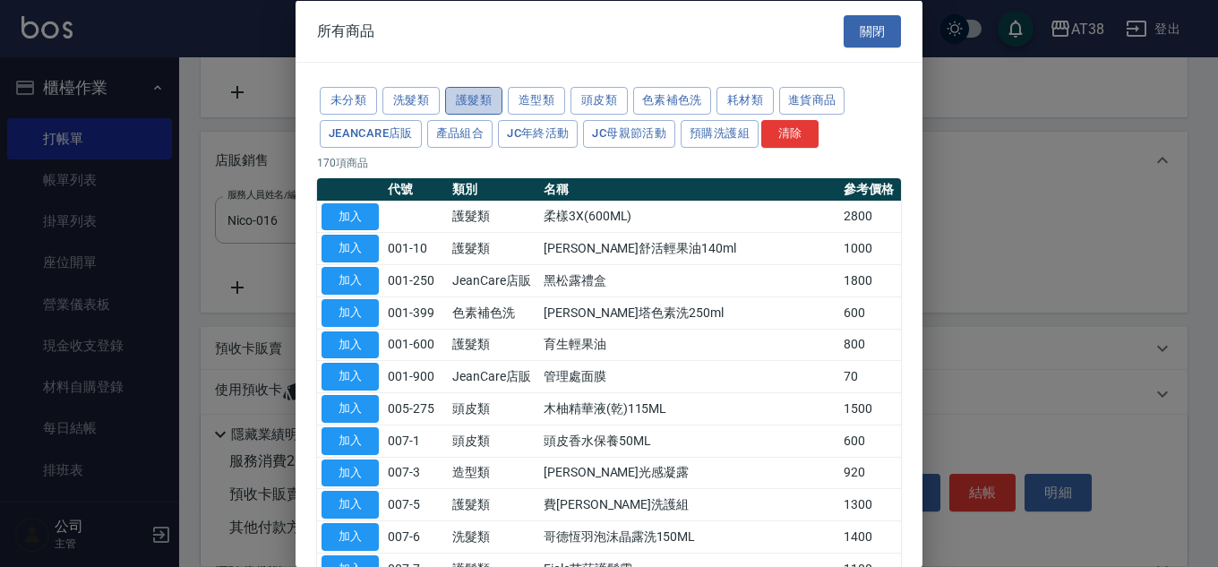
click at [477, 102] on button "護髮類" at bounding box center [473, 101] width 57 height 28
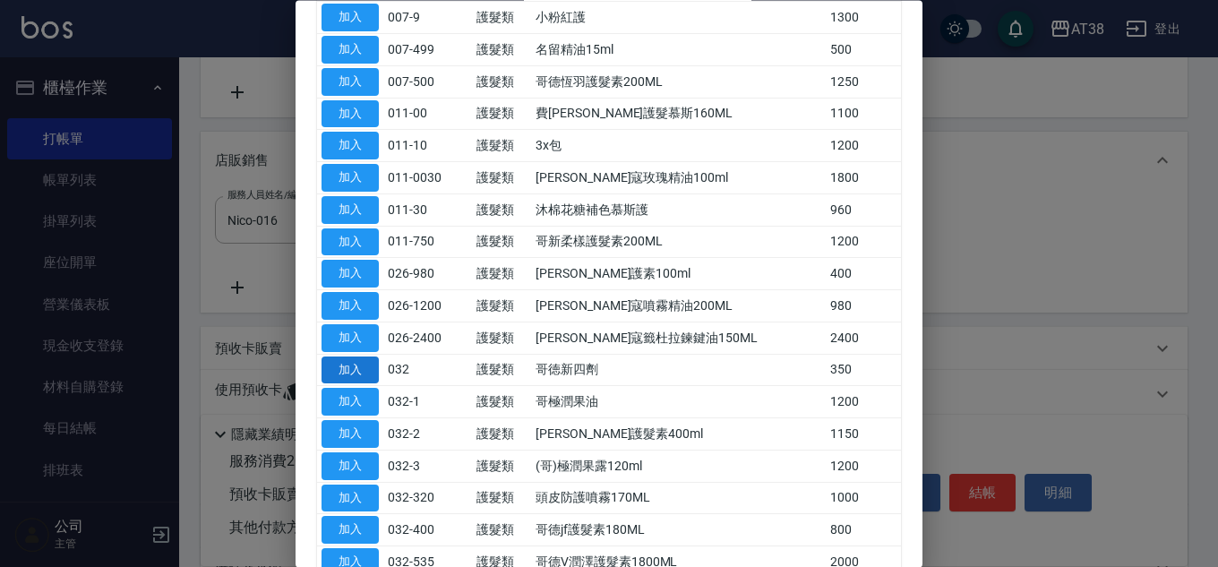
click at [364, 368] on button "加入" at bounding box center [350, 370] width 57 height 28
type input "哥徳新四劑"
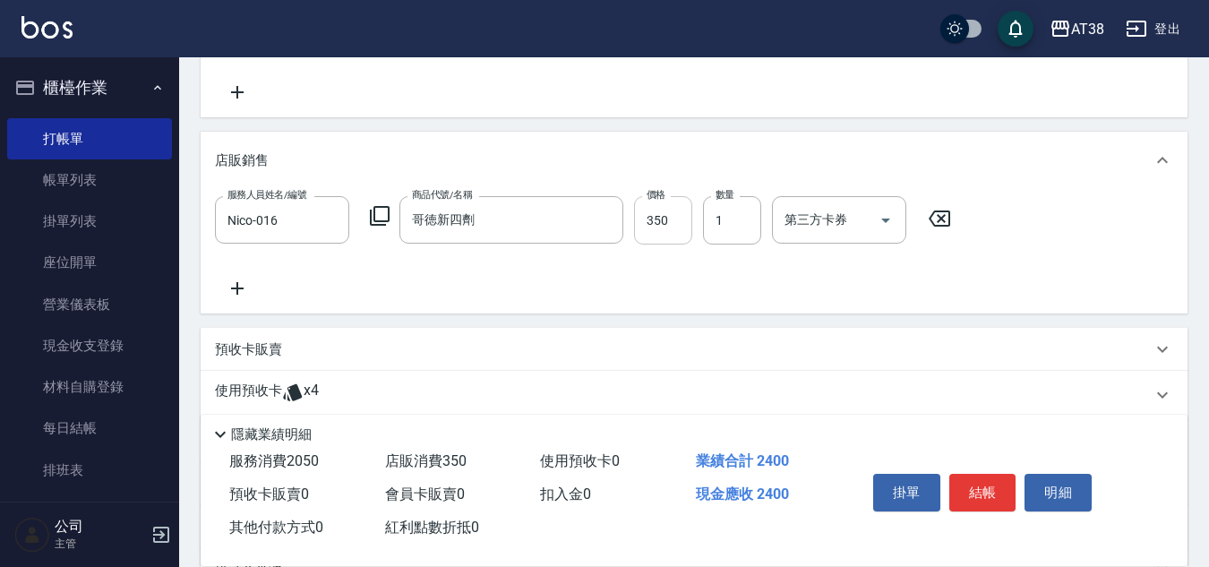
click at [669, 236] on input "350" at bounding box center [663, 220] width 58 height 48
type input "200"
type input "30"
type input "230"
type input "300"
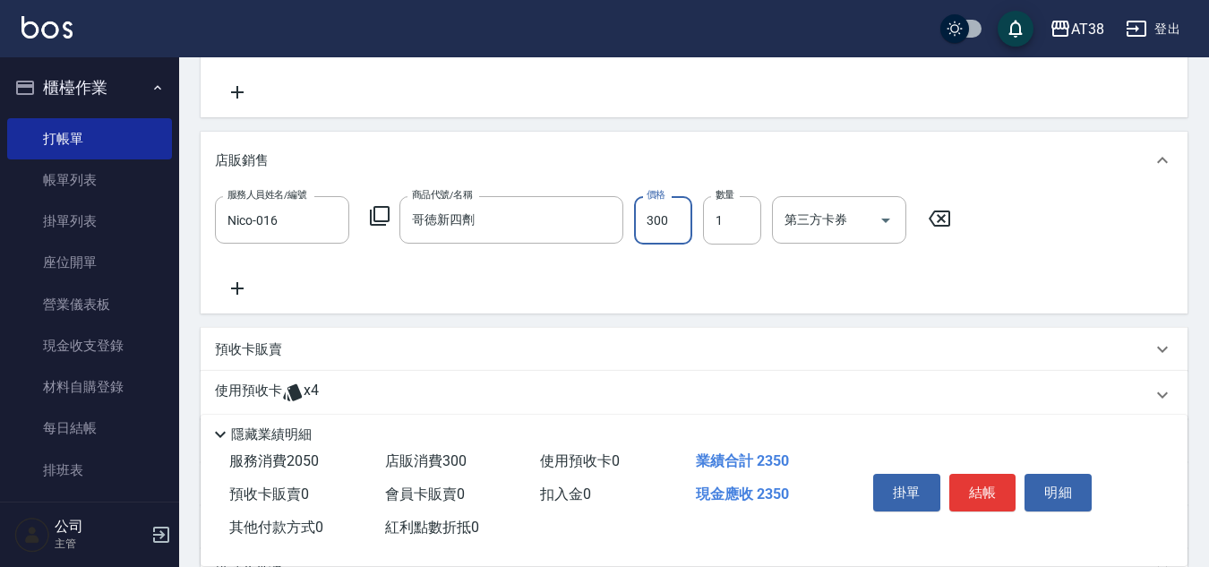
click at [234, 293] on icon at bounding box center [237, 288] width 45 height 21
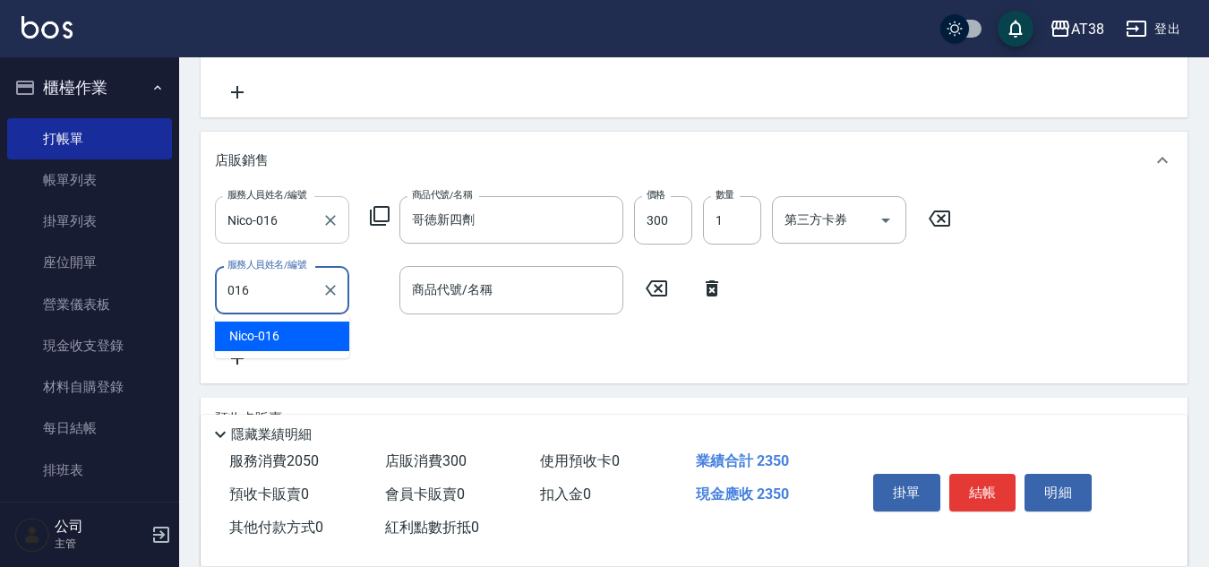
type input "Nico-016"
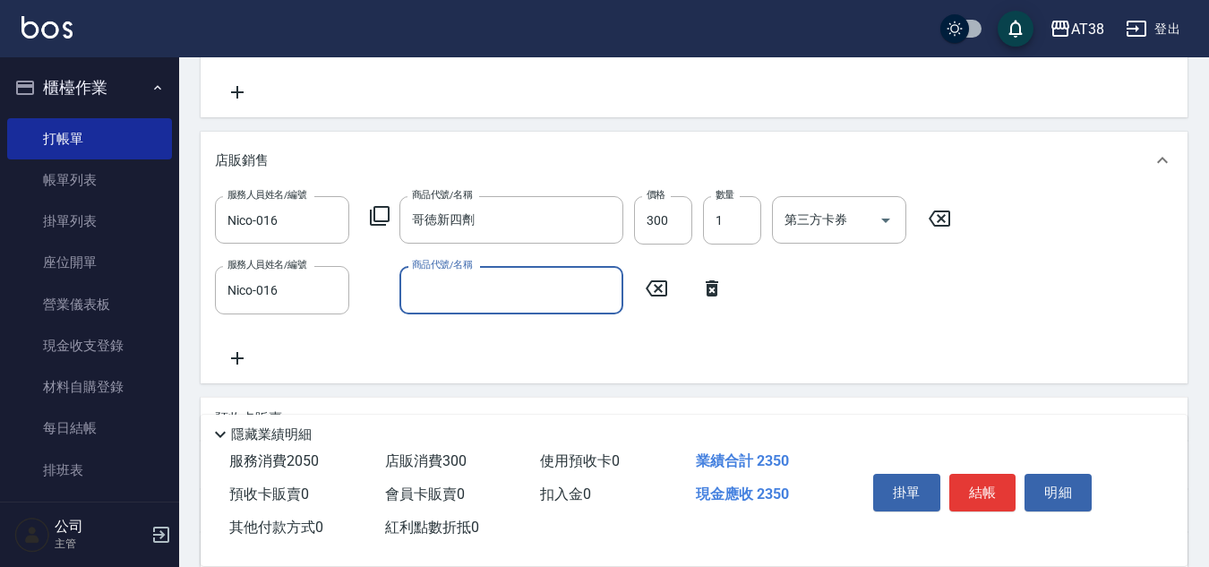
click at [383, 217] on icon at bounding box center [379, 215] width 21 height 21
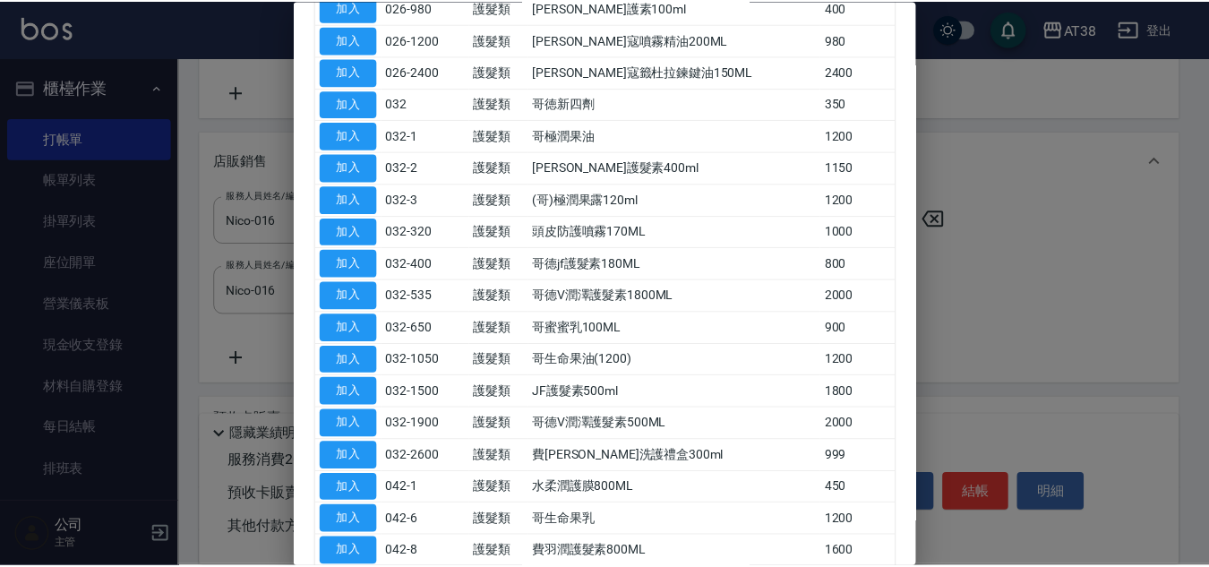
scroll to position [627, 0]
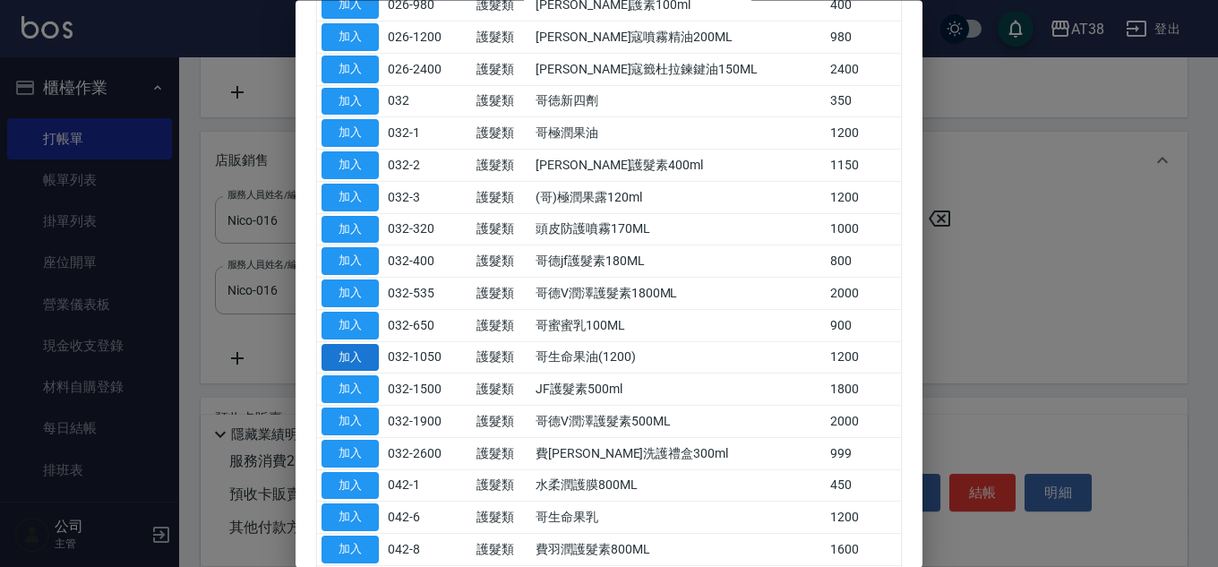
click at [350, 359] on button "加入" at bounding box center [350, 358] width 57 height 28
type input "350"
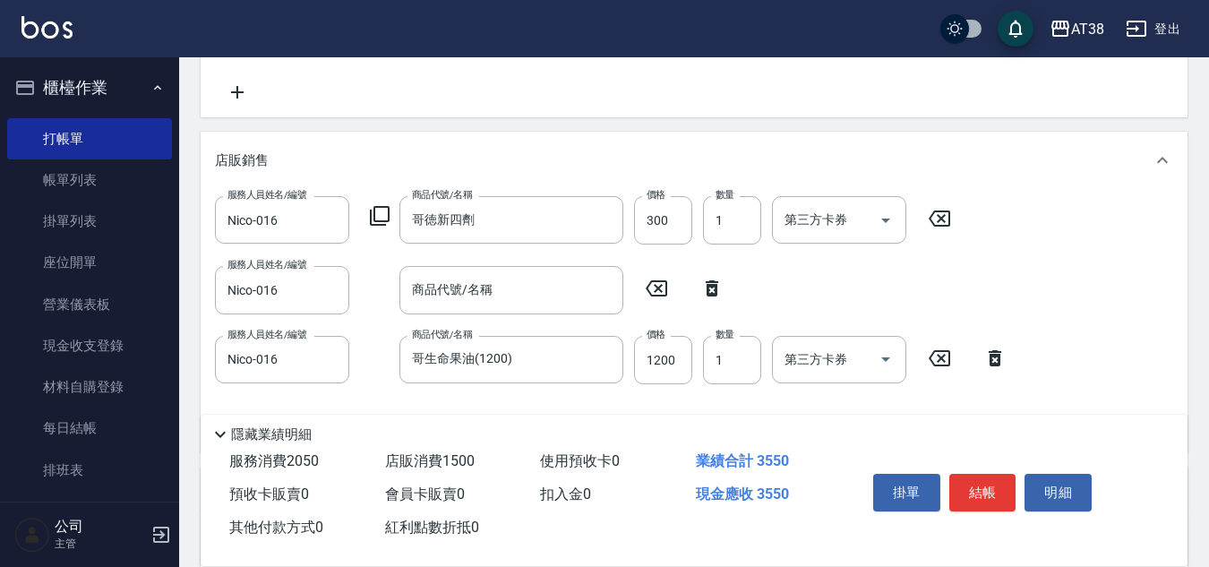
click at [712, 281] on icon at bounding box center [712, 288] width 13 height 16
type input "哥生命果油(1200)"
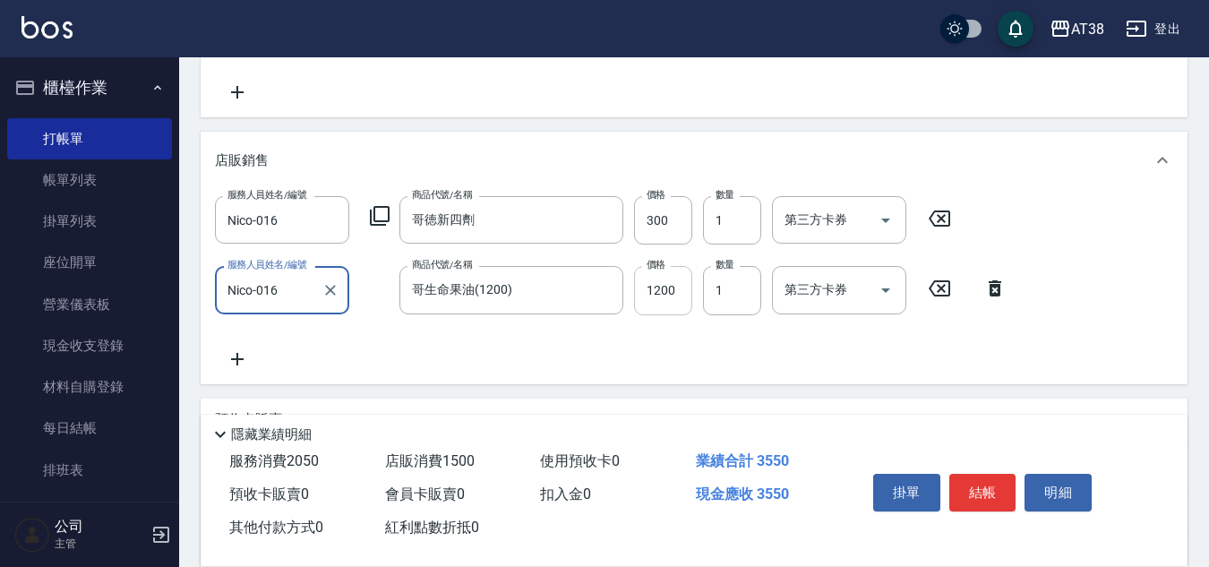
click at [680, 292] on input "1200" at bounding box center [663, 290] width 58 height 48
type input "230"
type input "9"
type input "240"
type input "90"
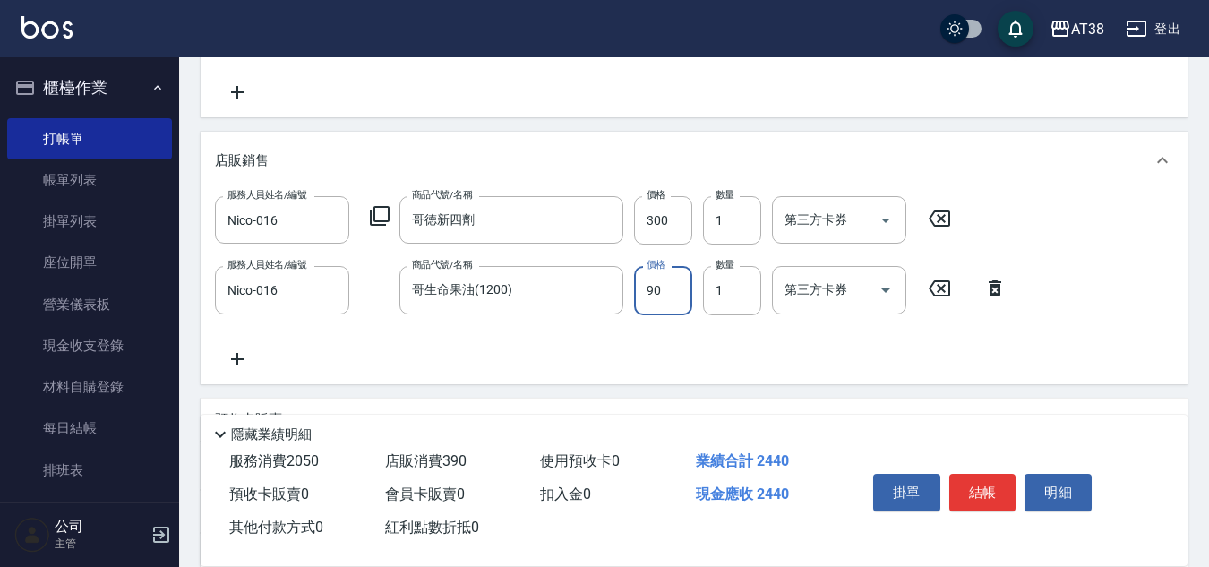
type input "320"
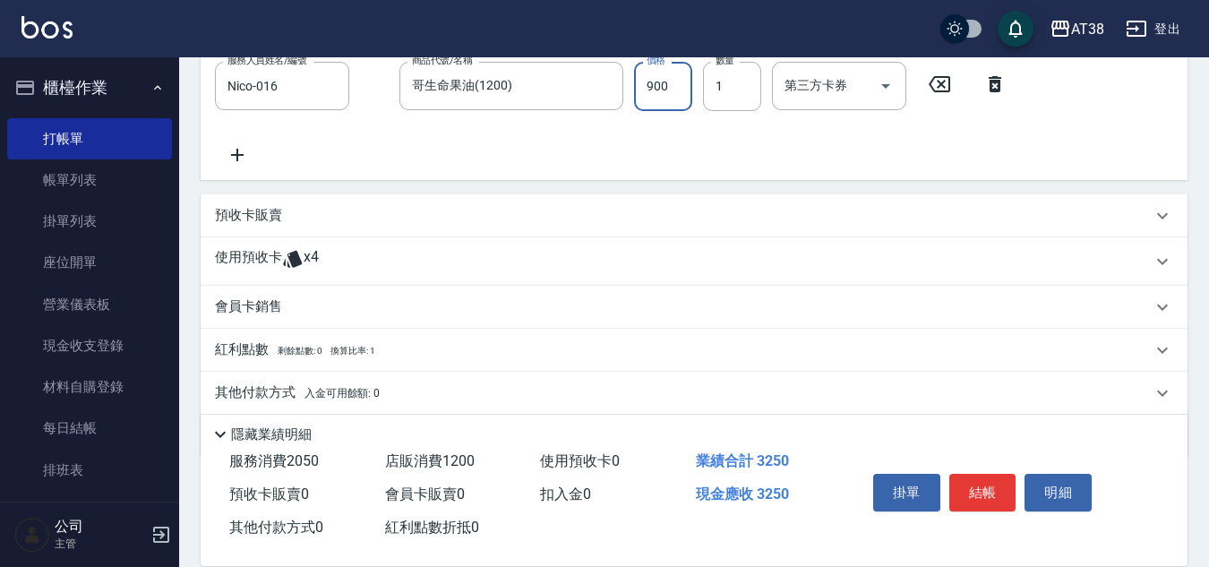
scroll to position [625, 0]
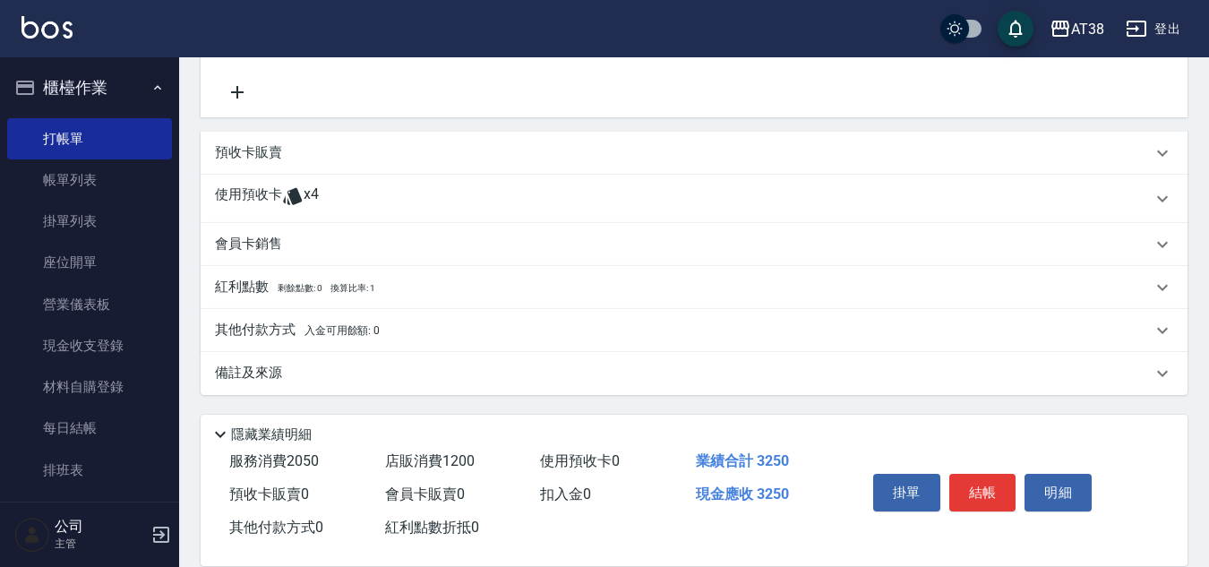
type input "900"
click at [243, 152] on p "預收卡販賣" at bounding box center [248, 152] width 67 height 19
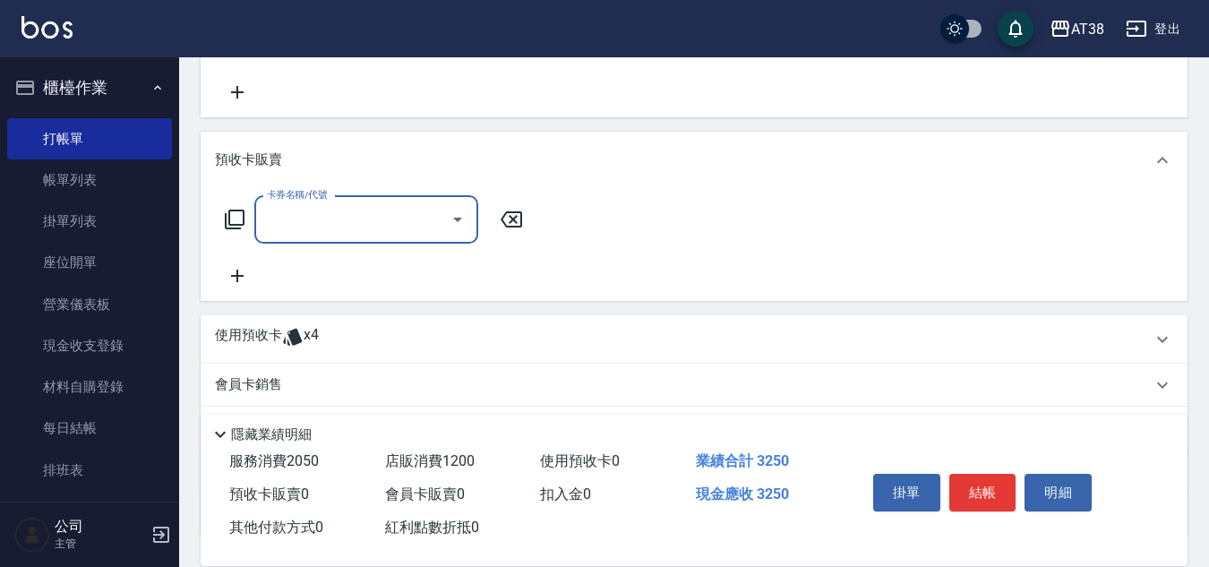
scroll to position [0, 0]
click at [236, 216] on icon at bounding box center [234, 219] width 21 height 21
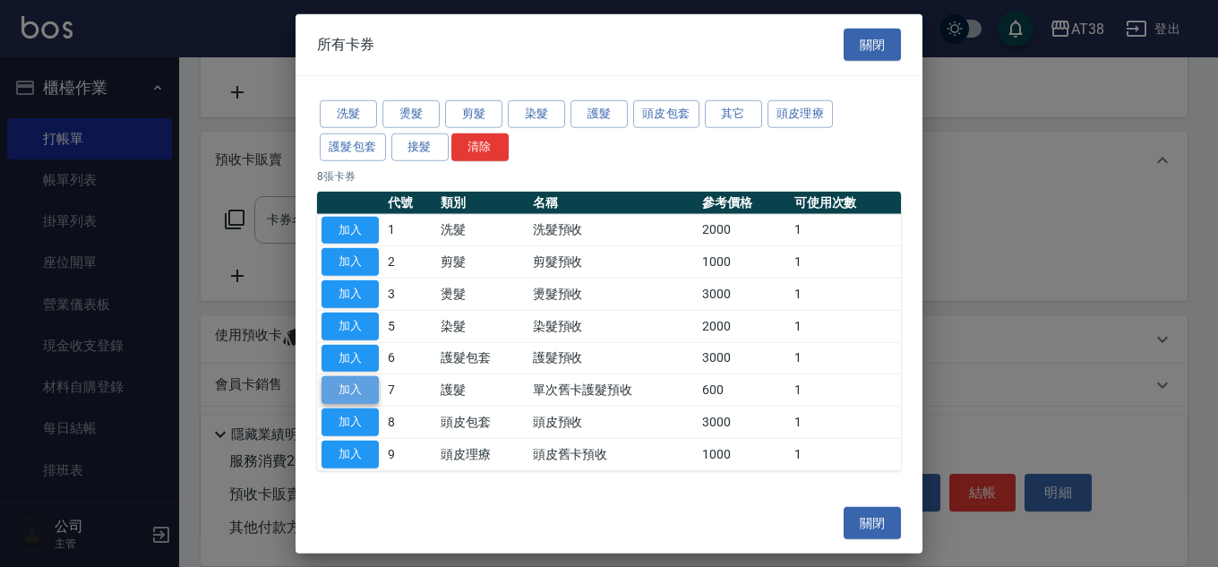
click at [345, 391] on button "加入" at bounding box center [350, 390] width 57 height 28
type input "單次舊卡護髮預收(7)"
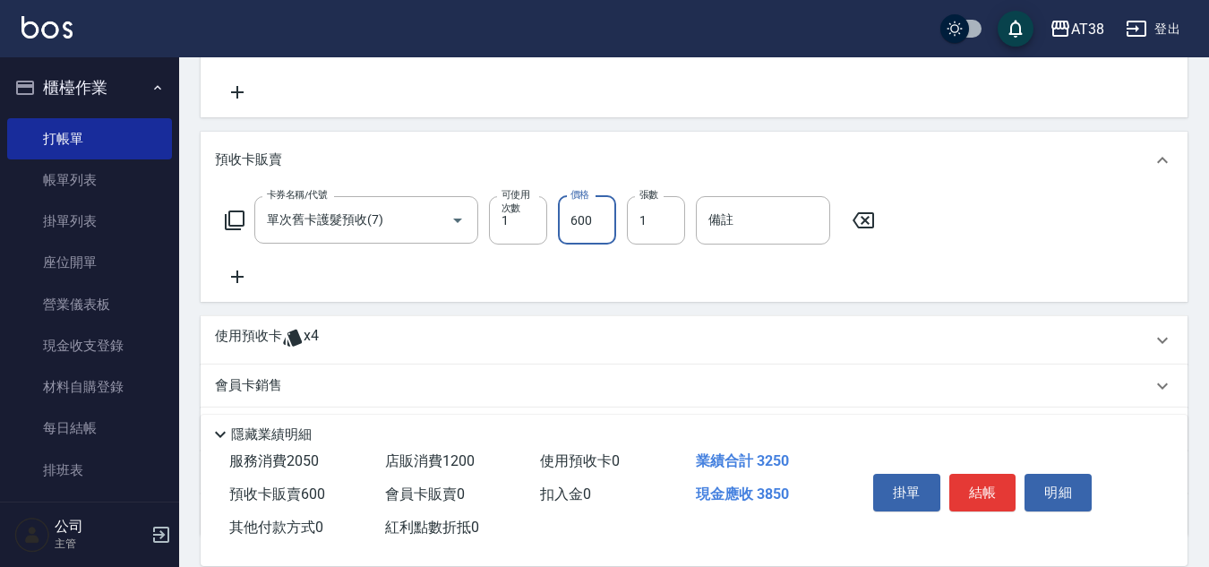
click at [577, 234] on input "600" at bounding box center [587, 220] width 58 height 48
type input "320"
type input "5"
type input "330"
type input "50"
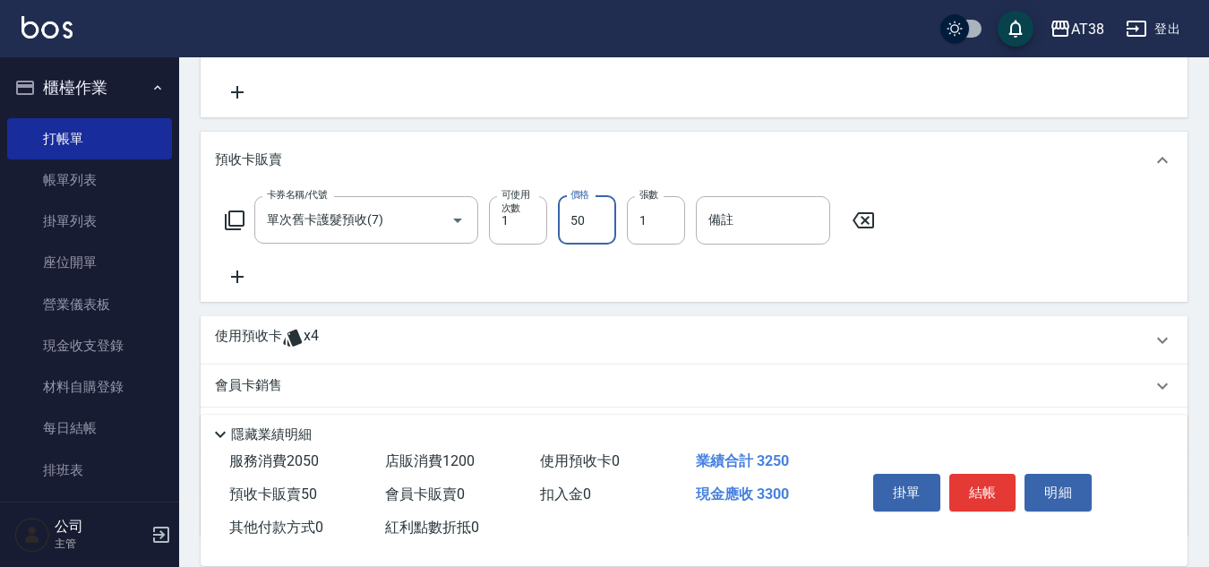
type input "370"
type input "500"
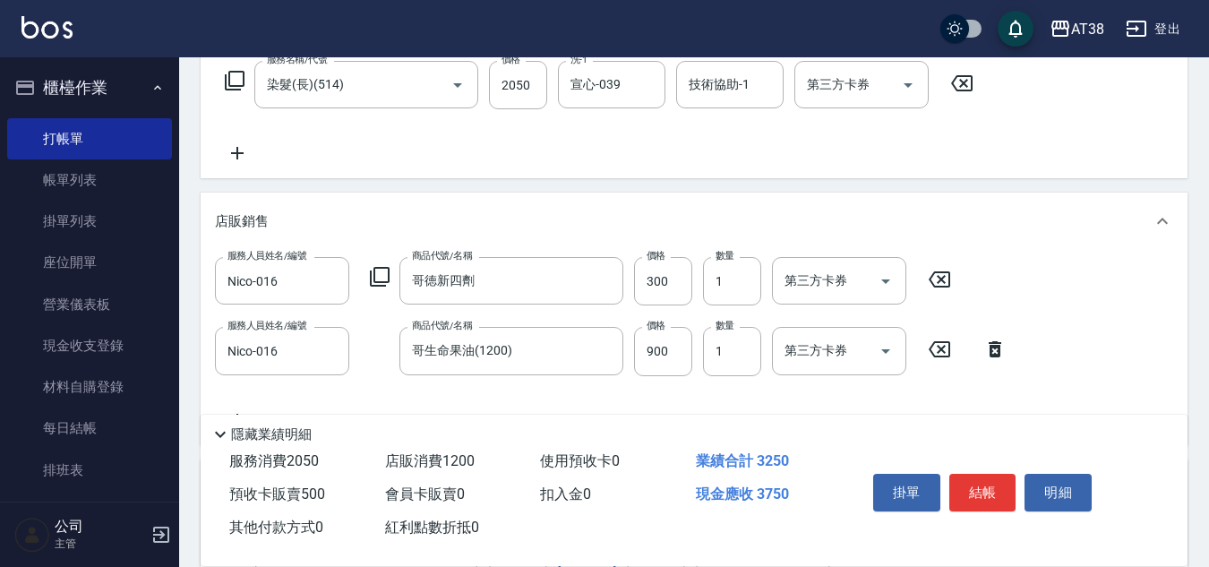
scroll to position [267, 0]
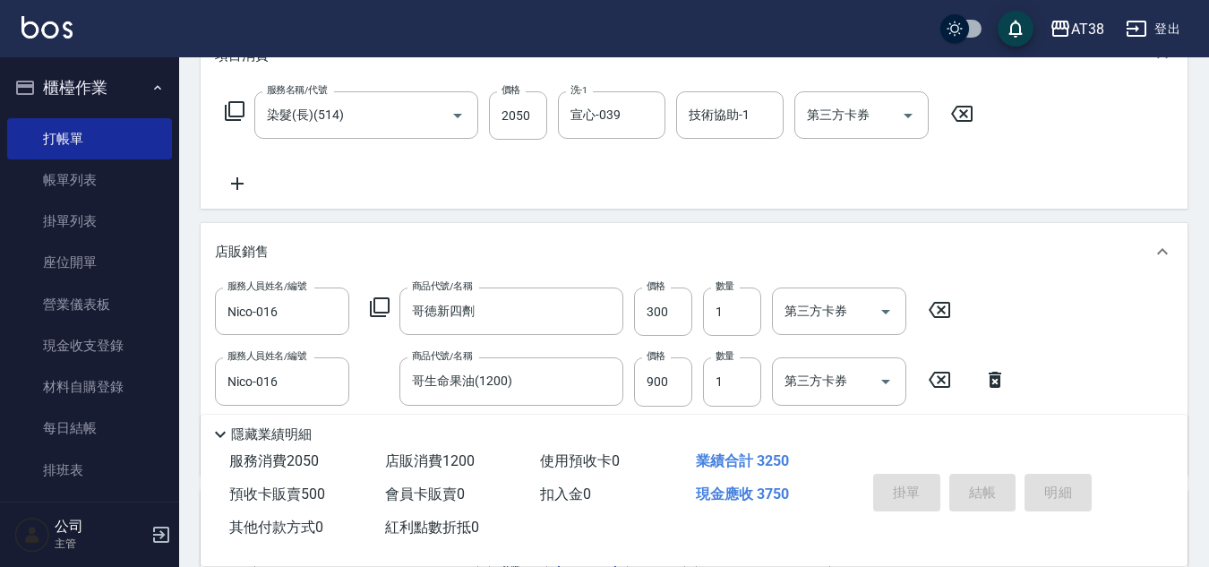
type input "[DATE] 20:18"
type input "0"
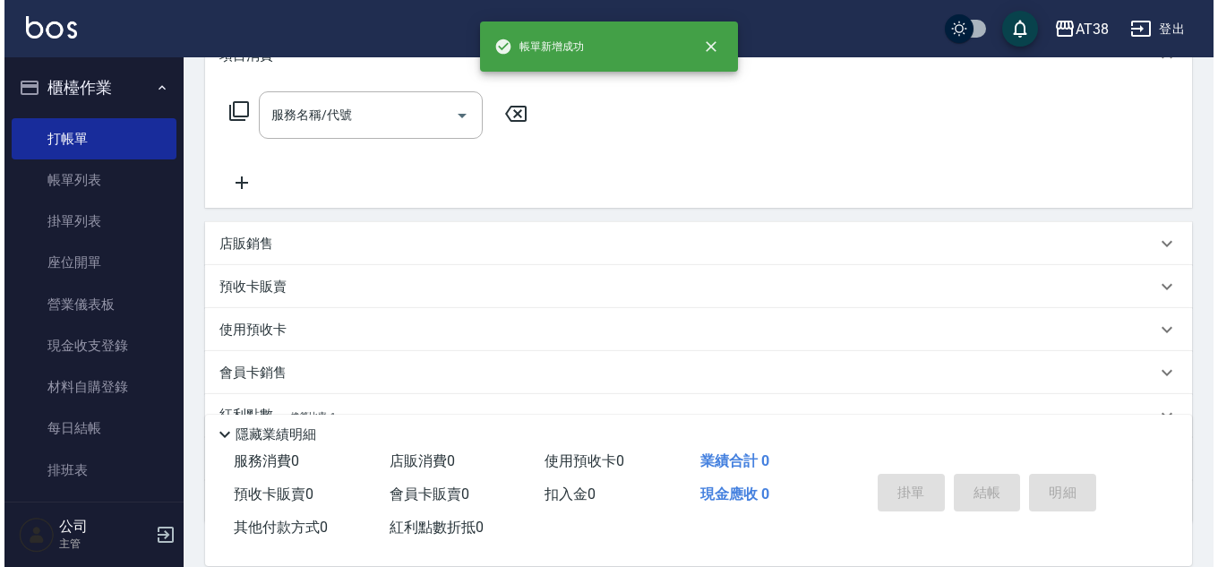
scroll to position [0, 0]
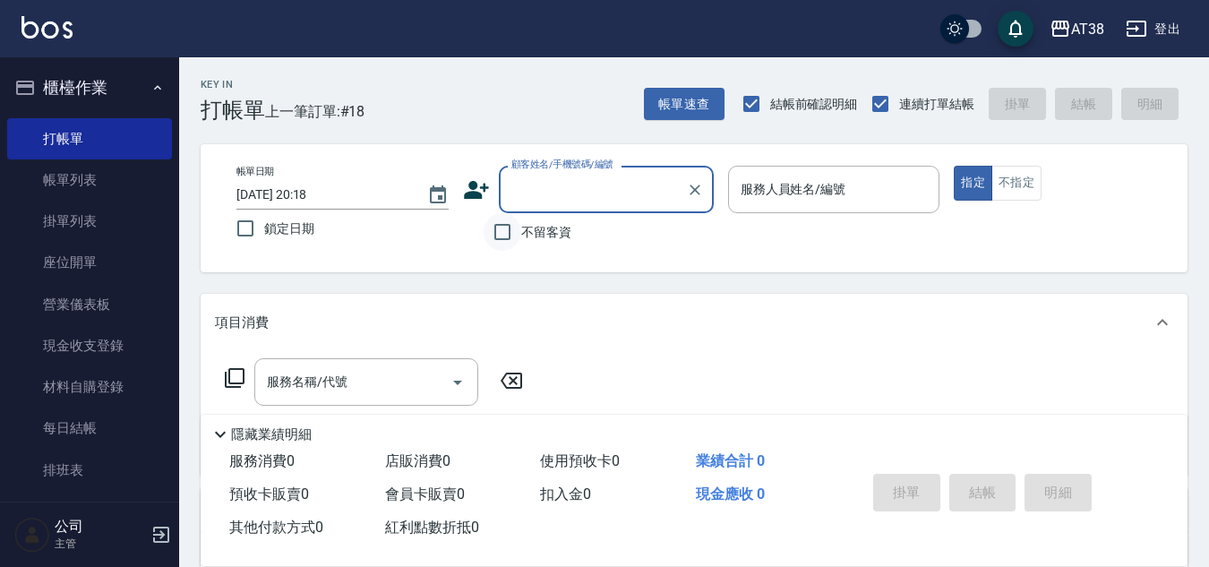
click at [507, 236] on input "不留客資" at bounding box center [503, 232] width 38 height 38
checkbox input "true"
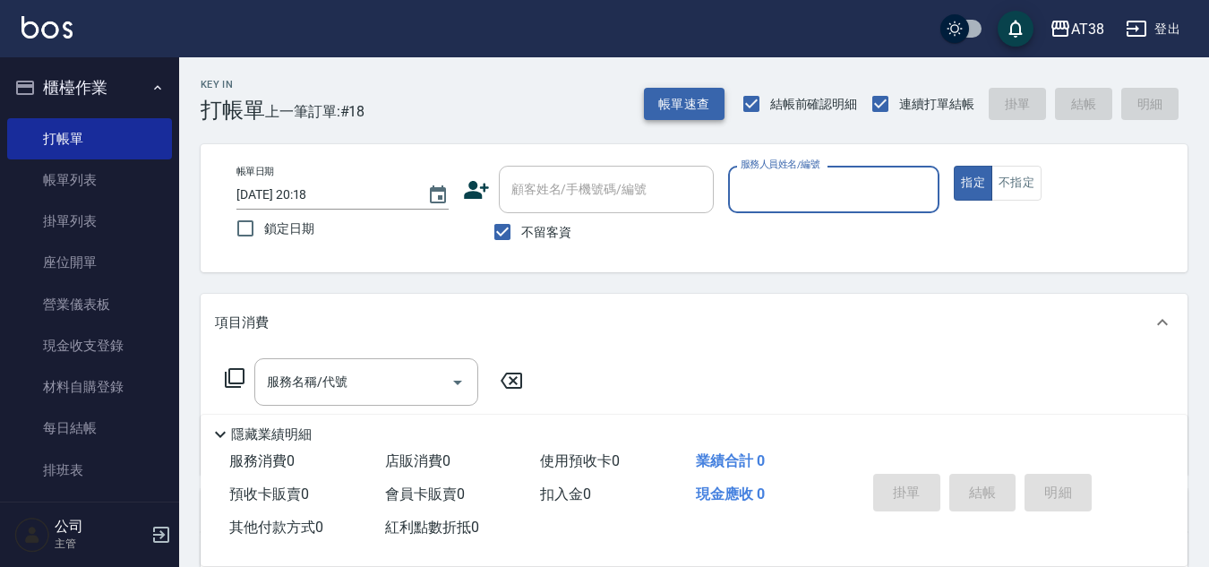
click at [689, 112] on button "帳單速查" at bounding box center [684, 104] width 81 height 33
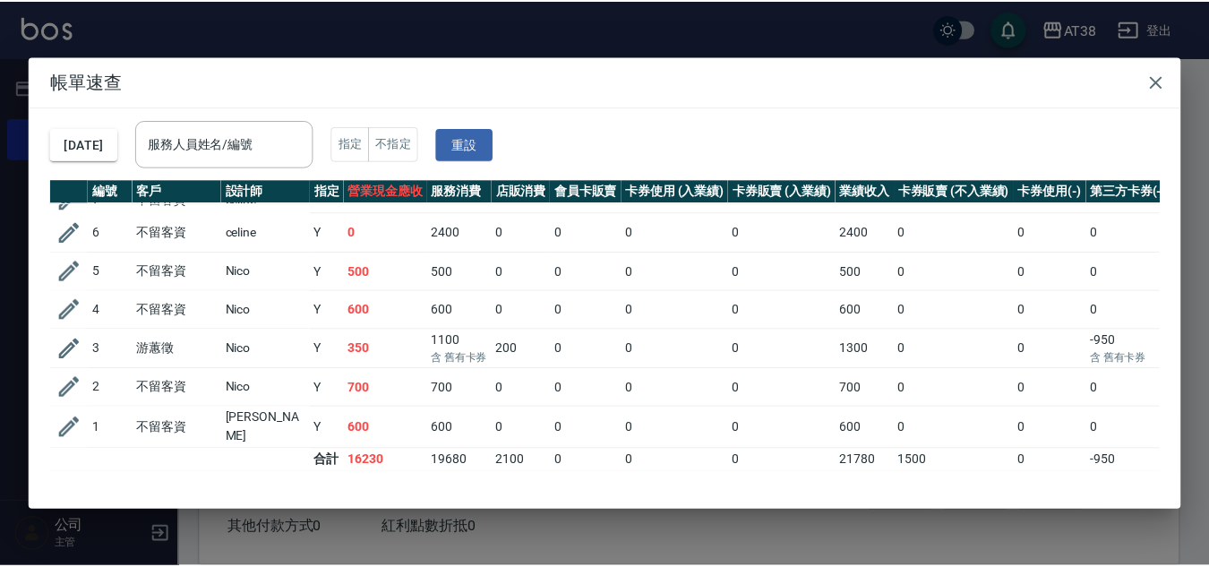
scroll to position [374, 0]
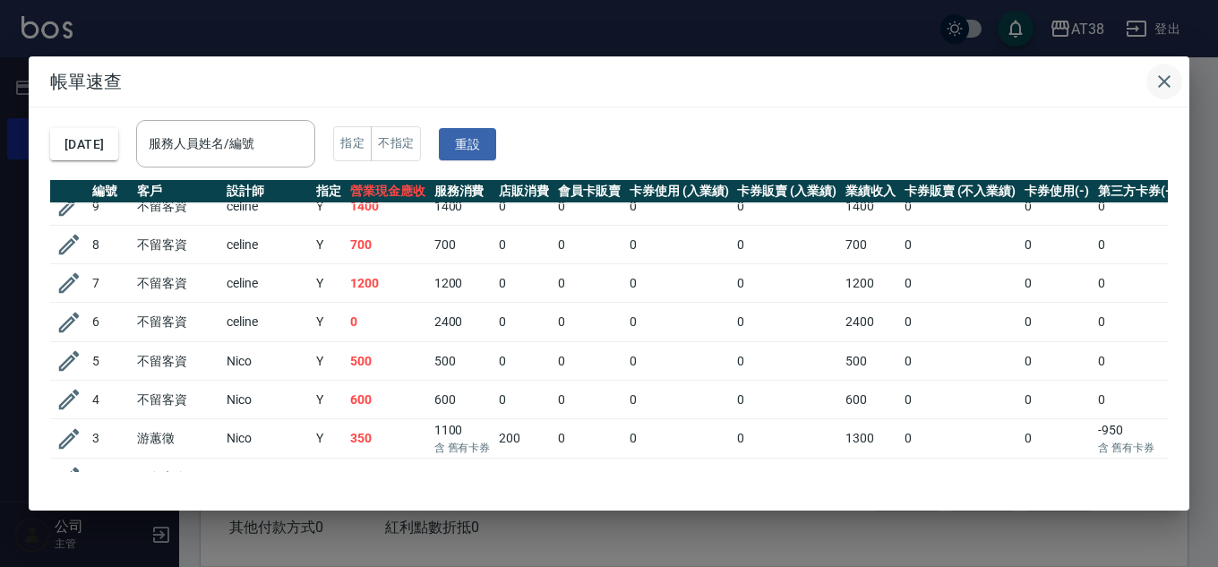
click at [1169, 80] on icon "button" at bounding box center [1164, 81] width 21 height 21
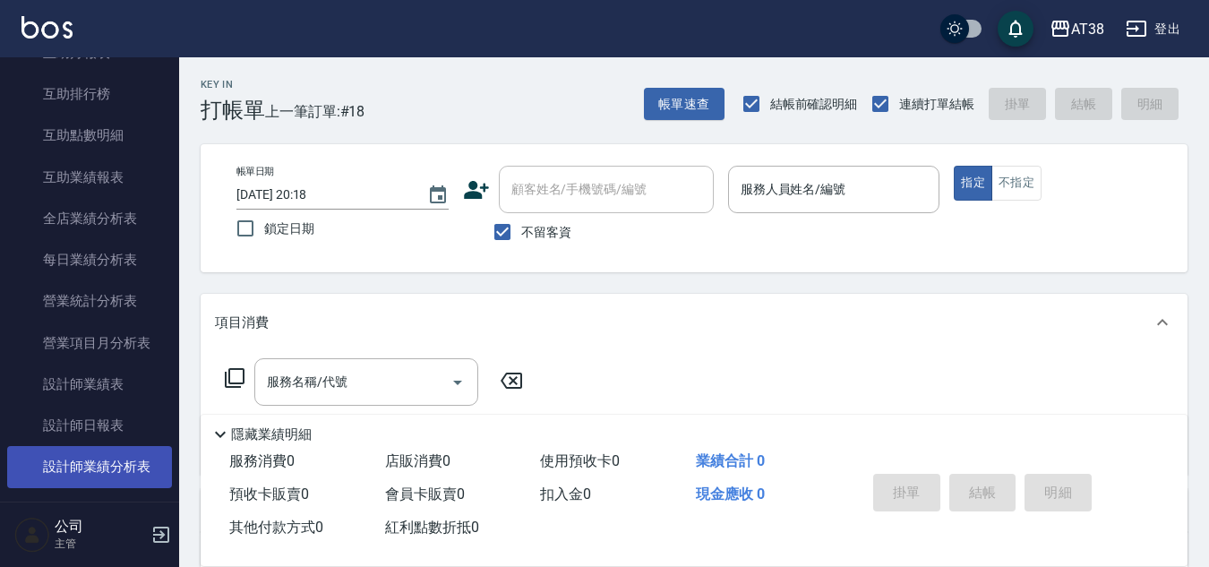
scroll to position [985, 0]
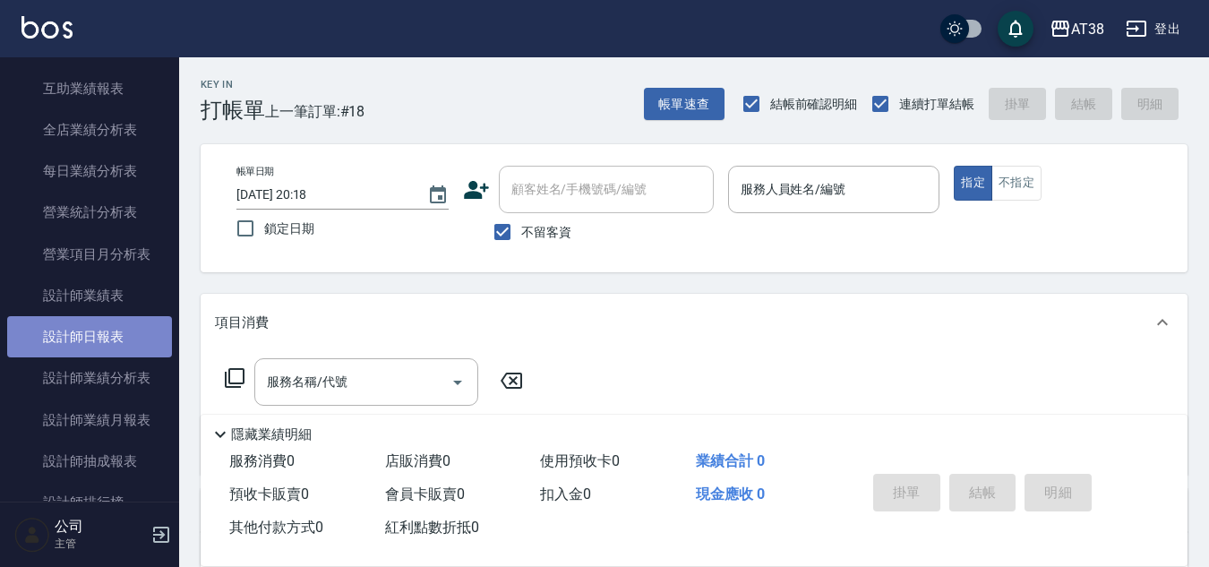
click at [107, 332] on link "設計師日報表" at bounding box center [89, 336] width 165 height 41
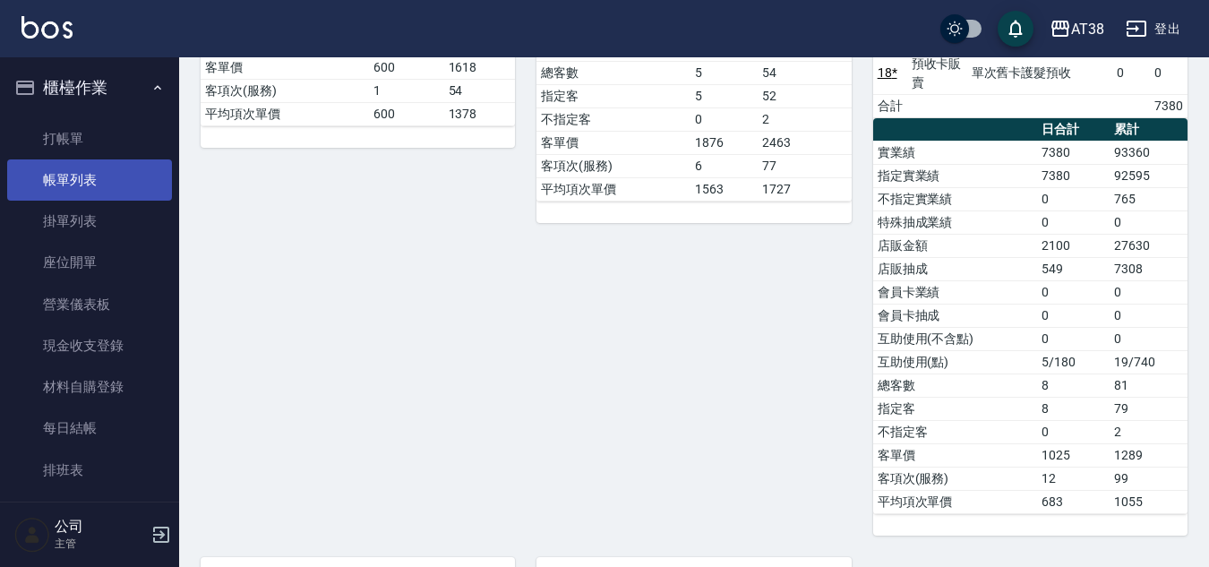
click at [73, 171] on link "帳單列表" at bounding box center [89, 179] width 165 height 41
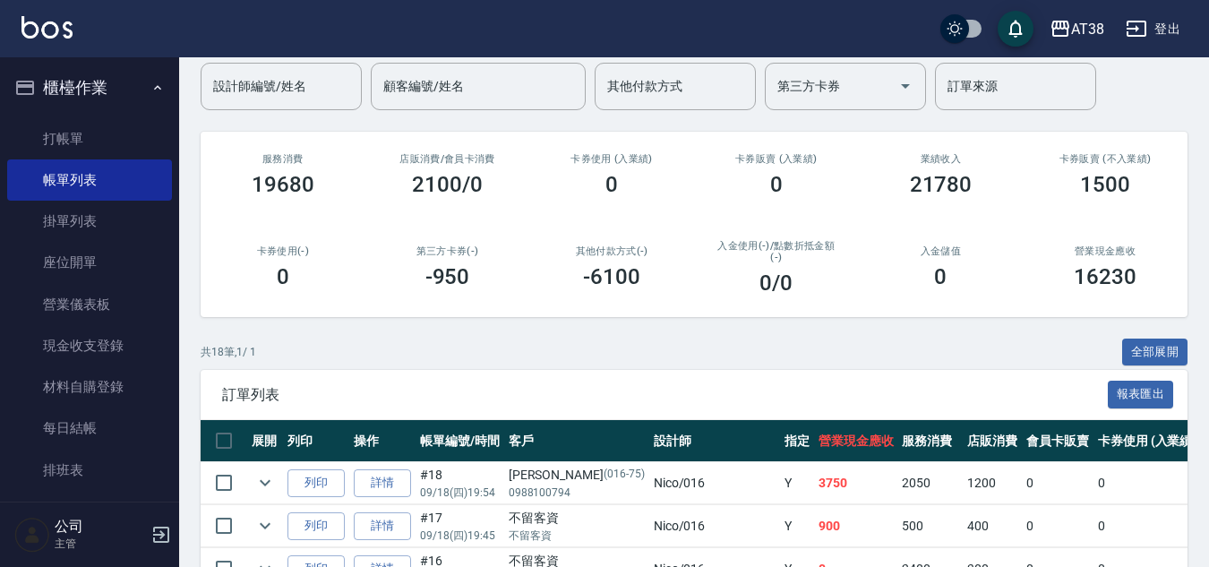
scroll to position [269, 0]
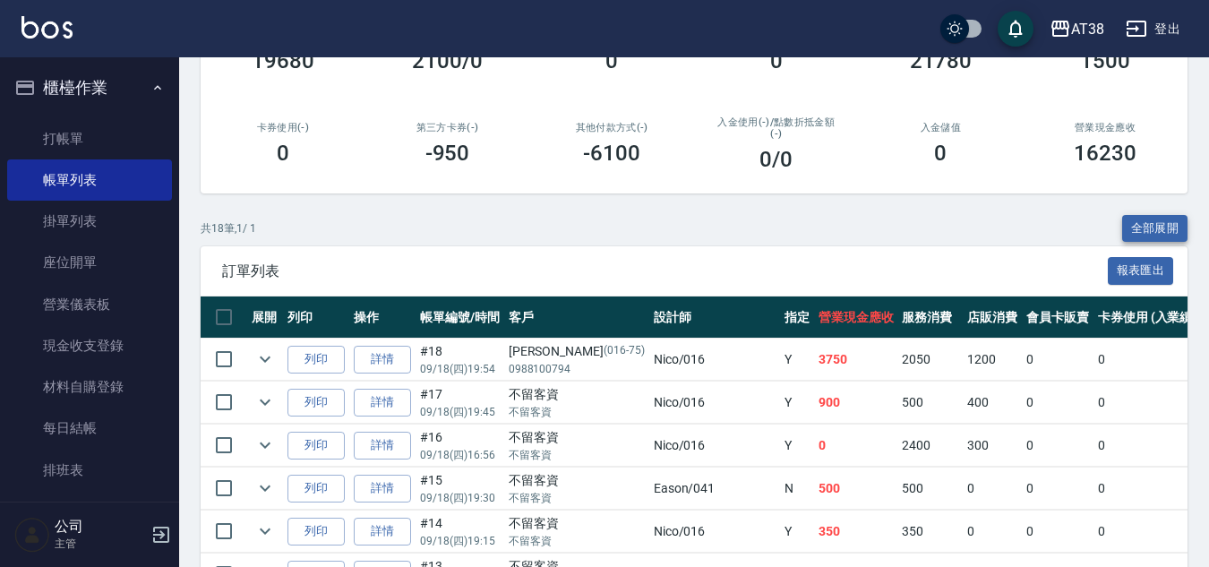
click at [1147, 226] on button "全部展開" at bounding box center [1155, 229] width 66 height 28
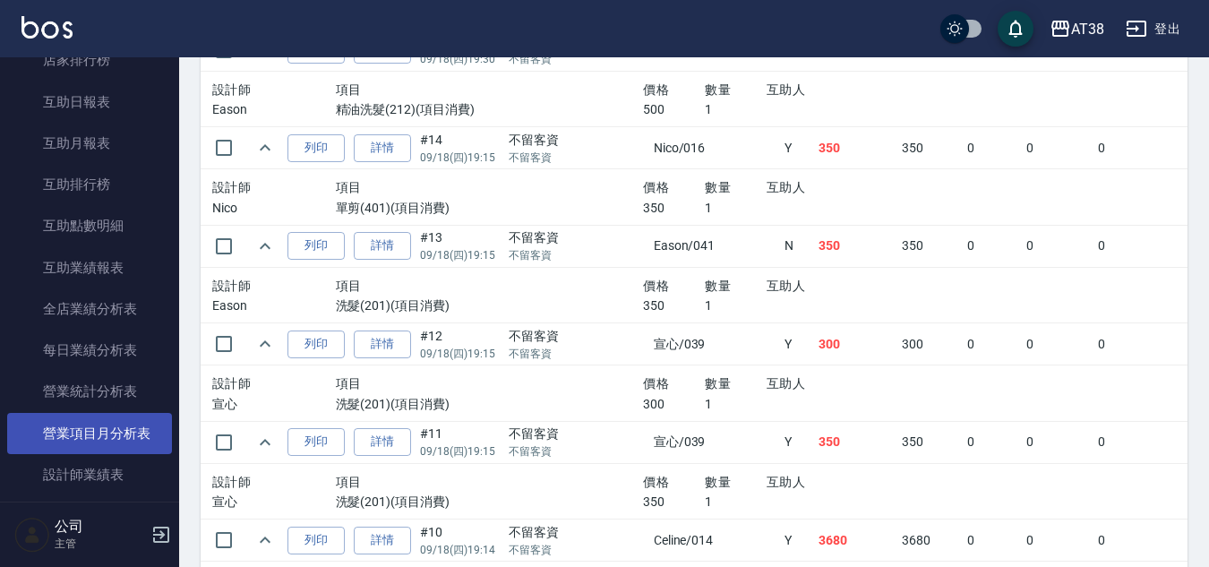
scroll to position [896, 0]
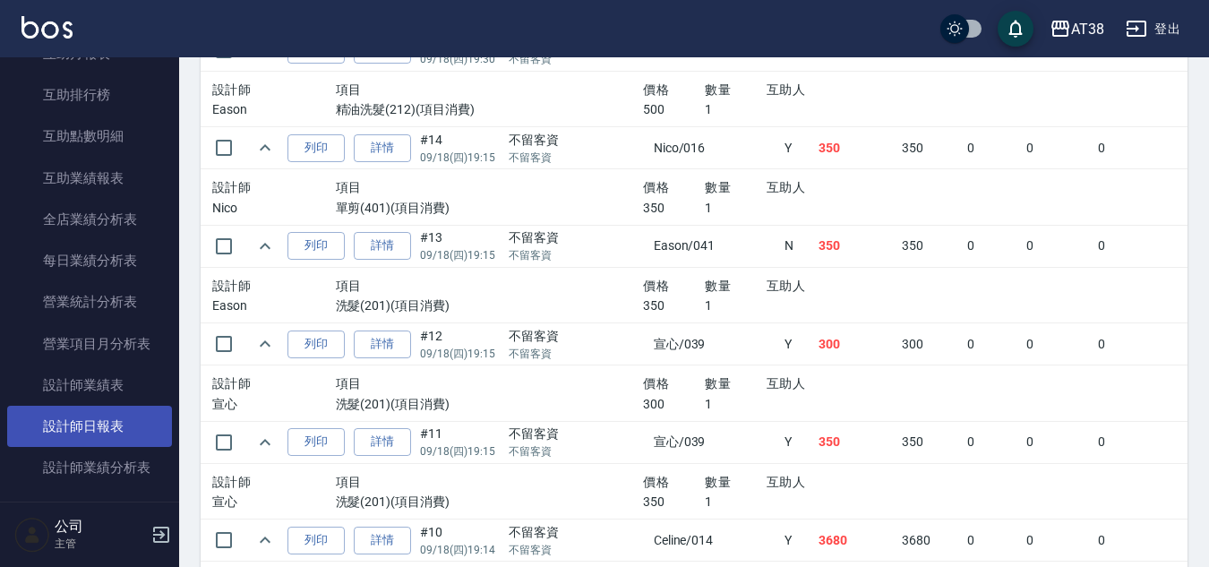
click at [112, 422] on link "設計師日報表" at bounding box center [89, 426] width 165 height 41
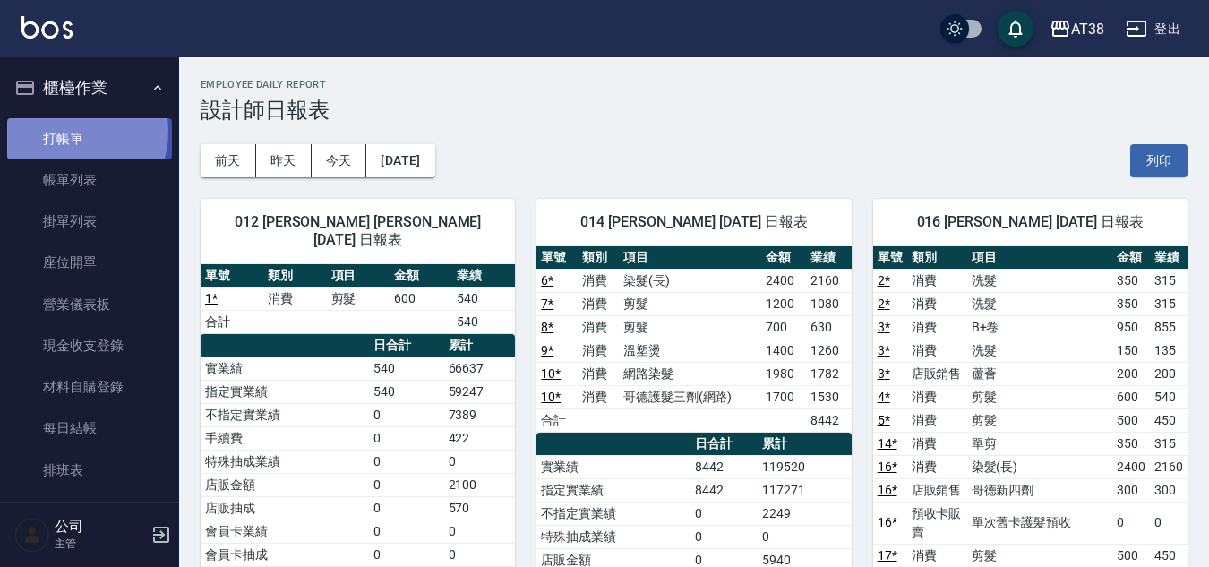
click at [66, 131] on link "打帳單" at bounding box center [89, 138] width 165 height 41
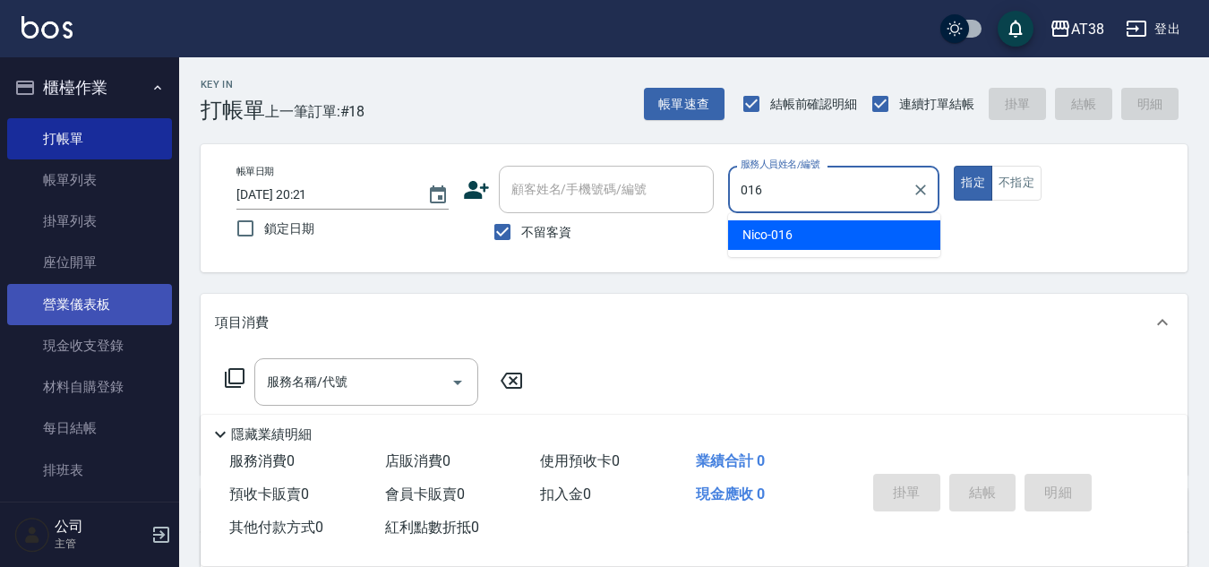
type input "Nico-016"
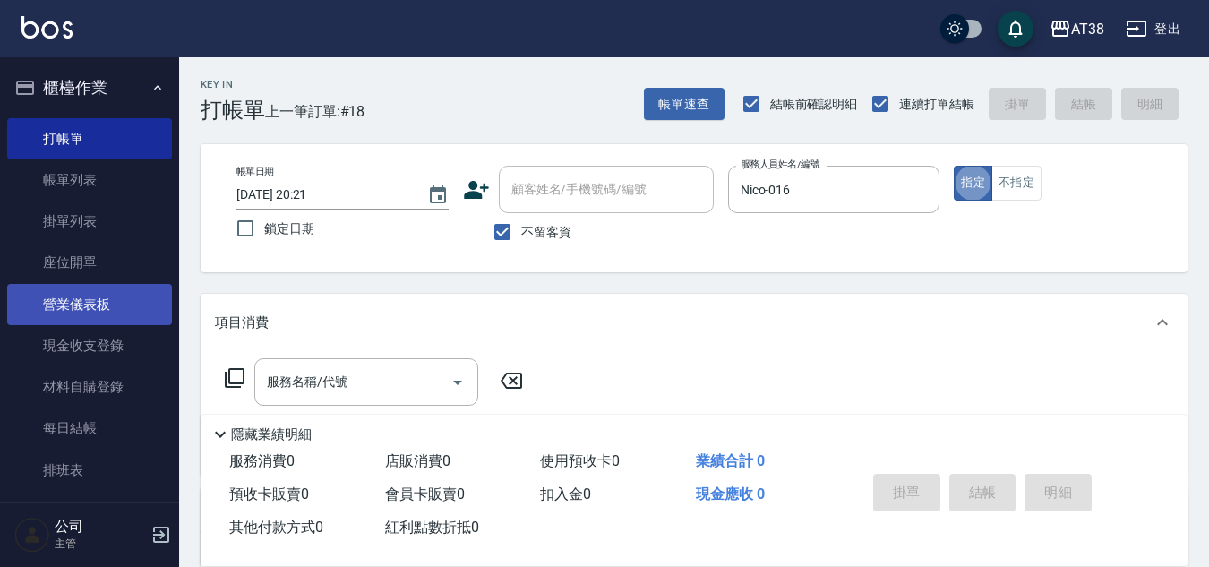
type button "true"
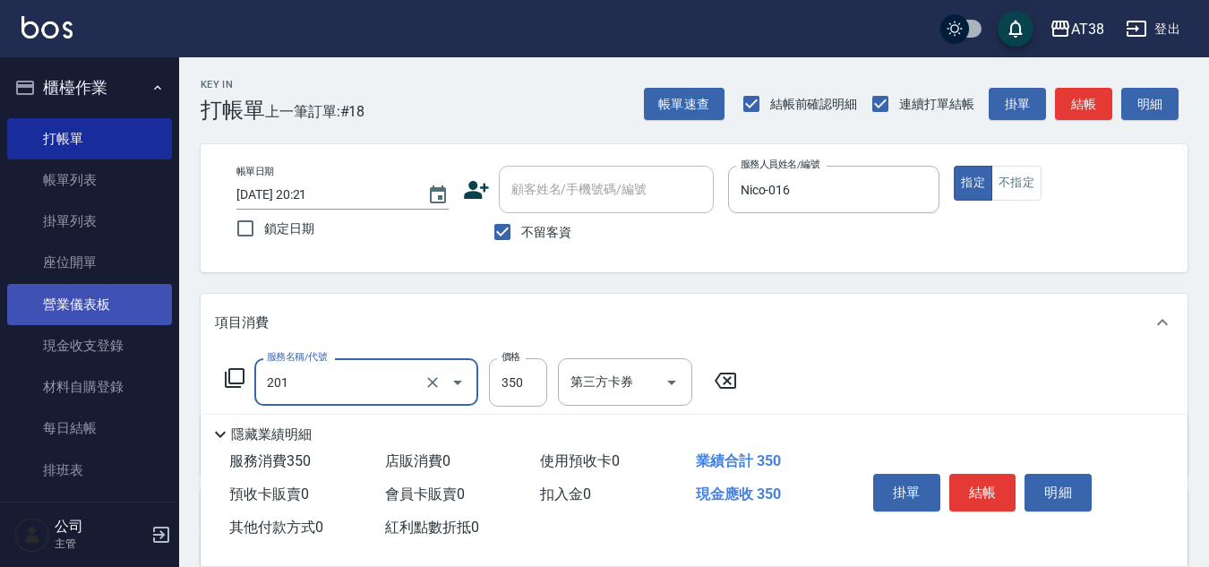
type input "洗髮(201)"
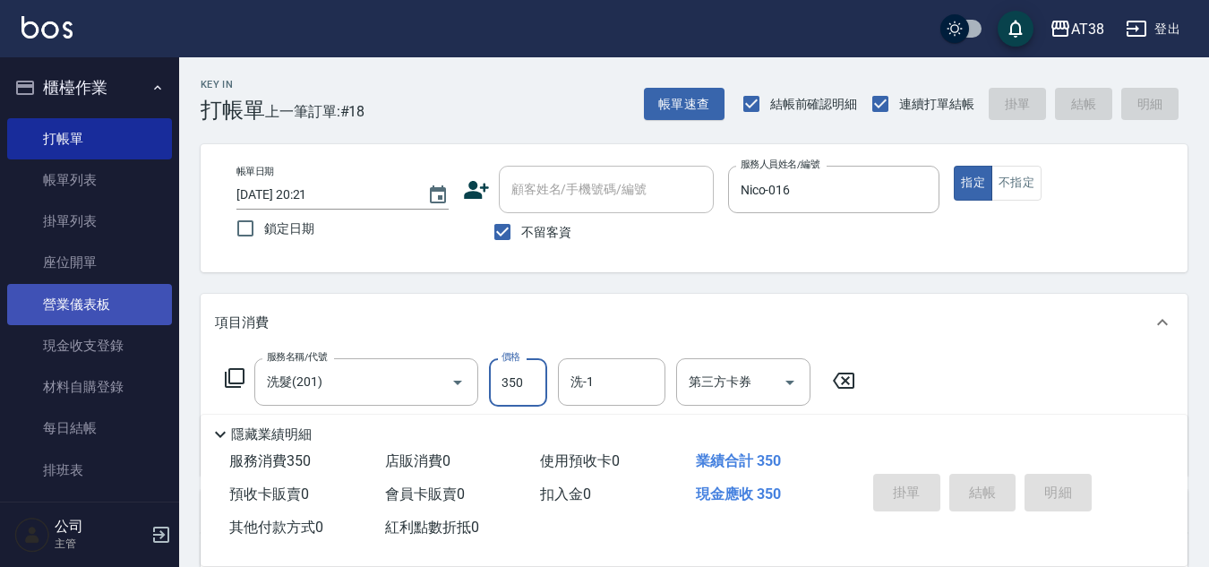
type input "[DATE] 20:22"
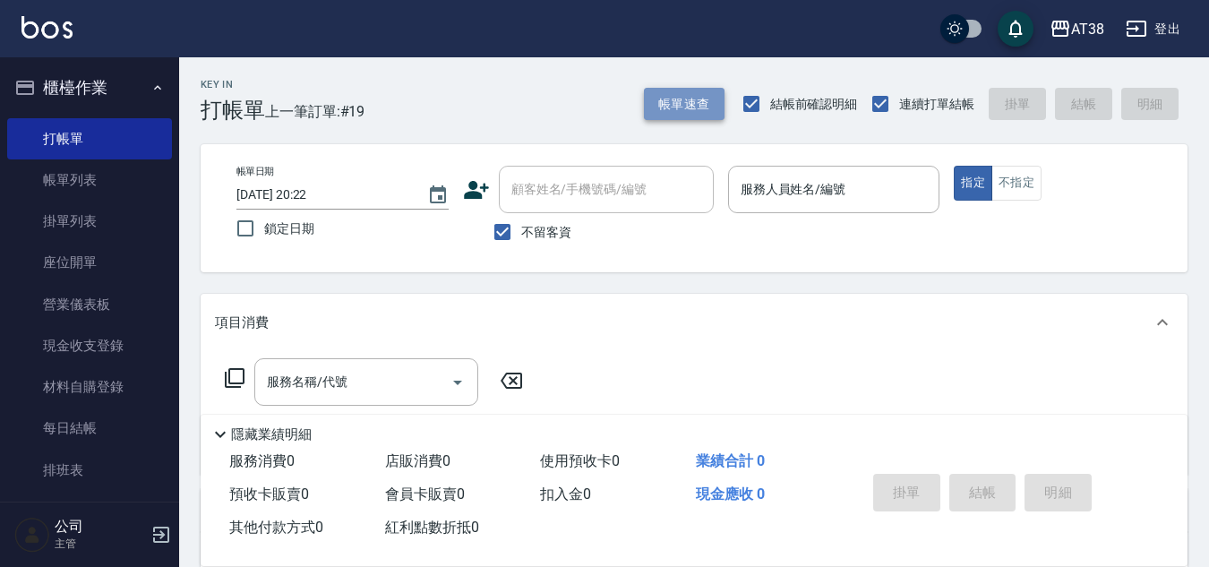
click at [696, 91] on button "帳單速查" at bounding box center [684, 104] width 81 height 33
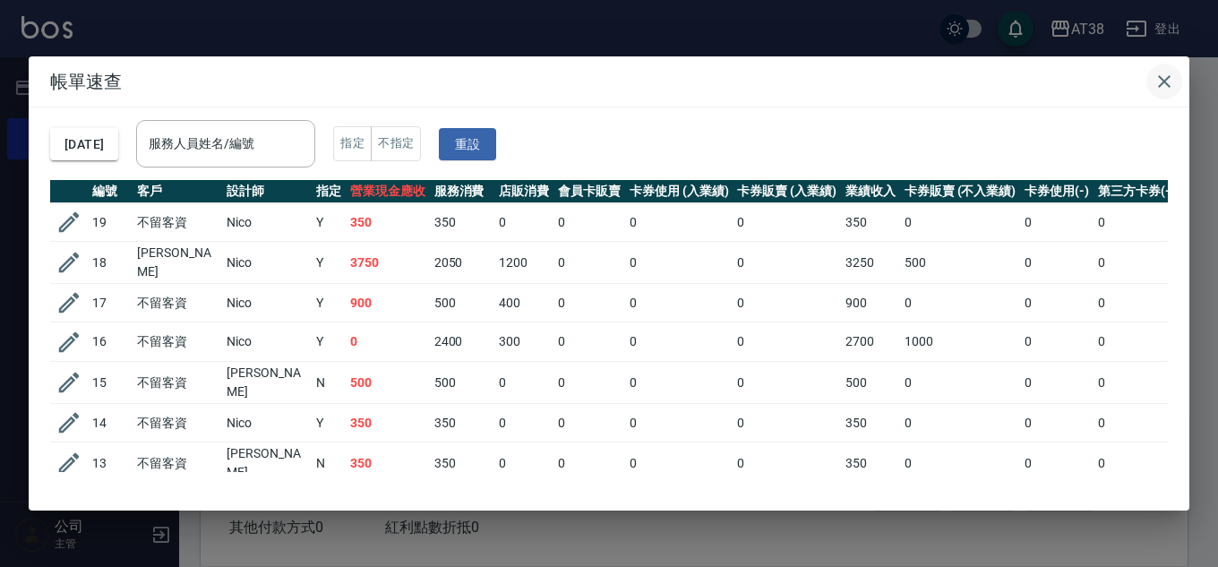
click at [1163, 77] on icon "button" at bounding box center [1164, 81] width 21 height 21
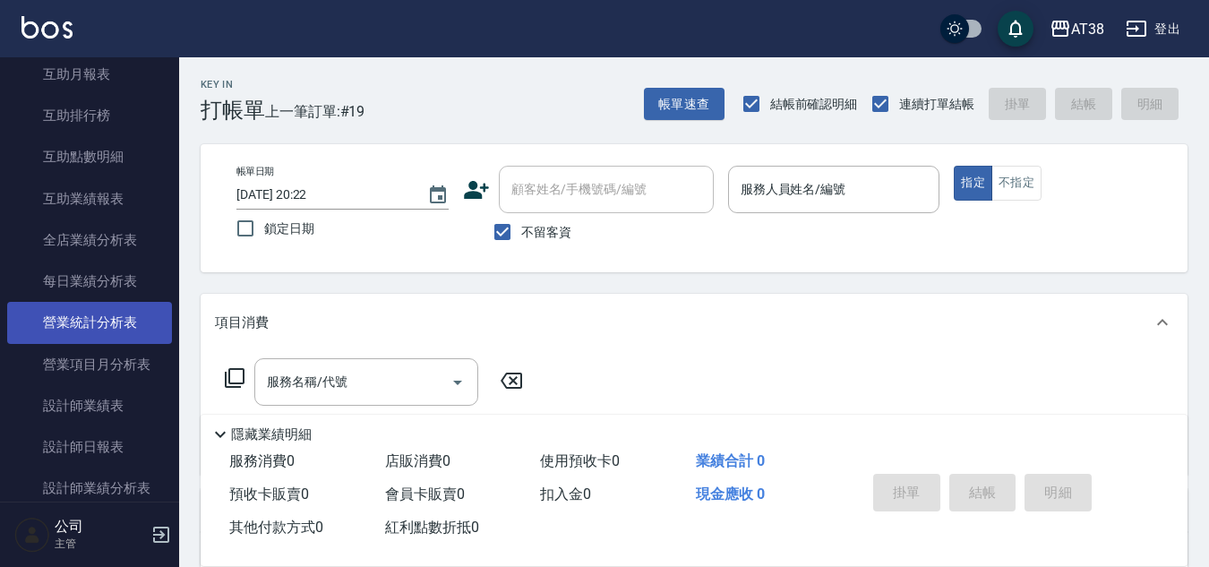
scroll to position [896, 0]
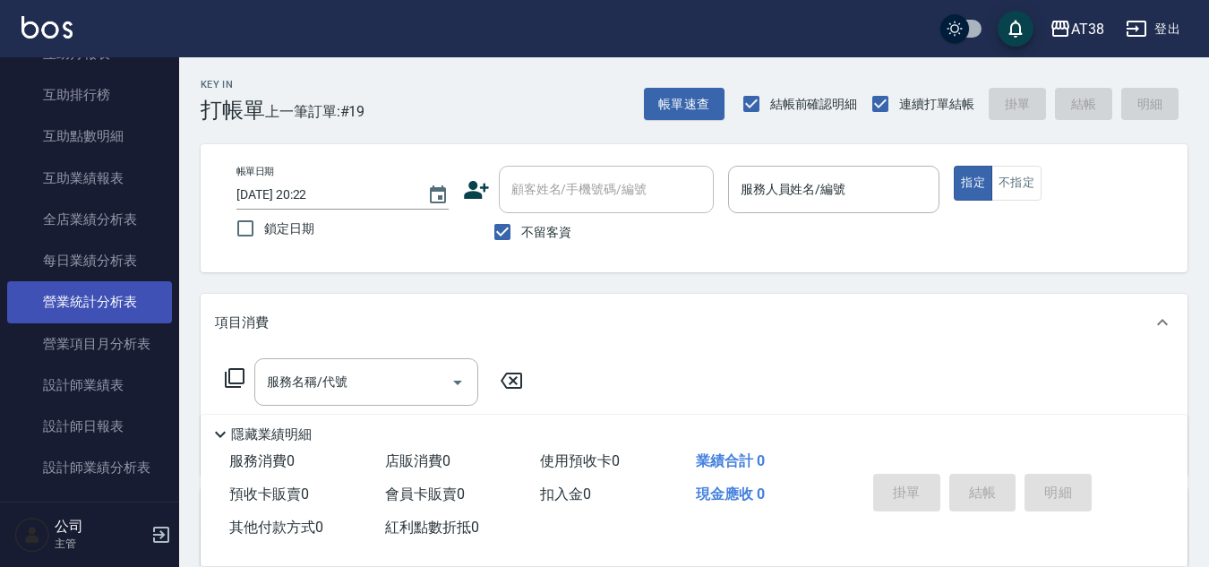
drag, startPoint x: 226, startPoint y: 245, endPoint x: 155, endPoint y: 292, distance: 84.7
click at [155, 284] on div "AT38 登出 櫃檯作業 打帳單 帳單列表 掛單列表 座位開單 營業儀表板 現金收支登錄 材料自購登錄 每日結帳 排班表 現場電腦打卡 掃碼打卡 預約管理 預…" at bounding box center [604, 438] width 1209 height 876
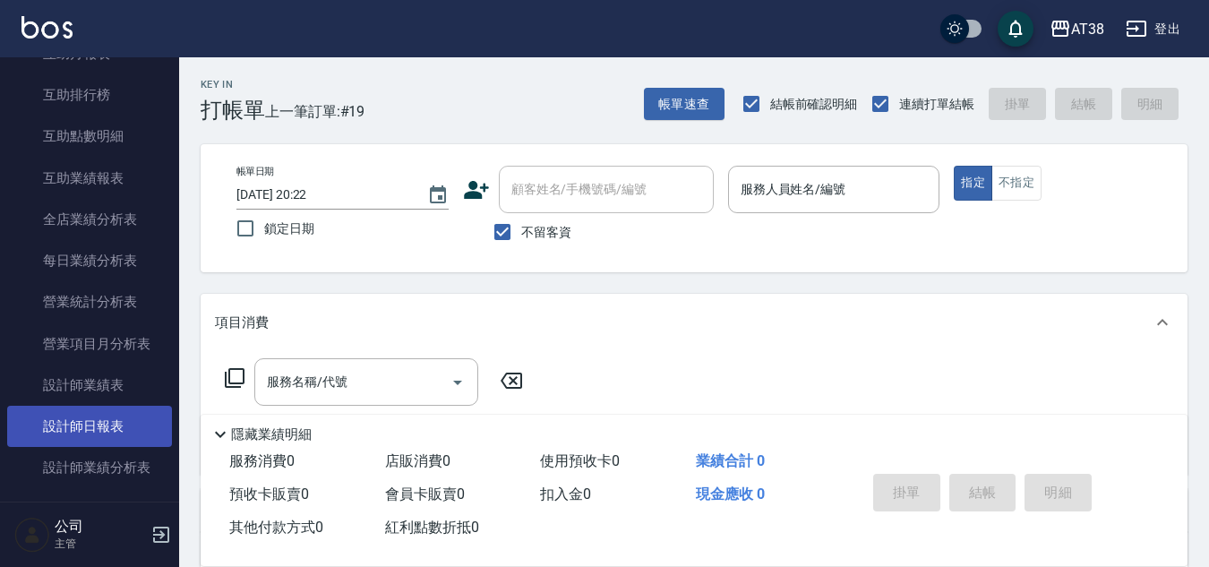
click at [111, 430] on link "設計師日報表" at bounding box center [89, 426] width 165 height 41
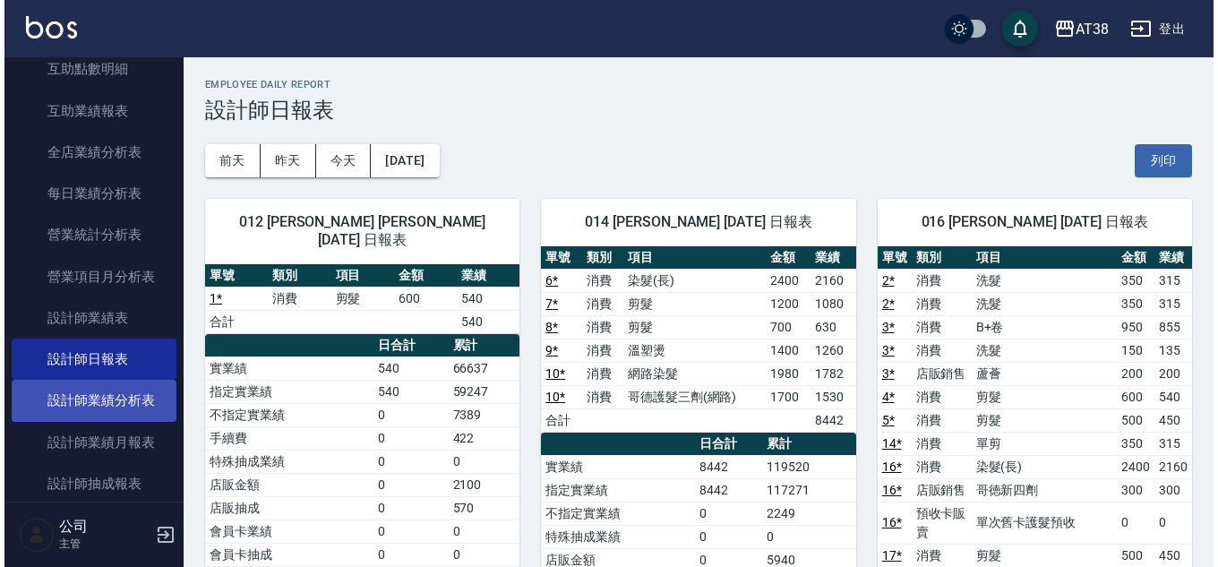
scroll to position [1075, 0]
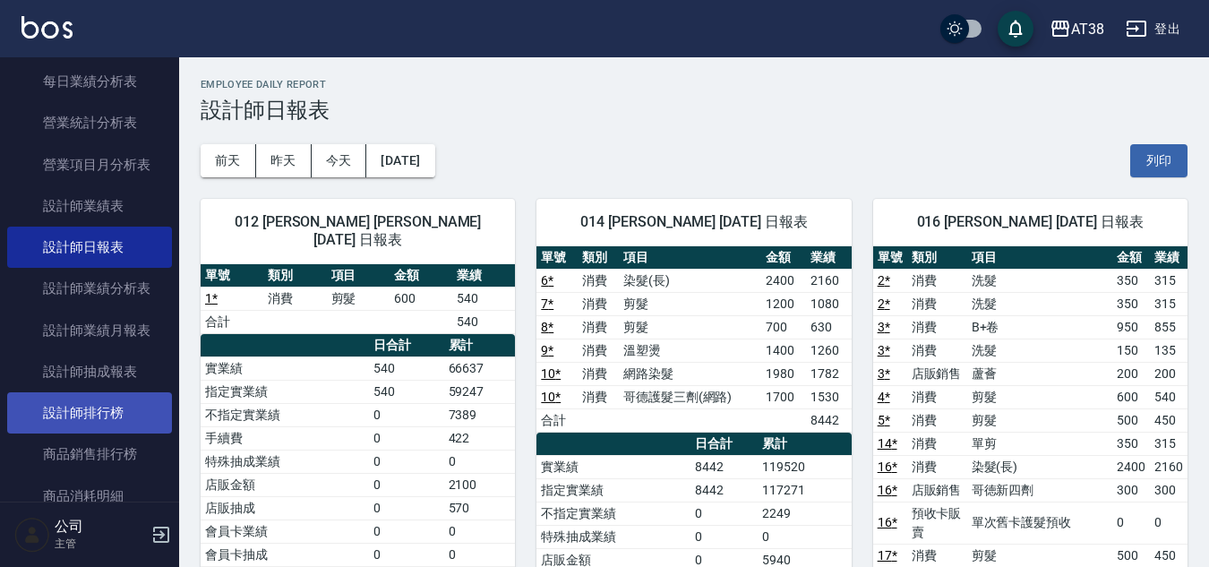
click at [117, 407] on link "設計師排行榜" at bounding box center [89, 412] width 165 height 41
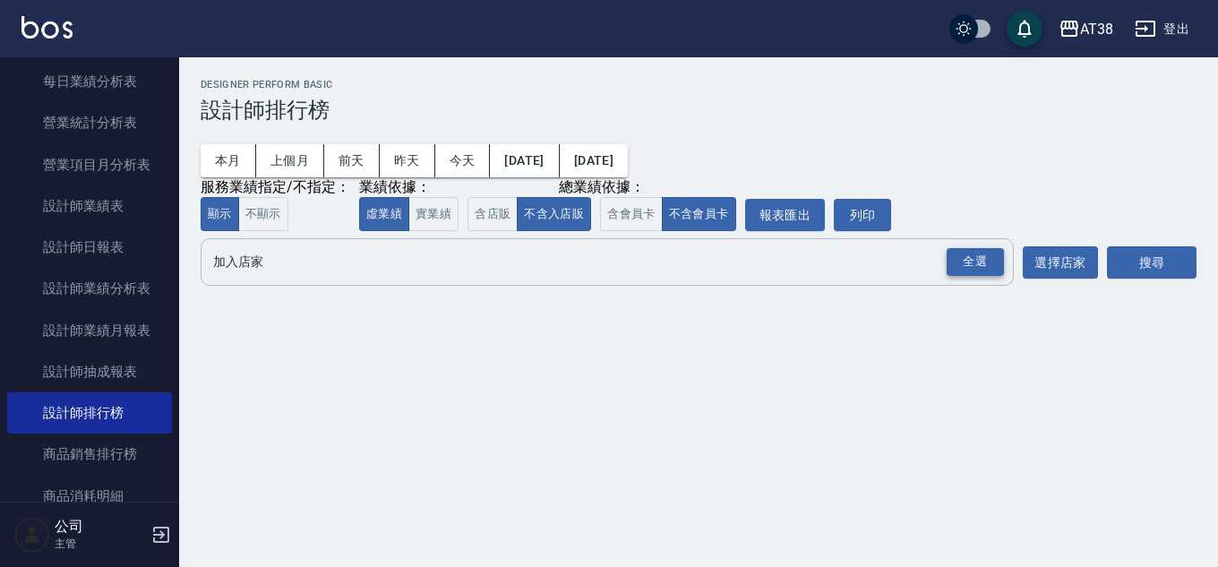
click at [980, 268] on div "全選" at bounding box center [975, 262] width 57 height 28
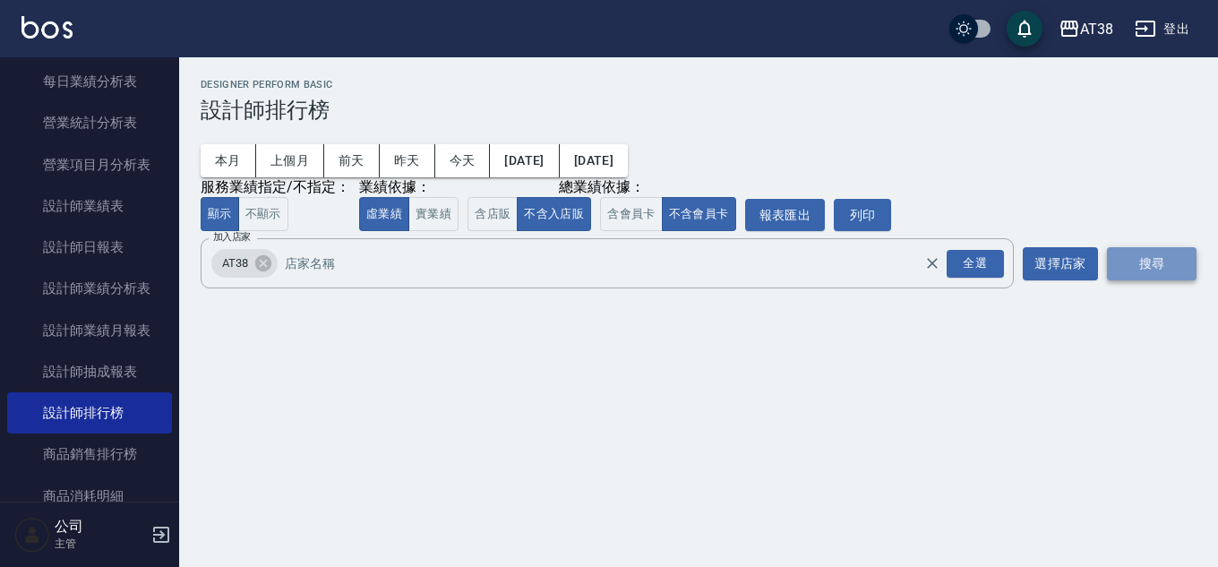
click at [1155, 268] on button "搜尋" at bounding box center [1152, 263] width 90 height 33
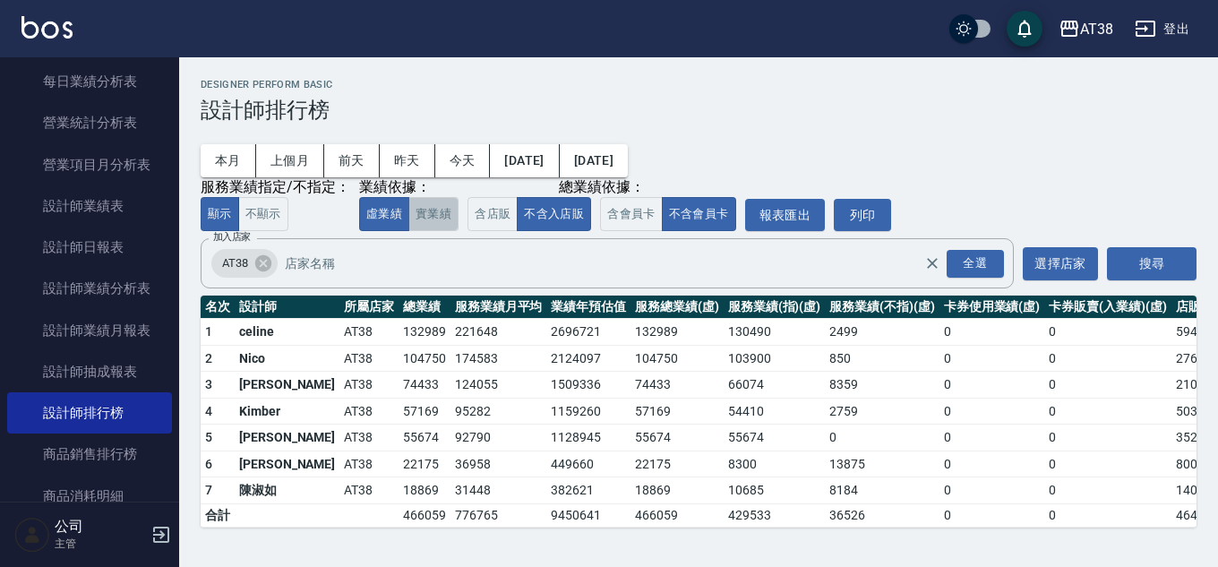
click at [434, 222] on button "實業績" at bounding box center [433, 214] width 50 height 35
